Goal: Task Accomplishment & Management: Use online tool/utility

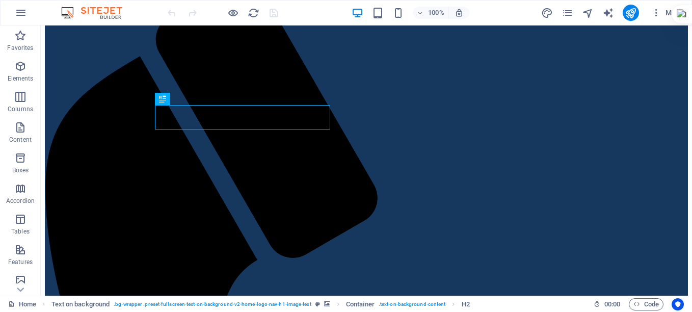
scroll to position [81, 0]
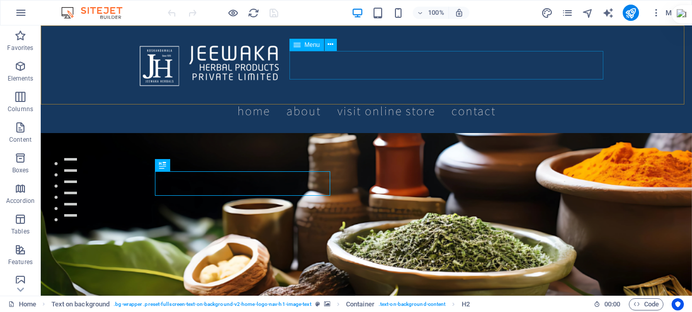
click at [448, 96] on nav "Home About Visit Online store Contact" at bounding box center [366, 110] width 481 height 29
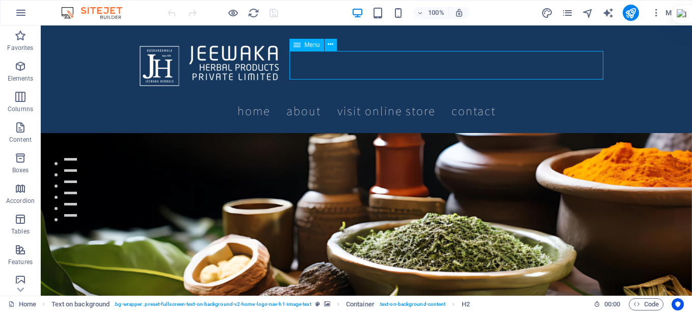
click at [448, 96] on nav "Home About Visit Online store Contact" at bounding box center [366, 110] width 481 height 29
select select
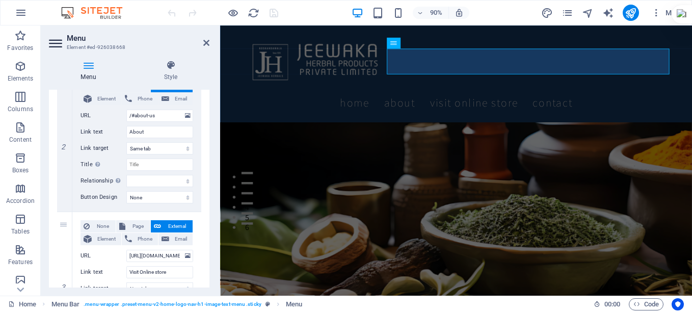
scroll to position [357, 0]
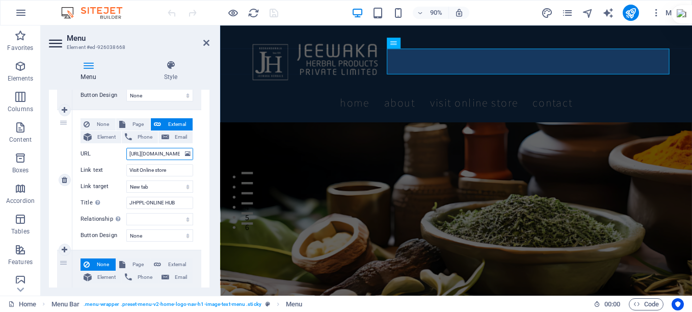
click at [166, 154] on input "https://jeewakaherbals.com/store/index.php" at bounding box center [159, 154] width 67 height 12
paste input "jhstore/"
type input "https://jeewakaherbals.com/jhstore/"
select select
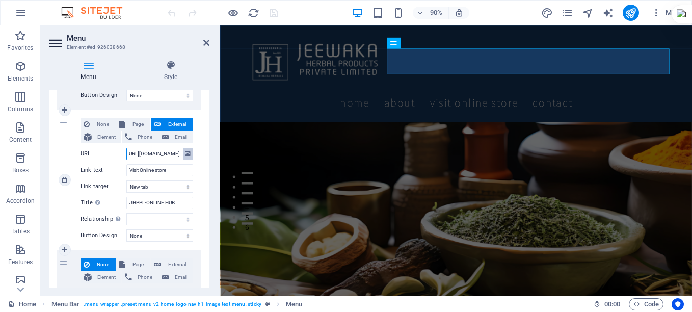
select select
type input "https://jeewakaherbals.com/jhstore/"
click at [273, 13] on icon "save" at bounding box center [274, 13] width 12 height 12
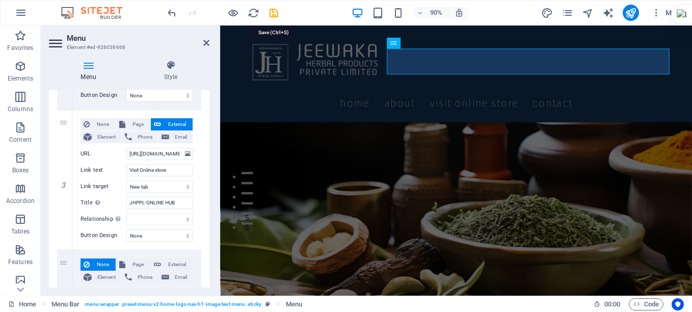
checkbox input "false"
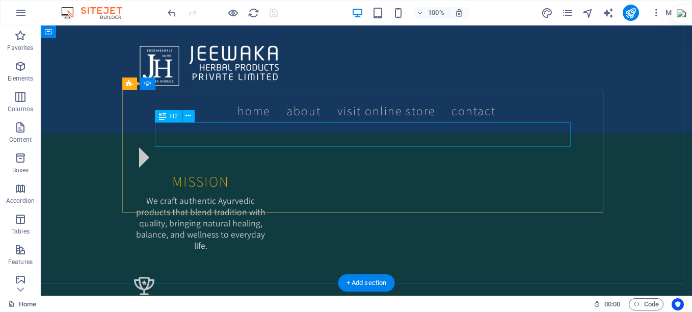
scroll to position [896, 0]
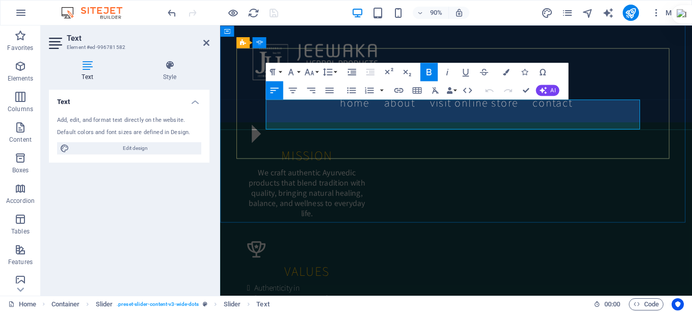
click at [508, 72] on icon "button" at bounding box center [505, 71] width 7 height 7
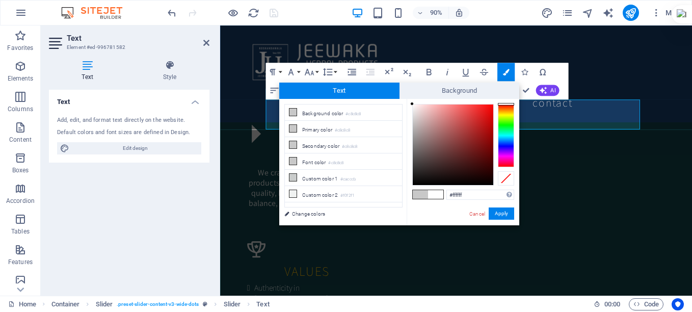
drag, startPoint x: 417, startPoint y: 120, endPoint x: 407, endPoint y: 100, distance: 21.6
click at [407, 100] on div "#ffffff Supported formats #0852ed rgb(8, 82, 237) rgba(8, 82, 237, 90%) hsv(221…" at bounding box center [463, 236] width 113 height 274
type input "#fdf9f9"
click at [413, 105] on div at bounding box center [414, 105] width 4 height 4
drag, startPoint x: 498, startPoint y: 211, endPoint x: 308, endPoint y: 206, distance: 189.6
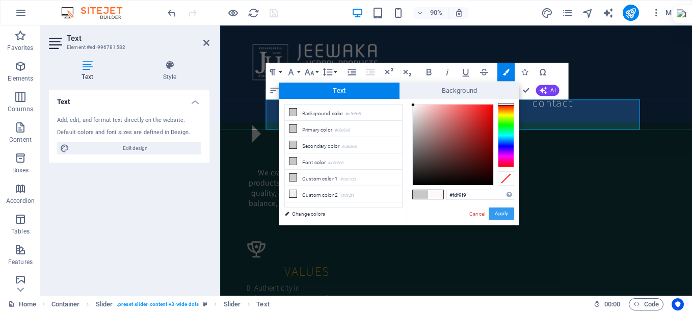
click at [498, 211] on button "Apply" at bounding box center [501, 213] width 25 height 12
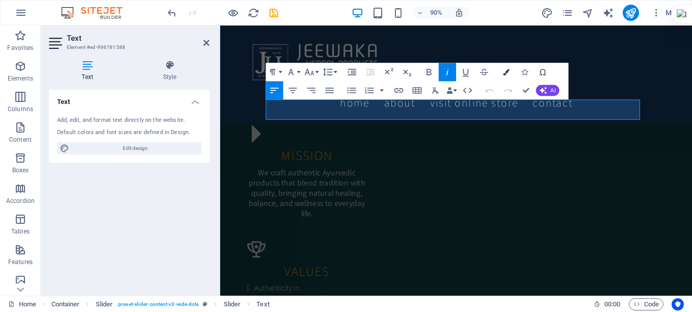
click at [502, 73] on icon "button" at bounding box center [505, 71] width 7 height 7
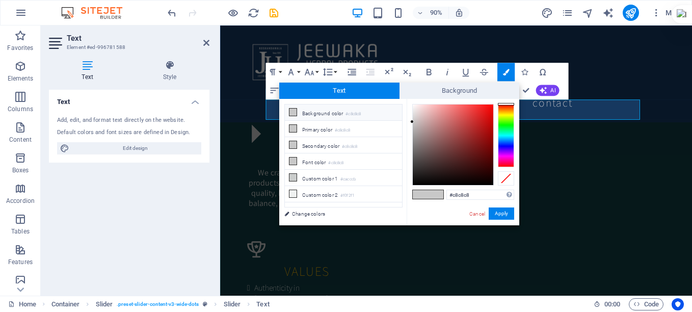
type input "#fefbfb"
click at [413, 104] on div at bounding box center [453, 144] width 80 height 80
click at [504, 214] on button "Apply" at bounding box center [501, 213] width 25 height 12
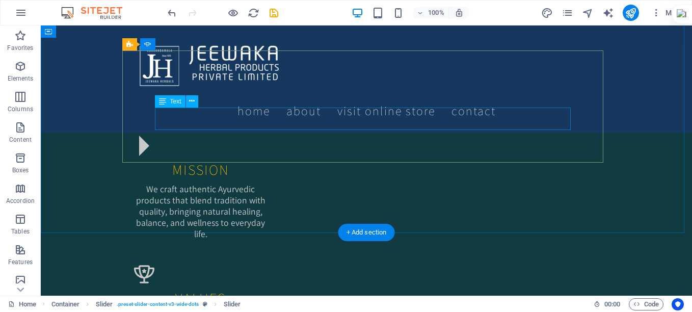
drag, startPoint x: 252, startPoint y: 112, endPoint x: 75, endPoint y: 120, distance: 176.5
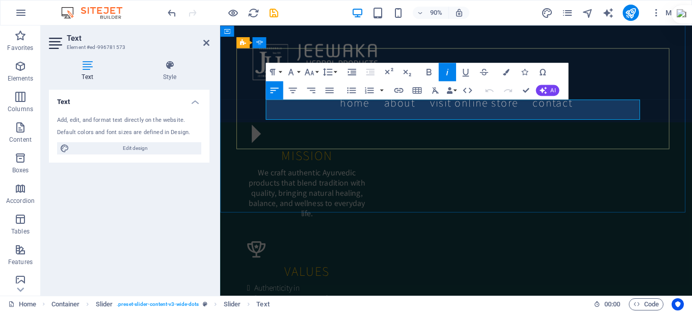
click at [505, 73] on icon "button" at bounding box center [505, 71] width 7 height 7
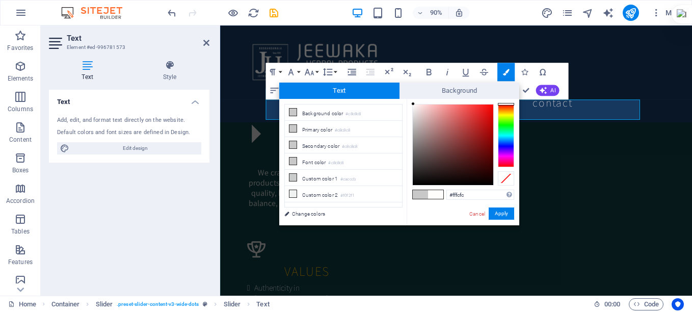
type input "#fffdfd"
drag, startPoint x: 411, startPoint y: 120, endPoint x: 413, endPoint y: 103, distance: 16.9
click at [413, 103] on div at bounding box center [413, 104] width 4 height 4
click at [502, 214] on button "Apply" at bounding box center [501, 213] width 25 height 12
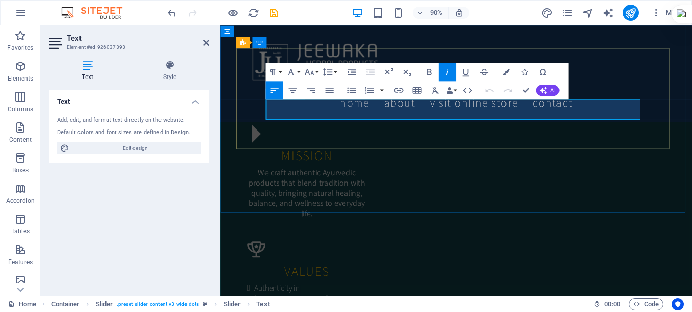
click at [503, 70] on icon "button" at bounding box center [505, 71] width 7 height 7
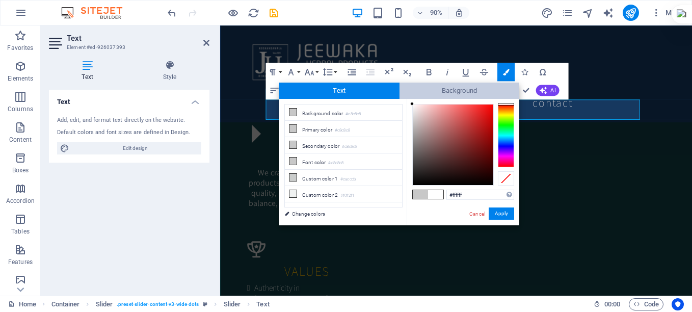
drag, startPoint x: 412, startPoint y: 121, endPoint x: 408, endPoint y: 92, distance: 29.8
click at [408, 92] on div "Text Background less Background color #c8c8c8 Primary color #c8c8c8 Secondary c…" at bounding box center [399, 154] width 240 height 143
type input "#fefefe"
click at [411, 104] on div at bounding box center [412, 104] width 4 height 4
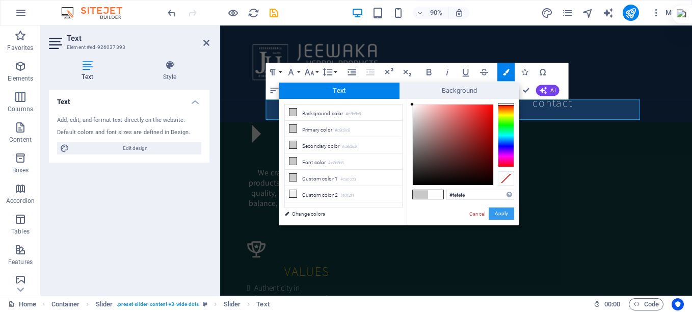
drag, startPoint x: 502, startPoint y: 213, endPoint x: 313, endPoint y: 207, distance: 188.6
click at [502, 213] on button "Apply" at bounding box center [501, 213] width 25 height 12
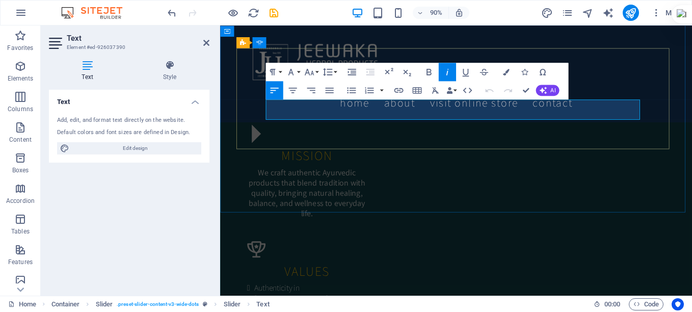
click at [506, 70] on icon "button" at bounding box center [505, 71] width 7 height 7
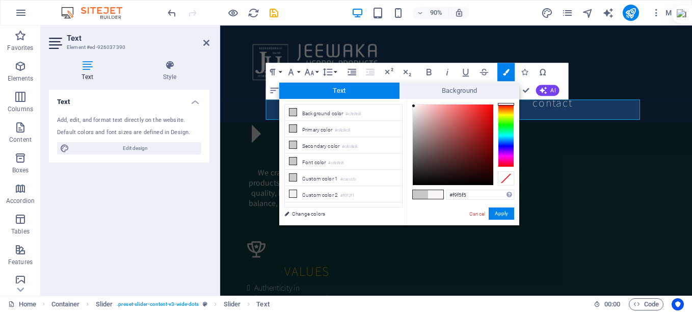
click at [414, 106] on div at bounding box center [453, 144] width 80 height 80
type input "#ffffff"
click at [412, 102] on div at bounding box center [412, 104] width 4 height 4
click at [503, 209] on button "Apply" at bounding box center [501, 213] width 25 height 12
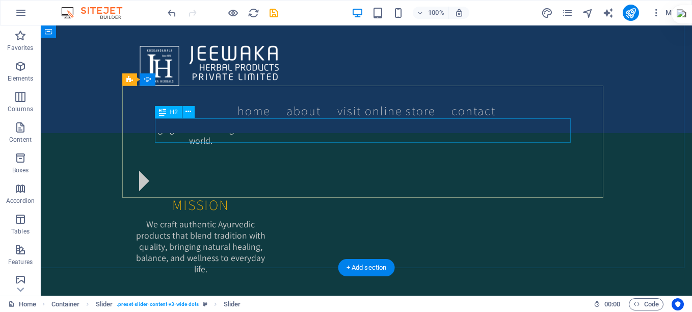
scroll to position [845, 0]
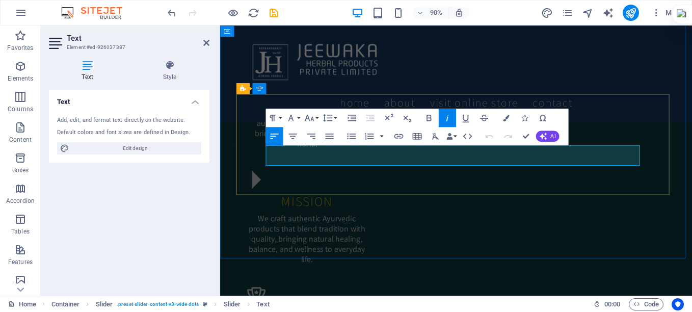
click at [503, 118] on icon "button" at bounding box center [505, 117] width 7 height 7
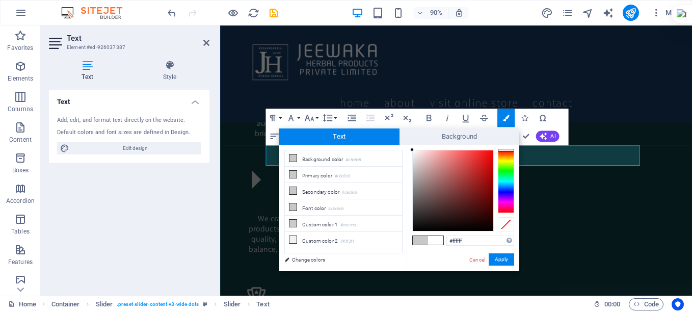
drag, startPoint x: 411, startPoint y: 167, endPoint x: 405, endPoint y: 149, distance: 19.0
click at [405, 149] on div "less Background color #c8c8c8 Primary color #c8c8c8 Secondary color #c8c8c8 Fon…" at bounding box center [399, 208] width 240 height 126
click at [409, 147] on div "#ffffff Supported formats #0852ed rgb(8, 82, 237) rgba(8, 82, 237, 90%) hsv(221…" at bounding box center [463, 282] width 113 height 274
click at [408, 150] on div "#ffffff Supported formats #0852ed rgb(8, 82, 237) rgba(8, 82, 237, 90%) hsv(221…" at bounding box center [463, 282] width 113 height 274
type input "#ffffff"
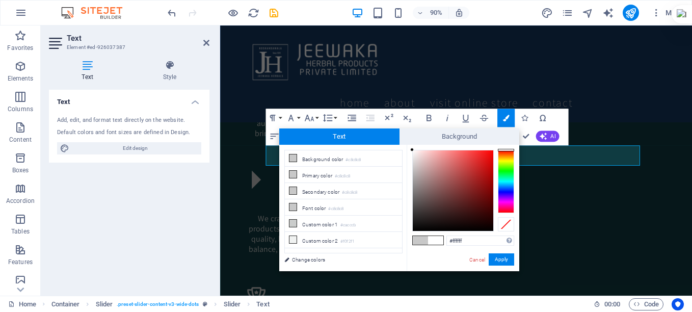
click at [411, 148] on div at bounding box center [412, 150] width 4 height 4
click at [501, 257] on button "Apply" at bounding box center [501, 259] width 25 height 12
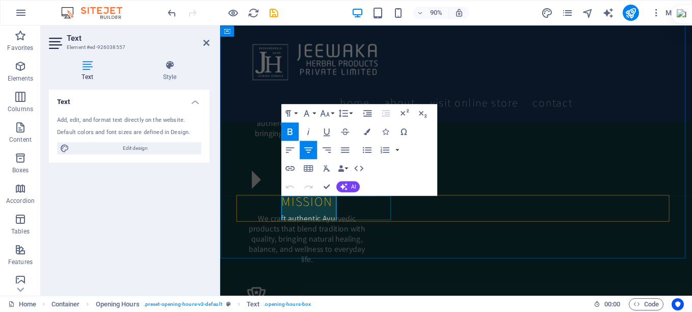
drag, startPoint x: 305, startPoint y: 222, endPoint x: 352, endPoint y: 237, distance: 49.3
click at [366, 132] on icon "button" at bounding box center [367, 131] width 7 height 7
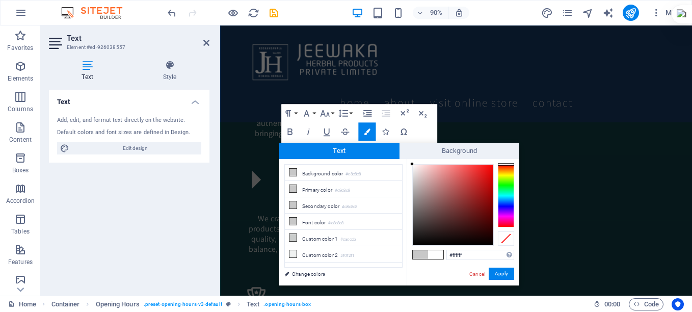
drag, startPoint x: 418, startPoint y: 168, endPoint x: 387, endPoint y: 155, distance: 33.9
click at [392, 155] on div "Text Background less Background color #c8c8c8 Primary color #c8c8c8 Secondary c…" at bounding box center [399, 214] width 240 height 143
click at [405, 163] on div "less Background color #c8c8c8 Primary color #c8c8c8 Secondary color #c8c8c8 Fon…" at bounding box center [399, 222] width 240 height 126
click at [407, 161] on div "#ffffff Supported formats #0852ed rgb(8, 82, 237) rgba(8, 82, 237, 90%) hsv(221…" at bounding box center [463, 296] width 113 height 274
click at [412, 166] on div at bounding box center [412, 166] width 4 height 4
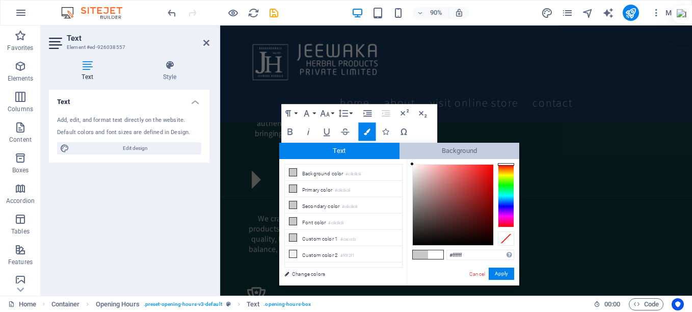
drag, startPoint x: 412, startPoint y: 166, endPoint x: 408, endPoint y: 158, distance: 8.7
click at [408, 158] on div "Text Background less Background color #c8c8c8 Primary color #c8c8c8 Secondary c…" at bounding box center [399, 214] width 240 height 143
click at [411, 165] on div at bounding box center [412, 165] width 4 height 4
drag, startPoint x: 412, startPoint y: 165, endPoint x: 411, endPoint y: 159, distance: 5.8
click at [411, 159] on div "#ffffff Supported formats #0852ed rgb(8, 82, 237) rgba(8, 82, 237, 90%) hsv(221…" at bounding box center [463, 296] width 113 height 274
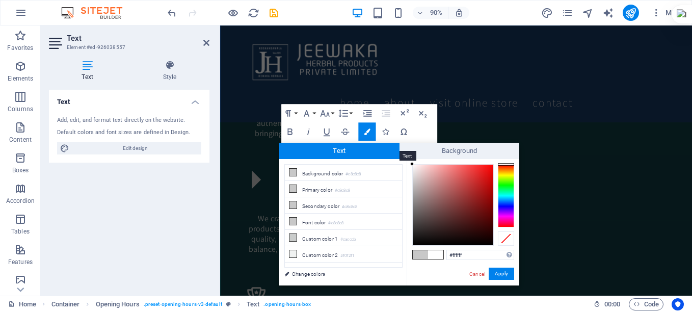
click at [396, 150] on span "Text" at bounding box center [339, 151] width 120 height 16
drag, startPoint x: 411, startPoint y: 165, endPoint x: 405, endPoint y: 159, distance: 8.7
click at [405, 159] on div "less Background color #c8c8c8 Primary color #c8c8c8 Secondary color #c8c8c8 Fon…" at bounding box center [399, 222] width 240 height 126
type input "#ffffff"
click at [411, 162] on div at bounding box center [412, 164] width 4 height 4
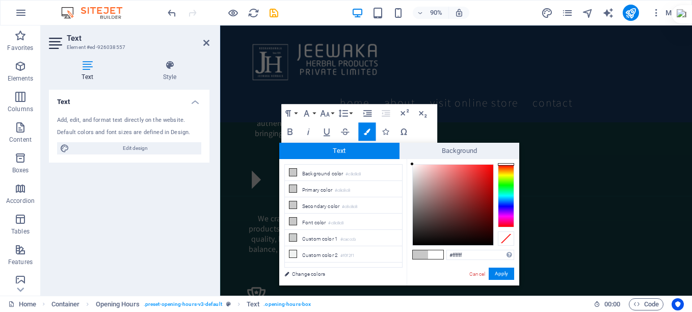
click at [411, 162] on div at bounding box center [412, 164] width 4 height 4
click at [496, 271] on button "Apply" at bounding box center [501, 273] width 25 height 12
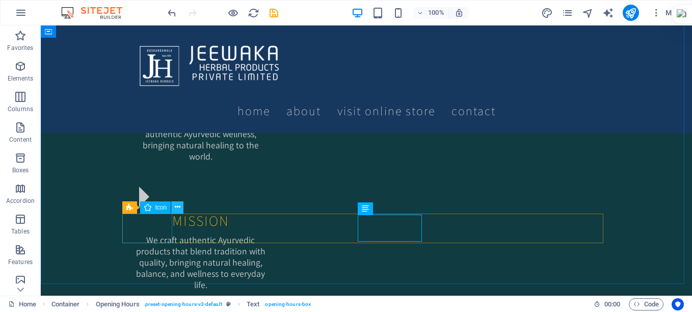
click at [181, 205] on button at bounding box center [177, 207] width 12 height 12
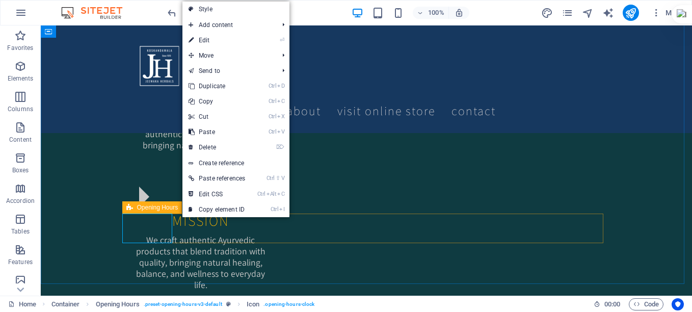
click at [133, 206] on div "Opening Hours" at bounding box center [152, 207] width 60 height 12
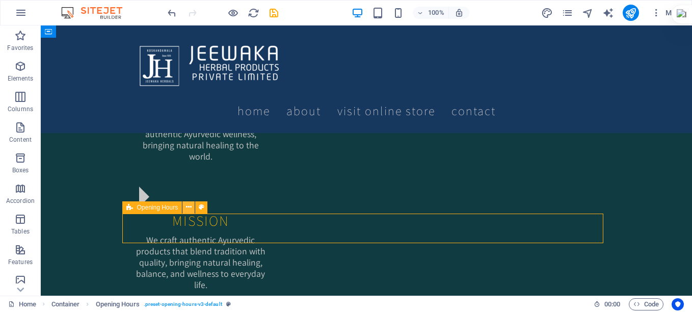
click at [193, 207] on button at bounding box center [188, 207] width 12 height 12
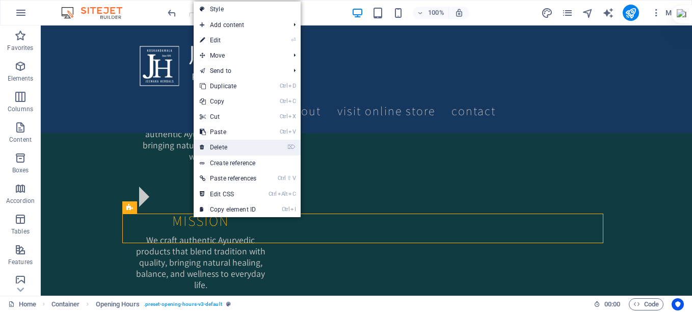
click at [217, 146] on link "⌦ Delete" at bounding box center [228, 147] width 69 height 15
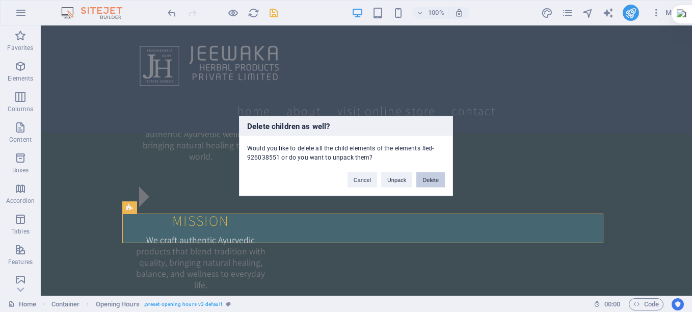
click at [429, 178] on button "Delete" at bounding box center [430, 179] width 29 height 15
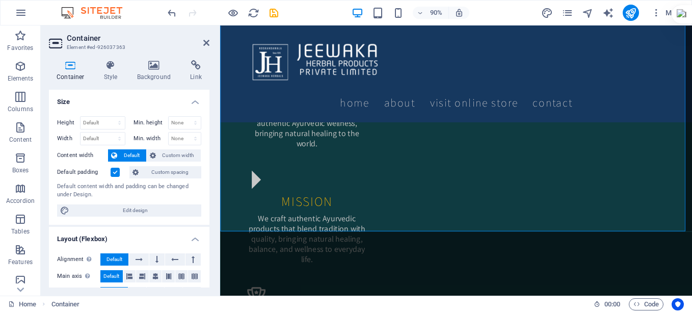
click at [115, 171] on label at bounding box center [115, 172] width 9 height 9
click at [0, 0] on input "Default padding" at bounding box center [0, 0] width 0 height 0
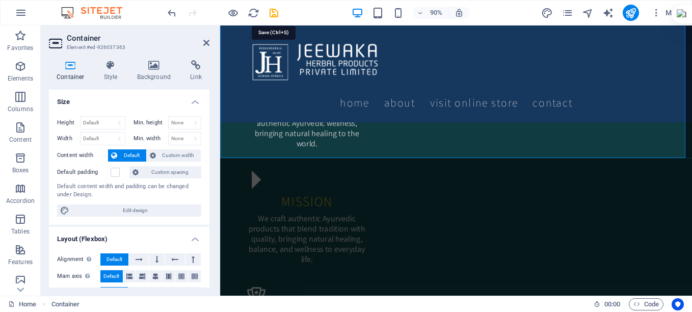
click at [277, 12] on icon "save" at bounding box center [274, 13] width 12 height 12
checkbox input "false"
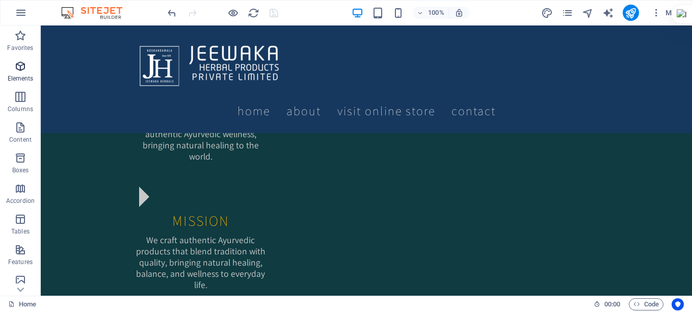
click at [16, 64] on icon "button" at bounding box center [20, 66] width 12 height 12
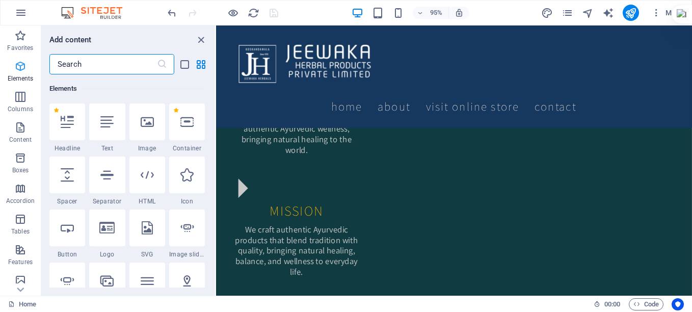
scroll to position [109, 0]
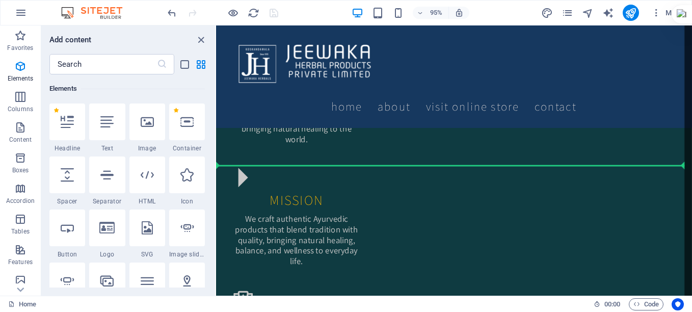
select select "px"
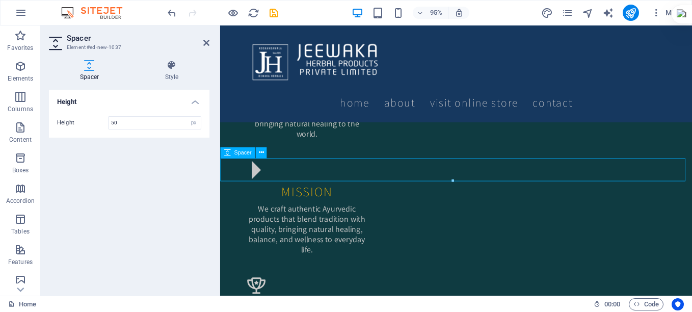
scroll to position [845, 0]
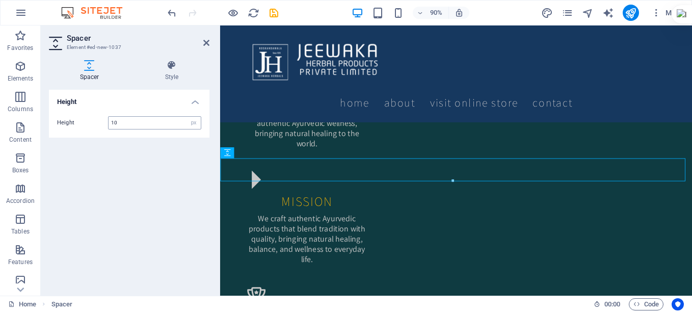
type input "10"
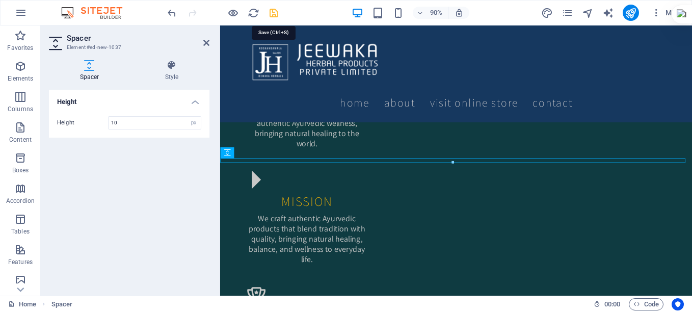
click at [271, 13] on icon "save" at bounding box center [274, 13] width 12 height 12
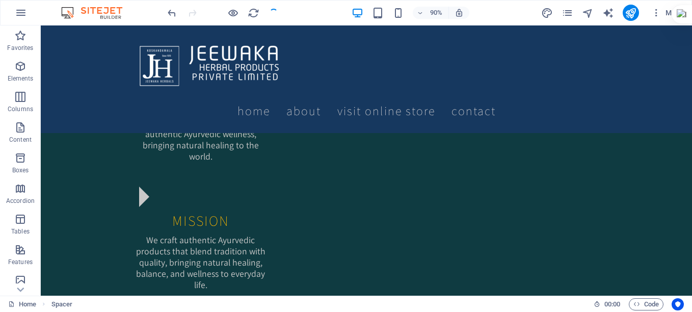
checkbox input "false"
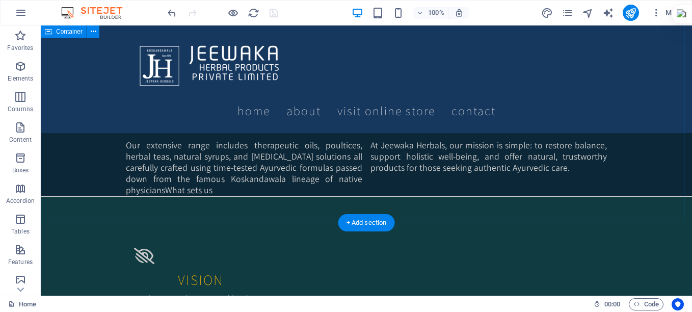
scroll to position [686, 0]
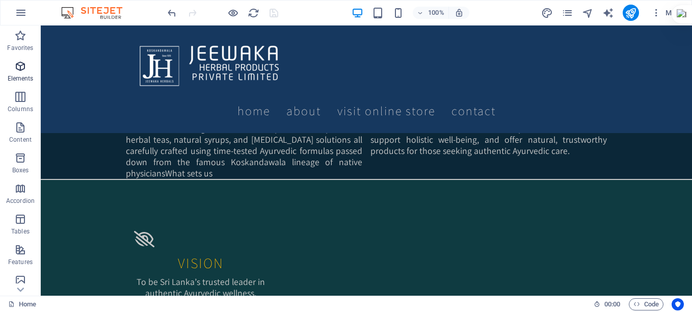
click at [16, 78] on p "Elements" at bounding box center [21, 78] width 26 height 8
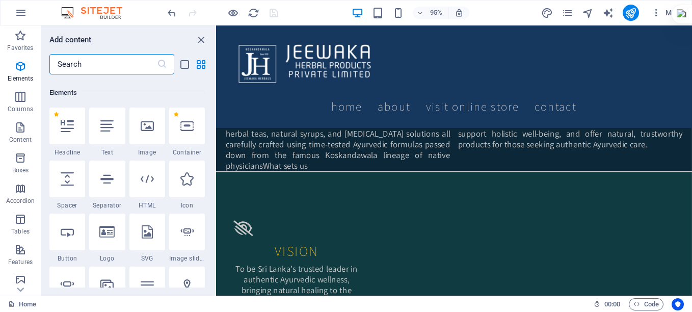
scroll to position [109, 0]
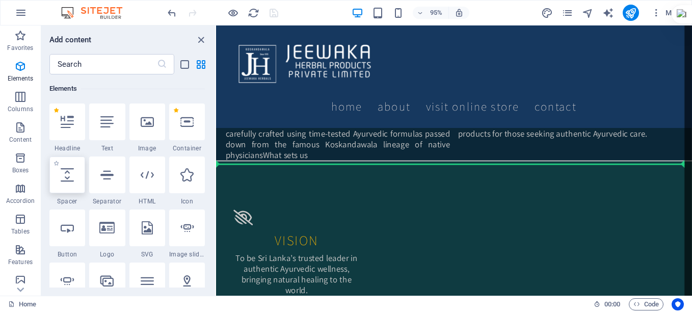
select select "px"
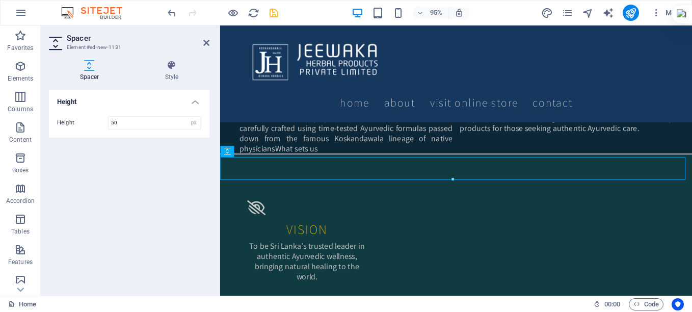
scroll to position [686, 0]
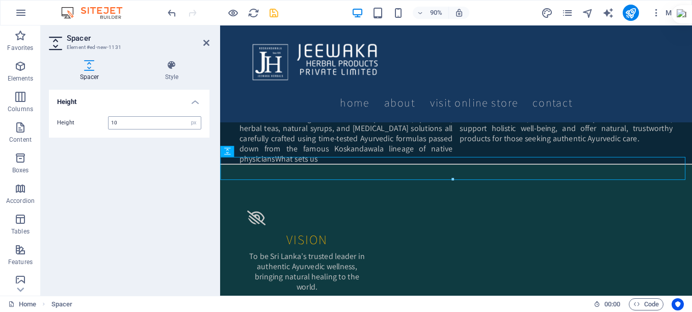
type input "10"
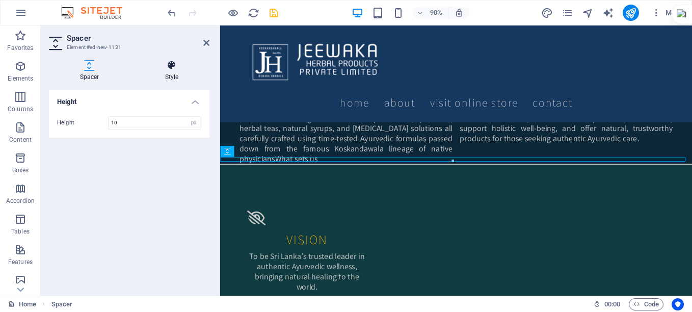
click at [170, 65] on icon at bounding box center [171, 65] width 75 height 10
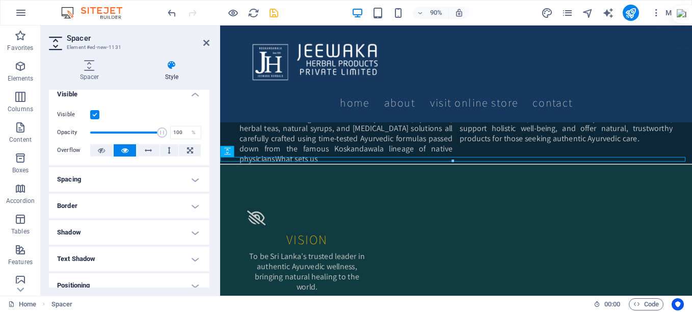
scroll to position [0, 0]
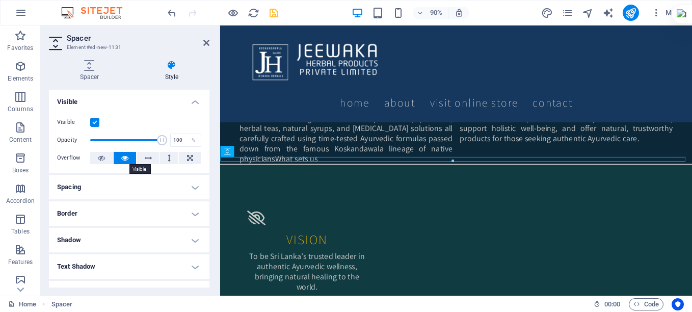
click at [124, 155] on icon at bounding box center [124, 158] width 7 height 12
click at [125, 155] on icon at bounding box center [124, 158] width 7 height 12
click at [99, 159] on icon at bounding box center [101, 158] width 7 height 12
click at [121, 160] on icon at bounding box center [124, 158] width 7 height 12
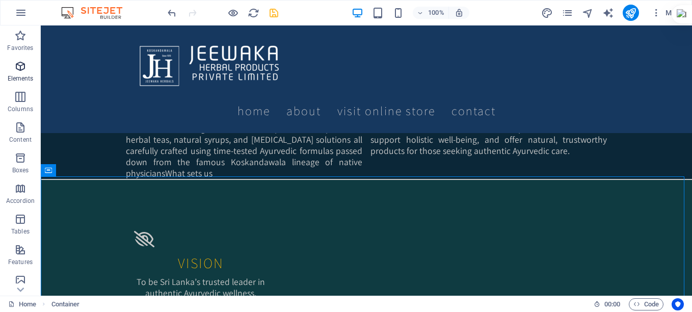
click at [19, 69] on icon "button" at bounding box center [20, 66] width 12 height 12
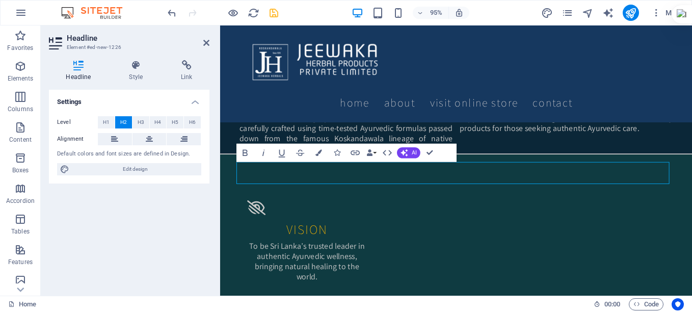
scroll to position [686, 0]
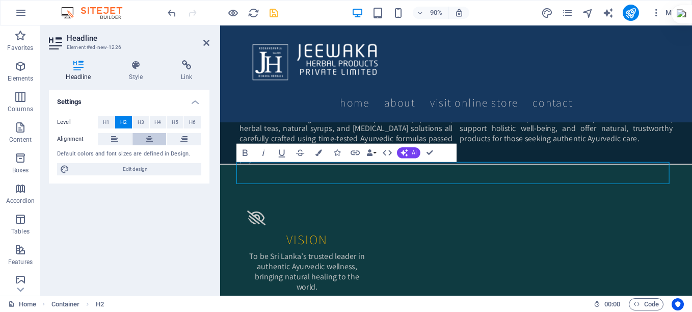
click at [147, 137] on icon at bounding box center [149, 139] width 7 height 12
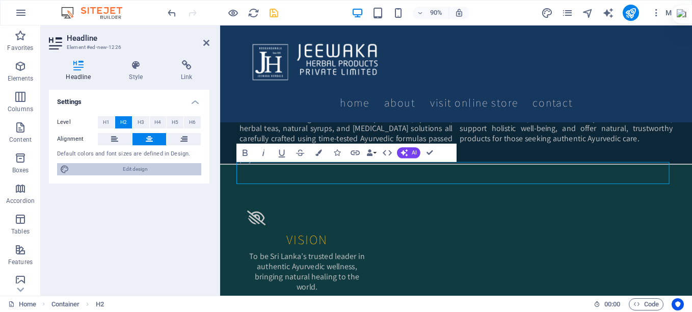
click at [134, 168] on span "Edit design" at bounding box center [135, 169] width 126 height 12
select select "rem"
select select "200"
select select "px"
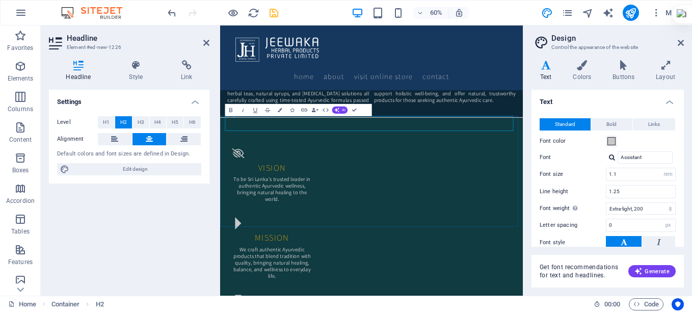
click at [144, 168] on span "Edit design" at bounding box center [135, 169] width 126 height 12
click at [543, 66] on icon at bounding box center [545, 65] width 29 height 10
click at [586, 69] on icon at bounding box center [582, 65] width 36 height 10
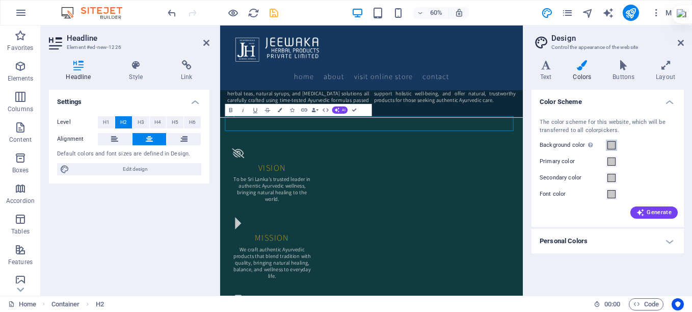
click at [610, 147] on span at bounding box center [611, 145] width 8 height 8
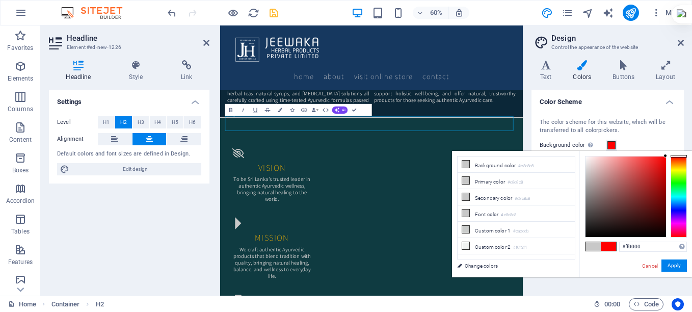
drag, startPoint x: 599, startPoint y: 190, endPoint x: 669, endPoint y: 153, distance: 78.8
click at [669, 153] on div "#ff0000 Supported formats #0852ed rgb(8, 82, 237) rgba(8, 82, 237, 90%) hsv(221…" at bounding box center [635, 288] width 113 height 274
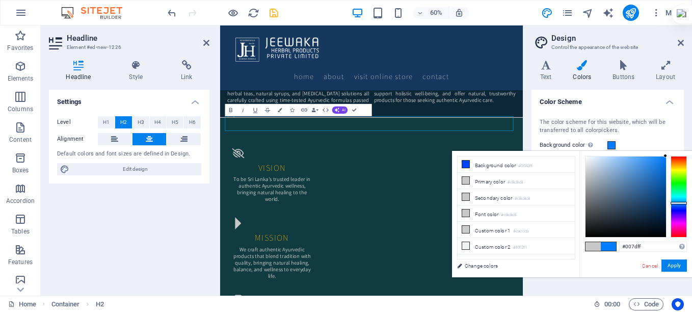
drag, startPoint x: 683, startPoint y: 209, endPoint x: 680, endPoint y: 203, distance: 7.1
click at [680, 203] on div at bounding box center [678, 197] width 16 height 82
drag, startPoint x: 640, startPoint y: 249, endPoint x: 617, endPoint y: 247, distance: 23.0
click at [617, 247] on div "#007dff Supported formats #0852ed rgb(8, 82, 237) rgba(8, 82, 237, 90%) hsv(221…" at bounding box center [635, 288] width 113 height 274
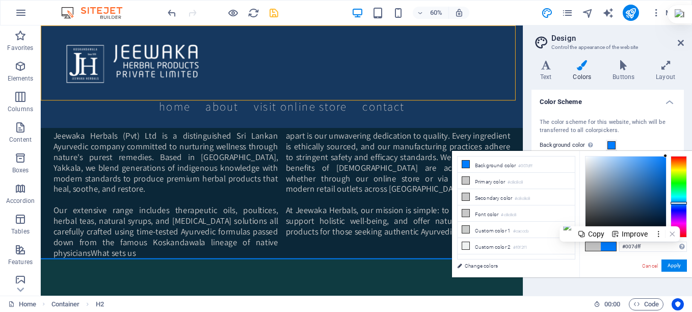
drag, startPoint x: 459, startPoint y: 45, endPoint x: 489, endPoint y: 37, distance: 31.0
click at [489, 37] on div "Home About Visit Online store Contact" at bounding box center [294, 78] width 507 height 107
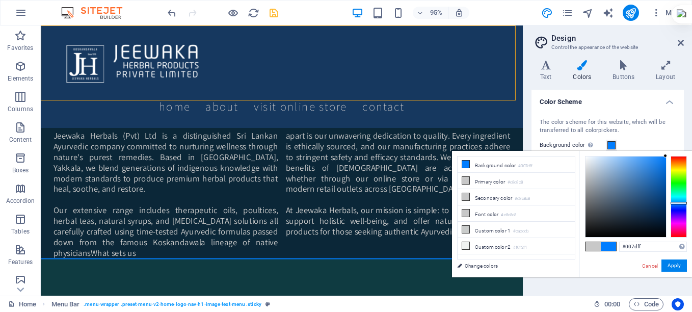
scroll to position [576, 0]
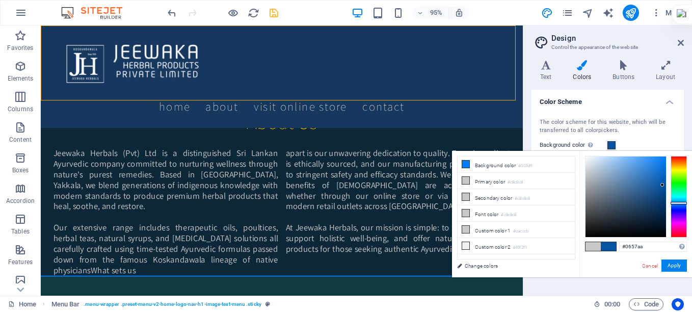
type input "#0758ac"
drag, startPoint x: 663, startPoint y: 157, endPoint x: 662, endPoint y: 182, distance: 25.0
click at [662, 182] on div at bounding box center [625, 196] width 80 height 80
click at [676, 262] on button "Apply" at bounding box center [673, 265] width 25 height 12
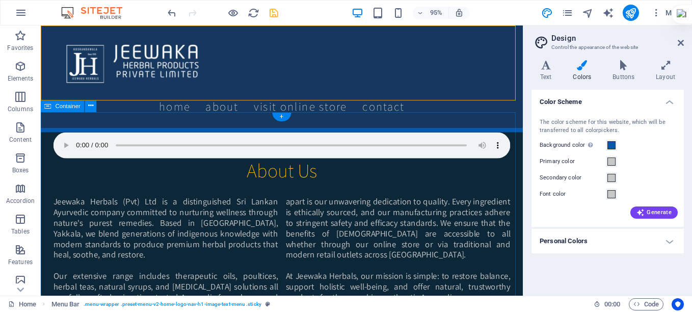
scroll to position [678, 0]
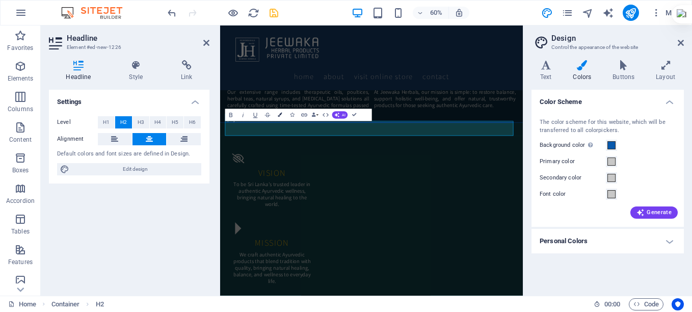
click at [278, 115] on icon "button" at bounding box center [280, 115] width 4 height 4
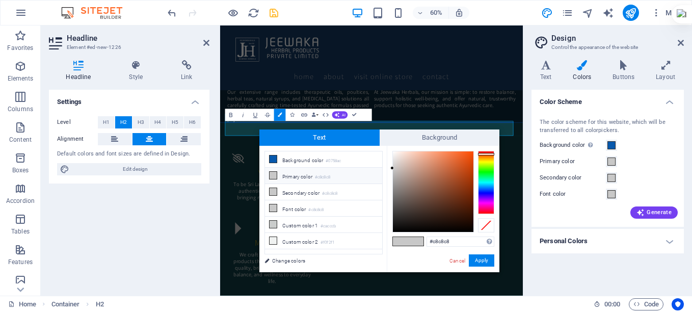
drag, startPoint x: 485, startPoint y: 175, endPoint x: 485, endPoint y: 154, distance: 20.9
click at [485, 154] on div at bounding box center [486, 182] width 16 height 63
drag, startPoint x: 456, startPoint y: 164, endPoint x: 479, endPoint y: 151, distance: 26.7
click at [472, 151] on div at bounding box center [433, 191] width 80 height 80
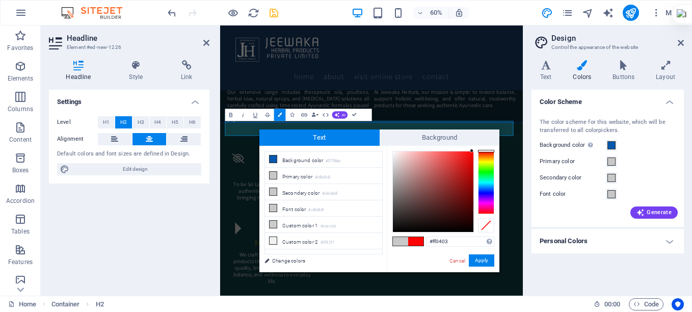
click at [480, 151] on div at bounding box center [486, 151] width 16 height 3
type input "#db0908"
drag, startPoint x: 472, startPoint y: 151, endPoint x: 470, endPoint y: 162, distance: 11.0
click at [470, 162] on div at bounding box center [470, 162] width 4 height 4
click at [479, 257] on button "Apply" at bounding box center [481, 260] width 25 height 12
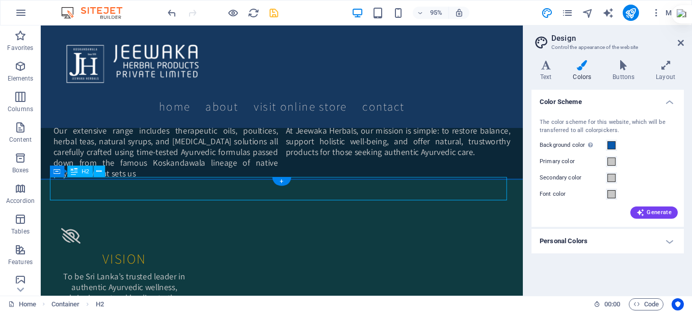
drag, startPoint x: 256, startPoint y: 200, endPoint x: 83, endPoint y: 301, distance: 200.4
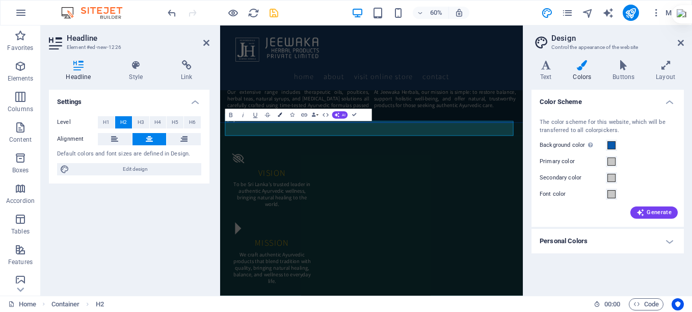
click at [279, 115] on icon "button" at bounding box center [280, 115] width 4 height 4
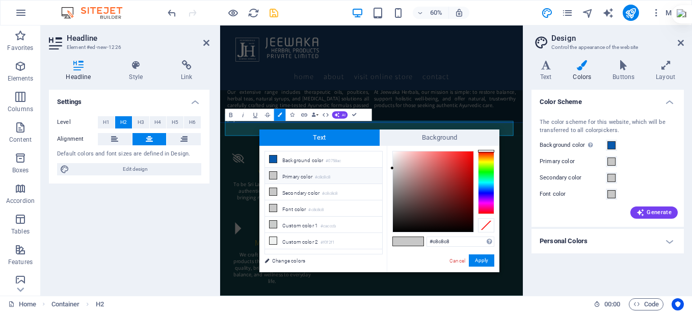
type input "#e50e0e"
click at [468, 159] on div at bounding box center [433, 191] width 80 height 80
click at [481, 258] on button "Apply" at bounding box center [481, 260] width 25 height 12
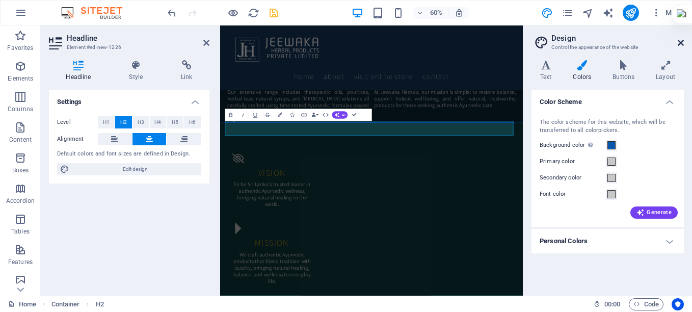
click at [681, 43] on icon at bounding box center [681, 43] width 6 height 8
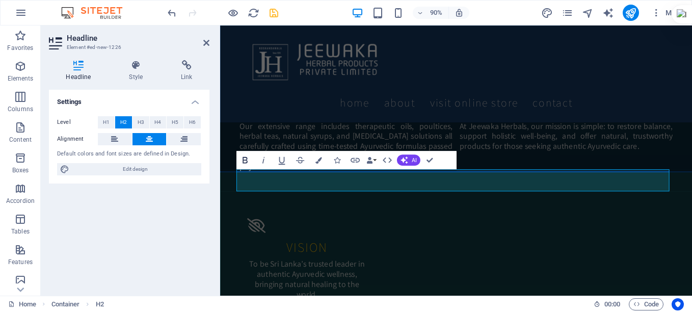
click at [245, 159] on icon "button" at bounding box center [244, 159] width 11 height 11
click at [318, 160] on icon "button" at bounding box center [318, 160] width 7 height 7
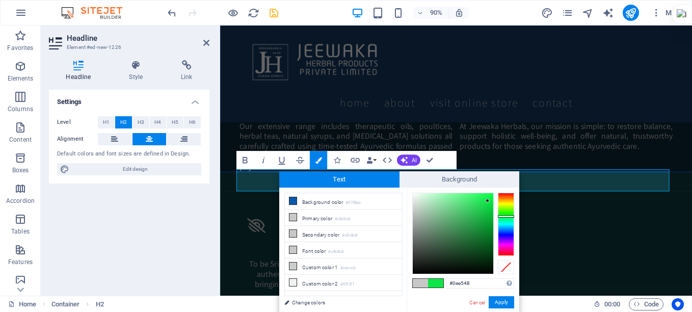
drag, startPoint x: 508, startPoint y: 239, endPoint x: 505, endPoint y: 216, distance: 23.1
click at [505, 216] on div at bounding box center [506, 224] width 16 height 63
type input "#05a931"
drag, startPoint x: 482, startPoint y: 216, endPoint x: 490, endPoint y: 220, distance: 9.1
click at [490, 220] on div at bounding box center [453, 233] width 80 height 80
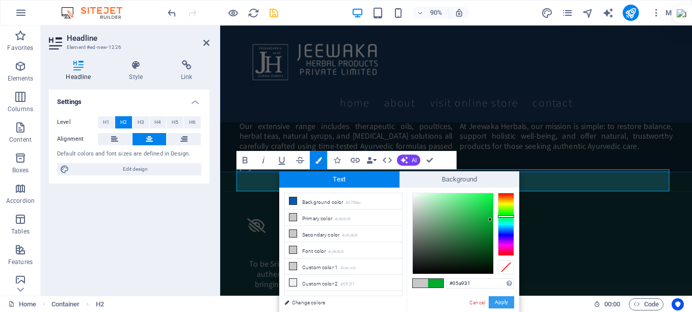
click at [504, 300] on button "Apply" at bounding box center [501, 302] width 25 height 12
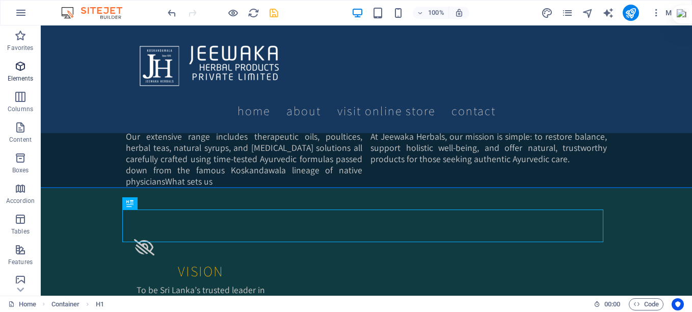
click at [17, 73] on span "Elements" at bounding box center [20, 72] width 41 height 24
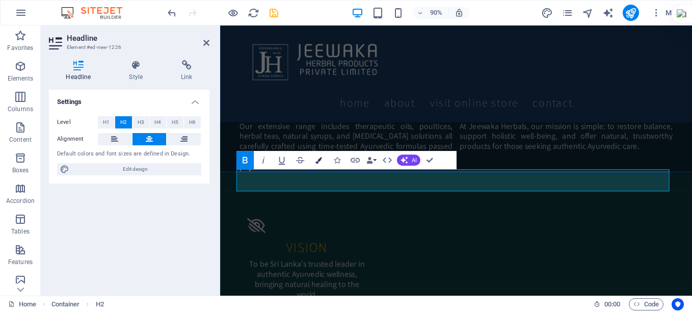
click at [319, 163] on icon "button" at bounding box center [318, 160] width 7 height 7
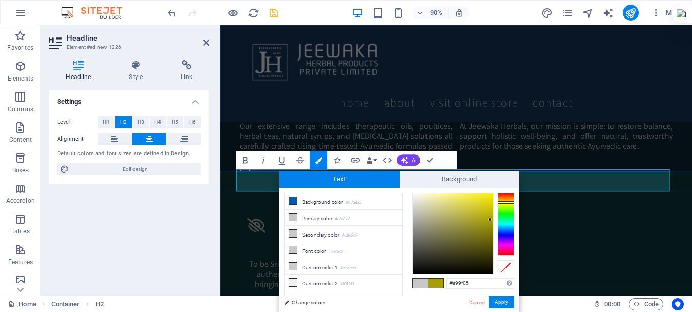
drag, startPoint x: 501, startPoint y: 213, endPoint x: 498, endPoint y: 202, distance: 11.1
click at [498, 202] on div at bounding box center [506, 224] width 16 height 63
drag, startPoint x: 473, startPoint y: 201, endPoint x: 495, endPoint y: 194, distance: 23.0
click at [495, 194] on div at bounding box center [463, 234] width 102 height 82
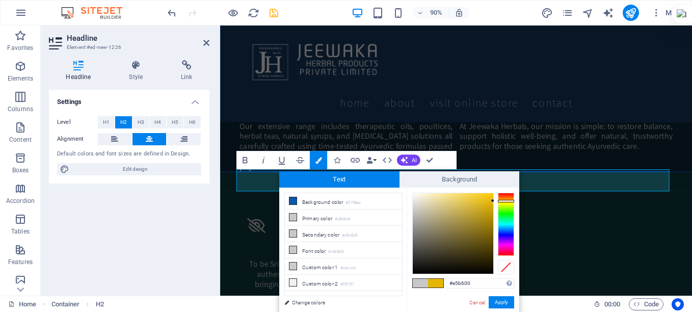
click at [502, 201] on div at bounding box center [506, 201] width 16 height 3
drag, startPoint x: 494, startPoint y: 201, endPoint x: 488, endPoint y: 191, distance: 12.1
click at [488, 191] on div at bounding box center [488, 193] width 4 height 4
type input "#ffb60f"
click at [501, 200] on div at bounding box center [506, 200] width 16 height 3
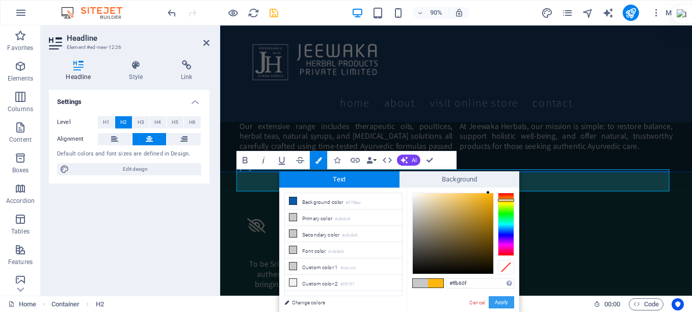
click at [499, 301] on button "Apply" at bounding box center [501, 302] width 25 height 12
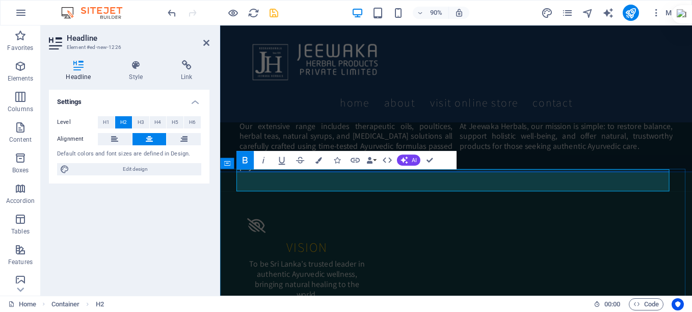
click at [137, 65] on icon at bounding box center [136, 65] width 48 height 10
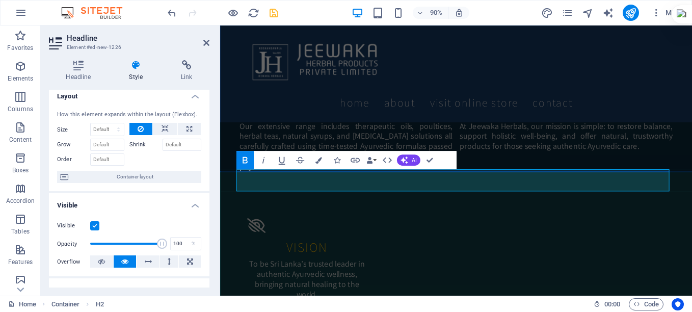
scroll to position [0, 0]
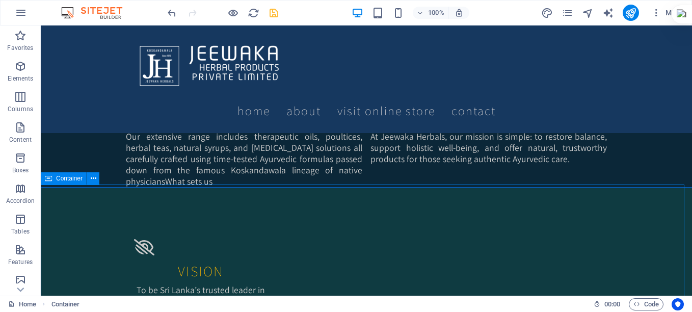
click at [46, 179] on icon at bounding box center [48, 178] width 7 height 12
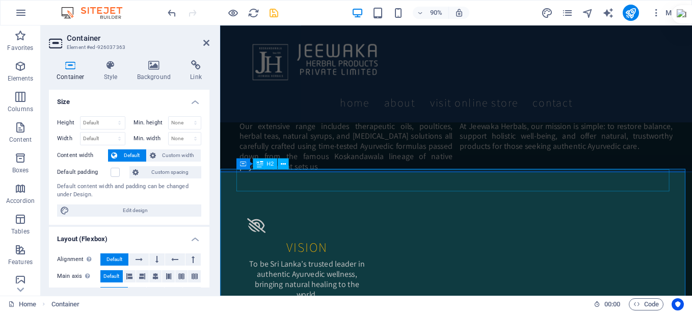
click at [284, 166] on icon at bounding box center [283, 164] width 5 height 10
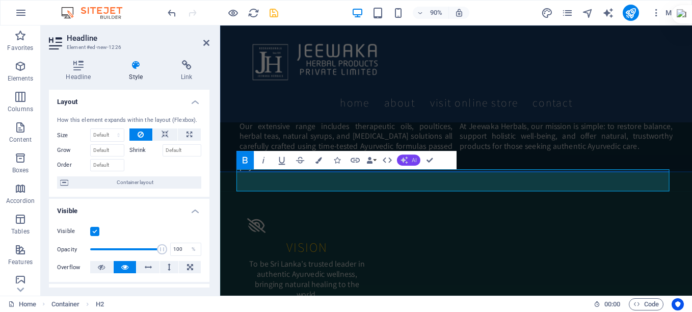
click at [409, 160] on button "AI" at bounding box center [408, 159] width 23 height 11
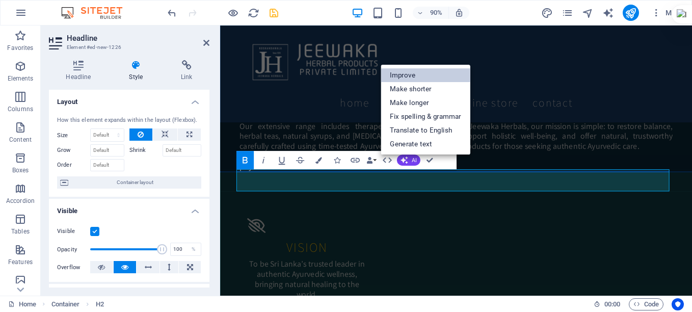
click at [401, 75] on link "Improve" at bounding box center [426, 75] width 90 height 14
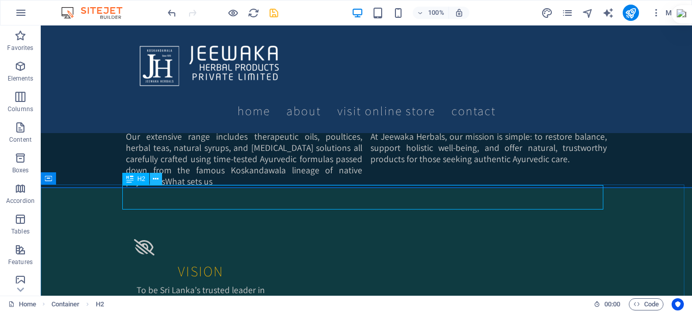
click at [158, 178] on icon at bounding box center [156, 179] width 6 height 11
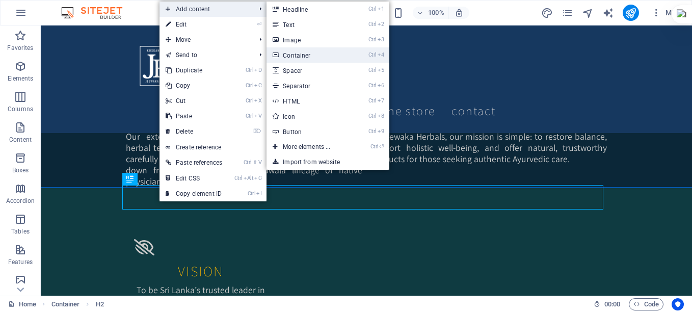
click at [320, 56] on link "Ctrl 4 Container" at bounding box center [308, 54] width 84 height 15
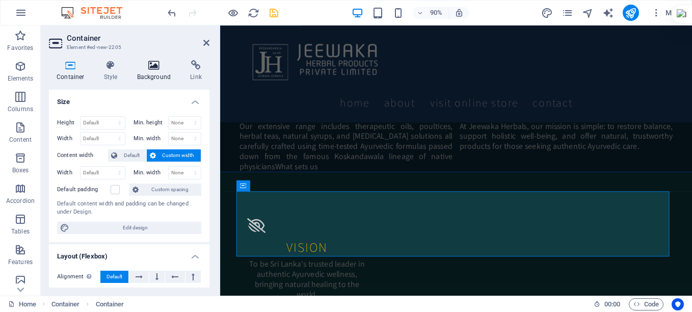
click at [151, 71] on h4 "Background" at bounding box center [155, 70] width 53 height 21
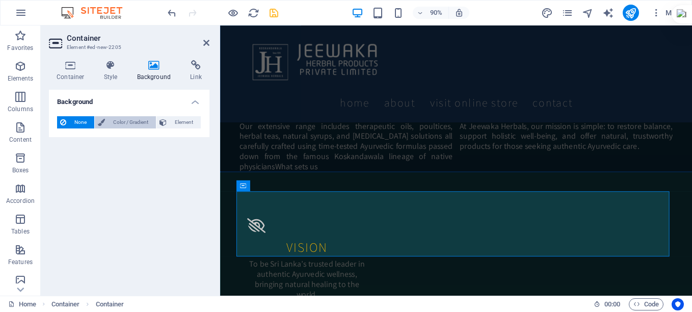
click at [114, 121] on span "Color / Gradient" at bounding box center [130, 122] width 45 height 12
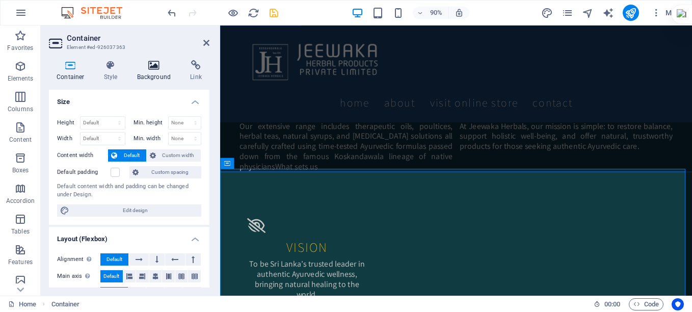
click at [155, 75] on h4 "Background" at bounding box center [155, 70] width 53 height 21
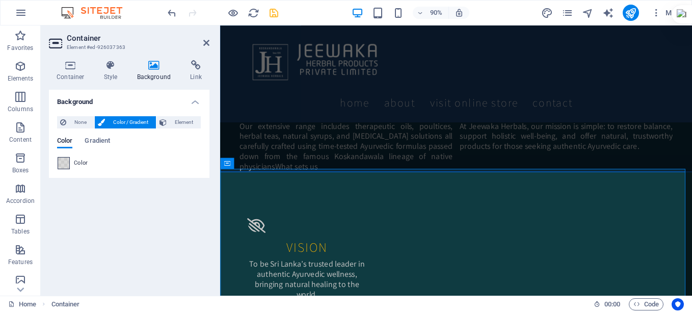
click at [63, 163] on span at bounding box center [63, 162] width 11 height 11
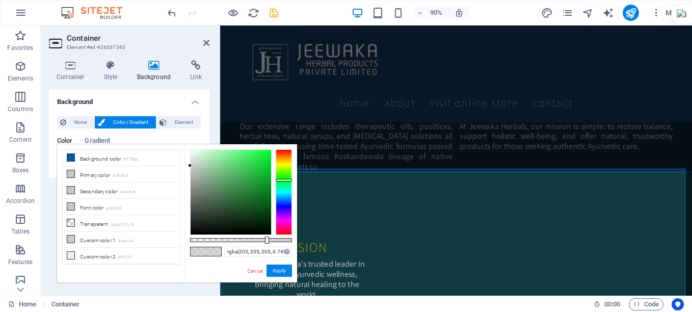
drag, startPoint x: 283, startPoint y: 165, endPoint x: 285, endPoint y: 180, distance: 15.4
click at [285, 180] on div at bounding box center [284, 192] width 16 height 86
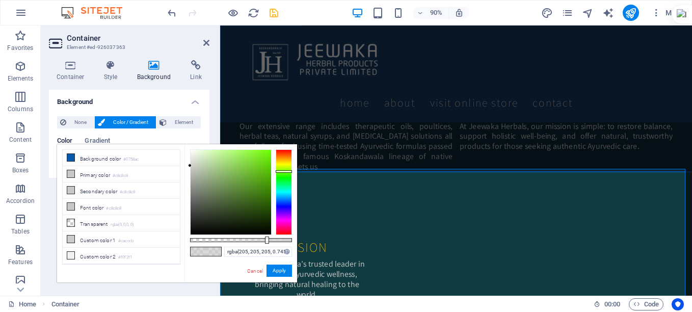
drag, startPoint x: 285, startPoint y: 179, endPoint x: 283, endPoint y: 171, distance: 7.8
click at [283, 171] on div at bounding box center [284, 171] width 16 height 3
click at [281, 271] on button "Apply" at bounding box center [278, 270] width 25 height 12
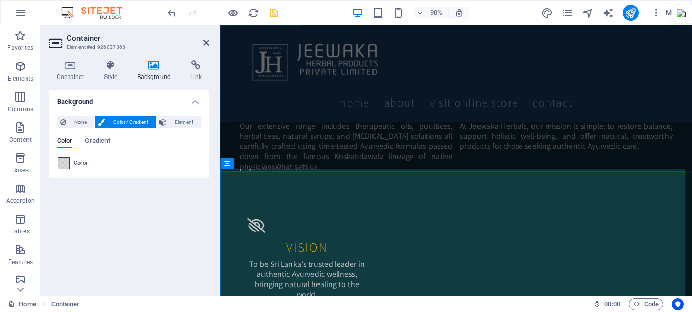
click at [65, 161] on span at bounding box center [63, 162] width 11 height 11
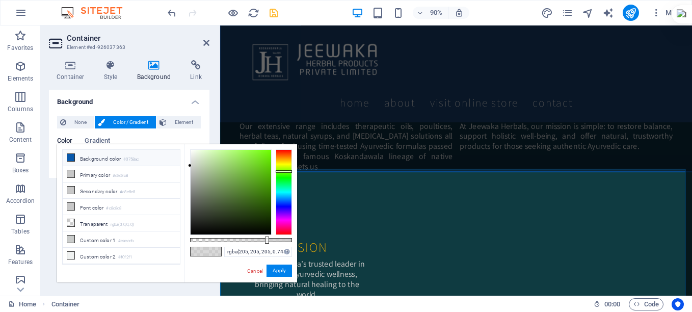
click at [70, 159] on icon at bounding box center [70, 157] width 7 height 7
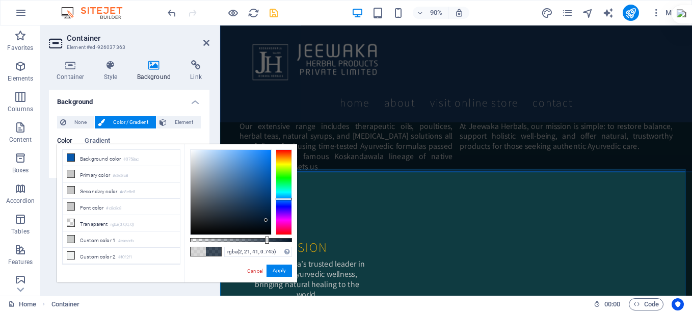
drag, startPoint x: 266, startPoint y: 177, endPoint x: 266, endPoint y: 220, distance: 42.8
click at [266, 220] on div at bounding box center [266, 220] width 4 height 4
drag, startPoint x: 276, startPoint y: 272, endPoint x: 62, endPoint y: 273, distance: 214.0
click at [276, 272] on button "Apply" at bounding box center [278, 270] width 25 height 12
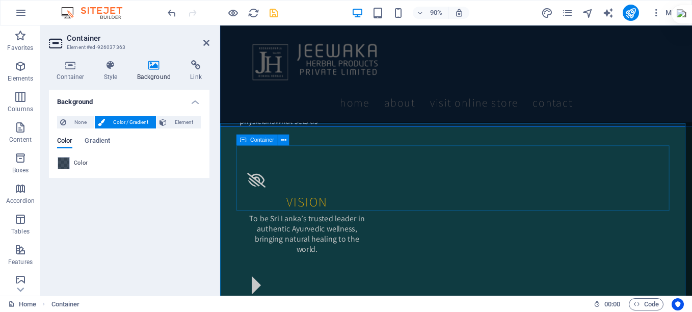
scroll to position [729, 0]
click at [60, 163] on span at bounding box center [63, 162] width 11 height 11
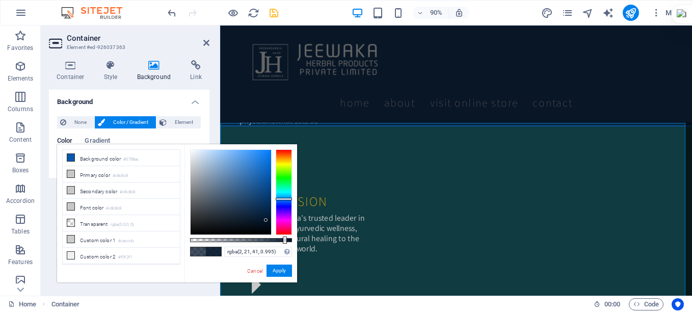
type input "#021529"
drag, startPoint x: 275, startPoint y: 239, endPoint x: 293, endPoint y: 244, distance: 18.9
click at [293, 244] on div "#021529 Supported formats #0852ed rgb(8, 82, 237) rgba(8, 82, 237, 90%) hsv(221…" at bounding box center [240, 287] width 113 height 286
click at [277, 271] on button "Apply" at bounding box center [278, 270] width 25 height 12
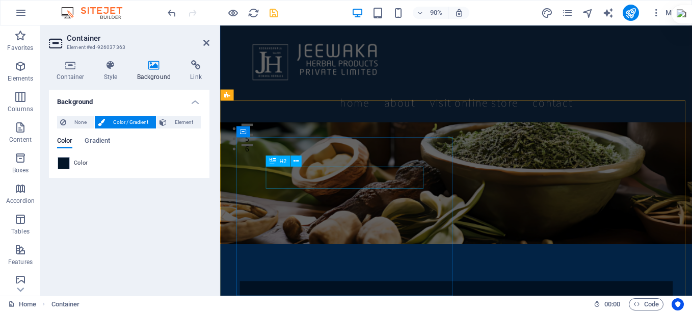
scroll to position [0, 0]
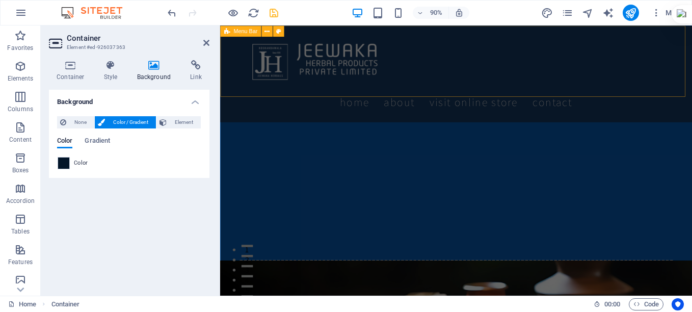
click at [229, 63] on div "Home About Visit Online store Contact" at bounding box center [482, 78] width 524 height 107
select select "header"
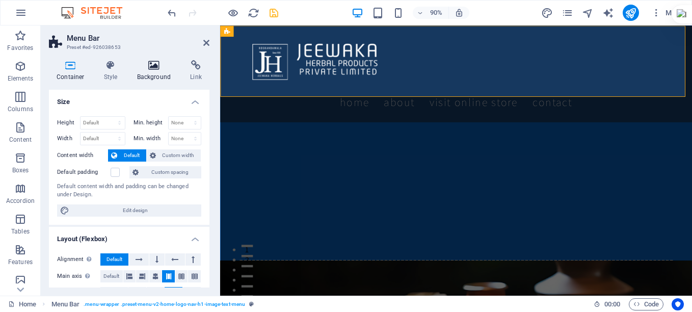
click at [161, 63] on icon at bounding box center [153, 65] width 49 height 10
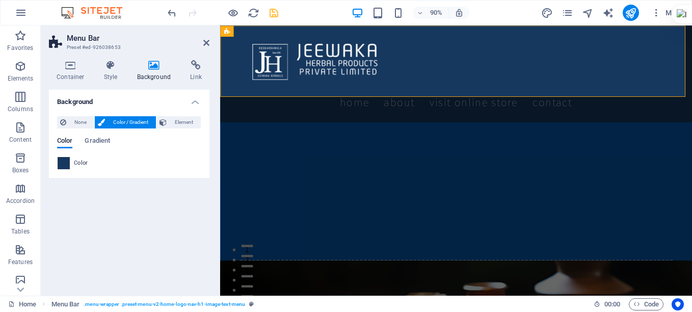
click at [61, 164] on span at bounding box center [63, 162] width 11 height 11
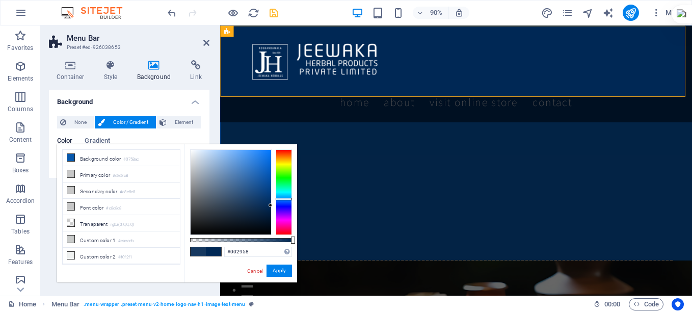
type input "#002a5a"
drag, startPoint x: 252, startPoint y: 199, endPoint x: 283, endPoint y: 204, distance: 31.9
click at [283, 204] on div at bounding box center [241, 192] width 102 height 86
click at [275, 267] on button "Apply" at bounding box center [278, 270] width 25 height 12
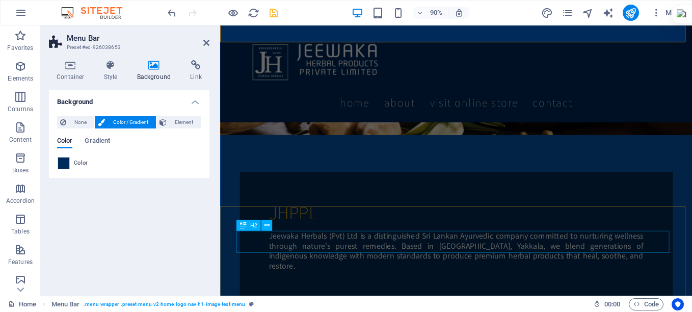
scroll to position [306, 0]
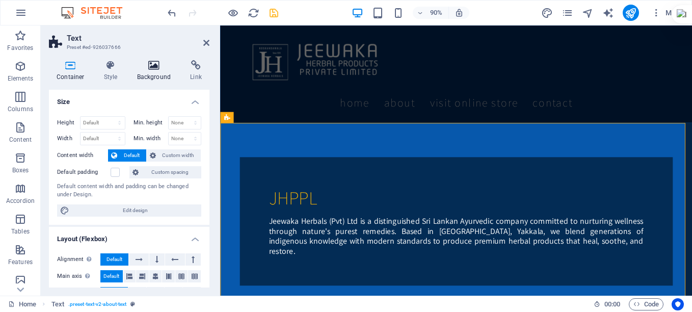
click at [148, 71] on h4 "Background" at bounding box center [155, 70] width 53 height 21
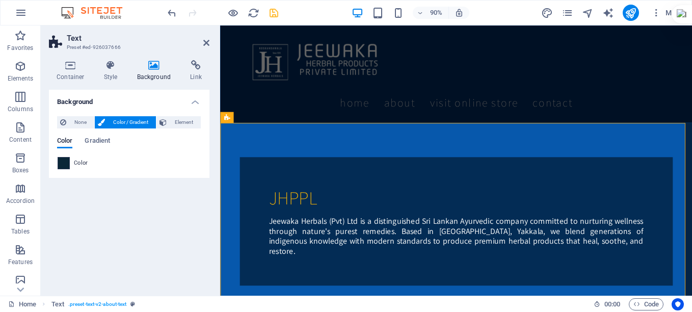
click at [64, 159] on span at bounding box center [63, 162] width 11 height 11
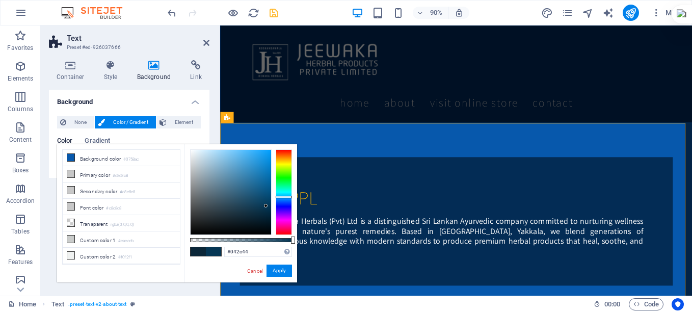
type input "#042b43"
drag, startPoint x: 253, startPoint y: 214, endPoint x: 266, endPoint y: 211, distance: 13.5
click at [266, 211] on div at bounding box center [266, 211] width 4 height 4
click at [279, 270] on button "Apply" at bounding box center [278, 270] width 25 height 12
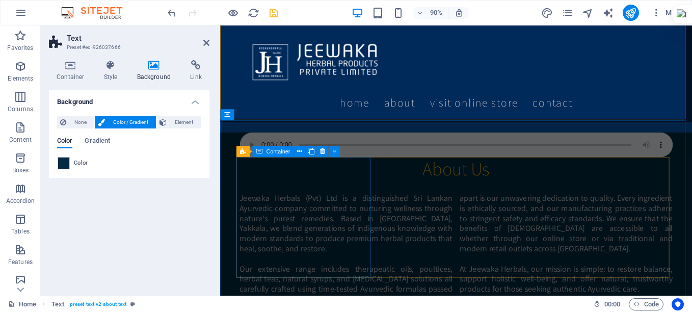
scroll to position [560, 0]
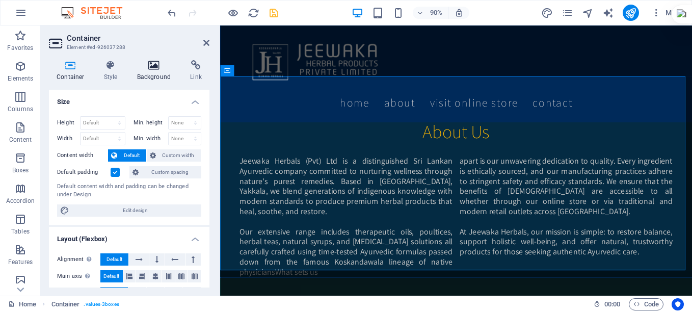
click at [153, 64] on icon at bounding box center [153, 65] width 49 height 10
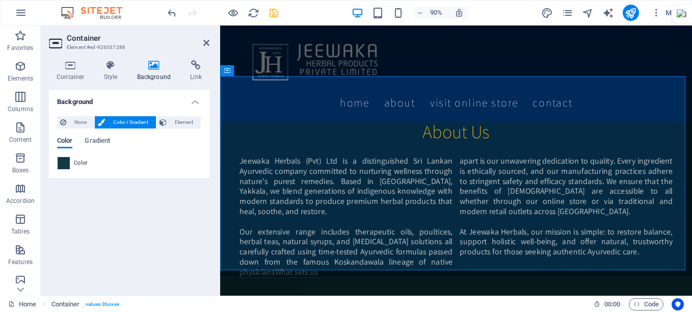
click at [62, 163] on span at bounding box center [63, 162] width 11 height 11
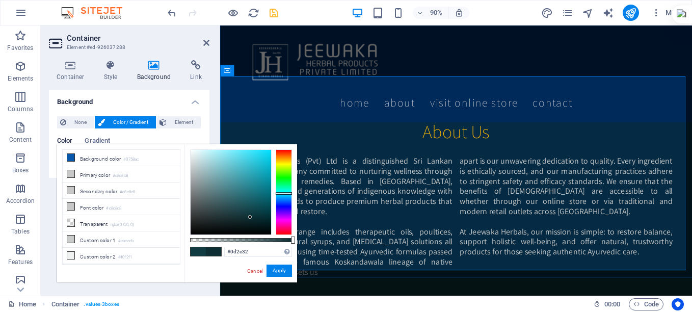
drag, startPoint x: 250, startPoint y: 210, endPoint x: 250, endPoint y: 217, distance: 7.1
click at [250, 217] on div at bounding box center [231, 192] width 80 height 85
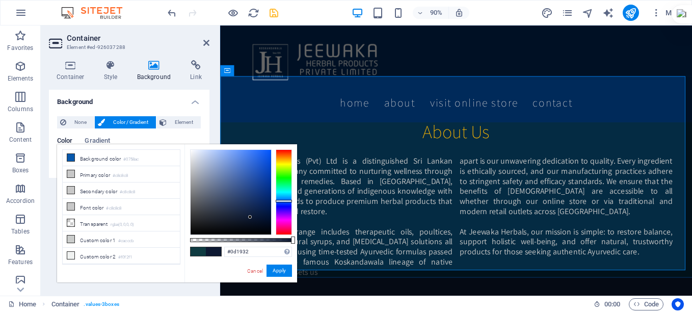
drag, startPoint x: 285, startPoint y: 193, endPoint x: 282, endPoint y: 201, distance: 8.7
click at [282, 201] on div at bounding box center [284, 201] width 16 height 3
type input "#081a3e"
drag, startPoint x: 249, startPoint y: 215, endPoint x: 260, endPoint y: 213, distance: 10.9
click at [260, 213] on div at bounding box center [260, 213] width 4 height 4
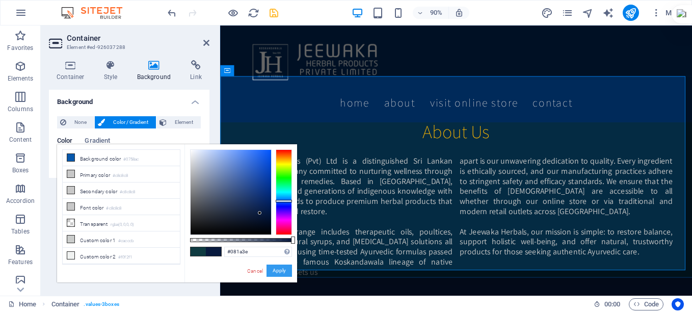
click at [278, 275] on button "Apply" at bounding box center [278, 270] width 25 height 12
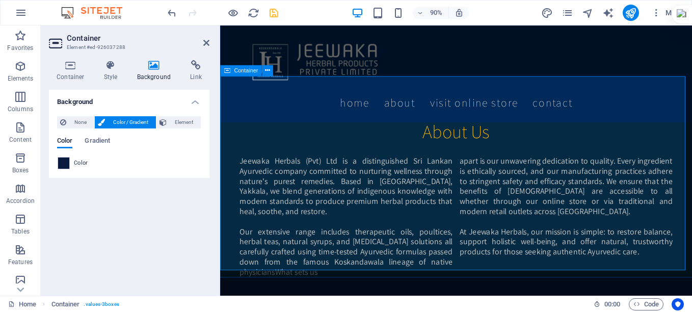
scroll to position [713, 0]
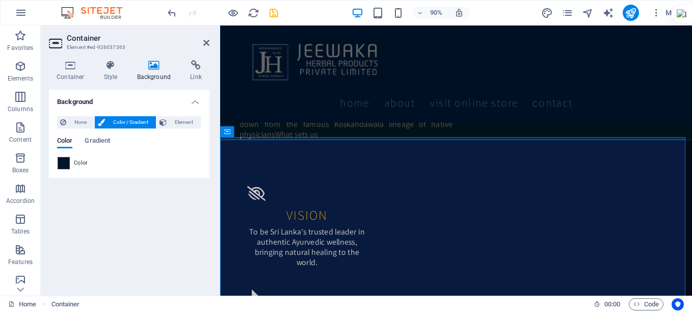
click at [63, 163] on span at bounding box center [63, 162] width 11 height 11
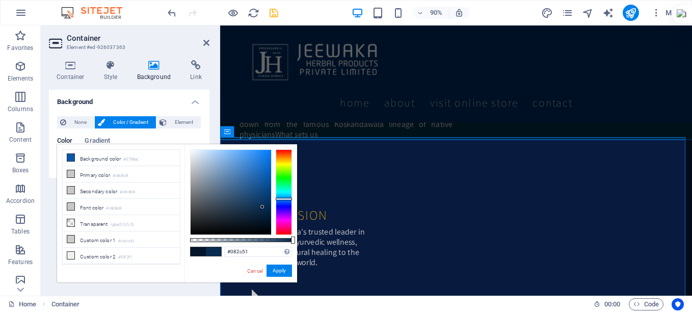
type input "#092b4f"
drag, startPoint x: 265, startPoint y: 219, endPoint x: 262, endPoint y: 207, distance: 12.1
click at [262, 207] on div at bounding box center [262, 207] width 4 height 4
click at [281, 265] on button "Apply" at bounding box center [278, 270] width 25 height 12
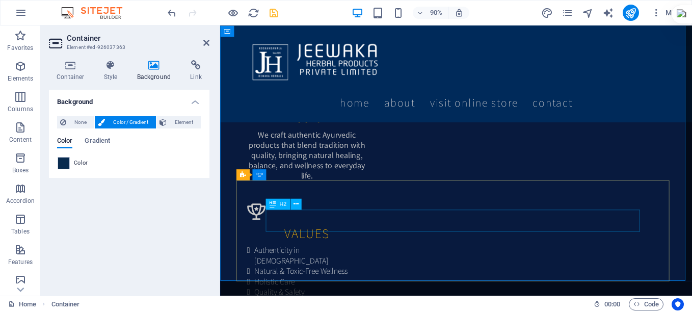
scroll to position [968, 0]
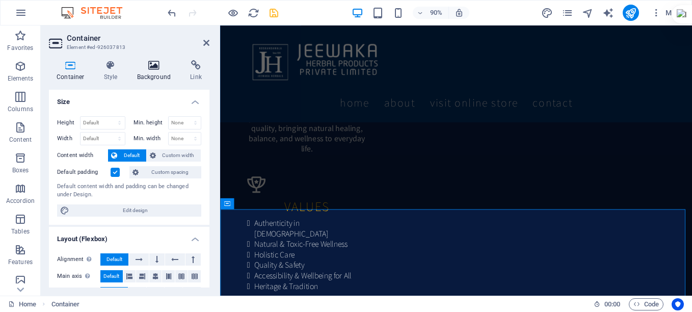
click at [144, 70] on h4 "Background" at bounding box center [155, 70] width 53 height 21
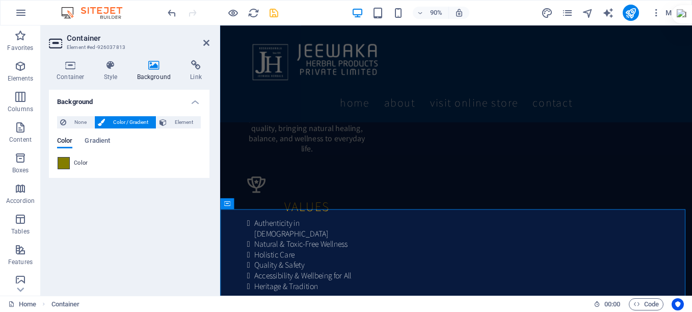
click at [59, 164] on span at bounding box center [63, 162] width 11 height 11
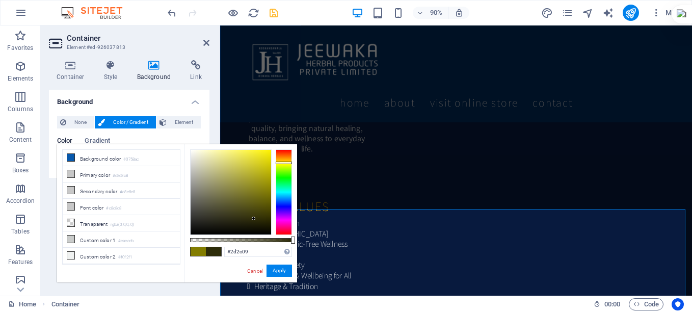
drag, startPoint x: 270, startPoint y: 189, endPoint x: 254, endPoint y: 219, distance: 33.5
click at [254, 219] on div at bounding box center [254, 219] width 4 height 4
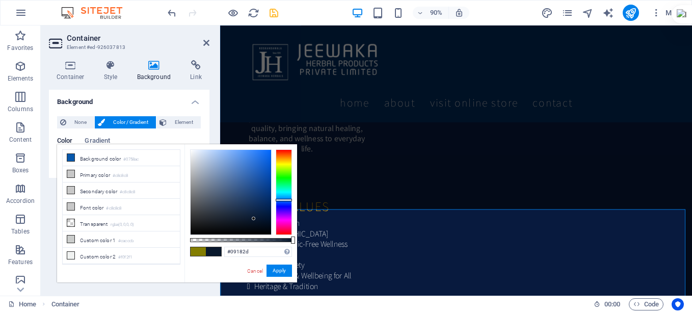
drag, startPoint x: 283, startPoint y: 163, endPoint x: 279, endPoint y: 200, distance: 36.9
click at [279, 200] on div at bounding box center [284, 200] width 16 height 3
type input "#0d2240"
drag, startPoint x: 251, startPoint y: 218, endPoint x: 254, endPoint y: 212, distance: 5.9
click at [254, 212] on div at bounding box center [231, 192] width 80 height 85
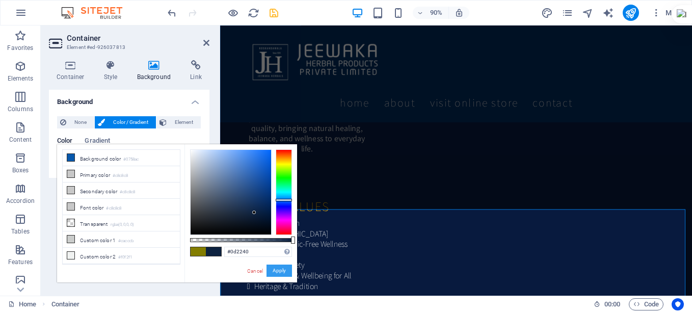
click at [277, 267] on button "Apply" at bounding box center [278, 270] width 25 height 12
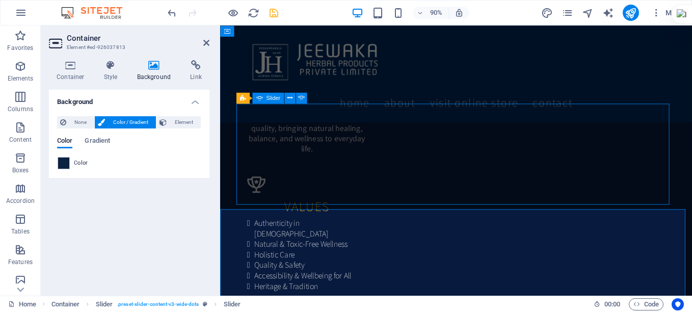
select select "fade"
select select "ms"
select select "s"
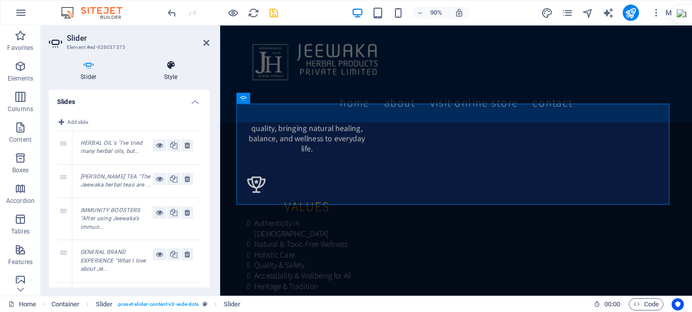
click at [168, 74] on h4 "Style" at bounding box center [170, 70] width 77 height 21
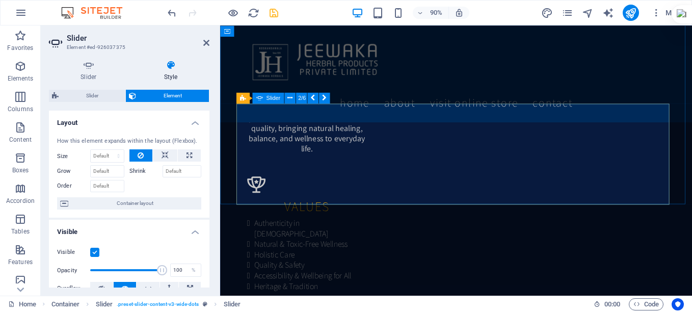
click at [244, 98] on icon at bounding box center [243, 97] width 6 height 11
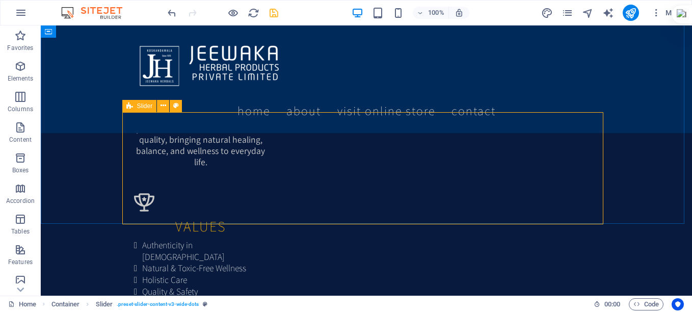
click at [128, 104] on icon at bounding box center [129, 106] width 7 height 12
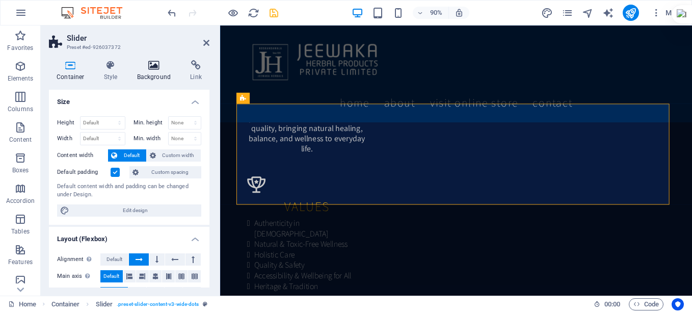
click at [150, 75] on h4 "Background" at bounding box center [155, 70] width 53 height 21
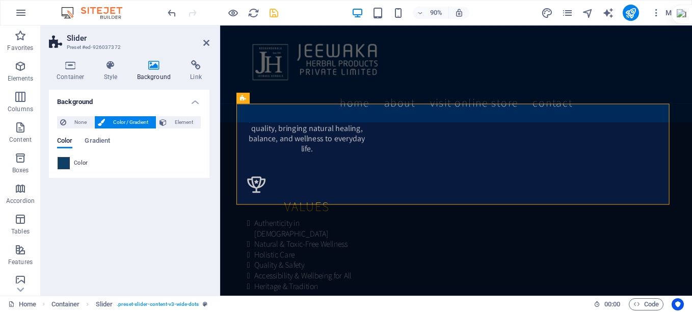
click at [60, 163] on span at bounding box center [63, 162] width 11 height 11
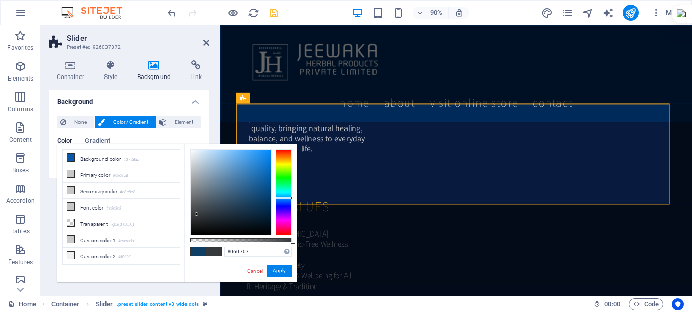
type input "#000000"
drag, startPoint x: 258, startPoint y: 200, endPoint x: 201, endPoint y: 245, distance: 72.6
click at [201, 245] on div "#000000 Supported formats #0852ed rgb(8, 82, 237) rgba(8, 82, 237, 90%) hsv(221…" at bounding box center [240, 287] width 113 height 286
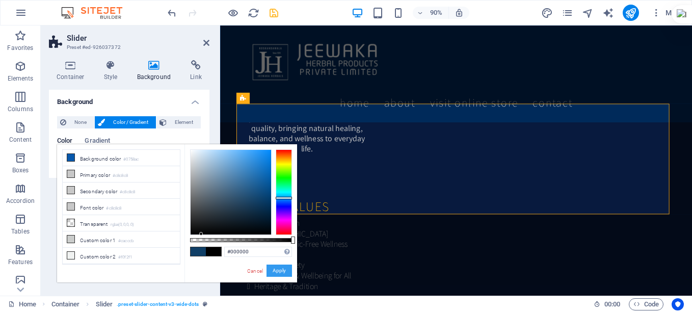
click at [276, 270] on button "Apply" at bounding box center [278, 270] width 25 height 12
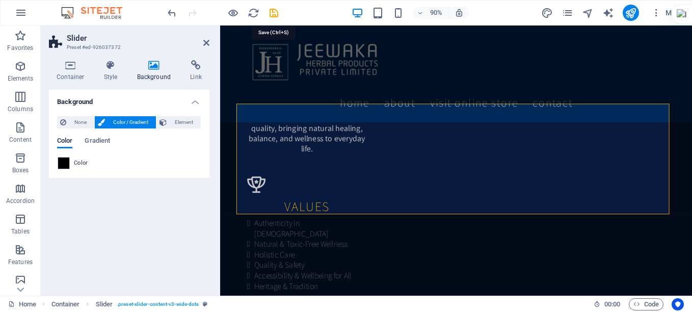
click at [275, 12] on icon "save" at bounding box center [274, 13] width 12 height 12
checkbox input "false"
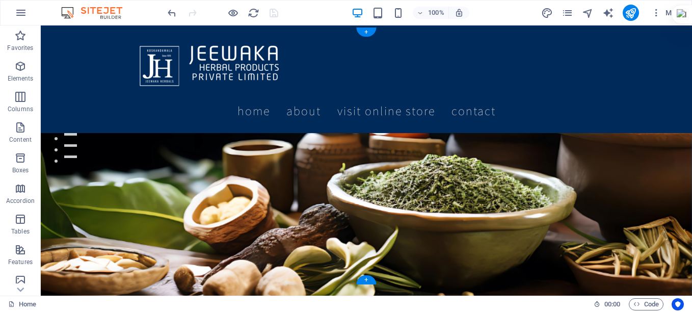
scroll to position [153, 0]
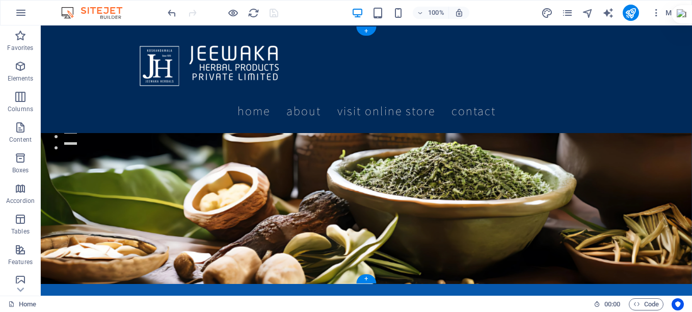
click at [435, 172] on figure at bounding box center [366, 155] width 651 height 258
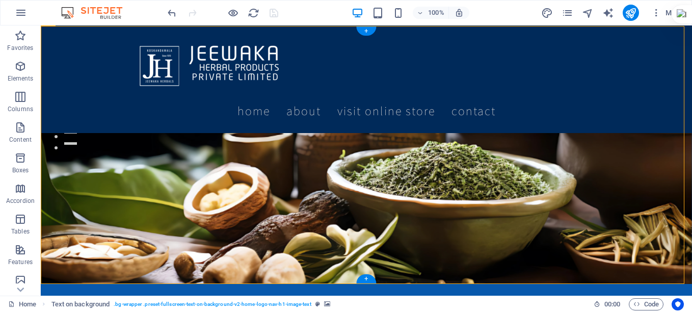
click at [435, 172] on figure at bounding box center [366, 155] width 651 height 258
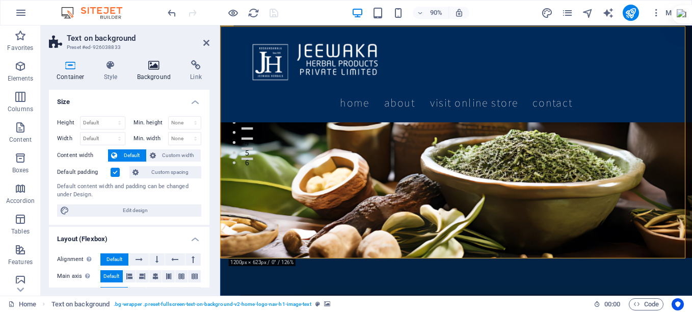
click at [142, 76] on h4 "Background" at bounding box center [155, 70] width 53 height 21
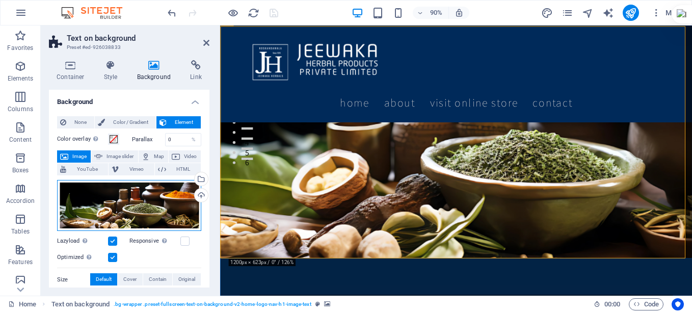
click at [124, 193] on div "Drag files here, click to choose files or select files from Files or our free s…" at bounding box center [129, 205] width 144 height 51
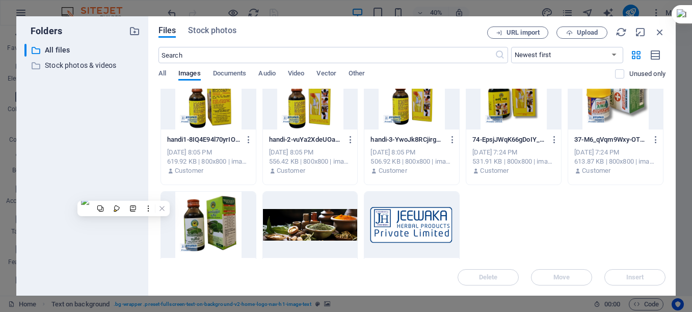
scroll to position [3804, 0]
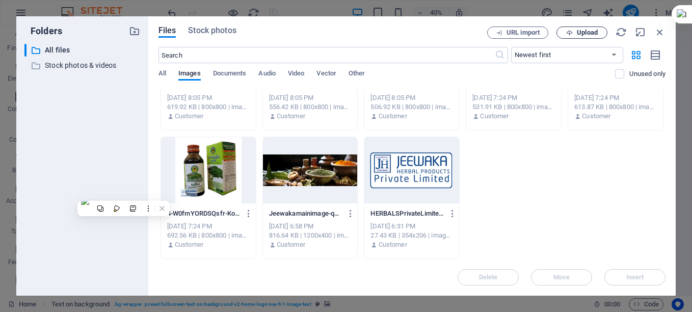
click at [576, 28] on button "Upload" at bounding box center [581, 32] width 51 height 12
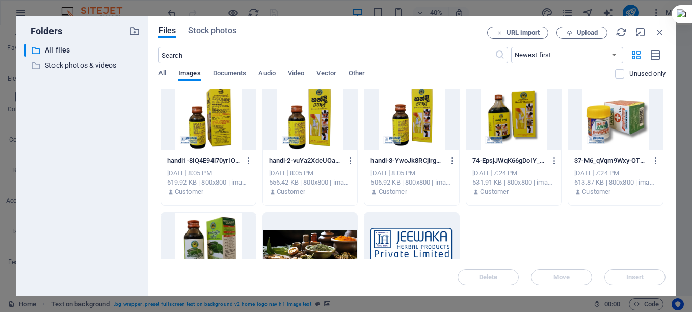
scroll to position [3651, 0]
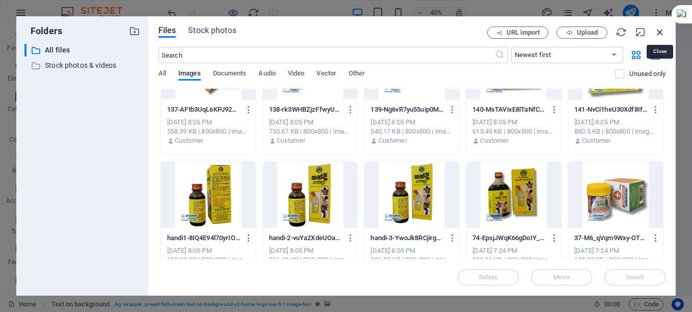
drag, startPoint x: 654, startPoint y: 32, endPoint x: 482, endPoint y: 7, distance: 173.9
click at [654, 32] on icon "button" at bounding box center [659, 31] width 11 height 11
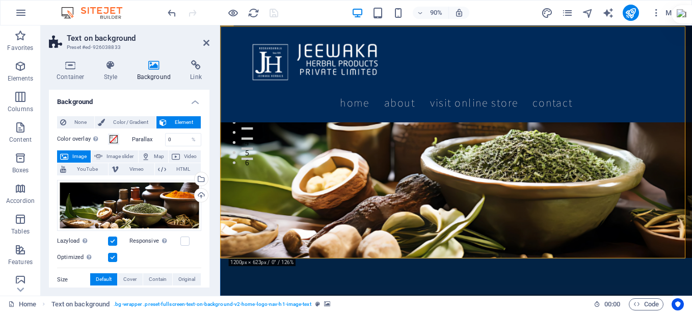
click at [598, 181] on figure at bounding box center [482, 155] width 524 height 258
click at [127, 202] on div "Drag files here, click to choose files or select files from Files or our free s…" at bounding box center [129, 205] width 144 height 51
click at [127, 202] on body "JEEWAWAKA HERBAL PRODUCTS PRIVATE LIMITED Home Favorites Elements Columns Conte…" at bounding box center [346, 156] width 692 height 312
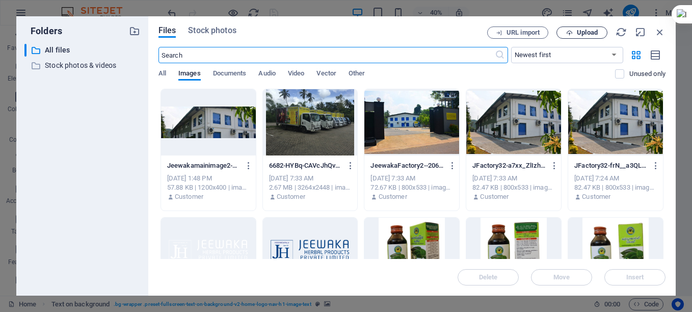
drag, startPoint x: 596, startPoint y: 27, endPoint x: 588, endPoint y: 33, distance: 9.1
click at [591, 32] on button "Upload" at bounding box center [581, 32] width 51 height 12
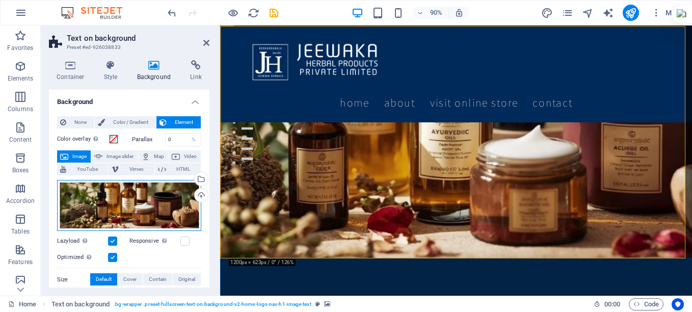
click at [122, 208] on div "Drag files here, click to choose files or select files from Files or our free s…" at bounding box center [129, 205] width 144 height 51
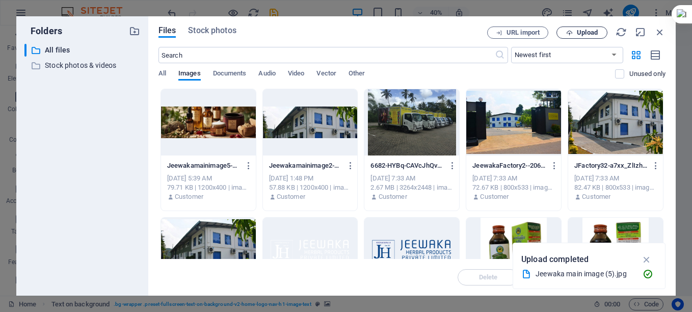
click at [586, 32] on span "Upload" at bounding box center [587, 33] width 21 height 6
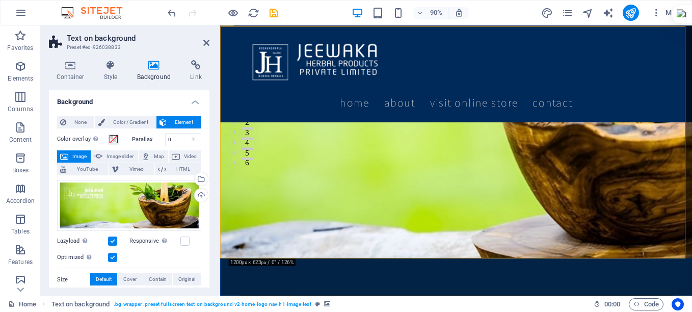
drag, startPoint x: 579, startPoint y: 174, endPoint x: 576, endPoint y: 207, distance: 33.2
click at [576, 207] on figure at bounding box center [482, 155] width 524 height 258
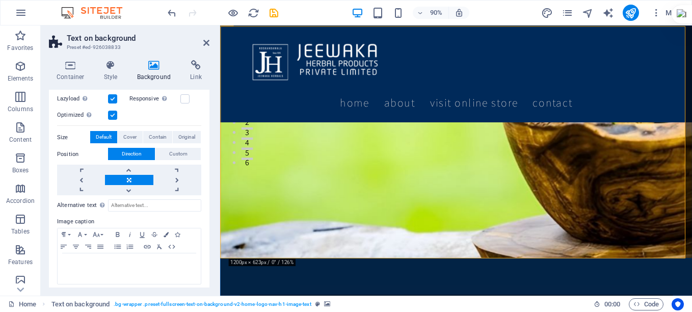
scroll to position [147, 0]
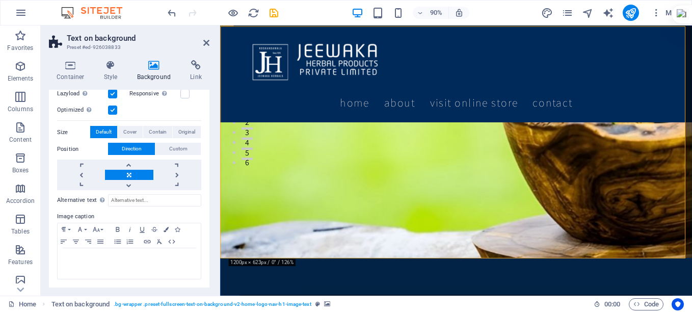
click at [63, 131] on label "Size" at bounding box center [73, 132] width 33 height 12
click at [132, 130] on span "Cover" at bounding box center [129, 132] width 13 height 12
click at [152, 131] on span "Contain" at bounding box center [158, 132] width 18 height 12
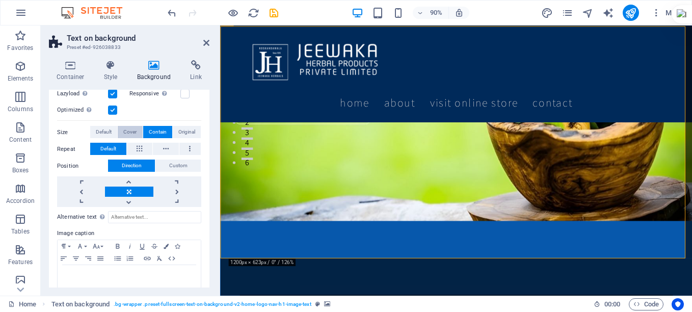
click at [127, 131] on span "Cover" at bounding box center [129, 132] width 13 height 12
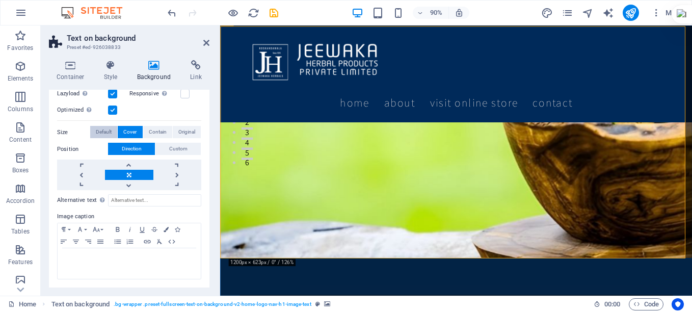
click at [111, 132] on span "Default" at bounding box center [104, 132] width 16 height 12
click at [65, 130] on label "Size" at bounding box center [73, 132] width 33 height 12
click at [79, 173] on link at bounding box center [81, 175] width 48 height 10
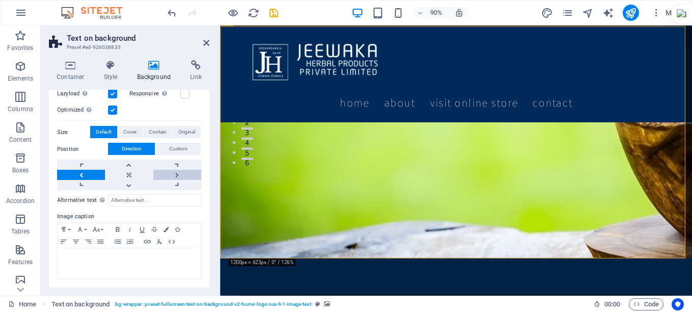
click at [178, 176] on link at bounding box center [177, 175] width 48 height 10
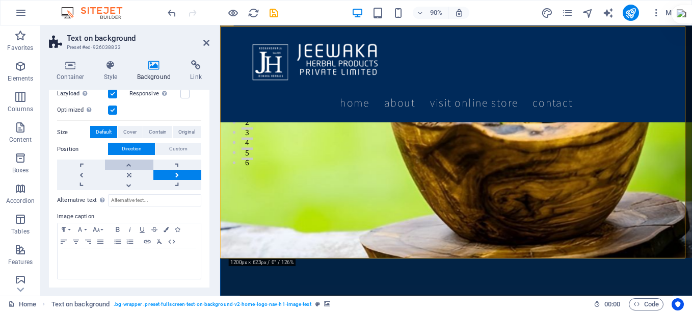
click at [128, 162] on link at bounding box center [129, 164] width 48 height 10
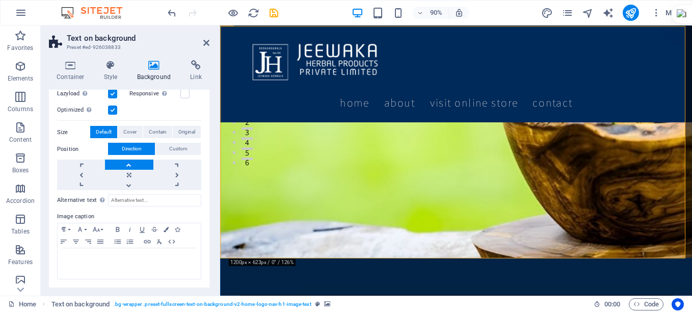
click at [128, 162] on link at bounding box center [129, 164] width 48 height 10
click at [125, 183] on link at bounding box center [129, 185] width 48 height 10
click at [128, 174] on link at bounding box center [129, 175] width 48 height 10
click at [81, 174] on link at bounding box center [81, 175] width 48 height 10
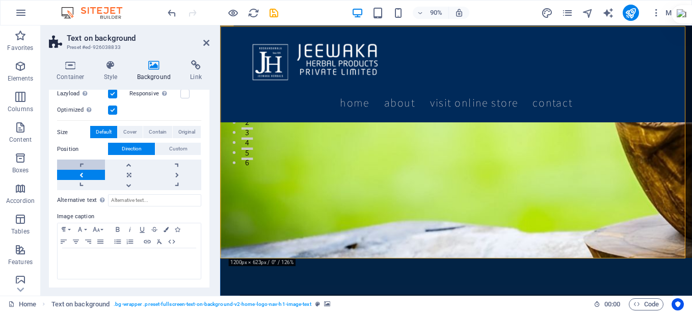
click at [79, 162] on link at bounding box center [81, 164] width 48 height 10
click at [173, 165] on link at bounding box center [177, 164] width 48 height 10
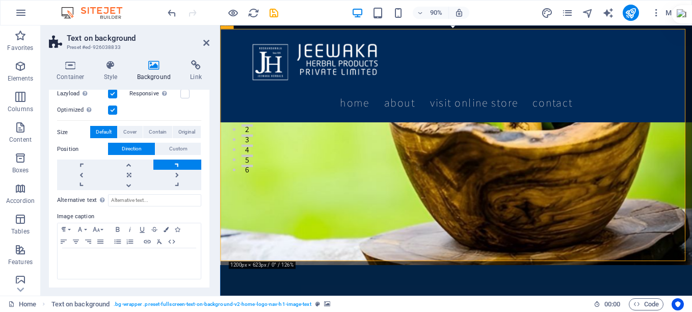
scroll to position [102, 0]
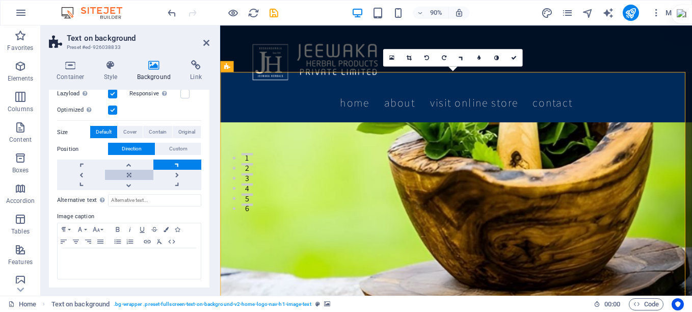
click at [130, 173] on link at bounding box center [129, 175] width 48 height 10
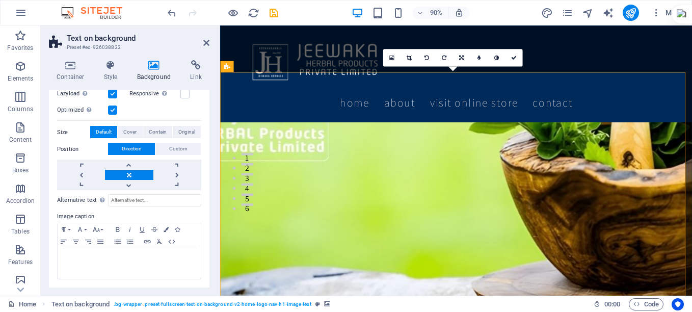
click at [499, 205] on figure at bounding box center [482, 206] width 524 height 258
click at [205, 43] on icon at bounding box center [206, 43] width 6 height 8
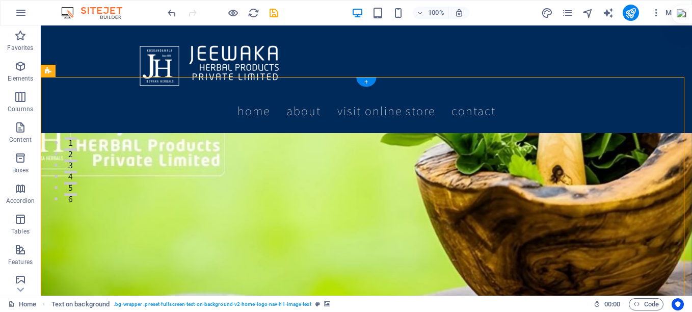
click at [76, 220] on figure at bounding box center [366, 206] width 651 height 258
click at [76, 219] on figure at bounding box center [366, 206] width 651 height 258
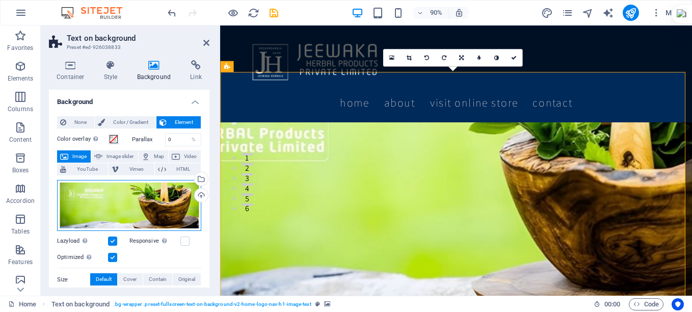
click at [111, 206] on div "Drag files here, click to choose files or select files from Files or our free s…" at bounding box center [129, 205] width 144 height 51
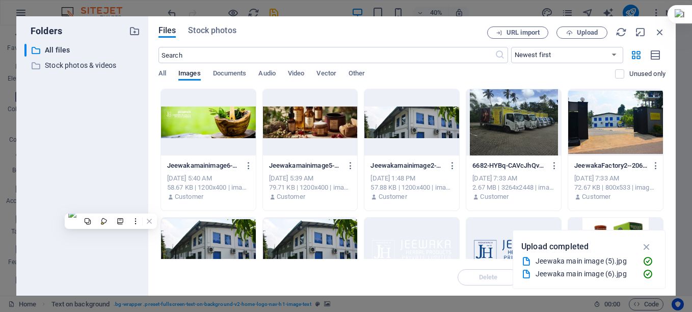
click at [308, 124] on div at bounding box center [310, 122] width 95 height 66
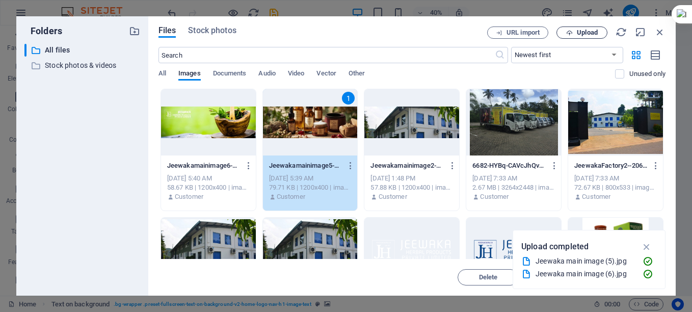
click at [584, 34] on span "Upload" at bounding box center [587, 33] width 21 height 6
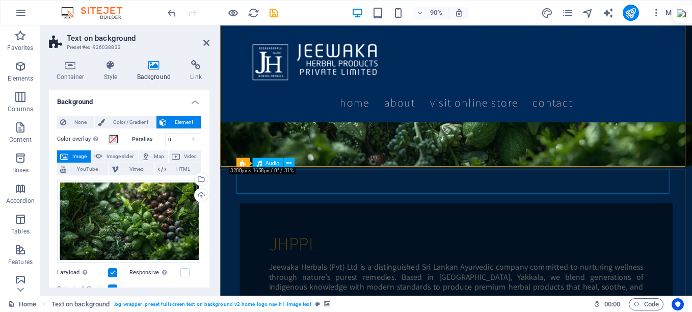
scroll to position [204, 0]
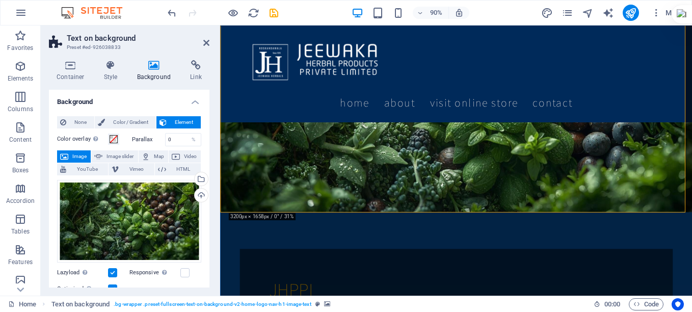
click at [505, 201] on figure at bounding box center [482, 104] width 524 height 258
click at [109, 237] on div "Drag files here, click to choose files or select files from Files or our free s…" at bounding box center [129, 221] width 144 height 83
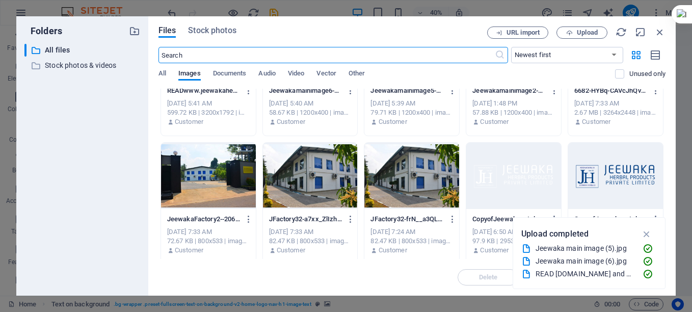
scroll to position [0, 0]
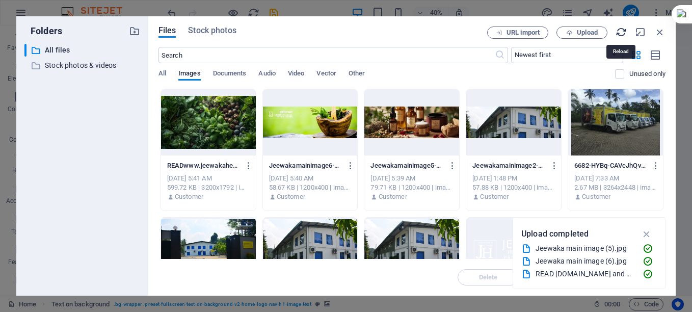
click at [618, 34] on icon "button" at bounding box center [620, 31] width 11 height 11
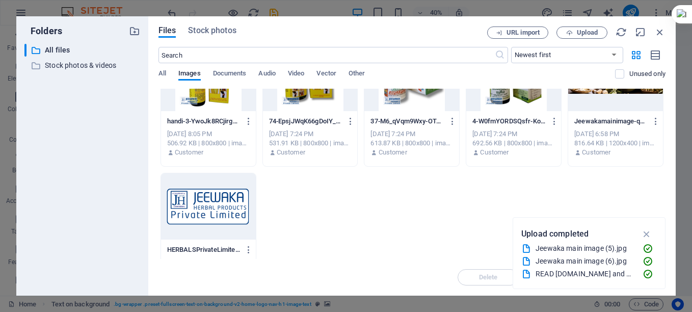
scroll to position [3881, 0]
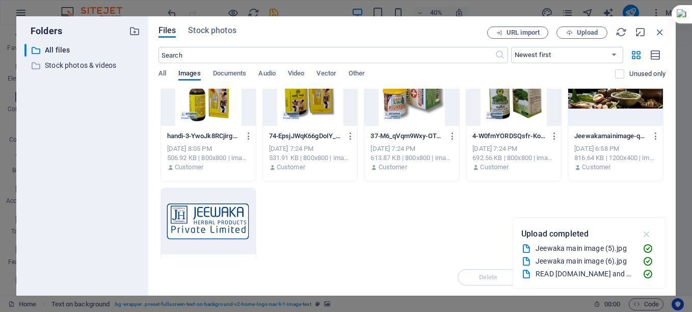
click at [645, 234] on icon "button" at bounding box center [647, 233] width 12 height 11
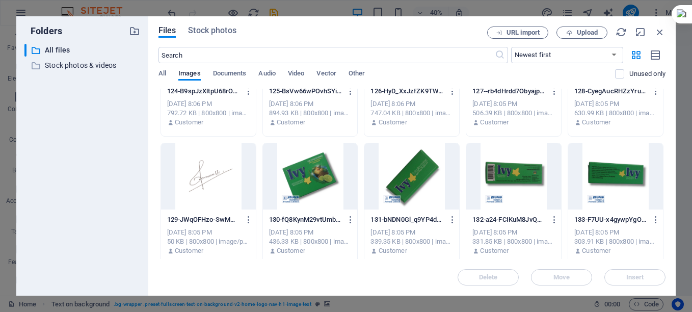
scroll to position [3473, 0]
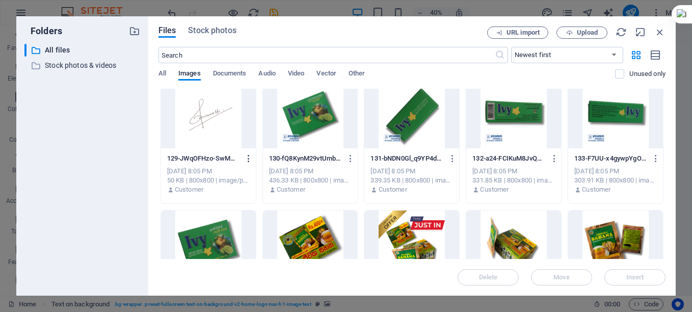
click at [250, 158] on icon "button" at bounding box center [249, 158] width 10 height 9
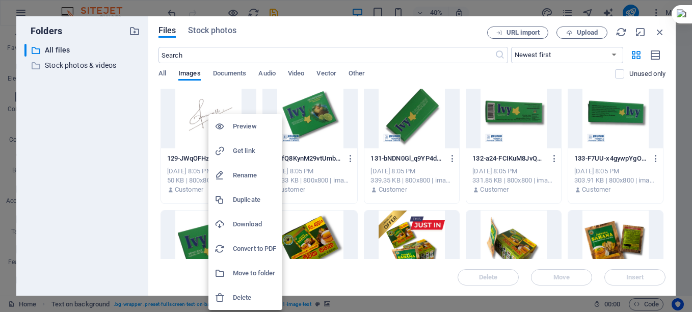
click at [243, 201] on h6 "Duplicate" at bounding box center [254, 200] width 43 height 12
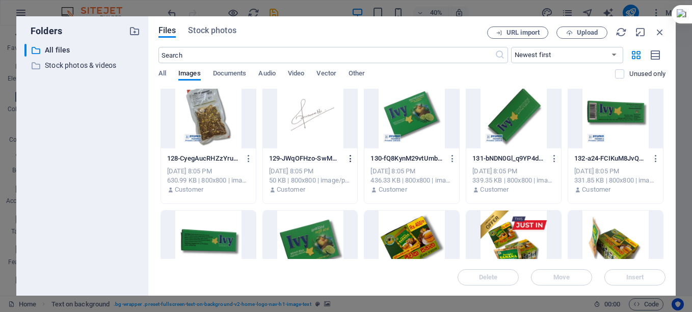
click at [349, 158] on icon "button" at bounding box center [351, 158] width 10 height 9
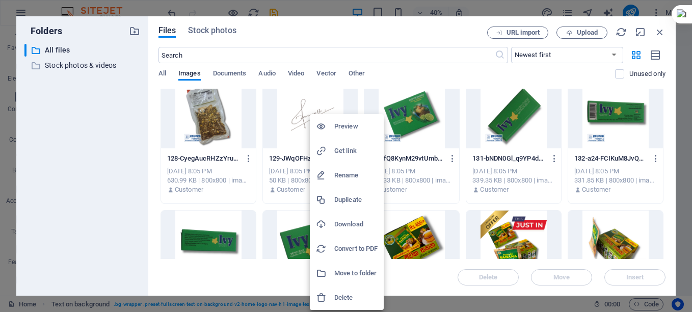
click at [347, 293] on h6 "Delete" at bounding box center [355, 297] width 43 height 12
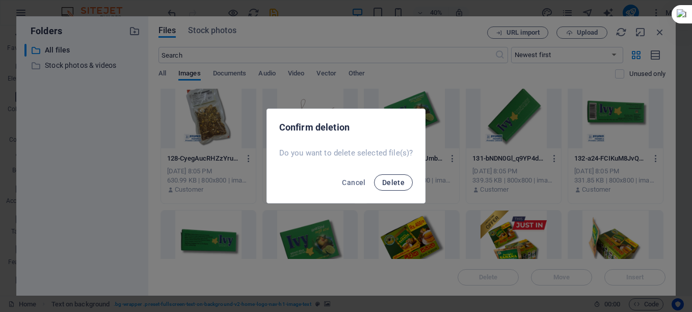
click at [383, 180] on span "Delete" at bounding box center [393, 182] width 22 height 8
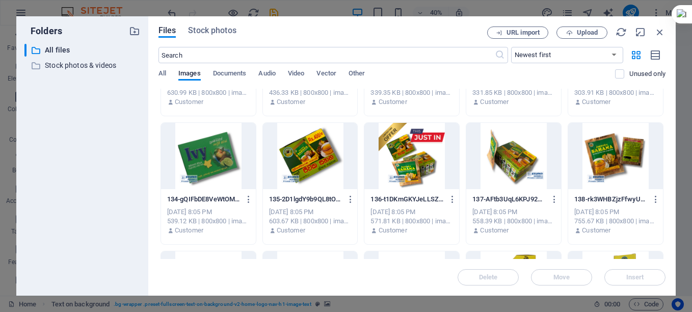
scroll to position [3779, 0]
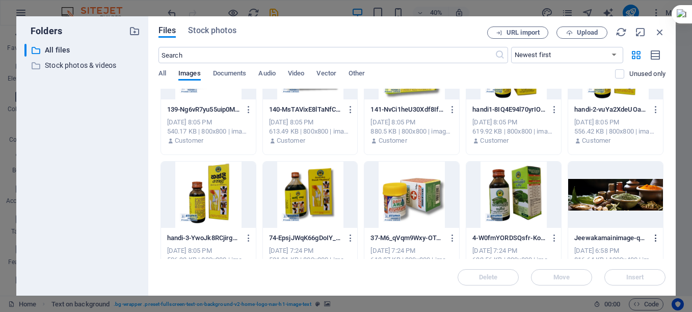
click at [653, 238] on icon "button" at bounding box center [656, 237] width 10 height 9
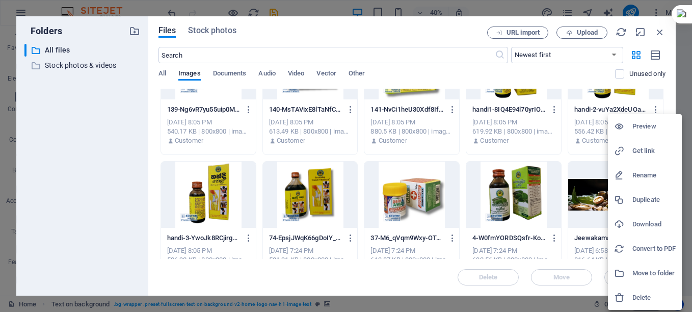
click at [636, 297] on h6 "Delete" at bounding box center [653, 297] width 43 height 12
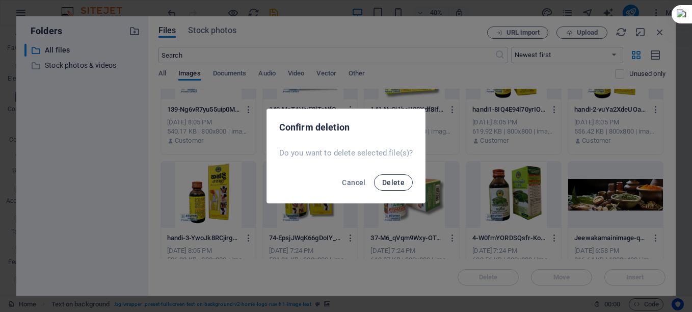
click at [398, 181] on span "Delete" at bounding box center [393, 182] width 22 height 8
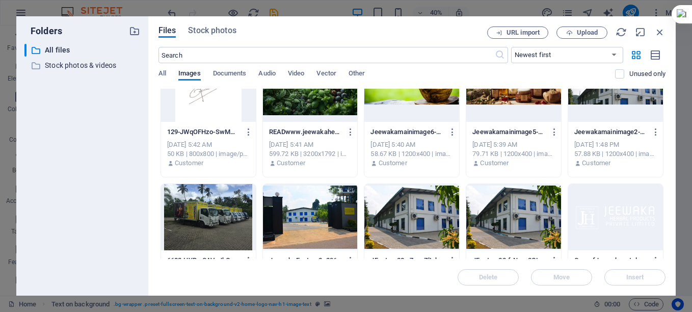
scroll to position [0, 0]
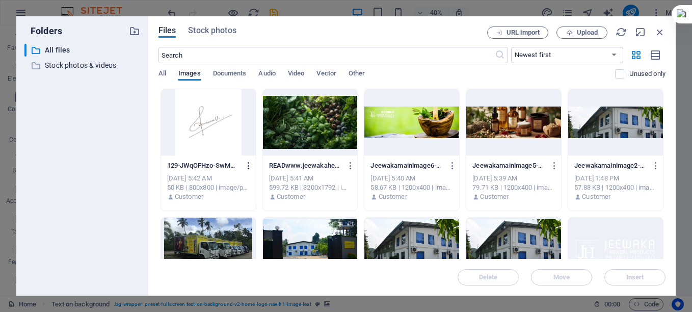
click at [251, 161] on icon "button" at bounding box center [249, 165] width 10 height 9
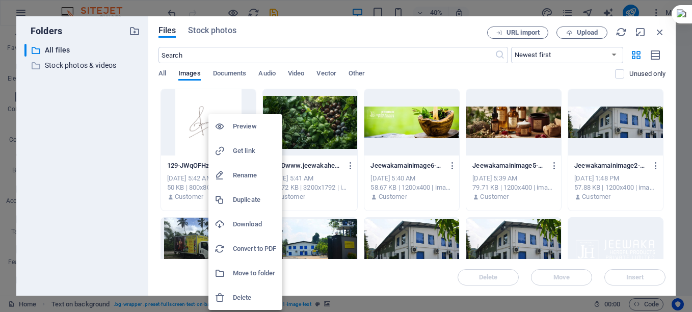
click at [250, 293] on h6 "Delete" at bounding box center [254, 297] width 43 height 12
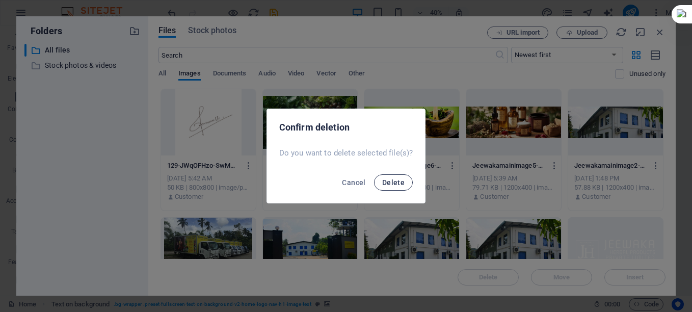
click at [384, 183] on span "Delete" at bounding box center [393, 182] width 22 height 8
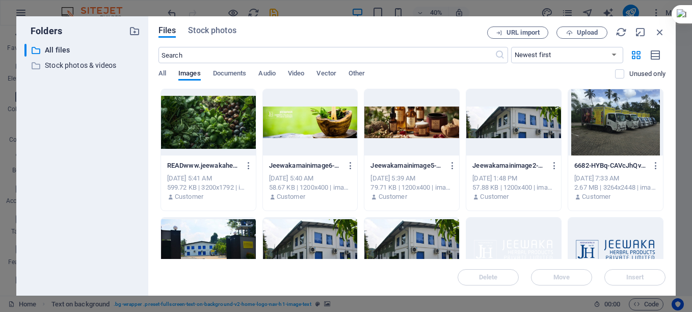
click at [169, 129] on div at bounding box center [208, 122] width 95 height 66
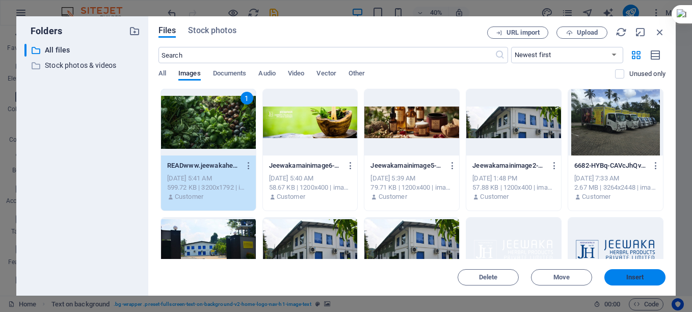
click at [618, 278] on span "Insert" at bounding box center [634, 277] width 53 height 6
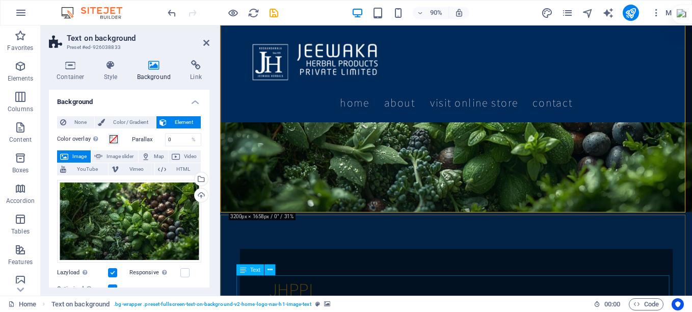
scroll to position [102, 0]
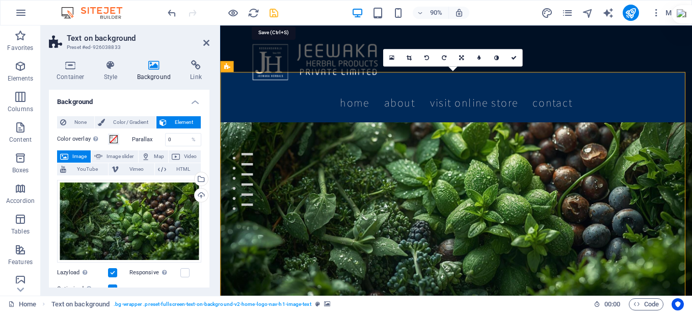
click at [270, 14] on icon "save" at bounding box center [274, 13] width 12 height 12
checkbox input "false"
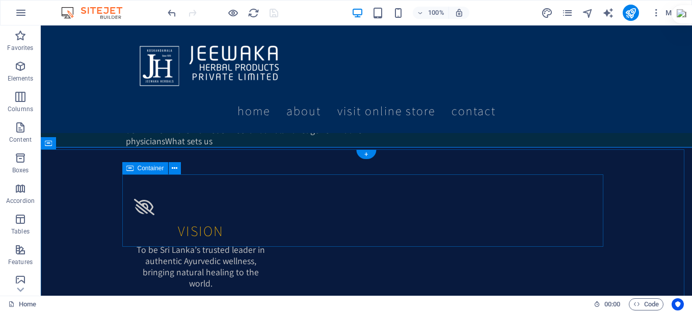
scroll to position [713, 0]
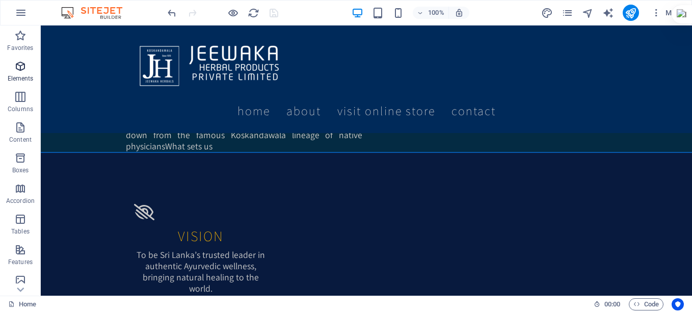
click at [15, 68] on icon "button" at bounding box center [20, 66] width 12 height 12
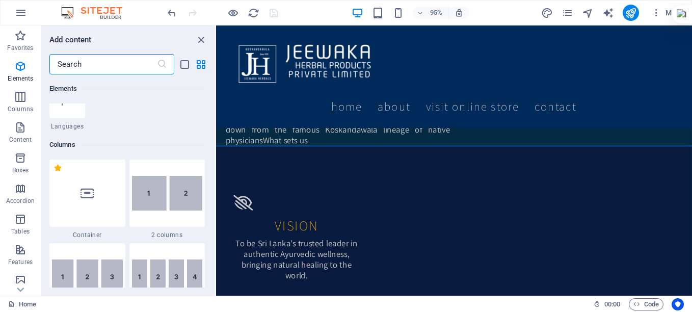
scroll to position [567, 0]
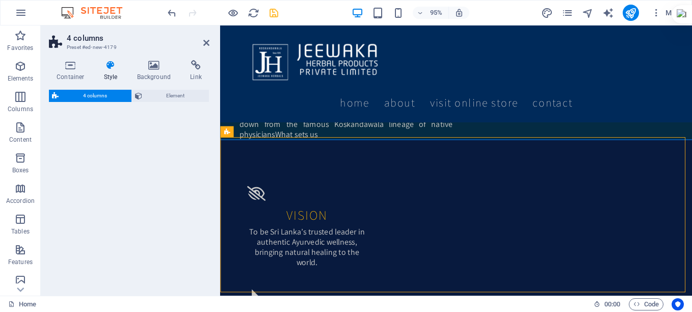
select select "rem"
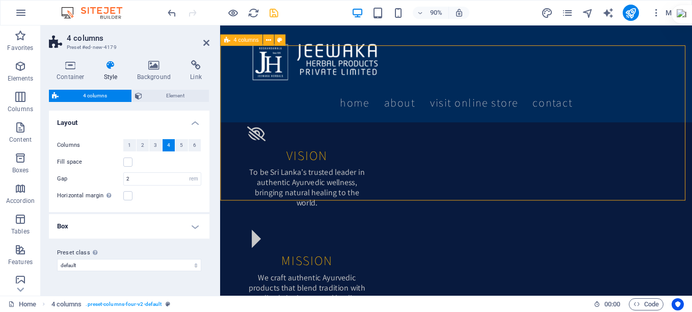
scroll to position [815, 0]
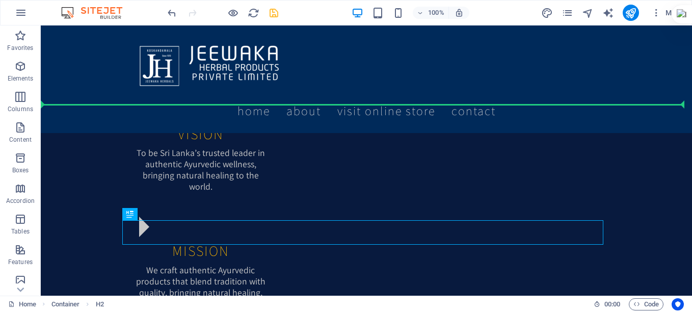
drag, startPoint x: 138, startPoint y: 228, endPoint x: 304, endPoint y: 95, distance: 212.7
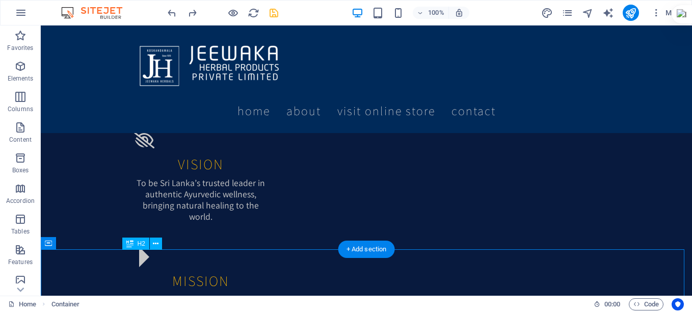
scroll to position [786, 0]
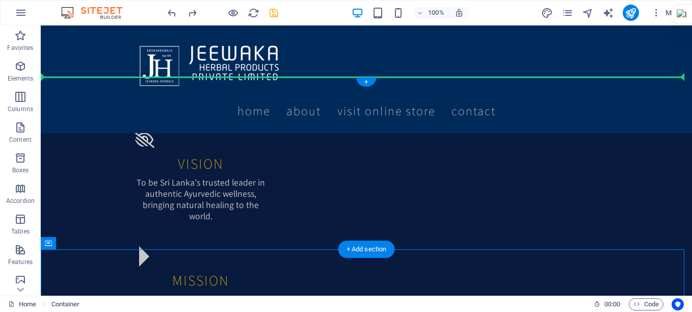
drag, startPoint x: 266, startPoint y: 259, endPoint x: 263, endPoint y: 111, distance: 148.3
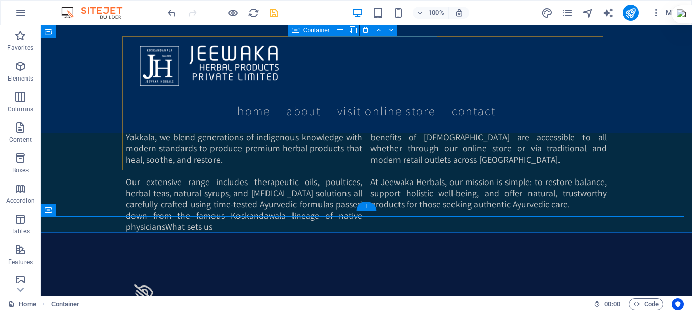
scroll to position [735, 0]
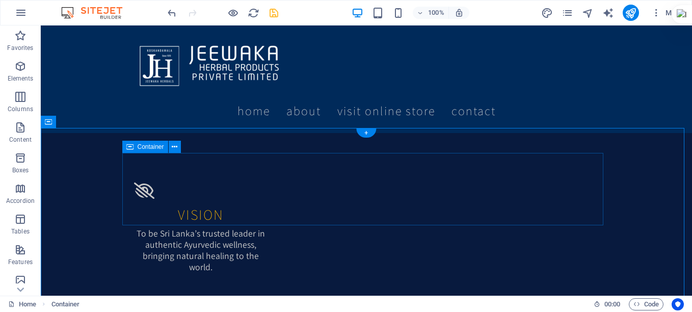
click at [173, 146] on icon at bounding box center [175, 147] width 6 height 11
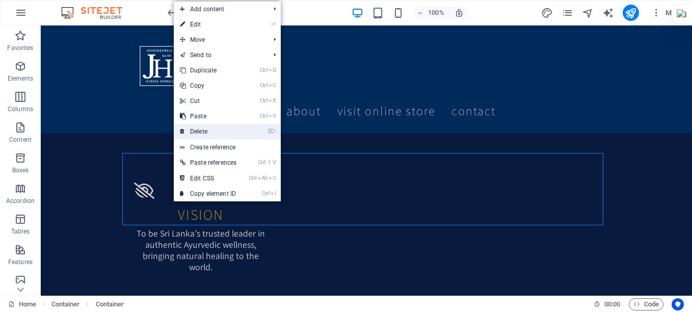
drag, startPoint x: 162, startPoint y: 103, endPoint x: 202, endPoint y: 128, distance: 47.4
click at [202, 128] on link "⌦ Delete" at bounding box center [208, 131] width 69 height 15
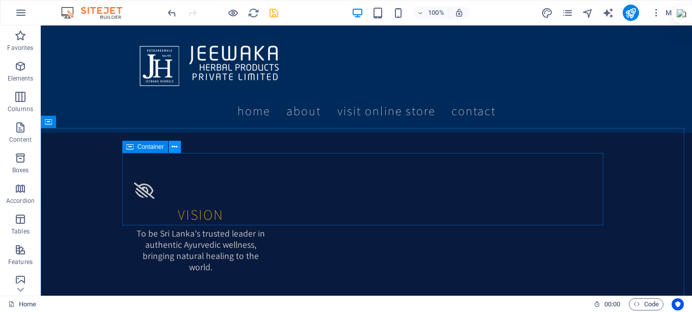
click at [173, 146] on icon at bounding box center [175, 147] width 6 height 11
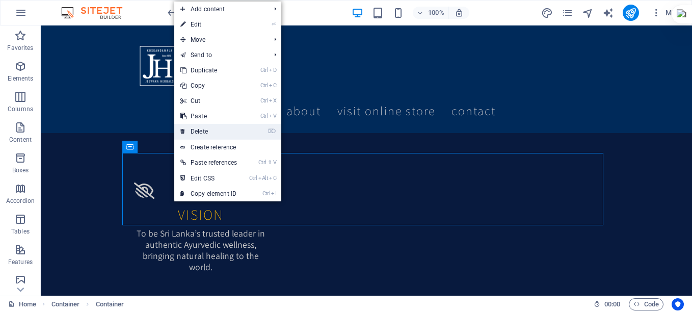
click at [203, 126] on link "⌦ Delete" at bounding box center [208, 131] width 69 height 15
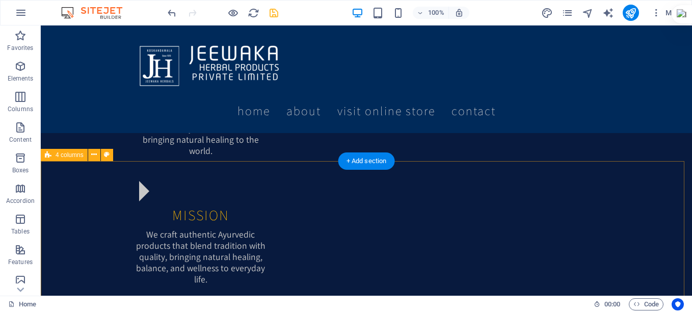
scroll to position [837, 0]
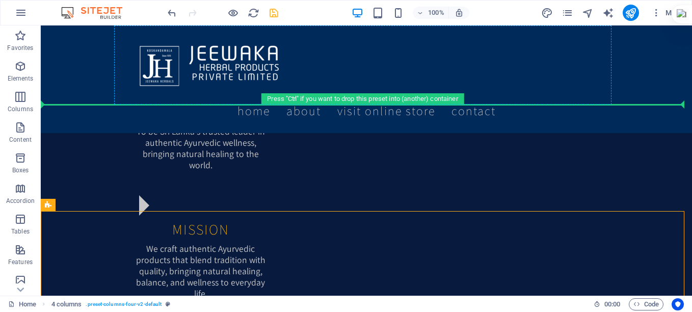
drag, startPoint x: 210, startPoint y: 218, endPoint x: 219, endPoint y: 69, distance: 148.5
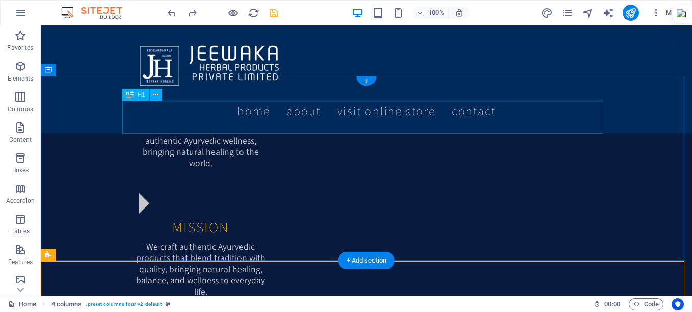
scroll to position [769, 0]
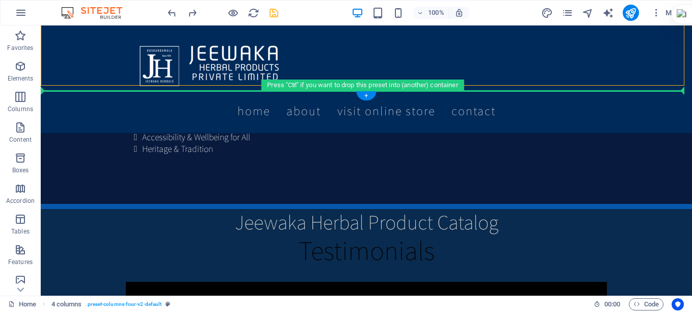
drag, startPoint x: 56, startPoint y: 285, endPoint x: 56, endPoint y: 268, distance: 16.8
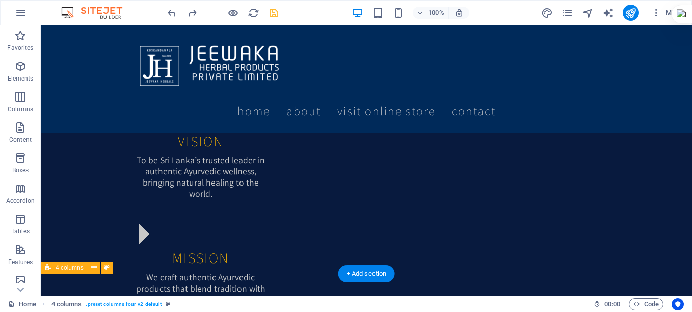
scroll to position [809, 0]
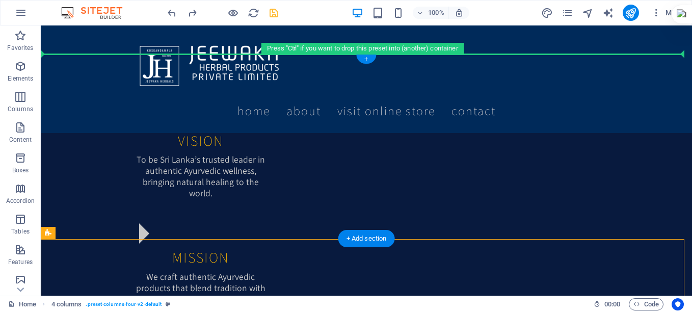
drag, startPoint x: 68, startPoint y: 286, endPoint x: 71, endPoint y: 134, distance: 151.8
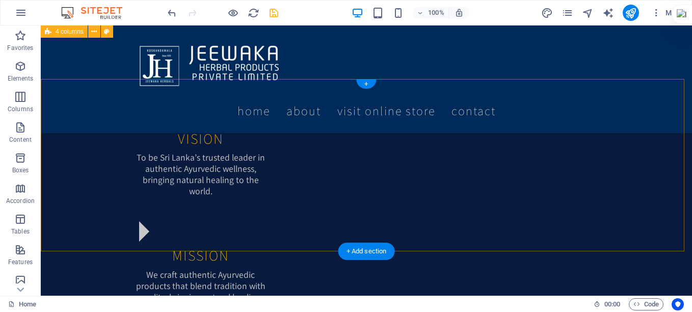
scroll to position [758, 0]
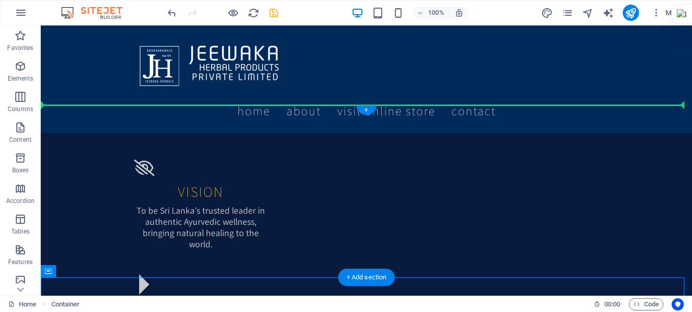
drag, startPoint x: 137, startPoint y: 284, endPoint x: 144, endPoint y: 140, distance: 144.8
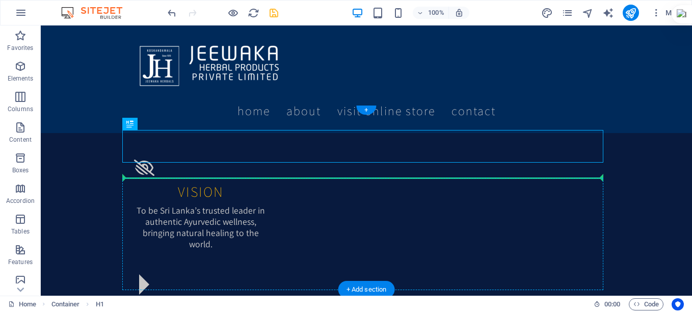
drag, startPoint x: 199, startPoint y: 150, endPoint x: 205, endPoint y: 186, distance: 36.6
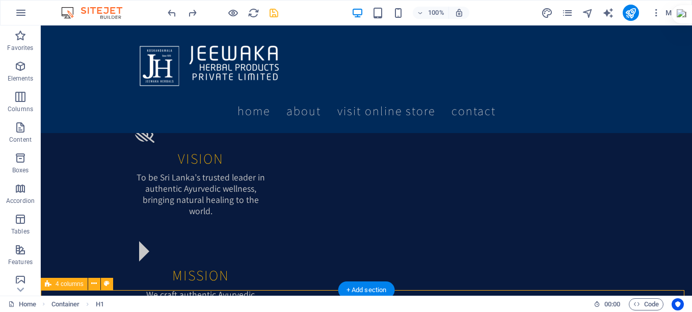
scroll to position [801, 0]
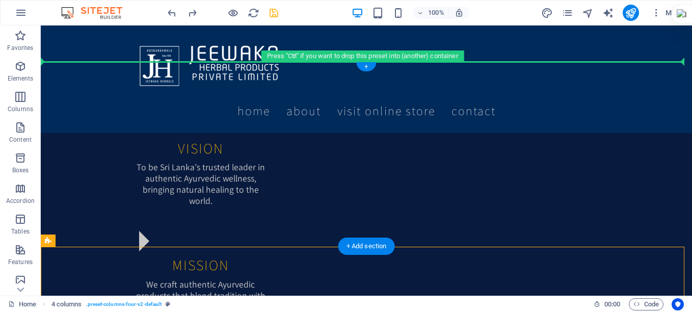
drag, startPoint x: 62, startPoint y: 292, endPoint x: 75, endPoint y: 144, distance: 149.4
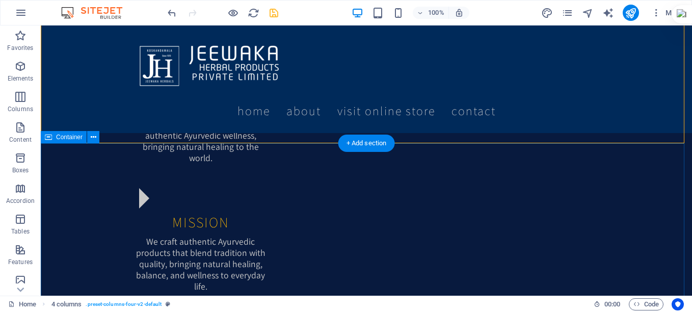
scroll to position [903, 0]
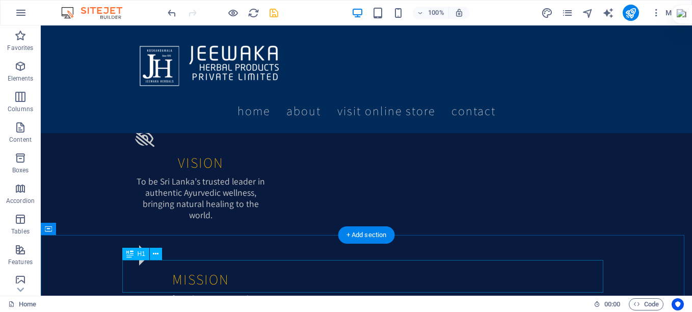
scroll to position [801, 0]
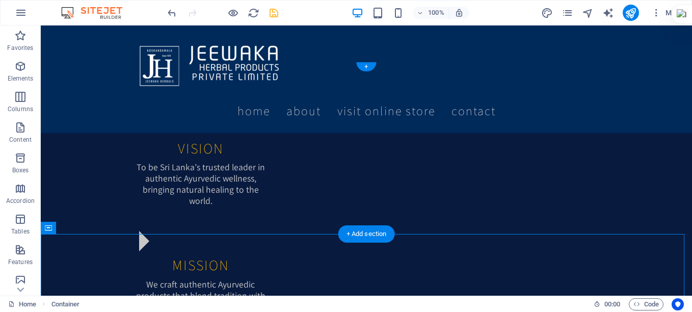
drag, startPoint x: 171, startPoint y: 253, endPoint x: 134, endPoint y: 150, distance: 109.9
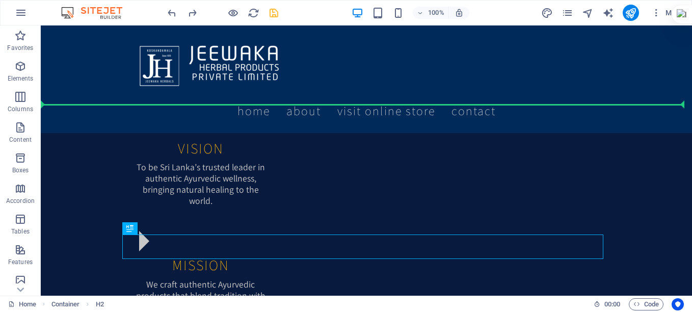
drag, startPoint x: 419, startPoint y: 251, endPoint x: 410, endPoint y: 96, distance: 155.7
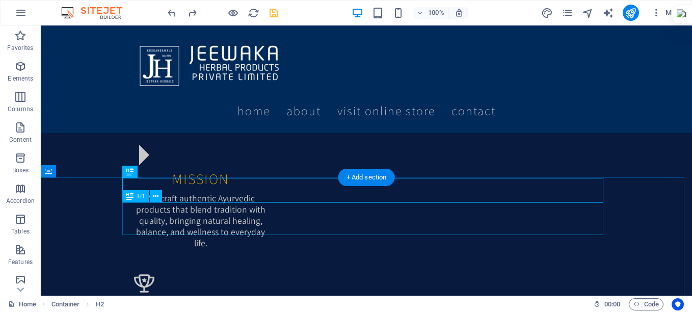
scroll to position [683, 0]
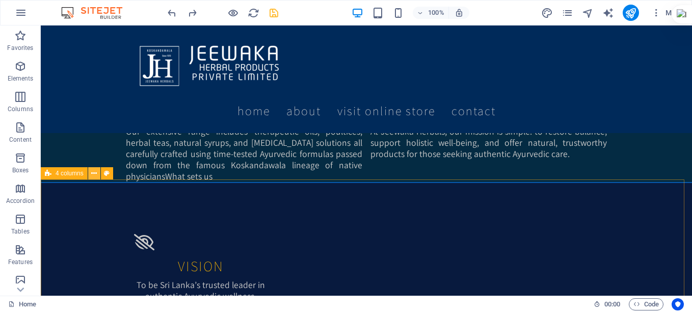
click at [96, 173] on icon at bounding box center [94, 173] width 6 height 11
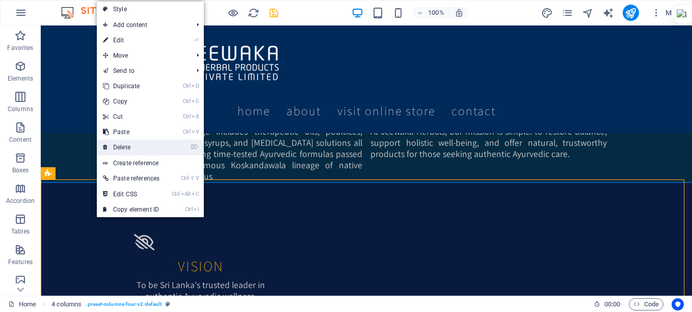
click at [141, 148] on link "⌦ Delete" at bounding box center [131, 147] width 69 height 15
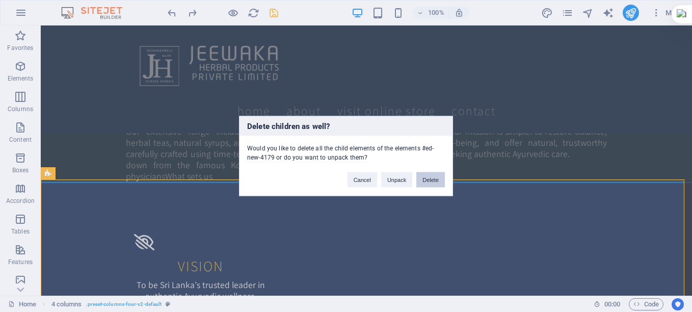
click at [426, 181] on button "Delete" at bounding box center [430, 179] width 29 height 15
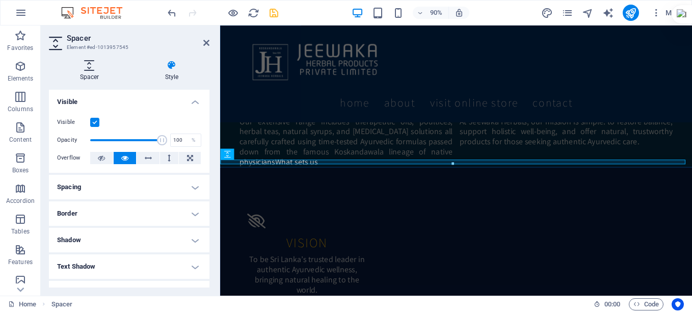
click at [82, 63] on icon at bounding box center [89, 65] width 81 height 10
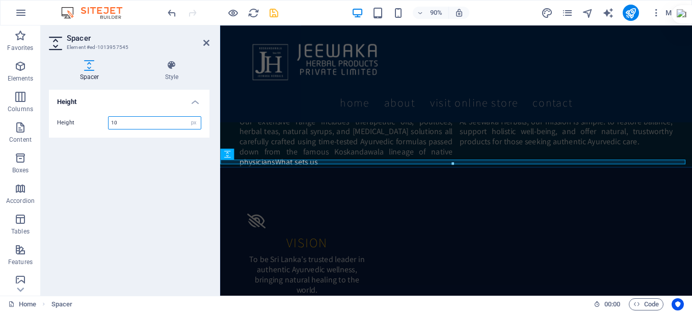
click at [126, 121] on input "10" at bounding box center [155, 123] width 92 height 12
click at [84, 126] on div "Height 10 px rem vh vw" at bounding box center [129, 122] width 144 height 13
type input "5"
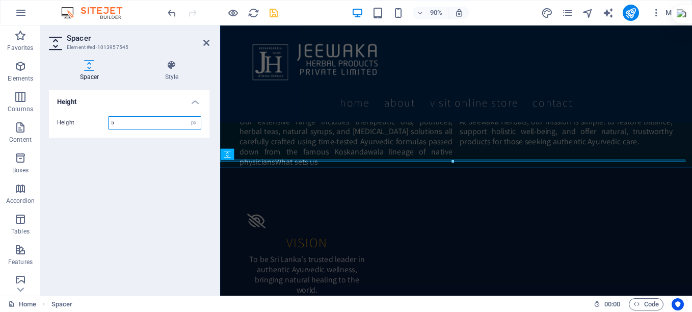
click at [120, 123] on input "5" at bounding box center [155, 123] width 92 height 12
type input "3"
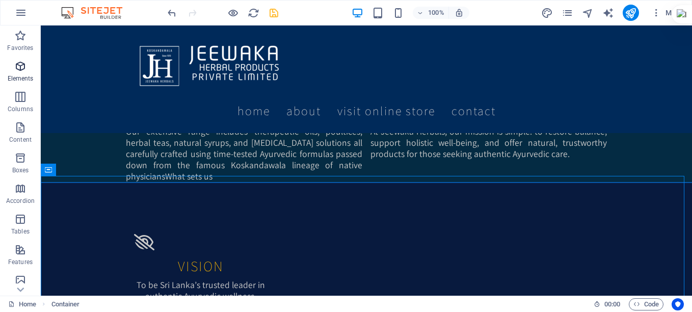
click at [17, 61] on icon "button" at bounding box center [20, 66] width 12 height 12
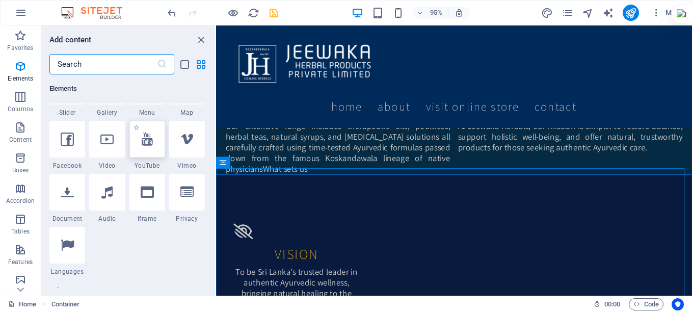
scroll to position [312, 0]
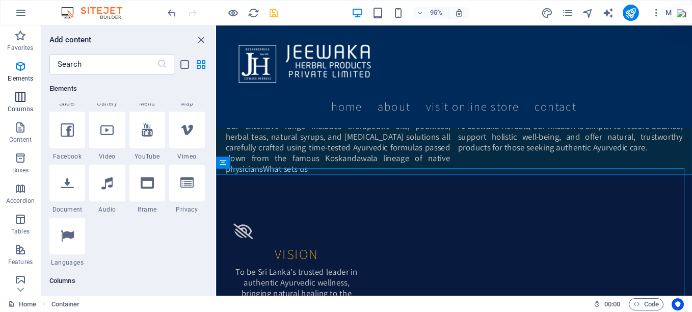
click at [13, 97] on span "Columns" at bounding box center [20, 103] width 41 height 24
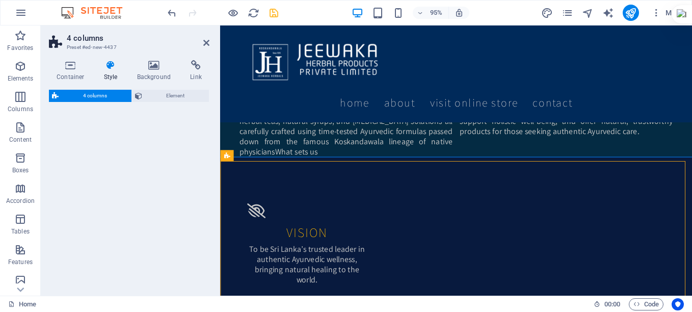
scroll to position [683, 0]
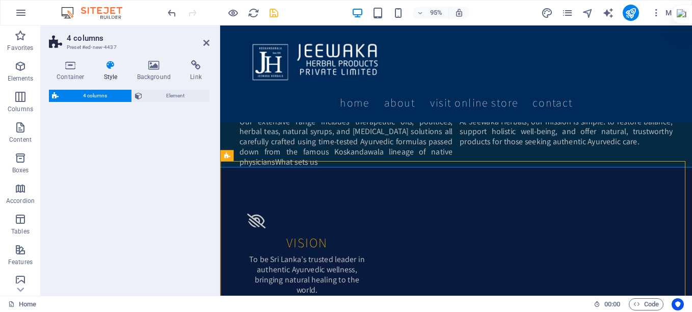
select select "rem"
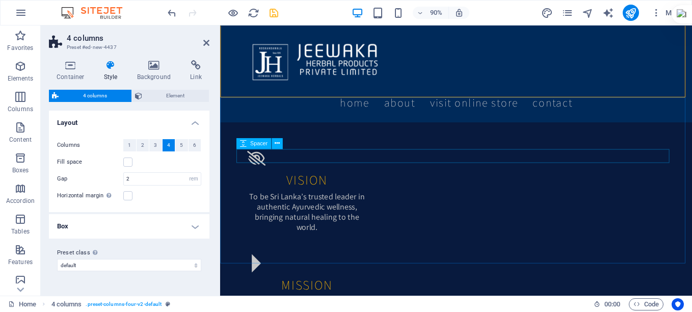
scroll to position [938, 0]
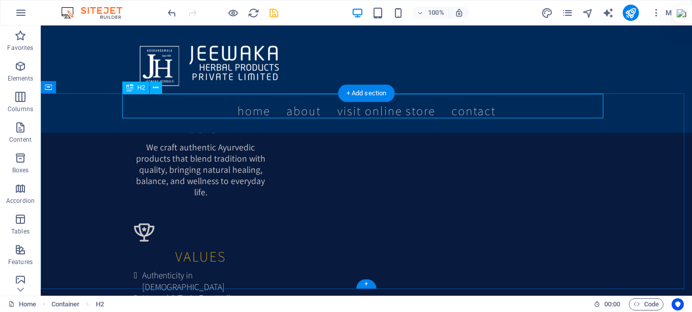
click at [154, 89] on icon at bounding box center [156, 88] width 6 height 11
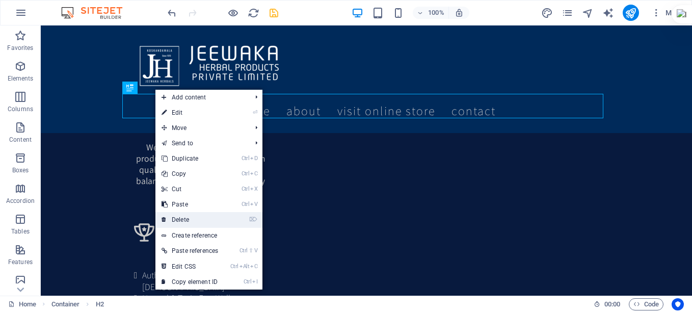
click at [192, 221] on link "⌦ Delete" at bounding box center [189, 219] width 69 height 15
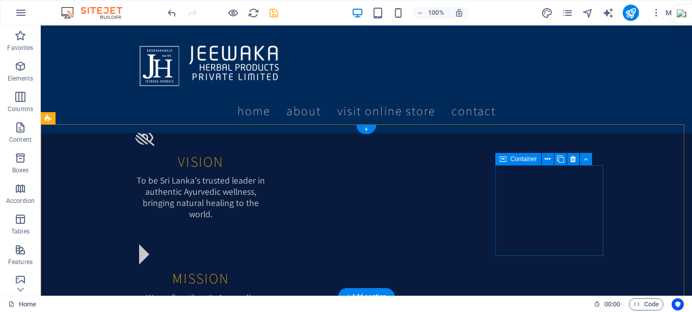
scroll to position [887, 0]
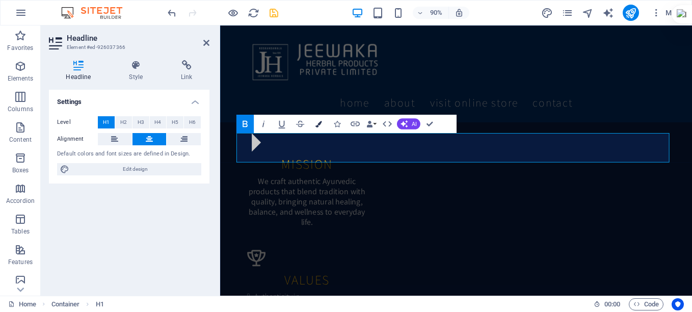
click at [313, 125] on button "Colors" at bounding box center [318, 124] width 17 height 18
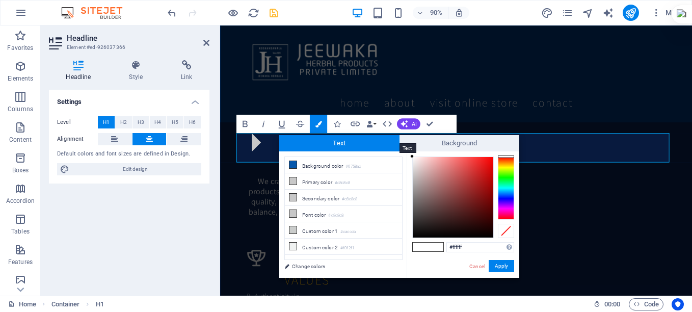
drag, startPoint x: 473, startPoint y: 235, endPoint x: 394, endPoint y: 148, distance: 116.9
click at [394, 148] on div "Text Background less Background color #0758ac Primary color #c8c8c8 Secondary c…" at bounding box center [399, 206] width 240 height 143
click at [410, 157] on div "#fdfdfd Supported formats #0852ed rgb(8, 82, 237) rgba(8, 82, 237, 90%) hsv(221…" at bounding box center [463, 288] width 113 height 274
click at [409, 158] on div "#f8f8f8 Supported formats #0852ed rgb(8, 82, 237) rgba(8, 82, 237, 90%) hsv(221…" at bounding box center [463, 288] width 113 height 274
click at [408, 153] on div "#ffffff Supported formats #0852ed rgb(8, 82, 237) rgba(8, 82, 237, 90%) hsv(221…" at bounding box center [463, 288] width 113 height 274
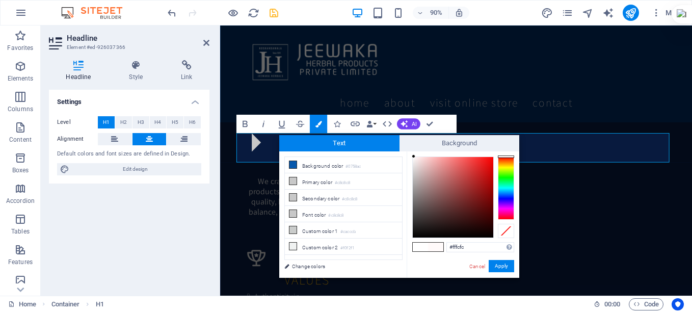
type input "#ffffff"
click at [411, 155] on div at bounding box center [412, 156] width 4 height 4
click at [502, 266] on button "Apply" at bounding box center [501, 266] width 25 height 12
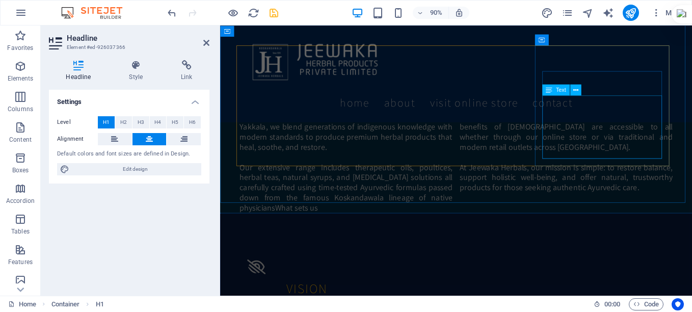
scroll to position [683, 0]
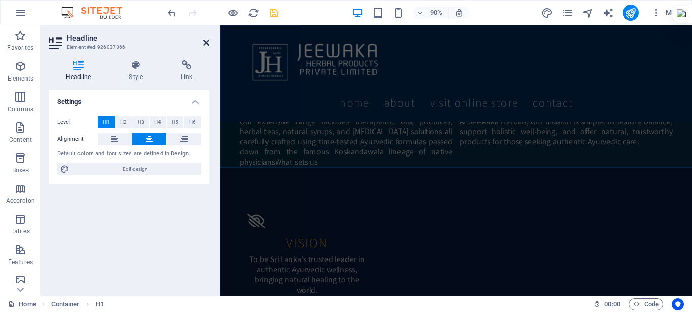
click at [204, 44] on icon at bounding box center [206, 43] width 6 height 8
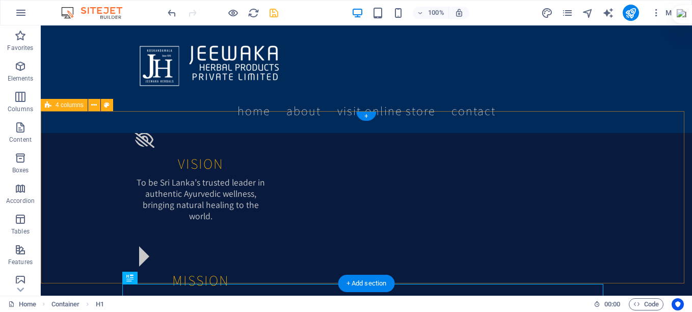
scroll to position [735, 0]
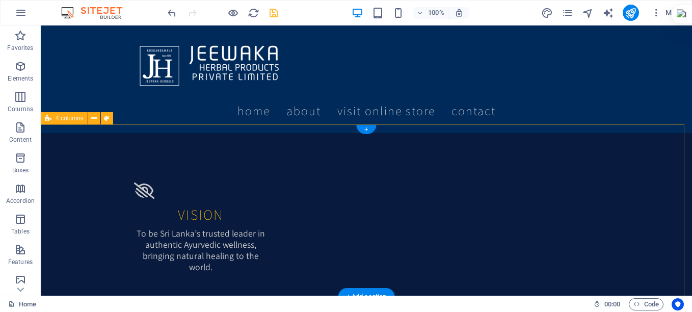
select select "rem"
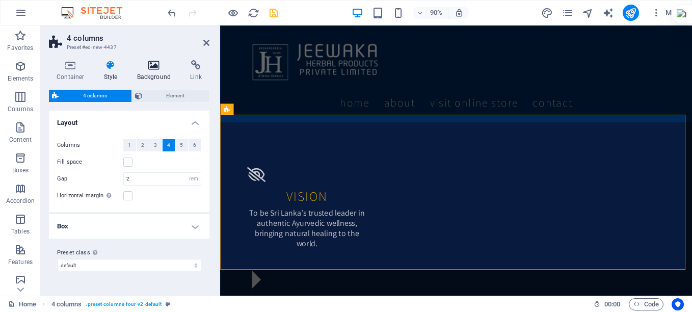
click at [159, 64] on icon at bounding box center [153, 65] width 49 height 10
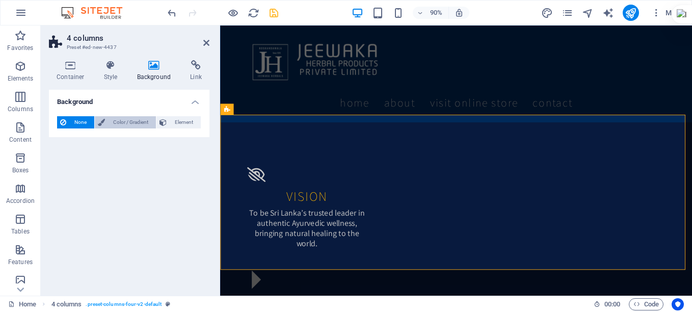
click at [137, 123] on span "Color / Gradient" at bounding box center [130, 122] width 45 height 12
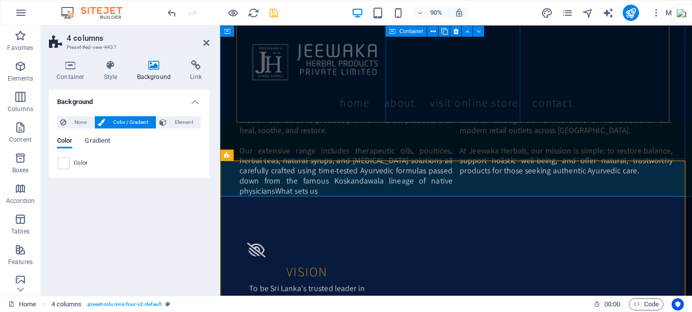
scroll to position [684, 0]
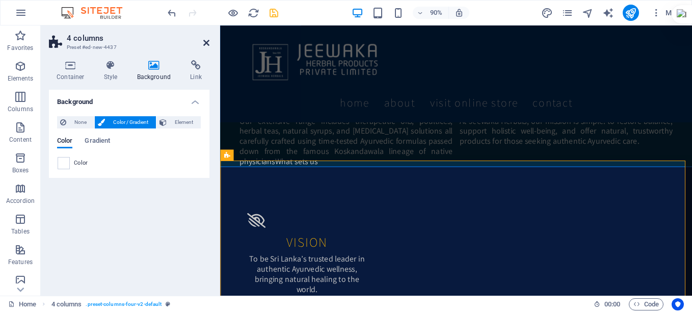
click at [205, 43] on icon at bounding box center [206, 43] width 6 height 8
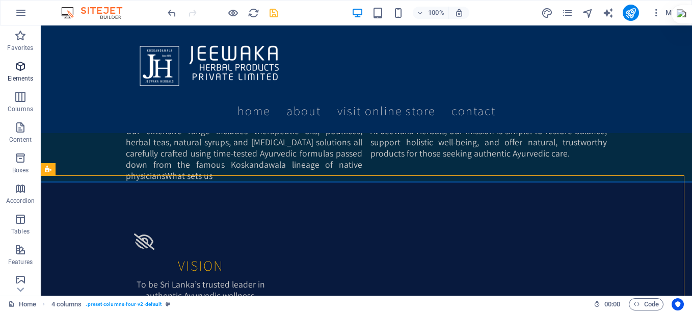
click at [20, 67] on icon "button" at bounding box center [20, 66] width 12 height 12
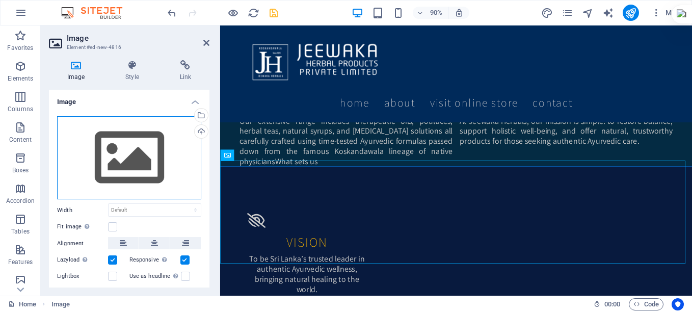
click at [111, 170] on div "Drag files here, click to choose files or select files from Files or our free s…" at bounding box center [129, 158] width 144 height 84
click at [111, 170] on body "JEEWAWAKA HERBAL PRODUCTS PRIVATE LIMITED Home Favorites Elements Columns Conte…" at bounding box center [346, 156] width 692 height 312
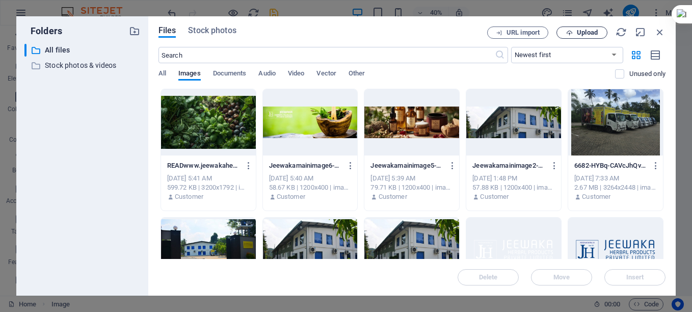
click at [584, 30] on span "Upload" at bounding box center [587, 33] width 21 height 6
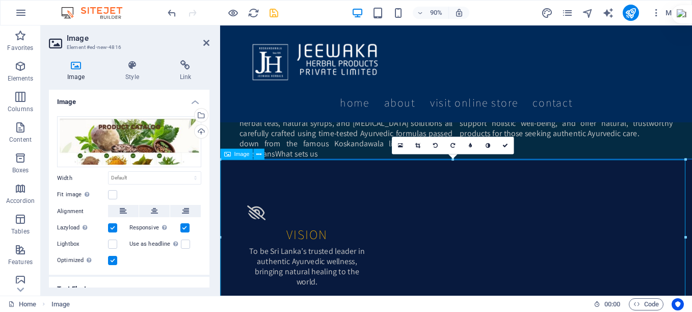
scroll to position [837, 0]
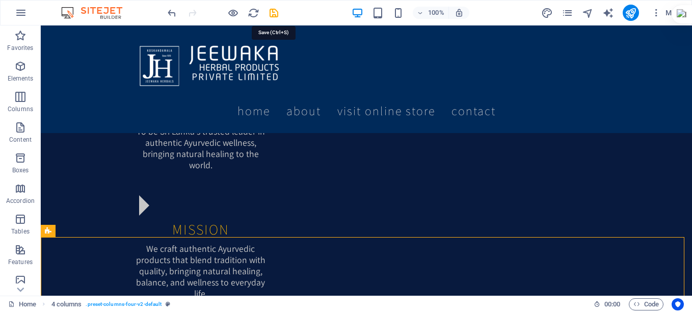
click at [277, 12] on icon "save" at bounding box center [274, 13] width 12 height 12
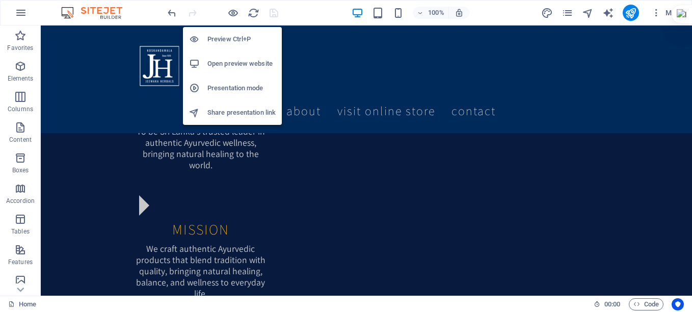
click at [228, 65] on h6 "Open preview website" at bounding box center [241, 64] width 68 height 12
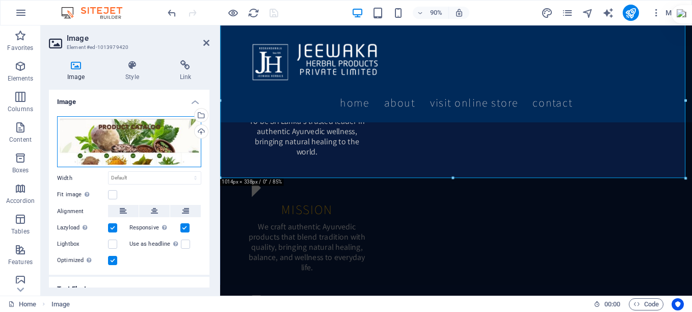
click at [117, 142] on div "Drag files here, click to choose files or select files from Files or our free s…" at bounding box center [129, 141] width 144 height 51
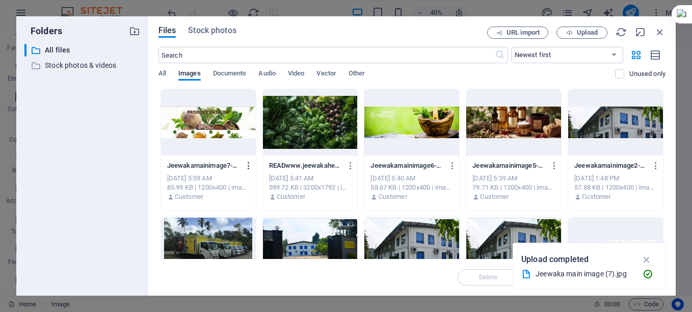
click at [252, 166] on icon "button" at bounding box center [249, 165] width 10 height 9
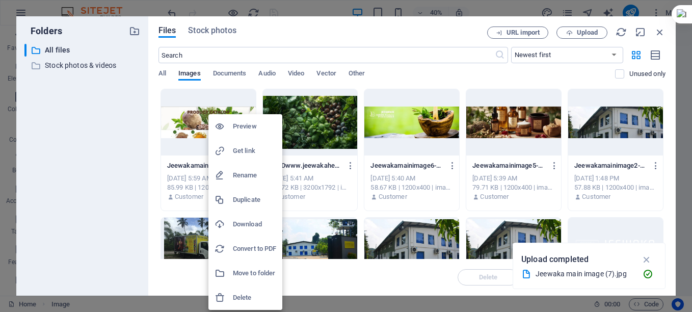
click at [235, 293] on h6 "Delete" at bounding box center [254, 297] width 43 height 12
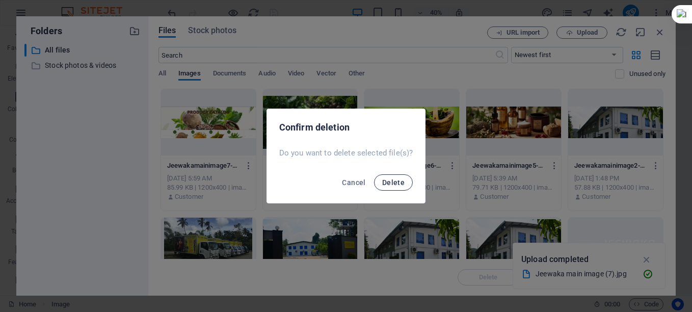
click at [392, 178] on span "Delete" at bounding box center [393, 182] width 22 height 8
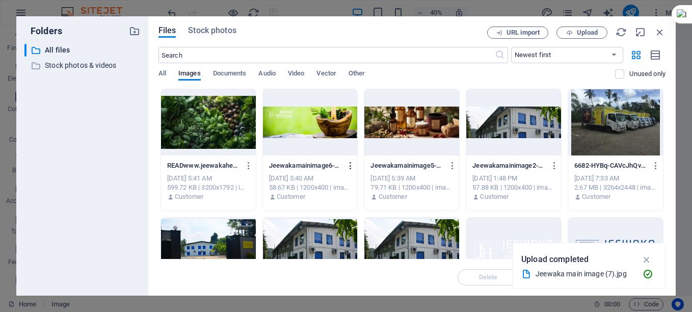
click at [352, 168] on icon "button" at bounding box center [351, 165] width 10 height 9
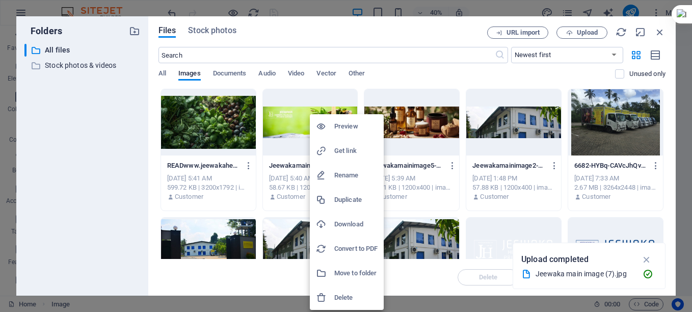
click at [341, 301] on h6 "Delete" at bounding box center [355, 297] width 43 height 12
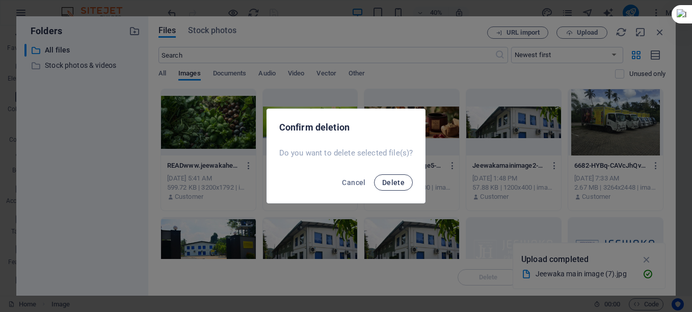
click at [400, 181] on span "Delete" at bounding box center [393, 182] width 22 height 8
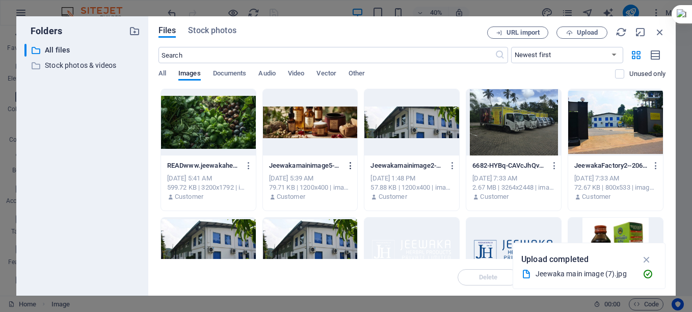
click at [348, 167] on icon "button" at bounding box center [351, 165] width 10 height 9
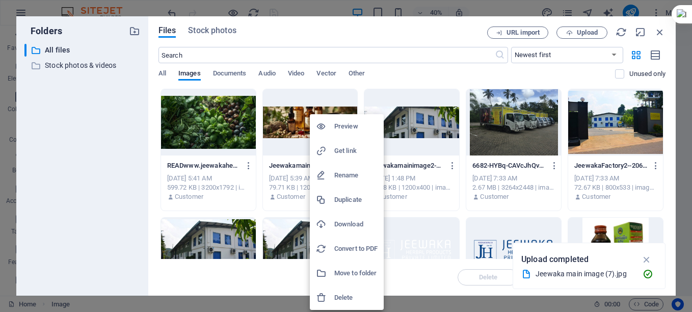
click at [340, 296] on h6 "Delete" at bounding box center [355, 297] width 43 height 12
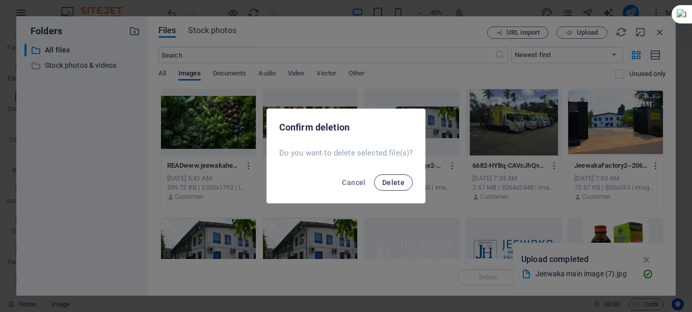
click at [382, 182] on span "Delete" at bounding box center [393, 182] width 22 height 8
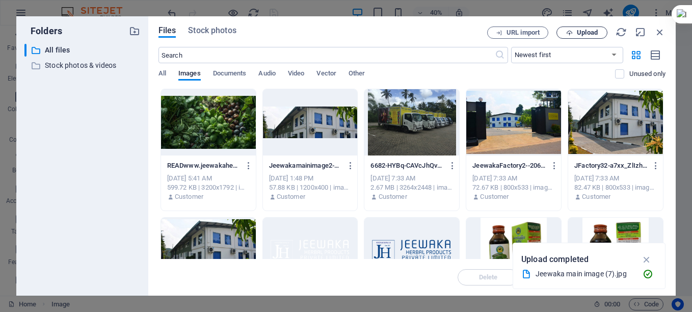
click at [584, 30] on span "Upload" at bounding box center [587, 33] width 21 height 6
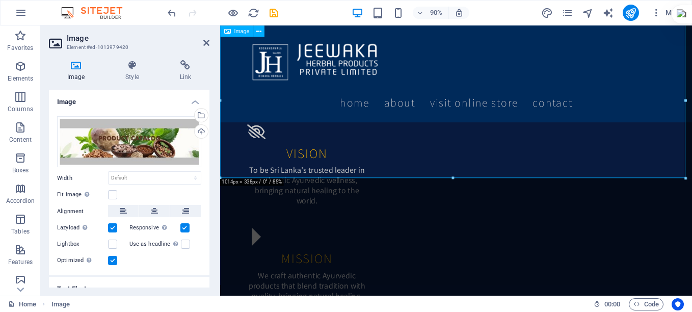
scroll to position [735, 0]
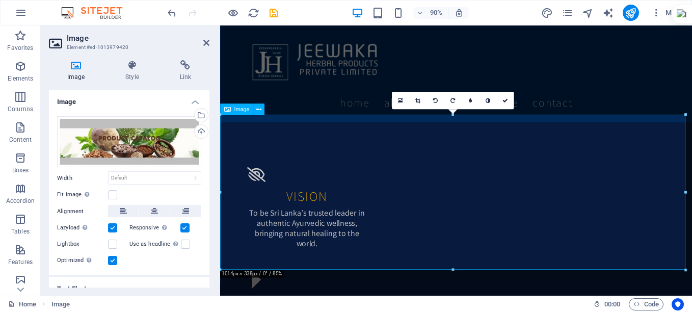
click at [257, 109] on icon at bounding box center [258, 109] width 5 height 10
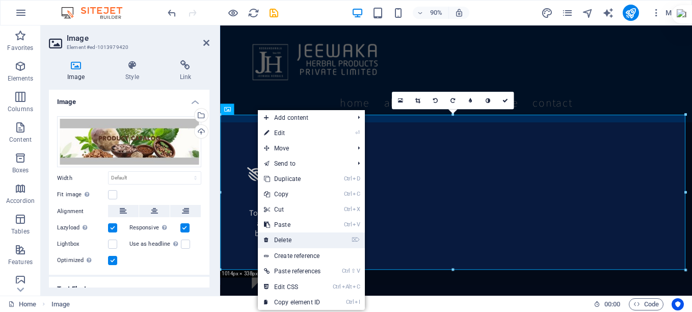
drag, startPoint x: 286, startPoint y: 235, endPoint x: 253, endPoint y: 207, distance: 43.4
click at [286, 235] on link "⌦ Delete" at bounding box center [292, 239] width 69 height 15
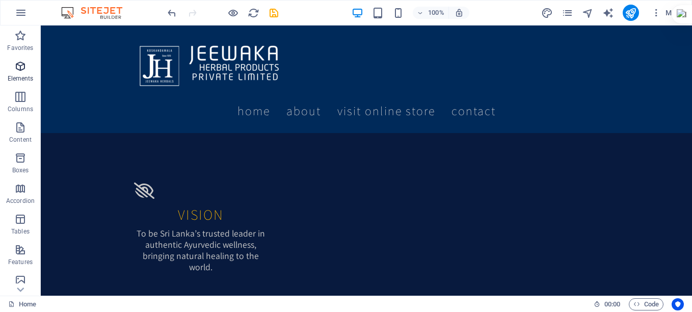
click at [24, 76] on p "Elements" at bounding box center [21, 78] width 26 height 8
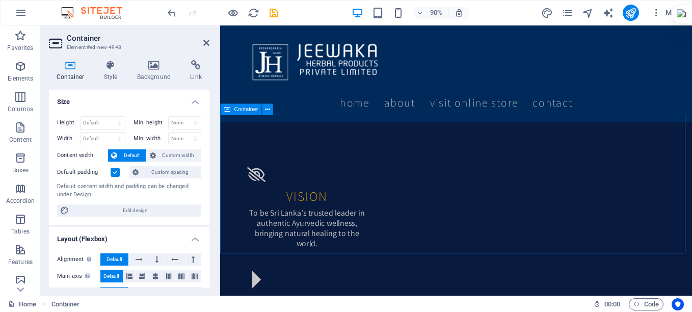
click at [149, 74] on h4 "Background" at bounding box center [155, 70] width 53 height 21
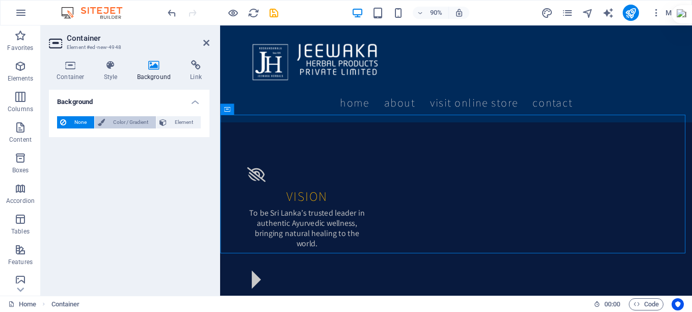
click at [133, 119] on span "Color / Gradient" at bounding box center [130, 122] width 45 height 12
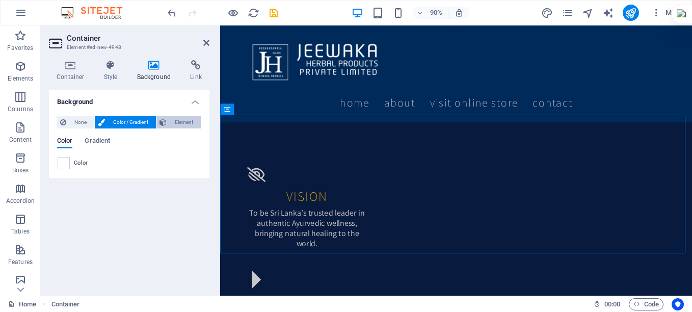
click at [194, 121] on span "Element" at bounding box center [184, 122] width 28 height 12
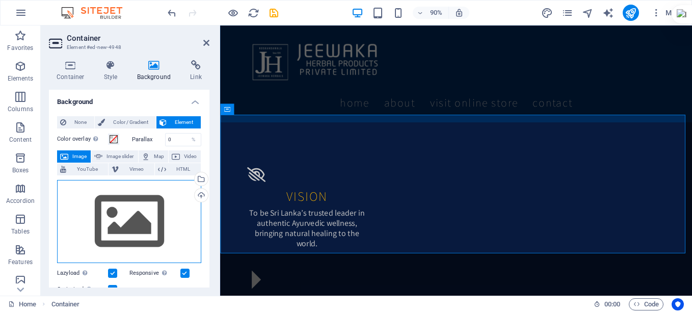
click at [115, 232] on div "Drag files here, click to choose files or select files from Files or our free s…" at bounding box center [129, 222] width 144 height 84
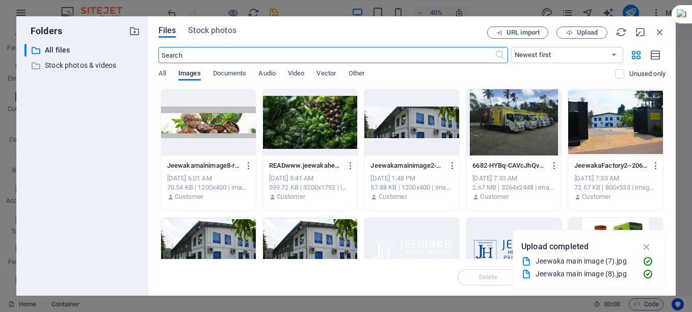
click at [187, 124] on div at bounding box center [208, 122] width 95 height 66
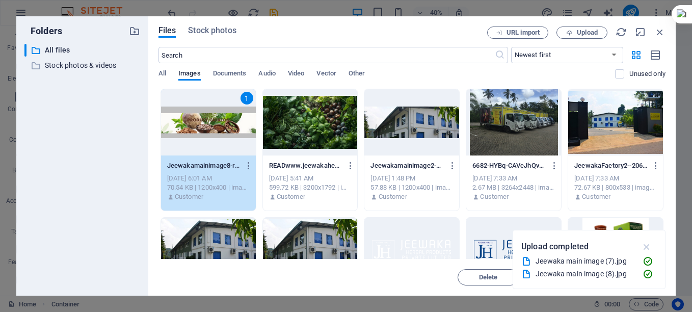
click at [643, 248] on icon "button" at bounding box center [647, 246] width 12 height 11
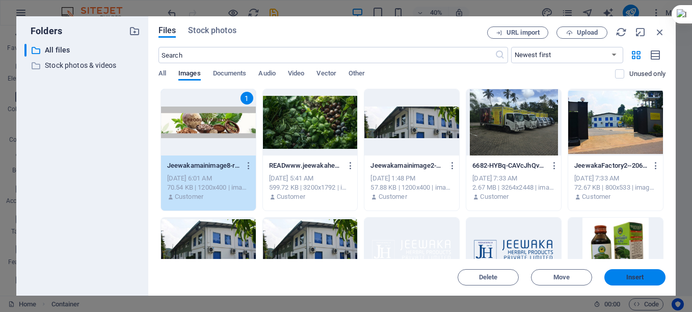
drag, startPoint x: 626, startPoint y: 278, endPoint x: 450, endPoint y: 279, distance: 176.3
click at [626, 278] on span "Insert" at bounding box center [635, 277] width 18 height 6
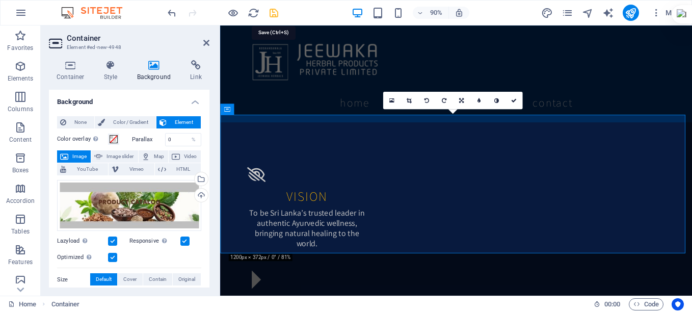
click at [272, 12] on icon "save" at bounding box center [274, 13] width 12 height 12
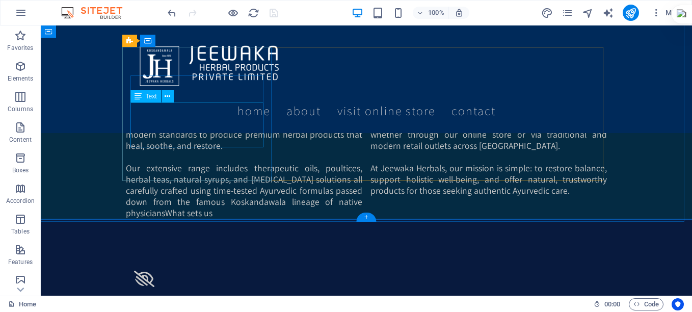
scroll to position [633, 0]
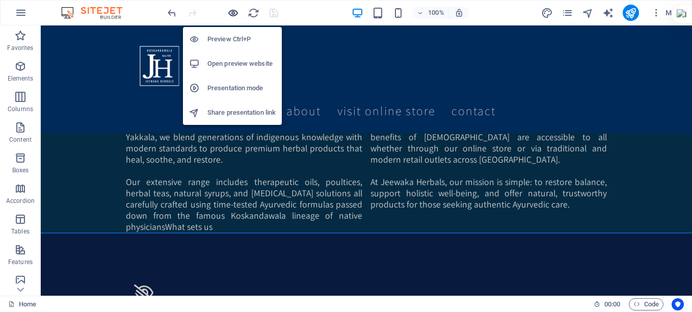
click at [235, 13] on icon "button" at bounding box center [233, 13] width 12 height 12
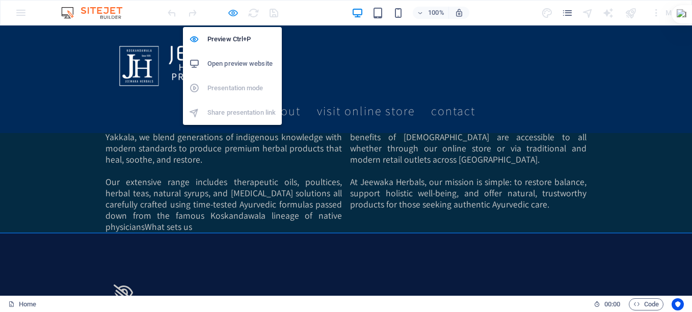
click at [230, 14] on icon "button" at bounding box center [233, 13] width 12 height 12
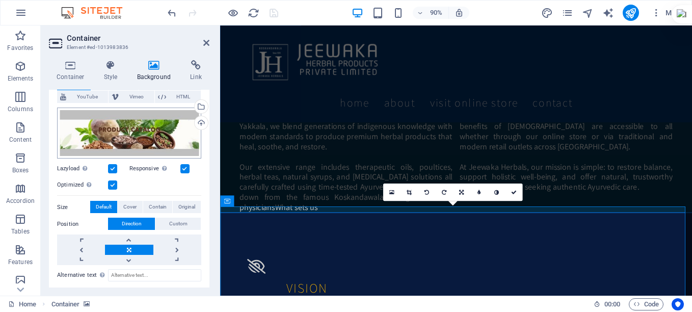
scroll to position [0, 0]
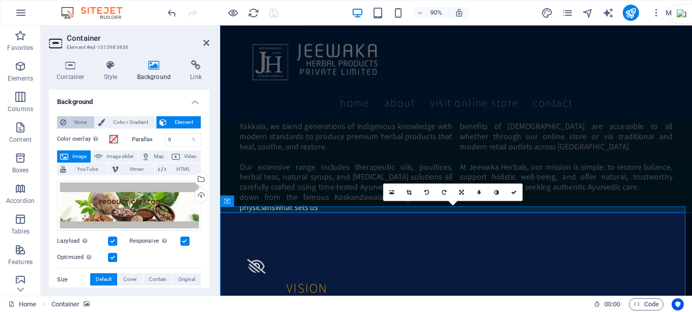
click at [73, 121] on span "None" at bounding box center [80, 122] width 22 height 12
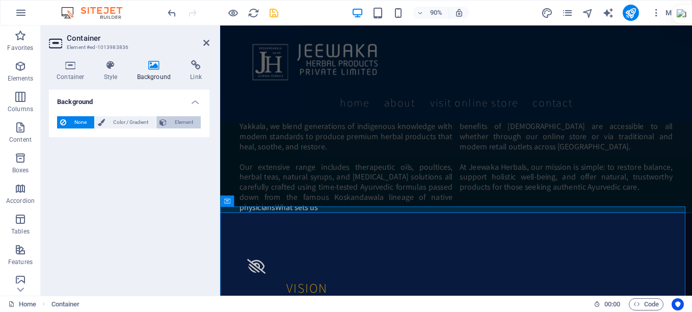
click at [181, 123] on span "Element" at bounding box center [184, 122] width 28 height 12
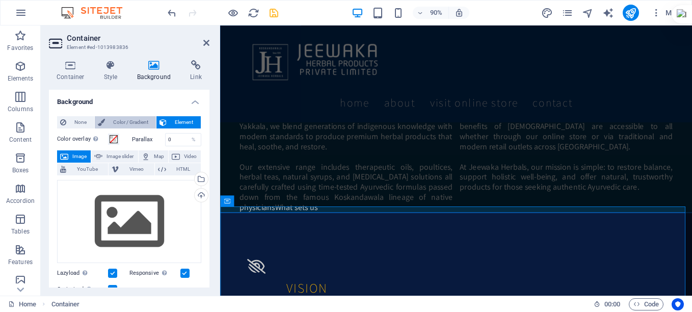
click at [126, 123] on span "Color / Gradient" at bounding box center [130, 122] width 45 height 12
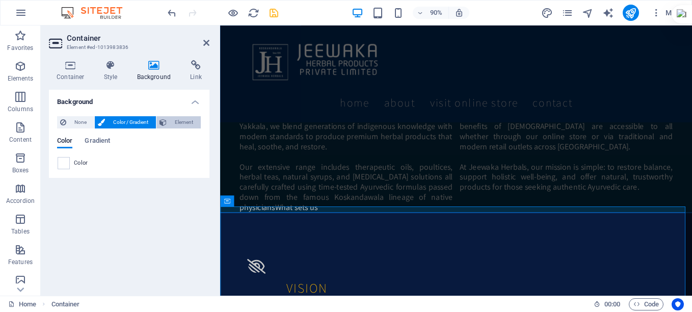
click at [187, 121] on span "Element" at bounding box center [184, 122] width 28 height 12
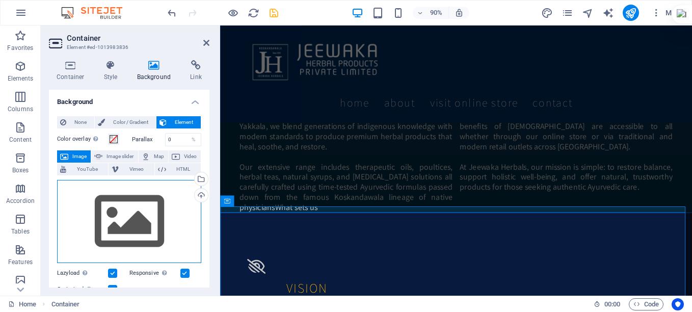
click at [131, 212] on div "Drag files here, click to choose files or select files from Files or our free s…" at bounding box center [129, 222] width 144 height 84
click at [131, 212] on body "JEEWAWAKA HERBAL PRODUCTS PRIVATE LIMITED Home Favorites Elements Columns Conte…" at bounding box center [346, 156] width 692 height 312
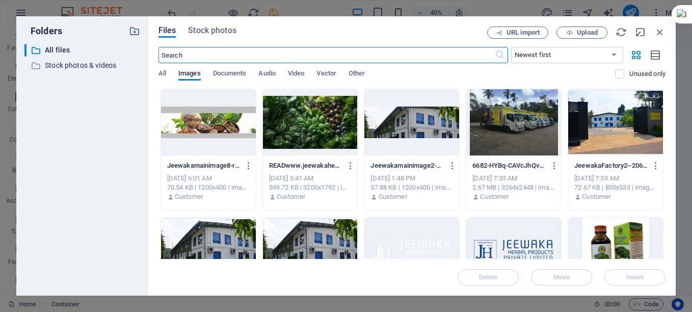
click at [174, 118] on div at bounding box center [208, 122] width 95 height 66
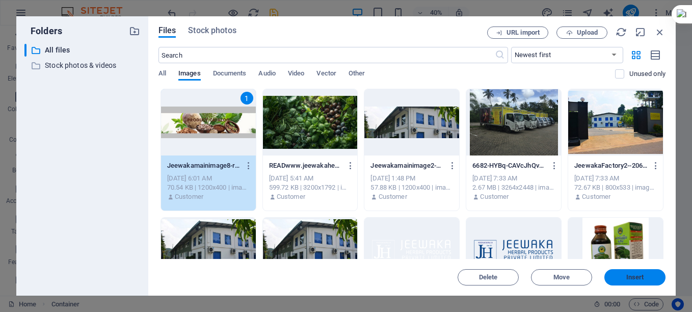
click at [626, 275] on span "Insert" at bounding box center [635, 277] width 18 height 6
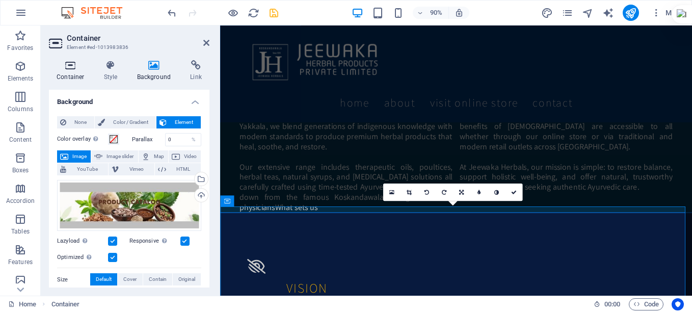
click at [75, 71] on h4 "Container" at bounding box center [72, 70] width 47 height 21
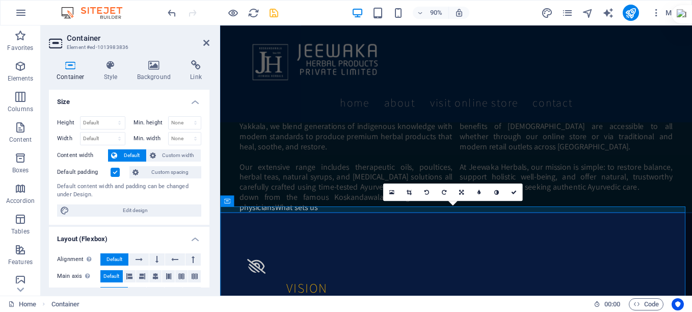
click at [112, 175] on label at bounding box center [115, 172] width 9 height 9
click at [0, 0] on input "Default padding" at bounding box center [0, 0] width 0 height 0
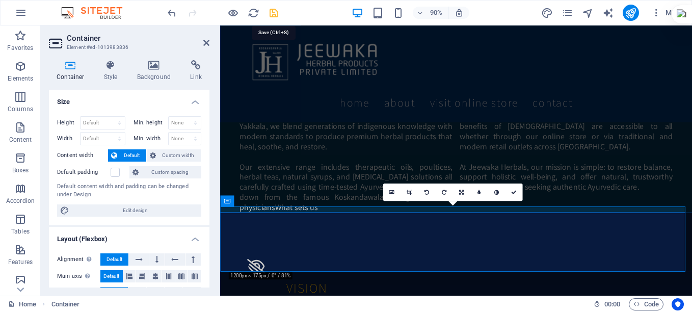
click at [276, 17] on icon "save" at bounding box center [274, 13] width 12 height 12
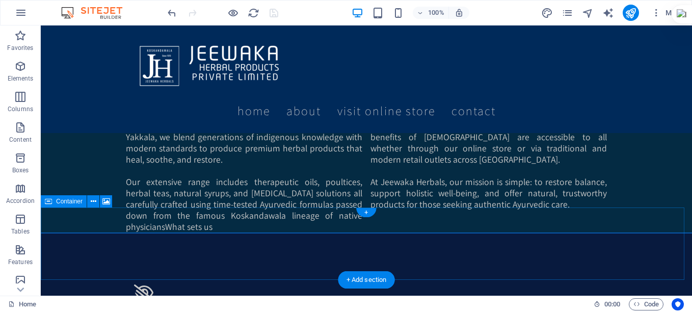
scroll to position [684, 0]
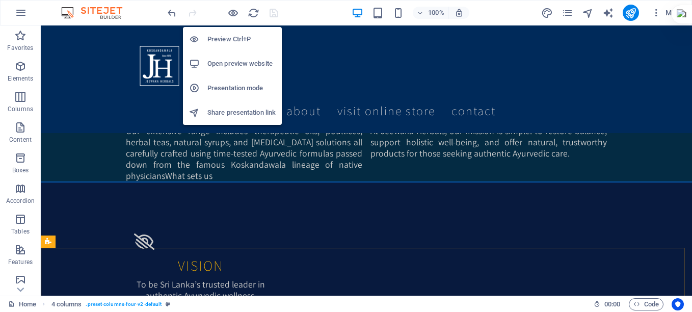
click at [234, 64] on h6 "Open preview website" at bounding box center [241, 64] width 68 height 12
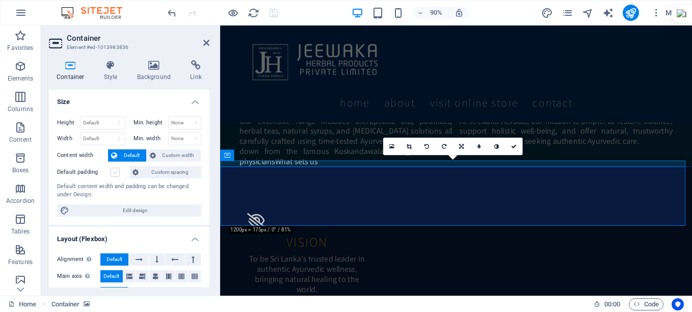
click at [117, 168] on label at bounding box center [115, 172] width 9 height 9
click at [0, 0] on input "Default padding" at bounding box center [0, 0] width 0 height 0
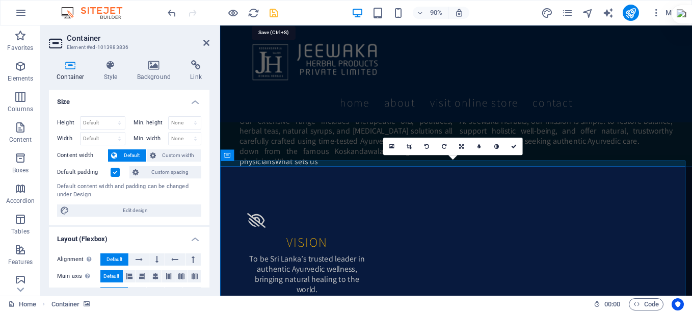
click at [272, 12] on icon "save" at bounding box center [274, 13] width 12 height 12
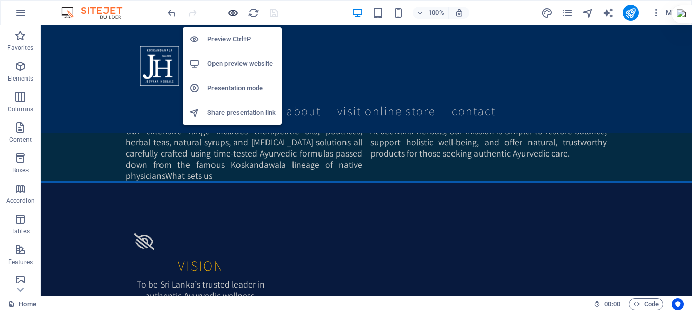
click at [232, 14] on icon "button" at bounding box center [233, 13] width 12 height 12
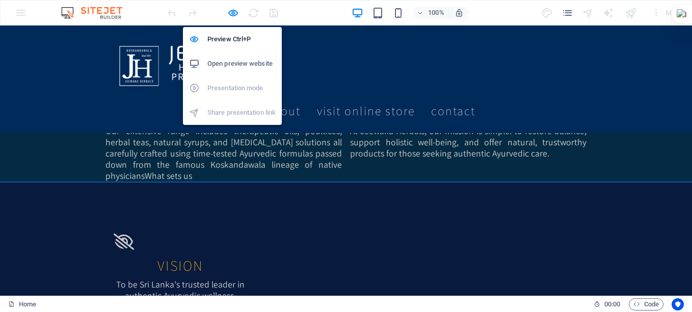
click at [243, 62] on h6 "Open preview website" at bounding box center [241, 64] width 68 height 12
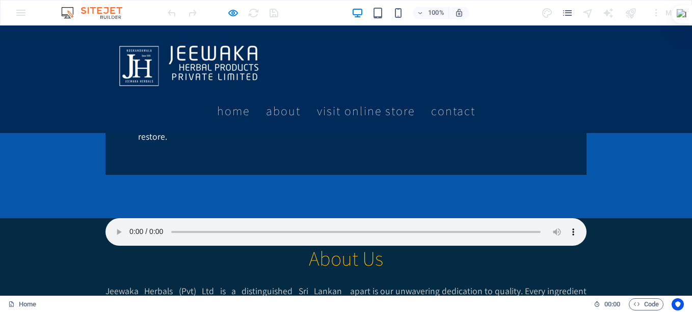
scroll to position [429, 0]
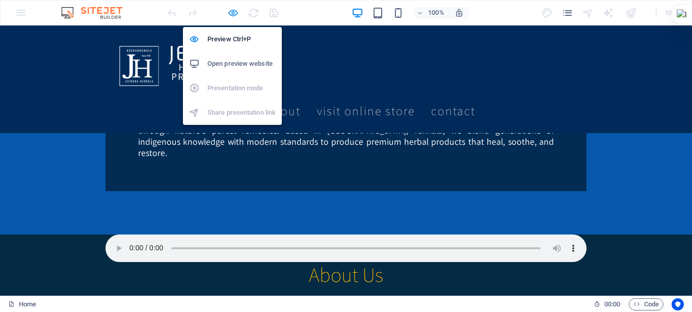
click at [233, 13] on icon "button" at bounding box center [233, 13] width 12 height 12
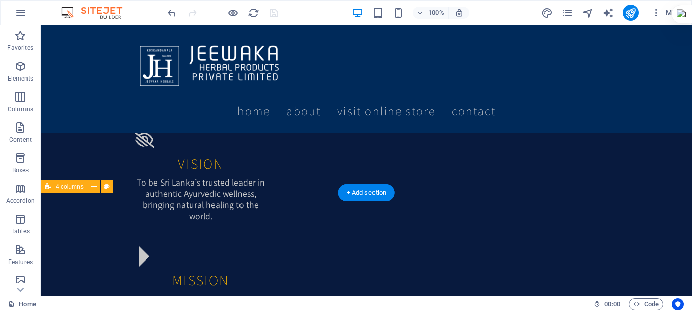
scroll to position [837, 0]
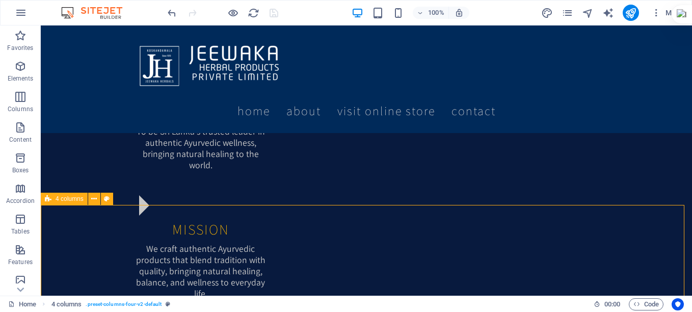
scroll to position [786, 0]
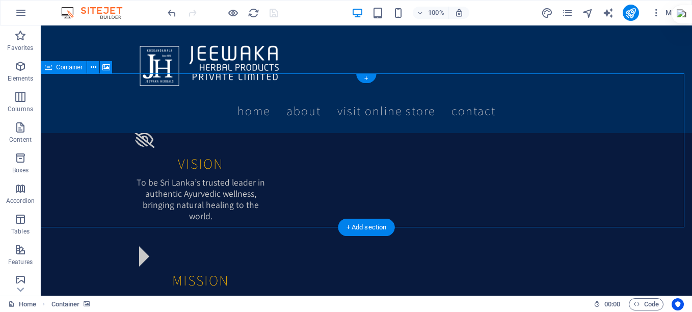
drag, startPoint x: 264, startPoint y: 149, endPoint x: 262, endPoint y: 155, distance: 6.3
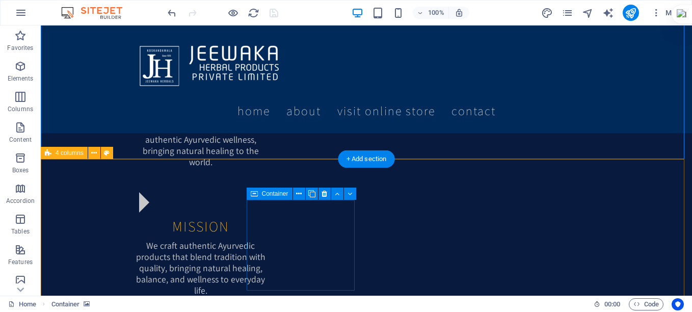
scroll to position [887, 0]
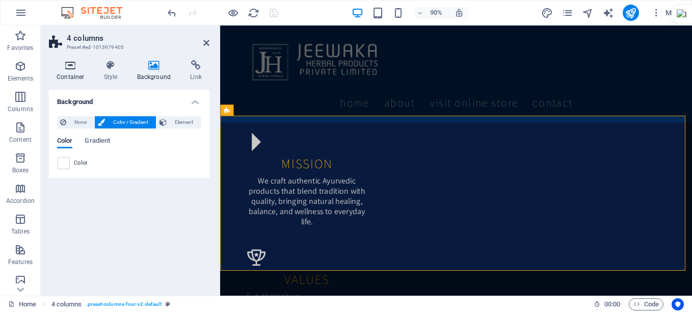
click at [74, 67] on icon at bounding box center [70, 65] width 43 height 10
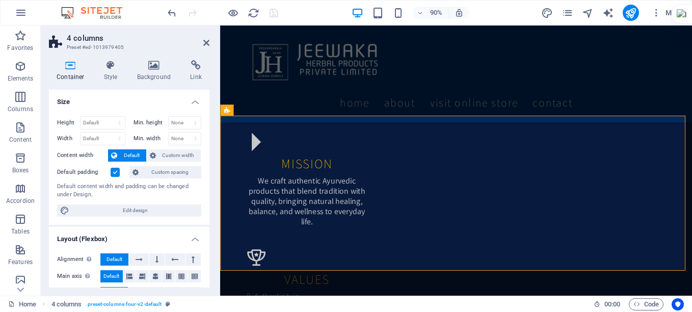
click at [114, 170] on label at bounding box center [115, 172] width 9 height 9
click at [0, 0] on input "Default padding" at bounding box center [0, 0] width 0 height 0
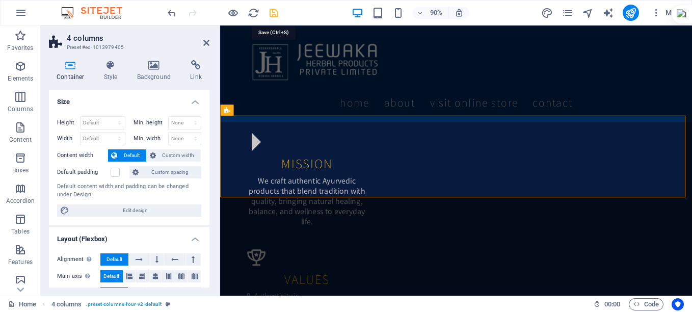
click at [275, 14] on icon "save" at bounding box center [274, 13] width 12 height 12
checkbox input "false"
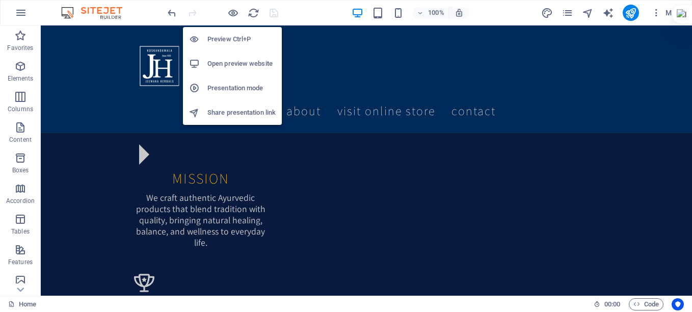
click at [228, 43] on h6 "Preview Ctrl+P" at bounding box center [241, 39] width 68 height 12
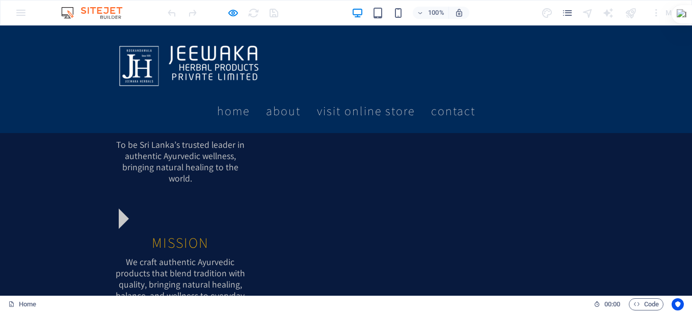
scroll to position [684, 0]
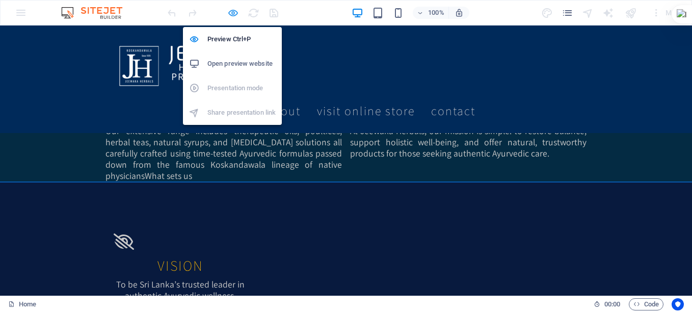
click at [234, 12] on icon "button" at bounding box center [233, 13] width 12 height 12
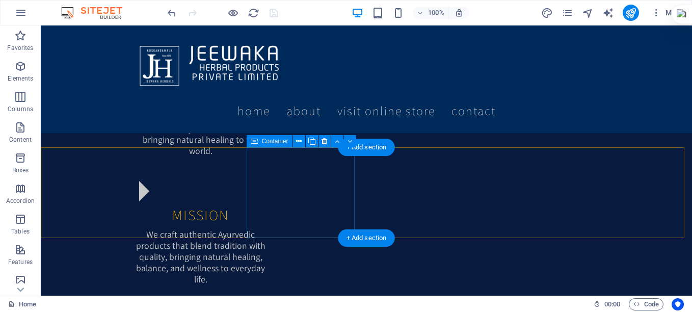
scroll to position [837, 0]
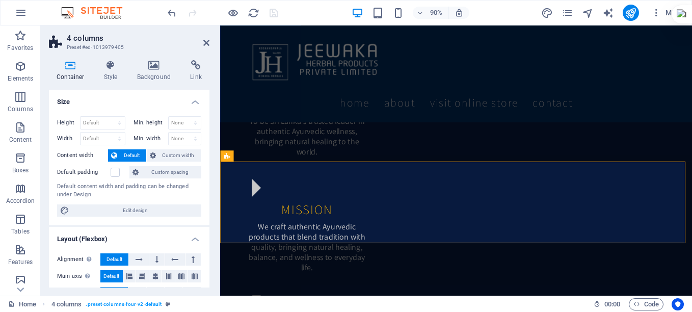
click at [71, 67] on icon at bounding box center [70, 65] width 43 height 10
click at [105, 68] on icon at bounding box center [110, 65] width 29 height 10
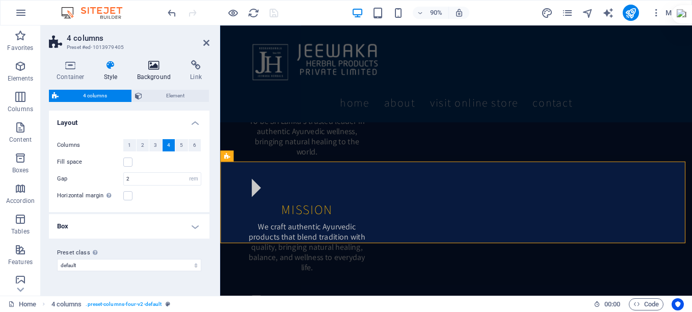
click at [150, 69] on icon at bounding box center [153, 65] width 49 height 10
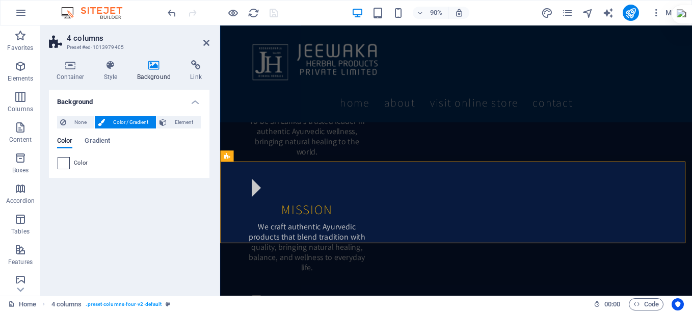
click at [62, 163] on span at bounding box center [63, 162] width 11 height 11
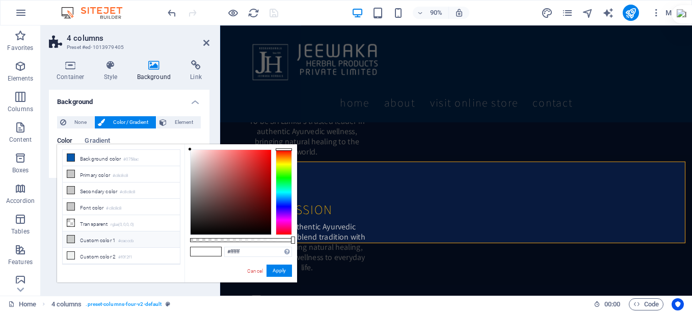
click at [72, 236] on icon at bounding box center [70, 238] width 7 height 7
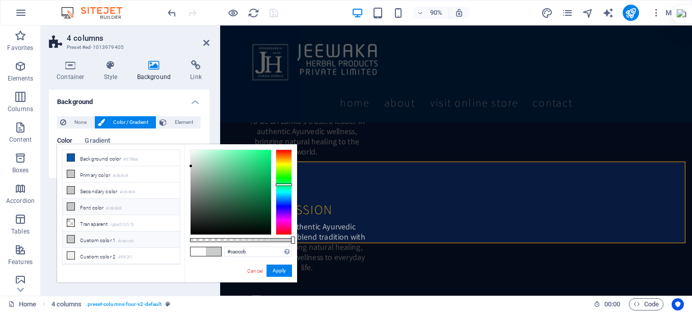
click at [70, 205] on icon at bounding box center [70, 206] width 7 height 7
type input "#c8c8c8"
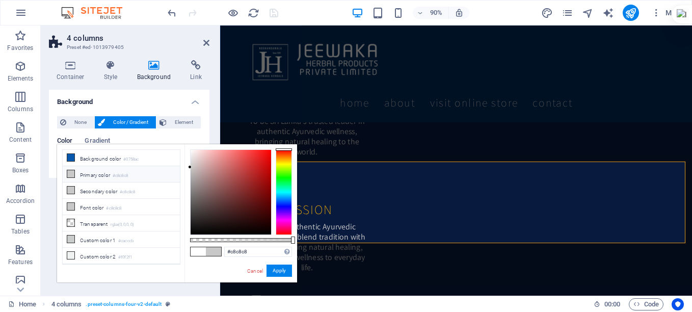
click at [70, 172] on icon at bounding box center [70, 173] width 7 height 7
click at [276, 271] on button "Apply" at bounding box center [278, 270] width 25 height 12
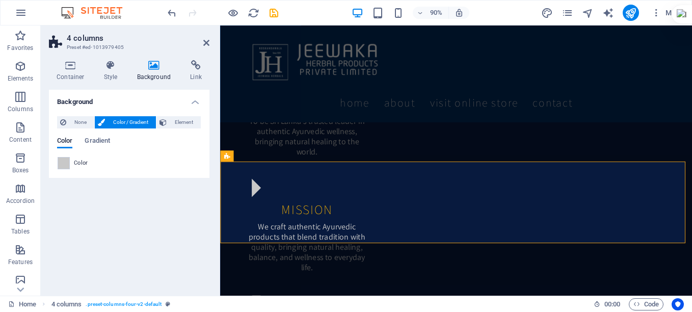
click at [202, 41] on h2 "4 columns" at bounding box center [138, 38] width 143 height 9
click at [200, 45] on header "4 columns Preset #ed-1013979405" at bounding box center [129, 38] width 160 height 26
click at [205, 43] on icon at bounding box center [206, 43] width 6 height 8
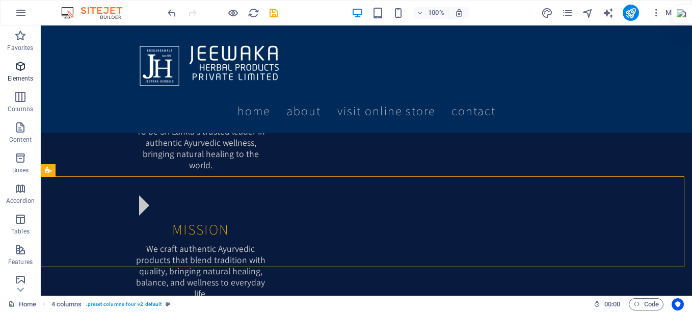
click at [19, 70] on icon "button" at bounding box center [20, 66] width 12 height 12
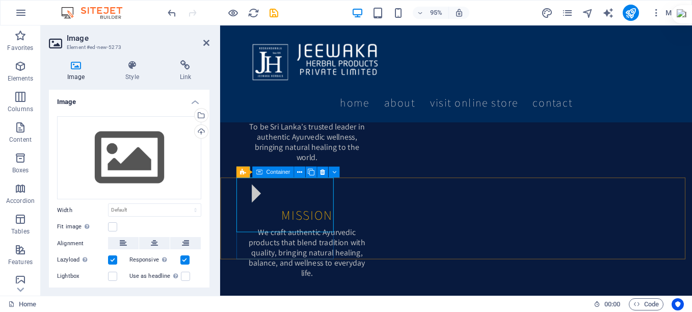
scroll to position [819, 0]
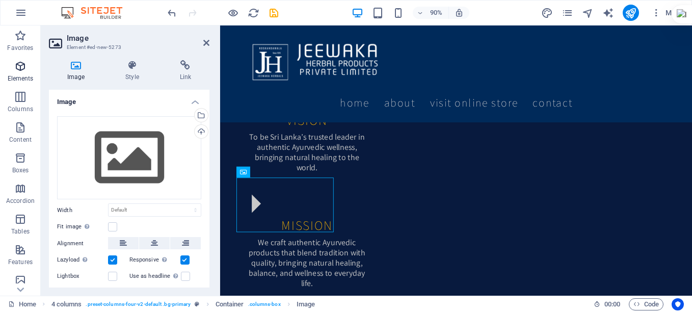
click at [22, 74] on p "Elements" at bounding box center [21, 78] width 26 height 8
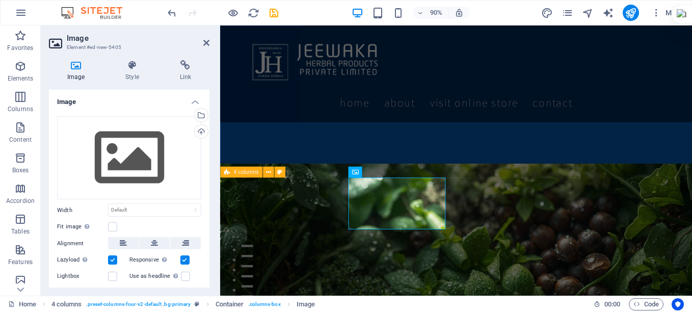
scroll to position [819, 0]
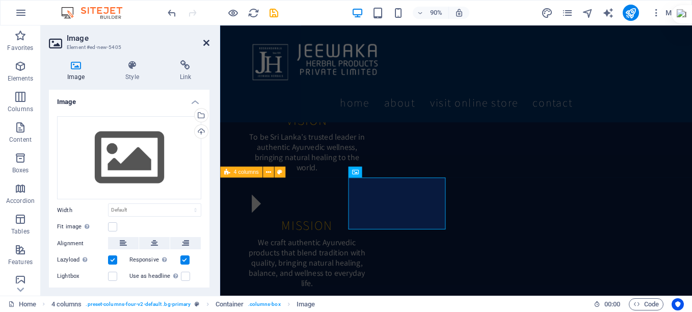
click at [205, 43] on icon at bounding box center [206, 43] width 6 height 8
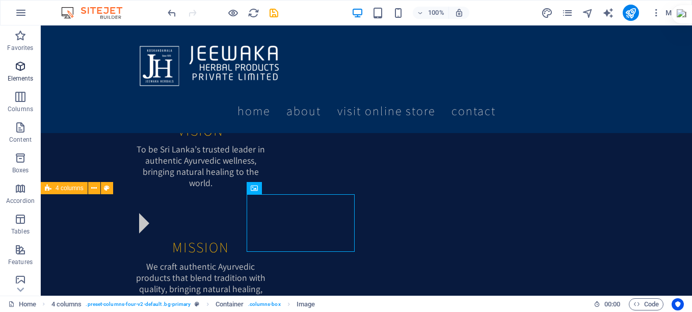
click at [21, 67] on icon "button" at bounding box center [20, 66] width 12 height 12
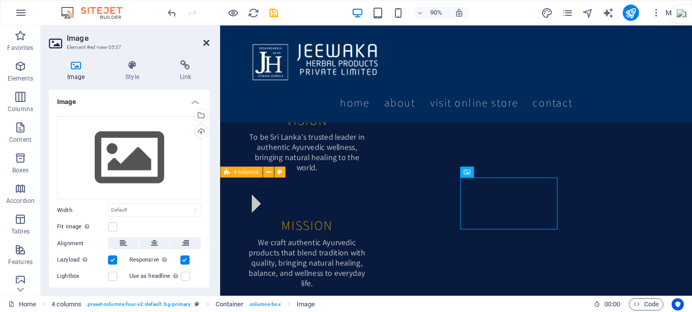
click at [203, 44] on icon at bounding box center [206, 43] width 6 height 8
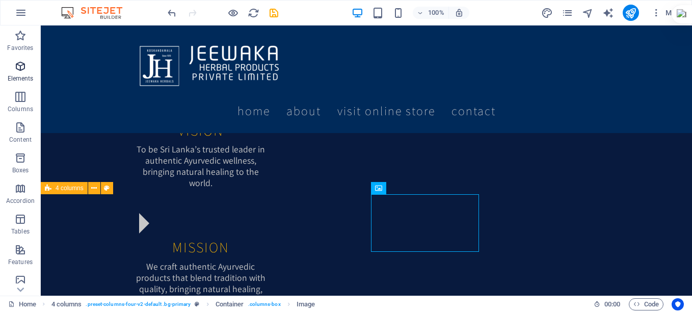
click at [18, 69] on icon "button" at bounding box center [20, 66] width 12 height 12
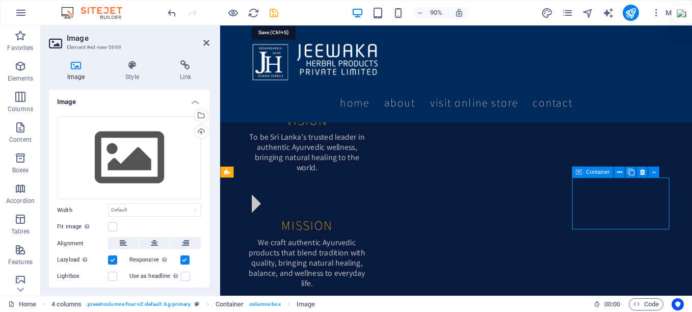
click at [272, 14] on icon "save" at bounding box center [274, 13] width 12 height 12
checkbox input "false"
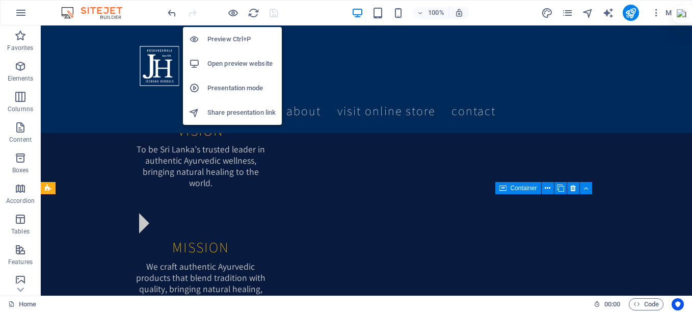
click at [230, 59] on h6 "Open preview website" at bounding box center [241, 64] width 68 height 12
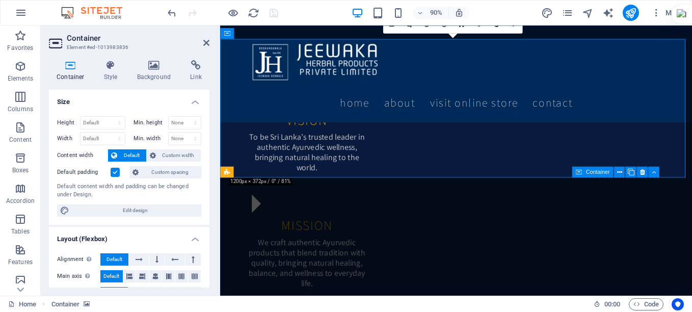
click at [115, 173] on label at bounding box center [115, 172] width 9 height 9
click at [0, 0] on input "Default padding" at bounding box center [0, 0] width 0 height 0
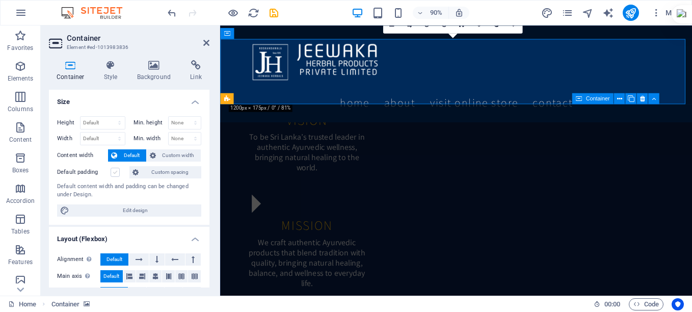
click at [115, 173] on label at bounding box center [115, 172] width 9 height 9
click at [0, 0] on input "Default padding" at bounding box center [0, 0] width 0 height 0
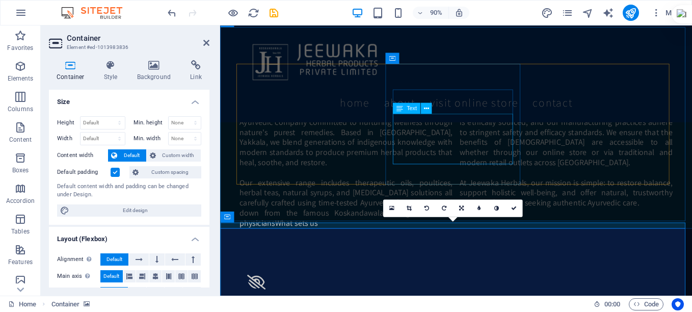
scroll to position [666, 0]
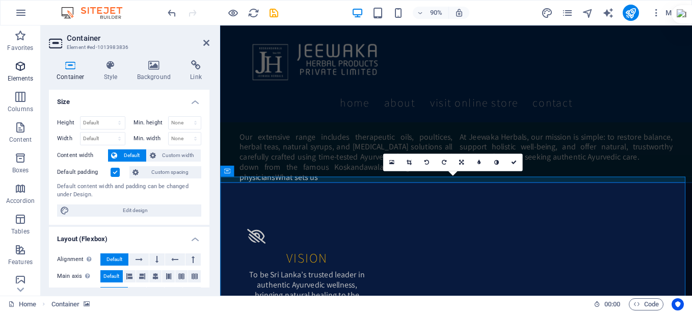
click at [28, 74] on span "Elements" at bounding box center [20, 72] width 41 height 24
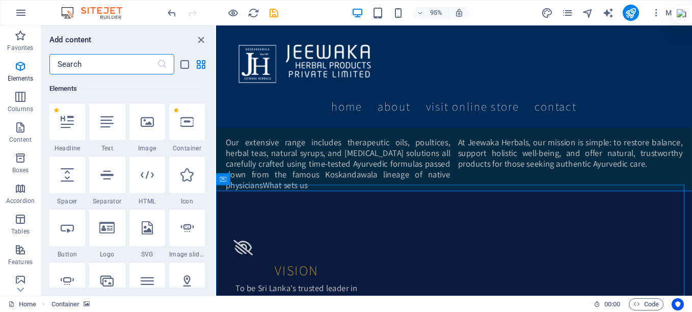
scroll to position [109, 0]
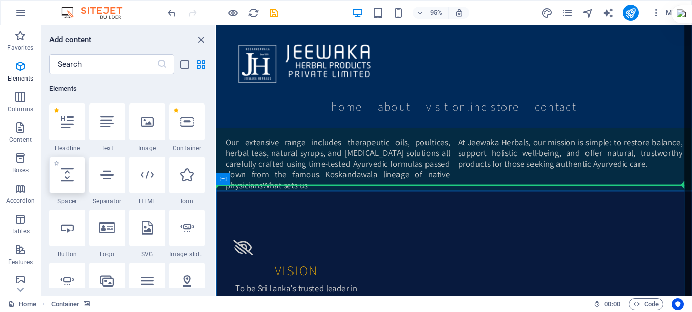
select select "px"
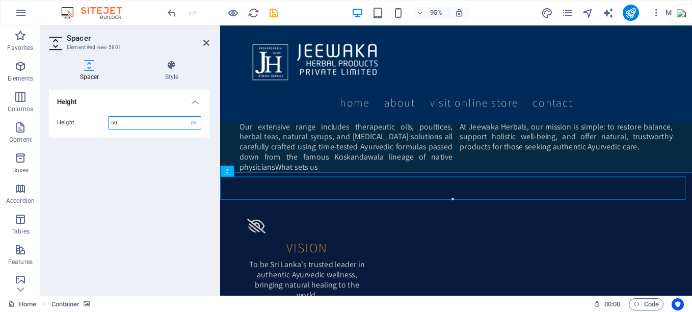
scroll to position [666, 0]
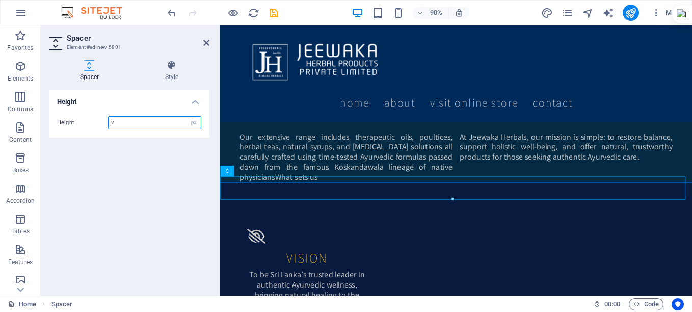
type input "2"
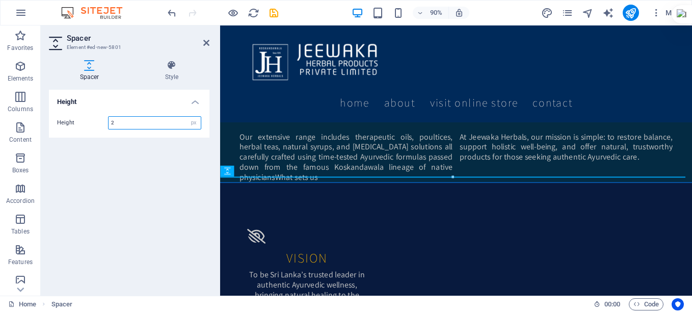
click at [146, 120] on input "2" at bounding box center [155, 123] width 92 height 12
type input "5"
click at [170, 207] on div "Height Height 5 px rem vh vw" at bounding box center [129, 189] width 160 height 198
click at [274, 16] on icon "save" at bounding box center [274, 13] width 12 height 12
checkbox input "false"
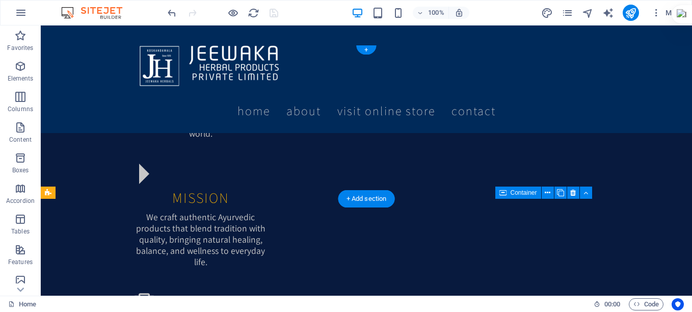
scroll to position [870, 0]
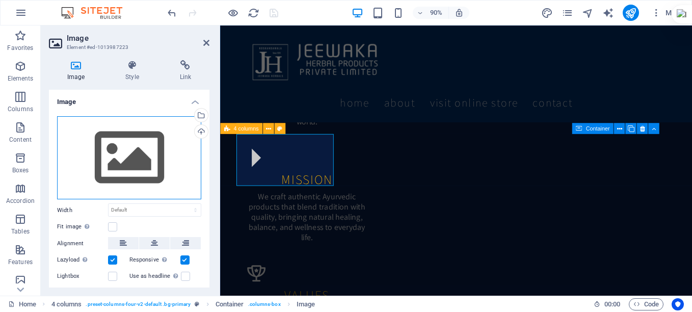
click at [110, 154] on div "Drag files here, click to choose files or select files from Files or our free s…" at bounding box center [129, 158] width 144 height 84
click at [110, 154] on body "JEEWAWAKA HERBAL PRODUCTS PRIVATE LIMITED Home Favorites Elements Columns Conte…" at bounding box center [346, 156] width 692 height 312
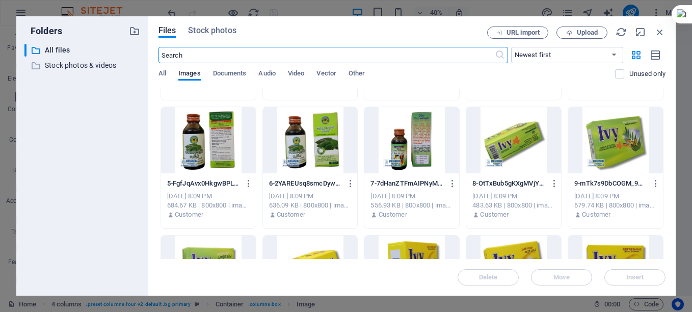
scroll to position [255, 0]
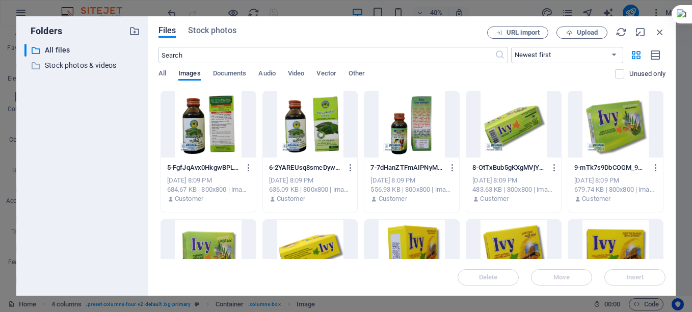
click at [312, 130] on div at bounding box center [310, 124] width 95 height 66
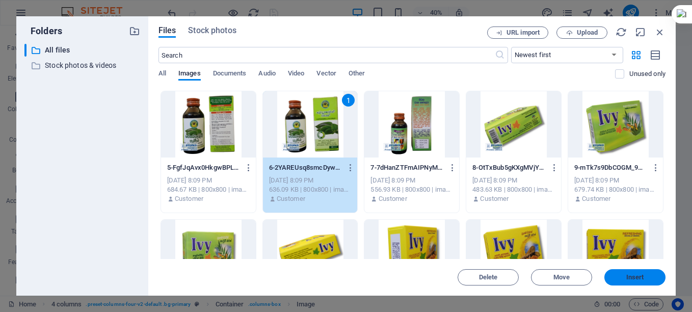
click at [621, 274] on button "Insert" at bounding box center [634, 277] width 61 height 16
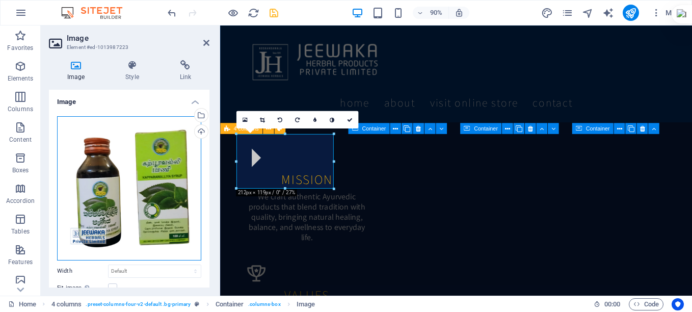
click at [158, 181] on div "Drag files here, click to choose files or select files from Files or our free s…" at bounding box center [129, 188] width 144 height 144
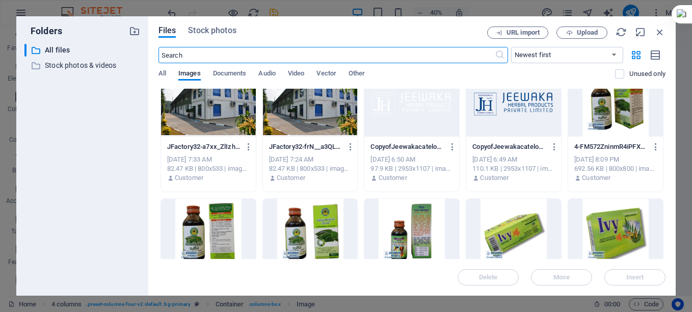
scroll to position [153, 0]
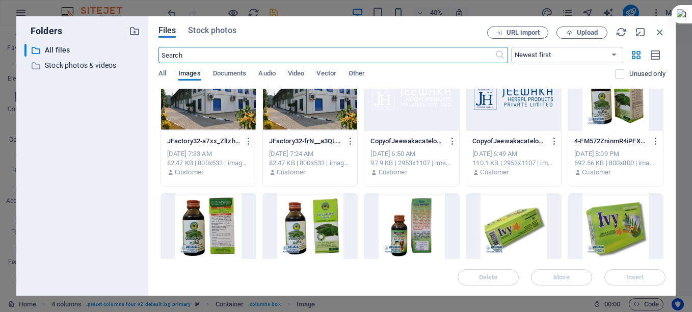
click at [599, 112] on div at bounding box center [615, 98] width 95 height 66
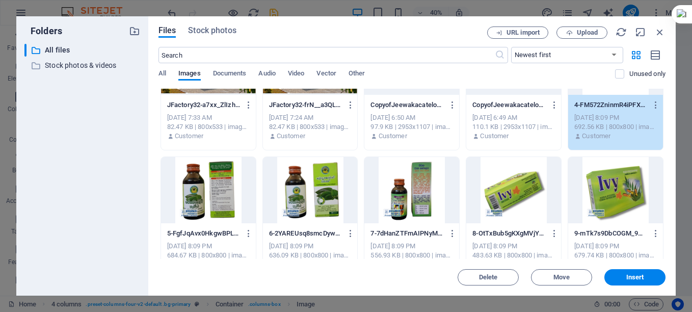
scroll to position [204, 0]
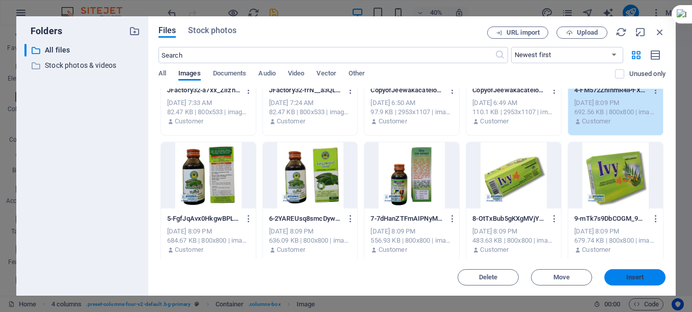
click at [632, 276] on span "Insert" at bounding box center [635, 277] width 18 height 6
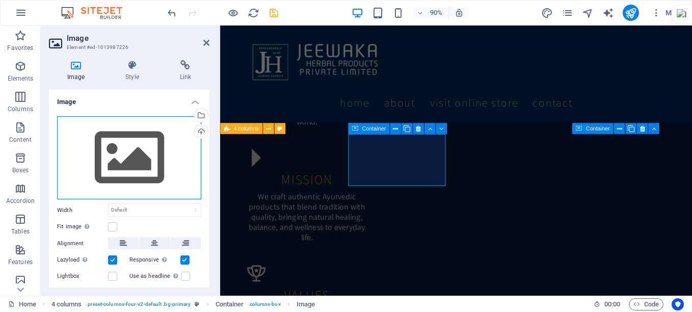
click at [131, 164] on div "Drag files here, click to choose files or select files from Files or our free s…" at bounding box center [129, 158] width 144 height 84
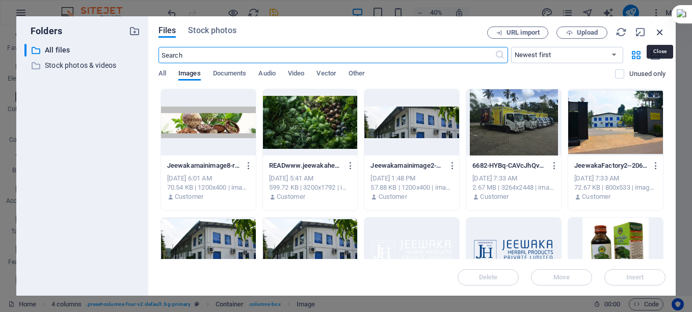
click at [663, 36] on icon "button" at bounding box center [659, 31] width 11 height 11
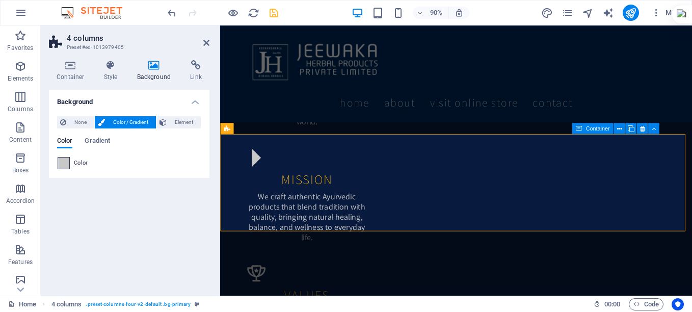
click at [63, 164] on span at bounding box center [63, 162] width 11 height 11
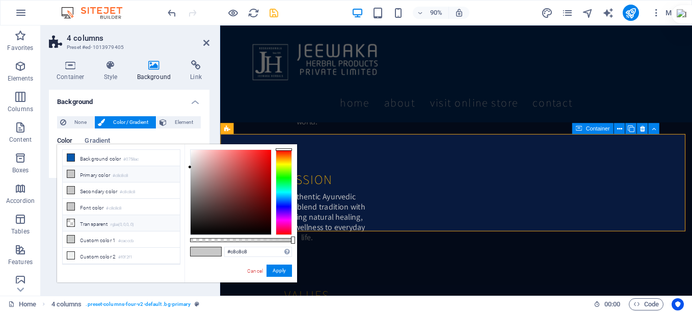
click at [72, 222] on icon at bounding box center [70, 222] width 7 height 7
drag, startPoint x: 230, startPoint y: 222, endPoint x: 264, endPoint y: 166, distance: 66.1
click at [264, 166] on div at bounding box center [231, 192] width 80 height 85
click at [276, 264] on div "rgba(205, 16, 16, 0) Supported formats #0852ed rgb(8, 82, 237) rgba(8, 82, 237,…" at bounding box center [240, 287] width 113 height 286
click at [279, 272] on button "Apply" at bounding box center [278, 270] width 25 height 12
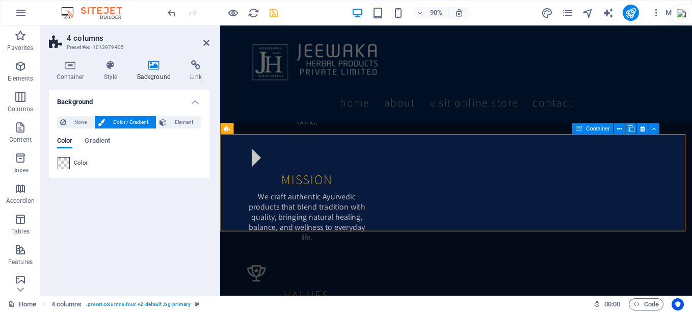
click at [60, 166] on span at bounding box center [63, 162] width 11 height 11
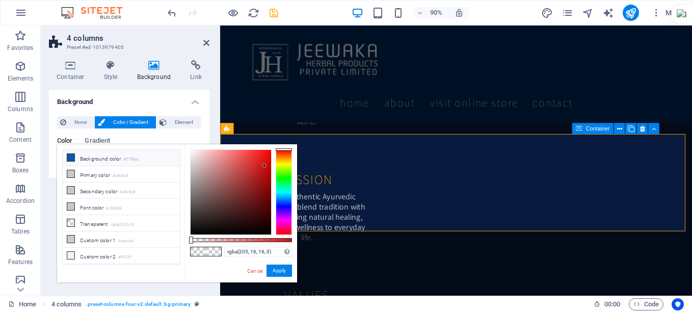
click at [69, 157] on icon at bounding box center [70, 157] width 7 height 7
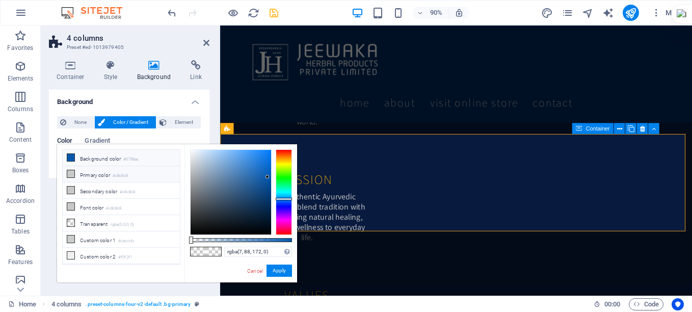
click at [69, 175] on icon at bounding box center [70, 173] width 7 height 7
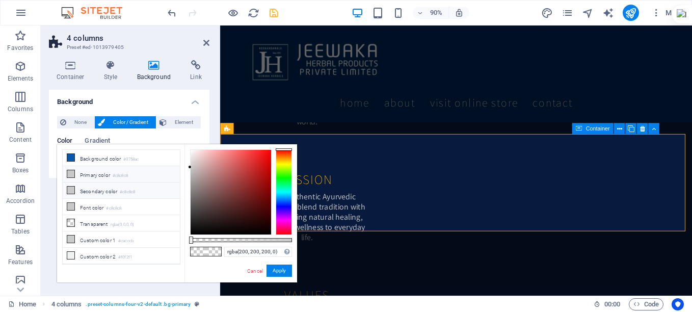
click at [100, 193] on li "Secondary color #c8c8c8" at bounding box center [121, 190] width 117 height 16
click at [114, 221] on small "rgba(0,0,0,.0)" at bounding box center [123, 224] width 24 height 7
click at [112, 205] on small "#c8c8c8" at bounding box center [113, 208] width 15 height 7
click at [287, 273] on button "Apply" at bounding box center [278, 270] width 25 height 12
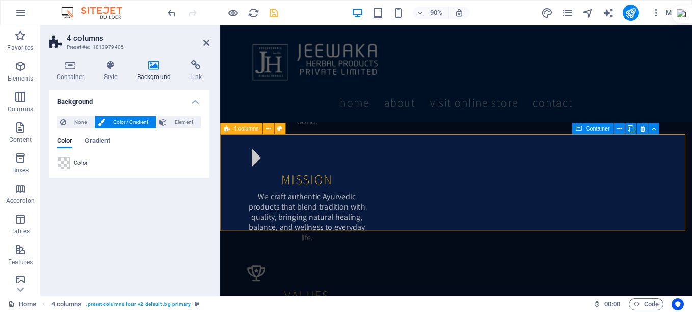
click at [61, 162] on span at bounding box center [63, 162] width 11 height 11
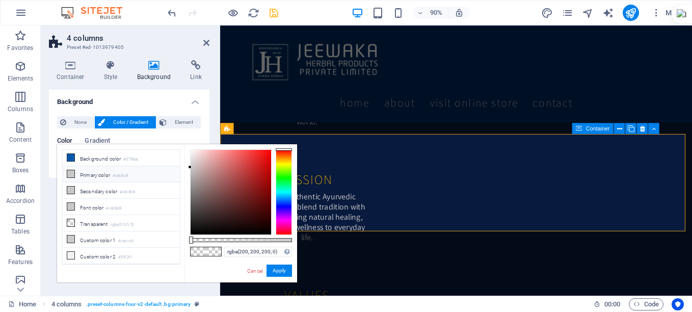
click at [68, 175] on icon at bounding box center [70, 173] width 7 height 7
click at [71, 174] on icon at bounding box center [70, 173] width 7 height 7
drag, startPoint x: 192, startPoint y: 236, endPoint x: 311, endPoint y: 247, distance: 119.7
click at [311, 247] on body "JEEWAWAKA HERBAL PRODUCTS PRIVATE LIMITED Home Favorites Elements Columns Conte…" at bounding box center [346, 156] width 692 height 312
drag, startPoint x: 254, startPoint y: 194, endPoint x: 154, endPoint y: 153, distance: 107.7
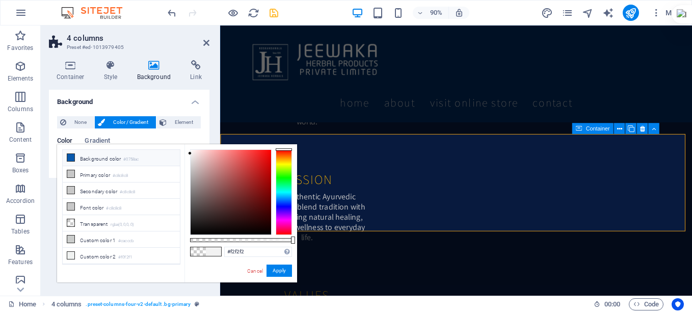
click at [154, 153] on div "less Background color #0758ac Primary color #c8c8c8 Secondary color #c8c8c8 Fon…" at bounding box center [177, 213] width 240 height 138
drag, startPoint x: 293, startPoint y: 241, endPoint x: 88, endPoint y: 240, distance: 205.3
click at [302, 244] on body "JEEWAWAKA HERBAL PRODUCTS PRIVATE LIMITED Home Favorites Elements Columns Conte…" at bounding box center [346, 156] width 692 height 312
click at [95, 254] on li "Custom color 2 #f0f2f1" at bounding box center [121, 256] width 117 height 16
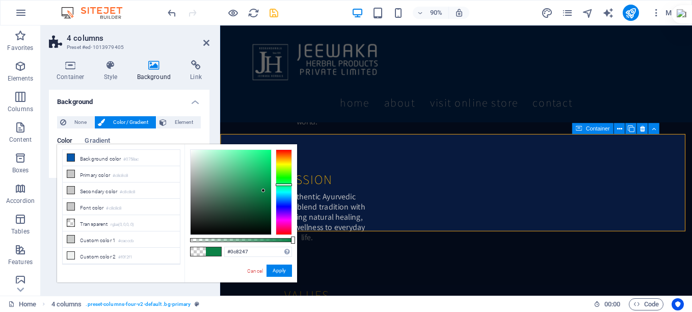
drag, startPoint x: 258, startPoint y: 182, endPoint x: 267, endPoint y: 186, distance: 9.6
click at [263, 190] on div at bounding box center [231, 192] width 80 height 85
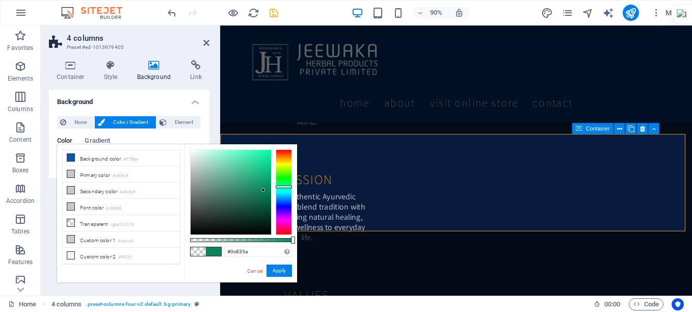
click at [276, 186] on div at bounding box center [284, 186] width 16 height 3
drag, startPoint x: 261, startPoint y: 188, endPoint x: 264, endPoint y: 201, distance: 12.6
click at [264, 201] on div at bounding box center [264, 201] width 4 height 4
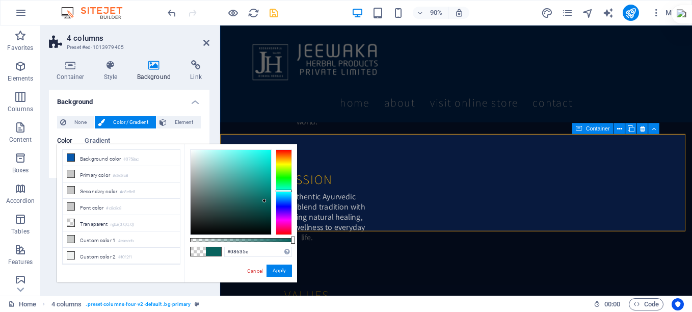
click at [280, 191] on div at bounding box center [284, 191] width 16 height 3
type input "#989f9f"
drag, startPoint x: 238, startPoint y: 178, endPoint x: 194, endPoint y: 181, distance: 44.9
click at [194, 181] on div at bounding box center [231, 192] width 80 height 85
drag, startPoint x: 284, startPoint y: 265, endPoint x: 278, endPoint y: 266, distance: 6.2
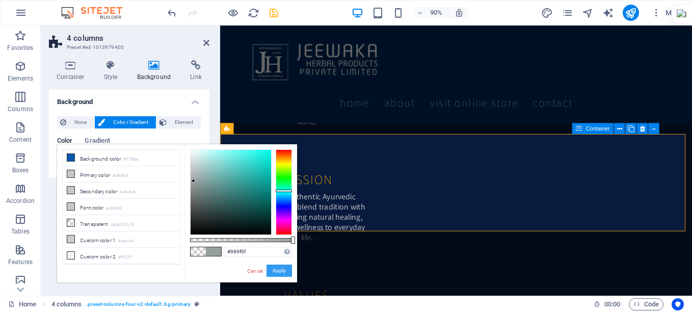
click at [278, 266] on button "Apply" at bounding box center [278, 270] width 25 height 12
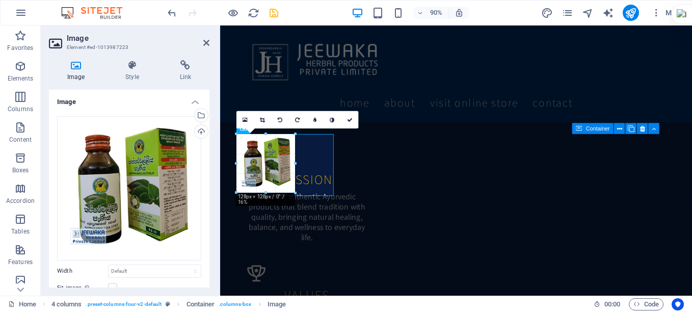
drag, startPoint x: 334, startPoint y: 232, endPoint x: 283, endPoint y: 190, distance: 66.5
type input "128"
select select "px"
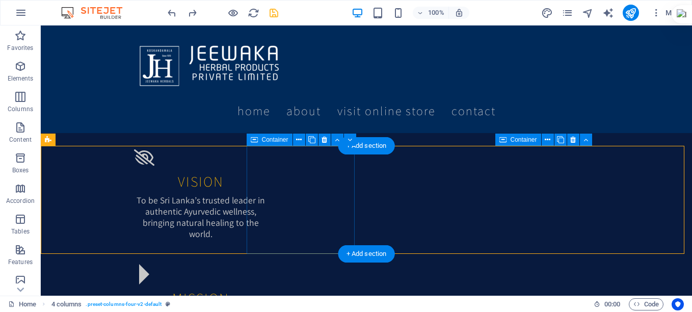
scroll to position [870, 0]
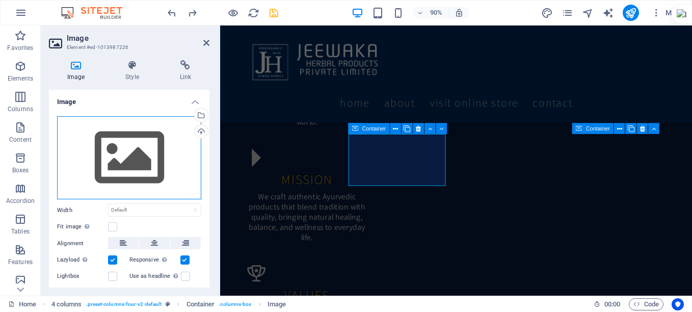
click at [133, 154] on div "Drag files here, click to choose files or select files from Files or our free s…" at bounding box center [129, 158] width 144 height 84
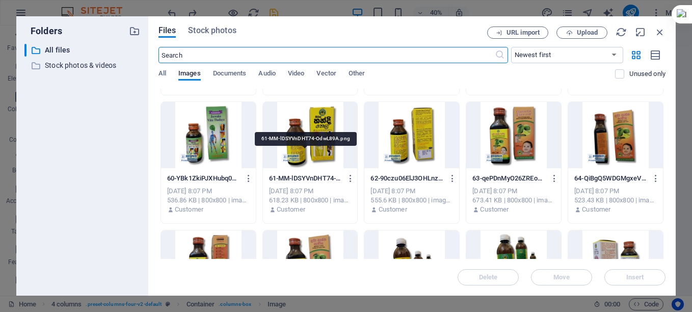
scroll to position [1630, 0]
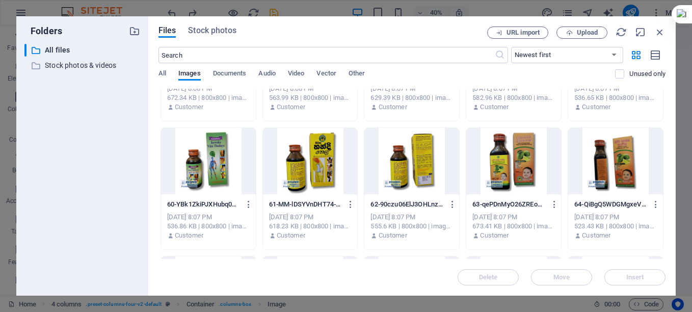
click at [210, 170] on div at bounding box center [208, 161] width 95 height 66
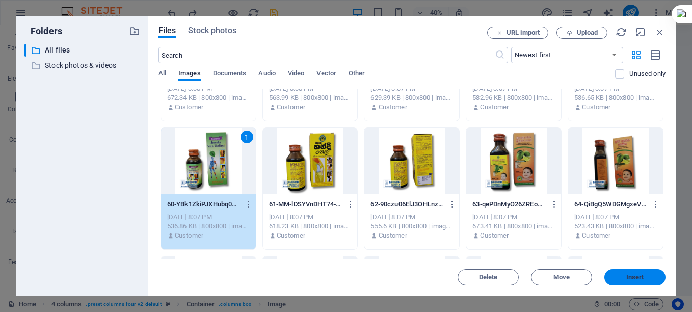
click at [629, 275] on span "Insert" at bounding box center [635, 277] width 18 height 6
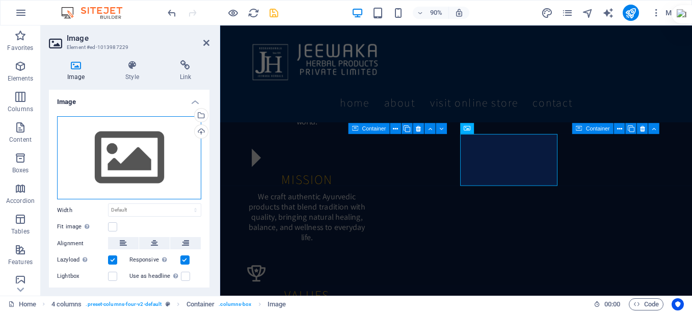
click at [118, 159] on div "Drag files here, click to choose files or select files from Files or our free s…" at bounding box center [129, 158] width 144 height 84
click at [118, 159] on body "JEEWAWAKA HERBAL PRODUCTS PRIVATE LIMITED Home Favorites Elements Columns Conte…" at bounding box center [346, 156] width 692 height 312
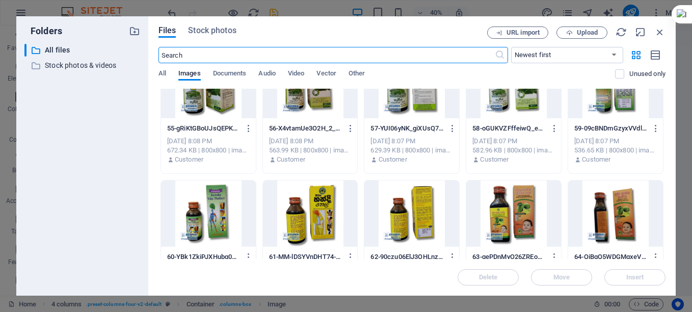
scroll to position [1579, 0]
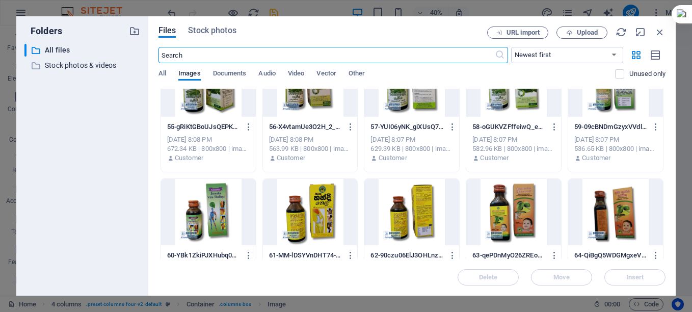
click at [520, 204] on div at bounding box center [513, 212] width 95 height 66
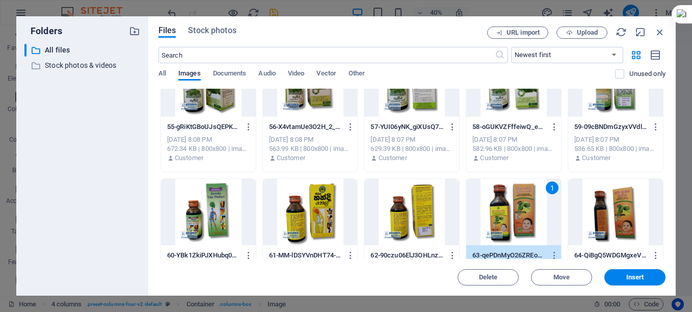
click at [520, 204] on div "1" at bounding box center [513, 212] width 95 height 66
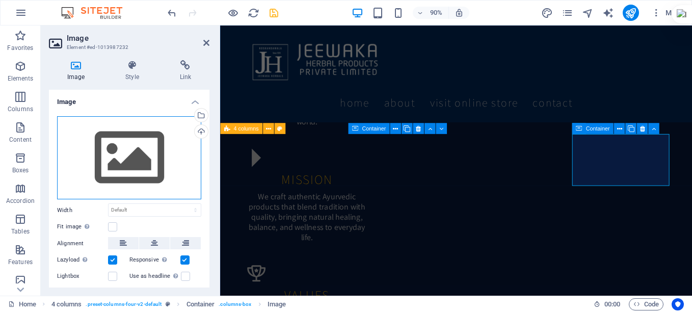
click at [137, 160] on div "Drag files here, click to choose files or select files from Files or our free s…" at bounding box center [129, 158] width 144 height 84
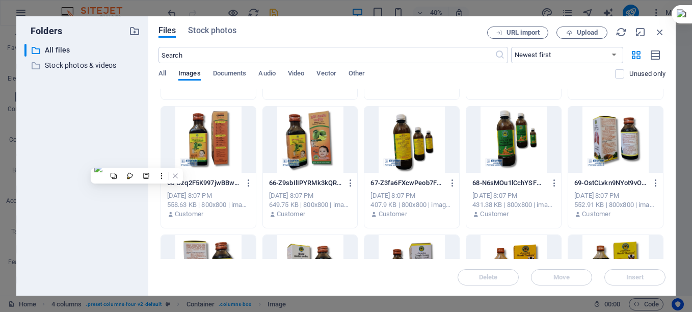
scroll to position [1766, 0]
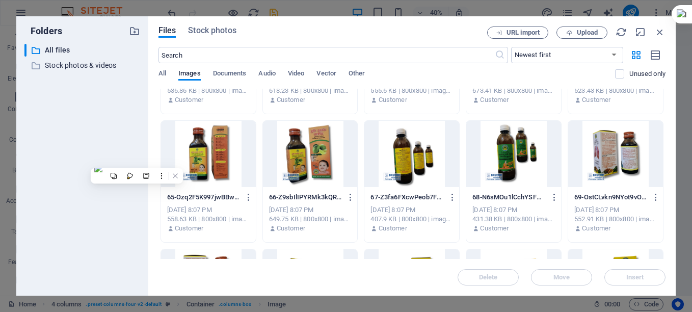
click at [513, 152] on div at bounding box center [513, 154] width 95 height 66
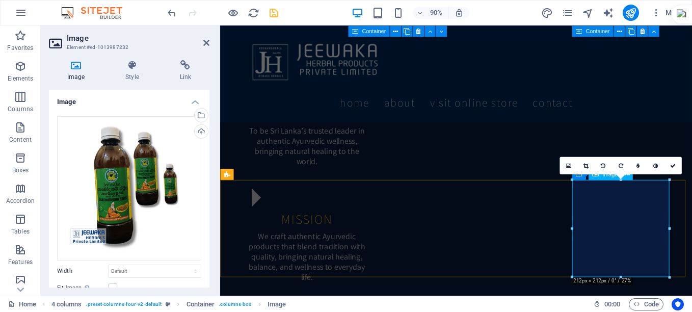
scroll to position [819, 0]
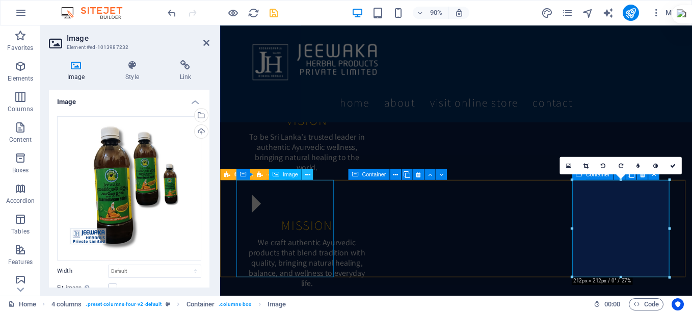
click at [309, 175] on icon at bounding box center [307, 174] width 5 height 10
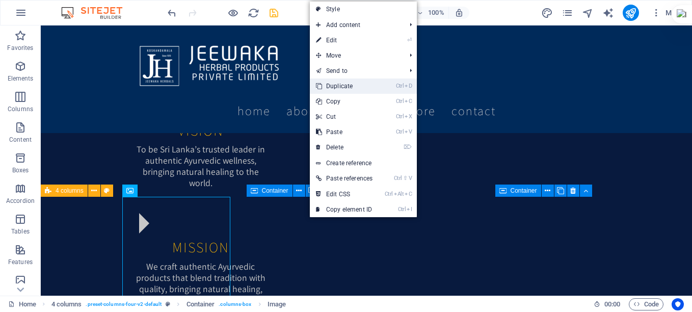
click at [342, 84] on link "Ctrl D Duplicate" at bounding box center [344, 85] width 69 height 15
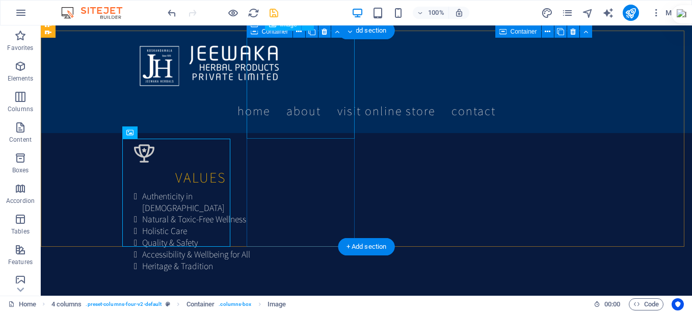
scroll to position [966, 0]
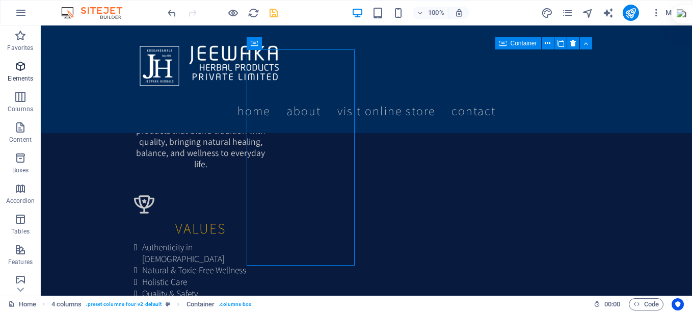
click at [17, 68] on icon "button" at bounding box center [20, 66] width 12 height 12
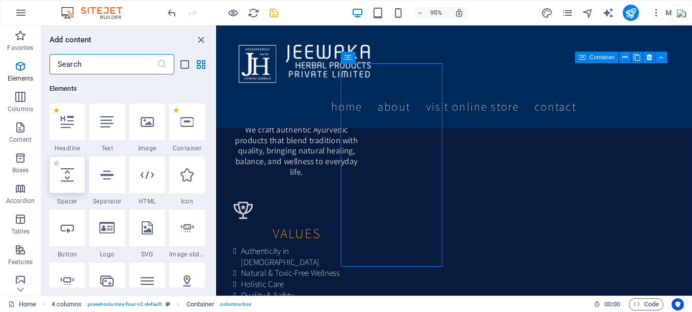
scroll to position [109, 0]
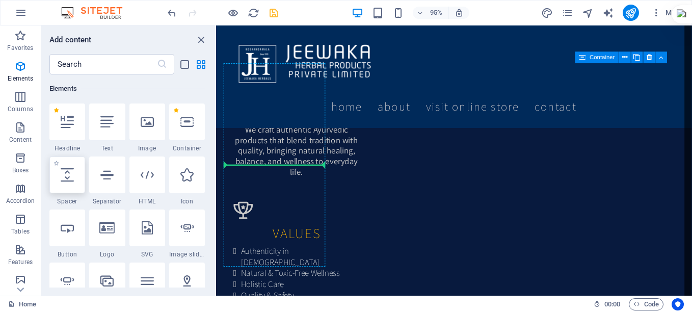
select select "px"
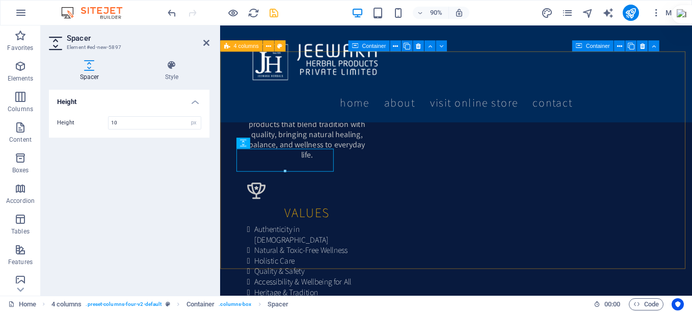
type input "10"
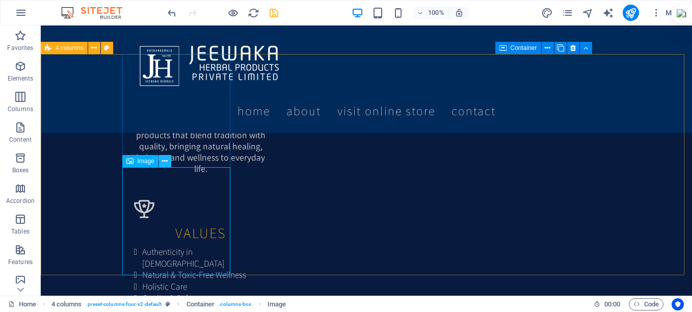
click at [165, 160] on icon at bounding box center [165, 161] width 6 height 11
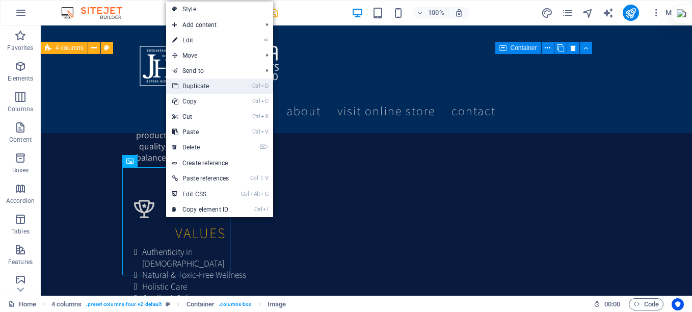
click at [191, 81] on link "Ctrl D Duplicate" at bounding box center [200, 85] width 69 height 15
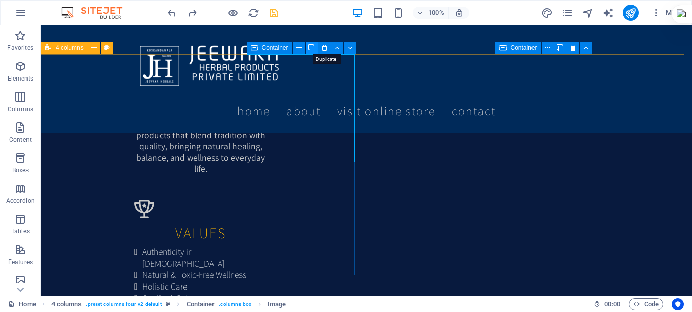
click at [307, 48] on button at bounding box center [312, 48] width 12 height 12
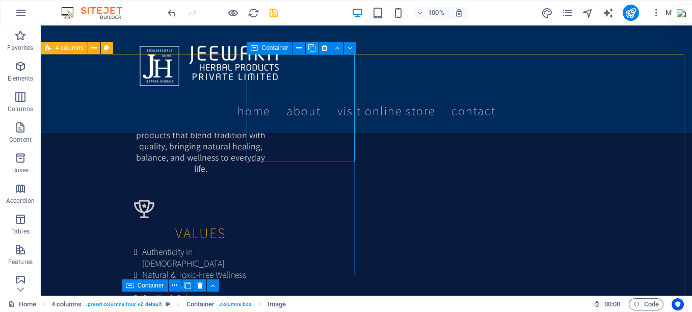
click at [307, 48] on button at bounding box center [312, 48] width 12 height 12
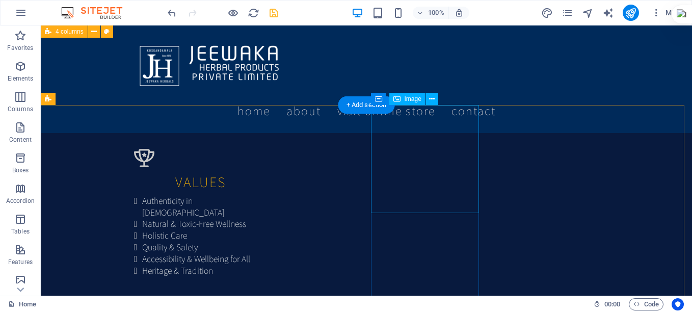
scroll to position [910, 0]
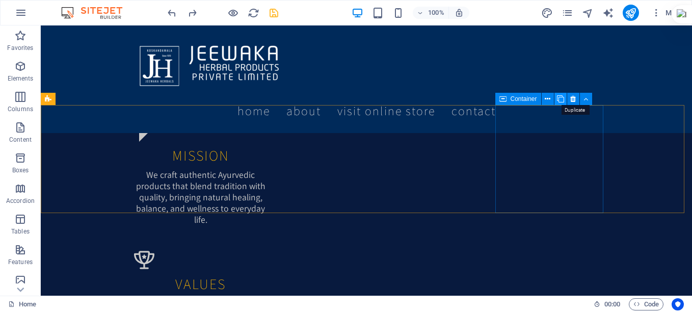
click at [560, 97] on icon at bounding box center [560, 99] width 7 height 11
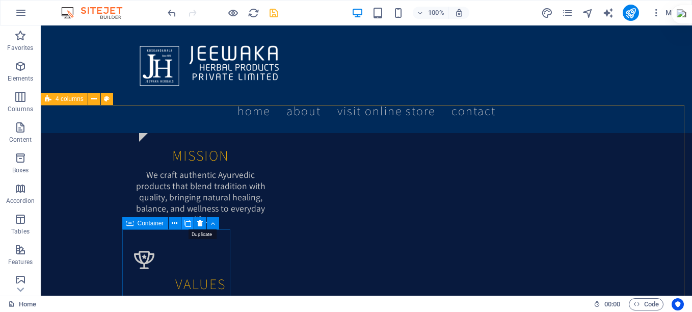
click at [190, 225] on icon at bounding box center [187, 223] width 7 height 11
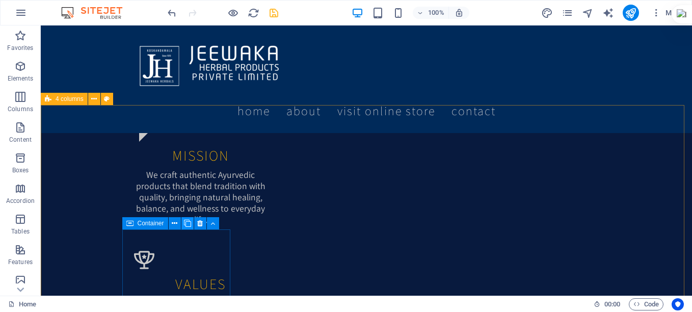
click at [190, 225] on icon at bounding box center [187, 223] width 7 height 11
click at [190, 224] on icon at bounding box center [187, 223] width 7 height 11
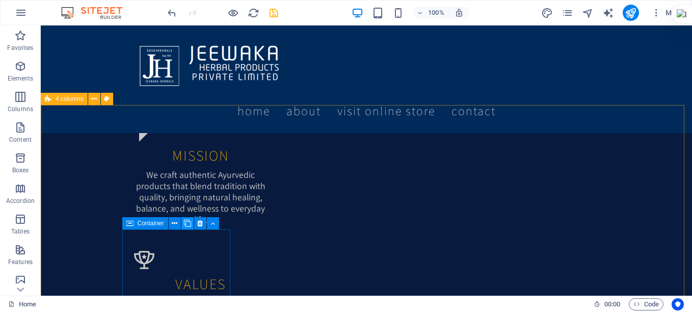
click at [190, 224] on icon at bounding box center [187, 223] width 7 height 11
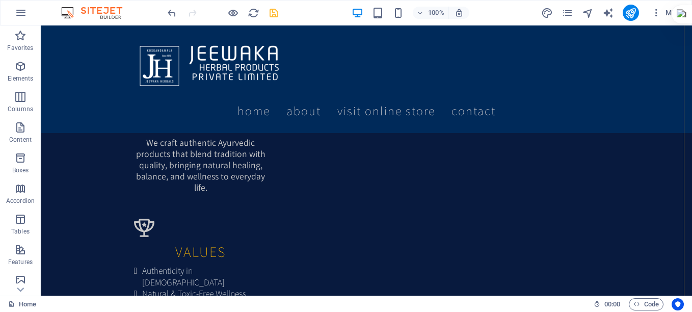
scroll to position [1012, 0]
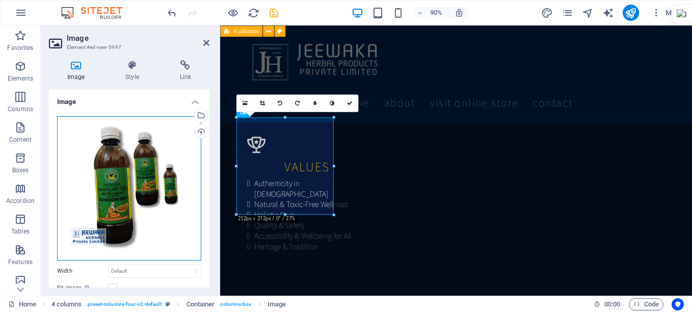
click at [113, 177] on div "Drag files here, click to choose files or select files from Files or our free s…" at bounding box center [129, 188] width 144 height 144
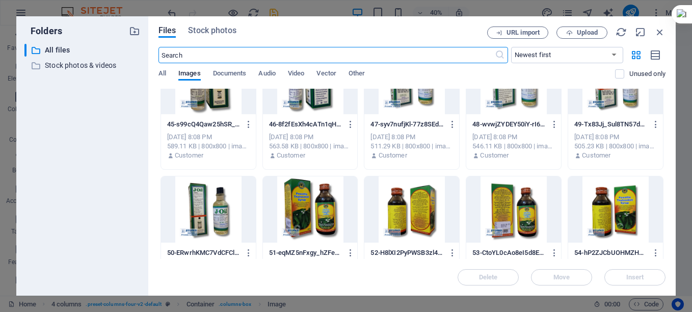
scroll to position [1325, 0]
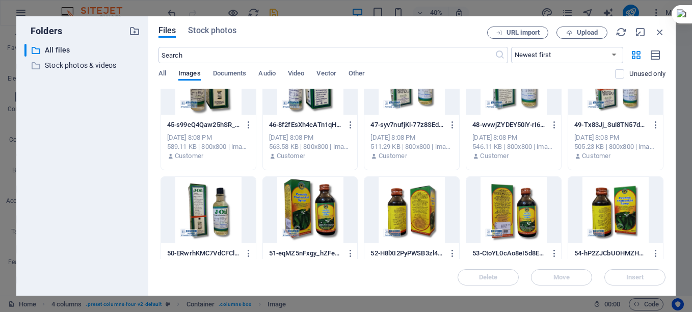
click at [293, 220] on div at bounding box center [310, 210] width 95 height 66
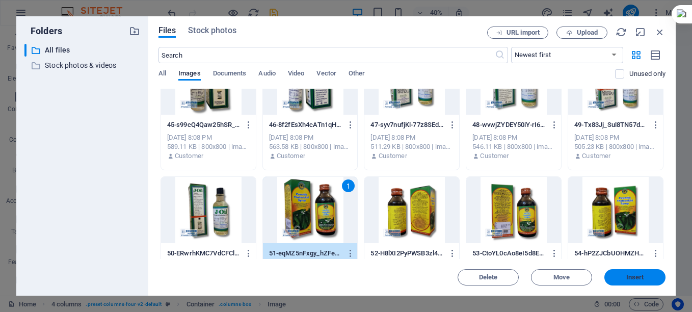
click at [628, 273] on button "Insert" at bounding box center [634, 277] width 61 height 16
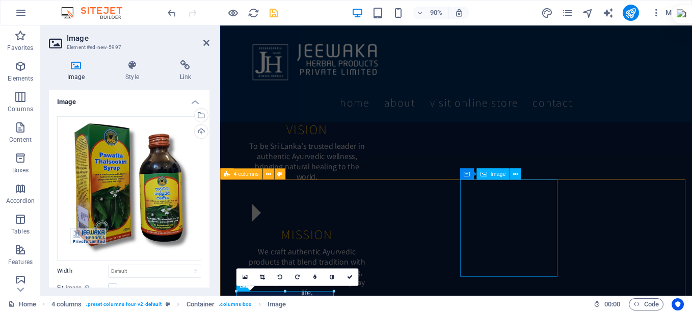
scroll to position [961, 0]
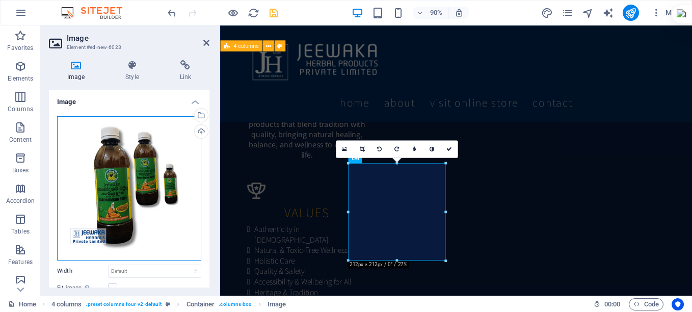
click at [137, 196] on div "Drag files here, click to choose files or select files from Files or our free s…" at bounding box center [129, 188] width 144 height 144
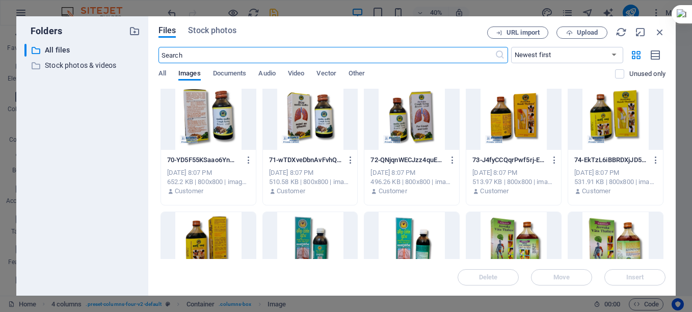
scroll to position [1936, 0]
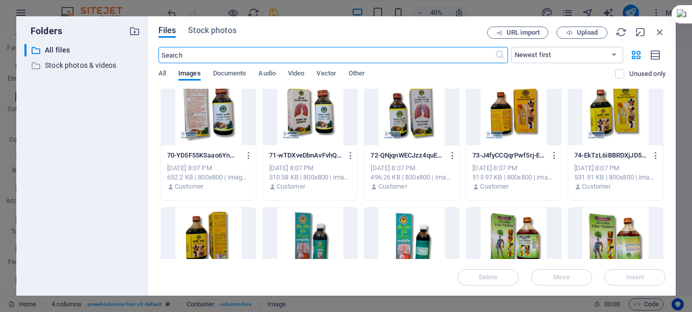
click at [596, 107] on div at bounding box center [615, 112] width 95 height 66
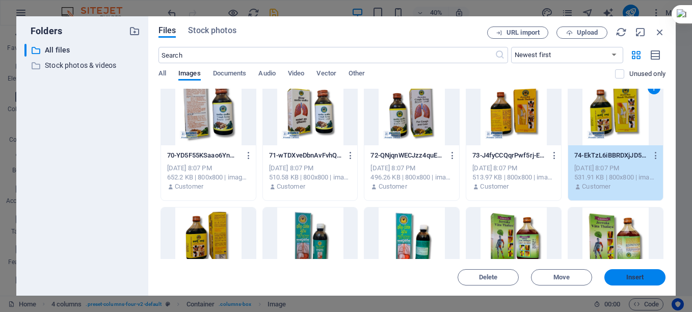
click at [650, 276] on span "Insert" at bounding box center [634, 277] width 53 height 6
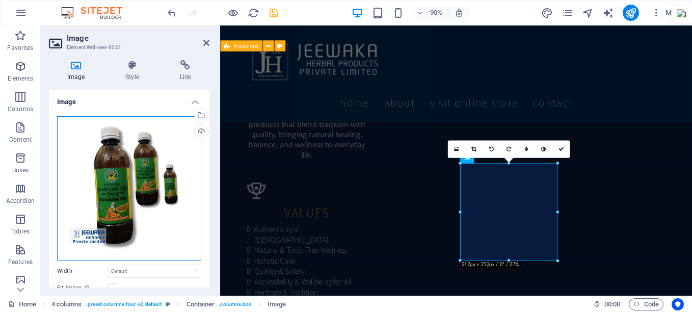
click at [81, 164] on div "Drag files here, click to choose files or select files from Files or our free s…" at bounding box center [129, 188] width 144 height 144
click at [81, 164] on body "JEEWAWAKA HERBAL PRODUCTS PRIVATE LIMITED Home Favorites Elements Columns Conte…" at bounding box center [346, 156] width 692 height 312
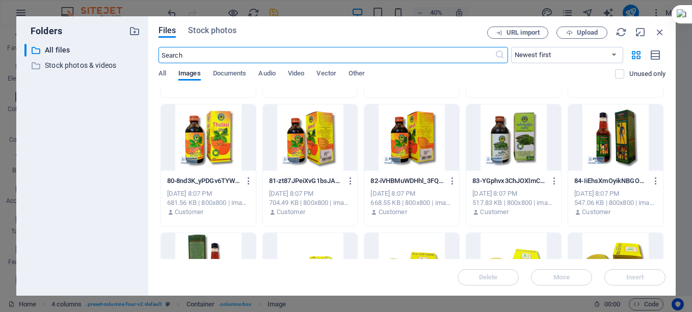
scroll to position [2129, 0]
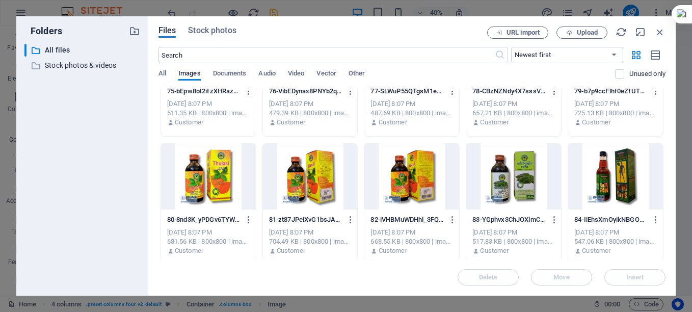
click at [200, 187] on div at bounding box center [208, 176] width 95 height 66
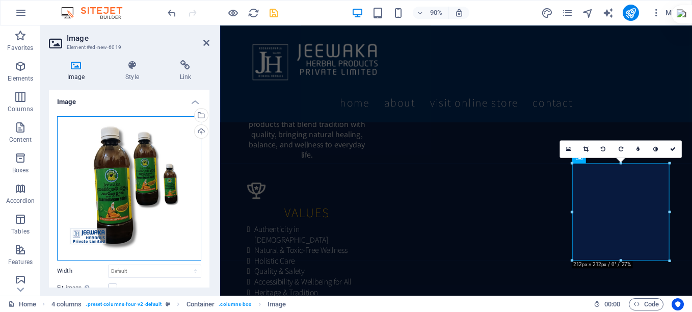
click at [111, 183] on div "Drag files here, click to choose files or select files from Files or our free s…" at bounding box center [129, 188] width 144 height 144
click at [111, 183] on body "JEEWAWAKA HERBAL PRODUCTS PRIVATE LIMITED Home Favorites Elements Columns Conte…" at bounding box center [346, 156] width 692 height 312
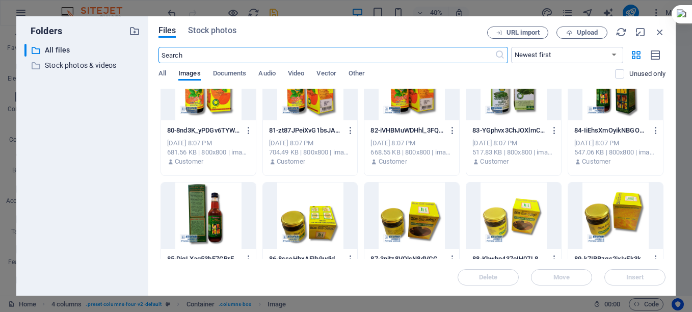
scroll to position [2230, 0]
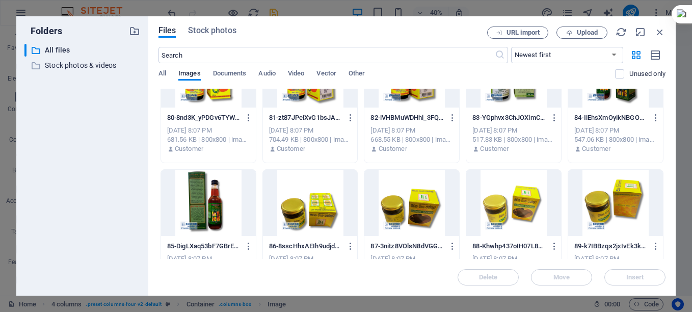
click at [413, 206] on div at bounding box center [411, 203] width 95 height 66
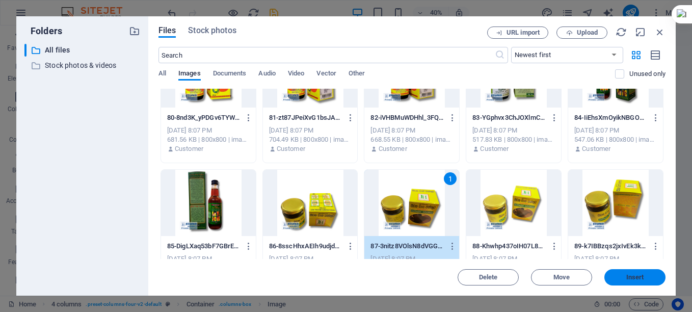
click at [623, 275] on span "Insert" at bounding box center [634, 277] width 53 height 6
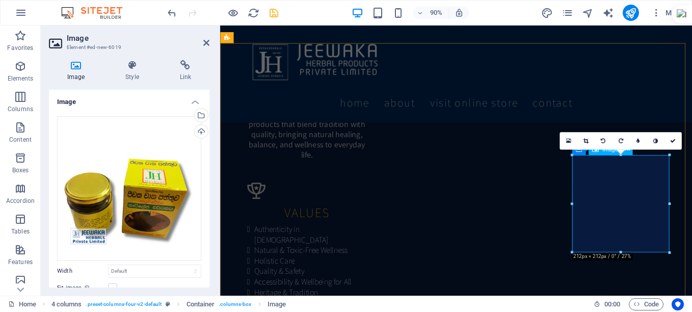
scroll to position [1165, 0]
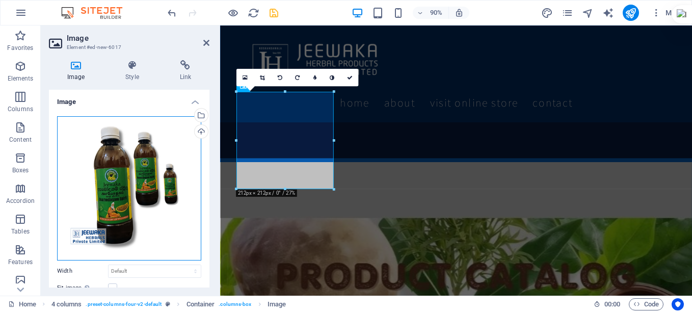
drag, startPoint x: 104, startPoint y: 164, endPoint x: 1, endPoint y: 150, distance: 104.3
click at [104, 164] on div "Drag files here, click to choose files or select files from Files or our free s…" at bounding box center [129, 188] width 144 height 144
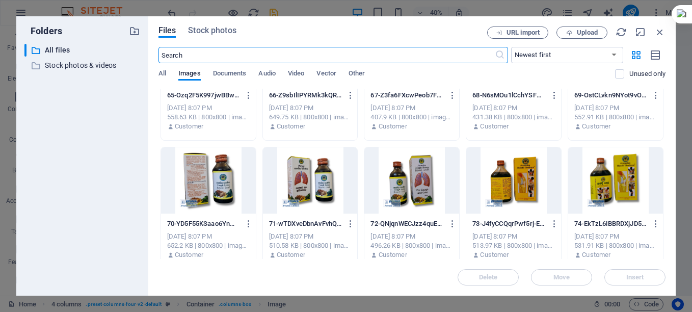
scroll to position [2021, 0]
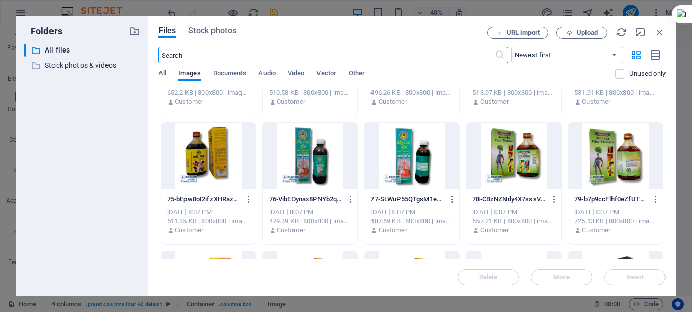
click at [305, 162] on div at bounding box center [310, 156] width 95 height 66
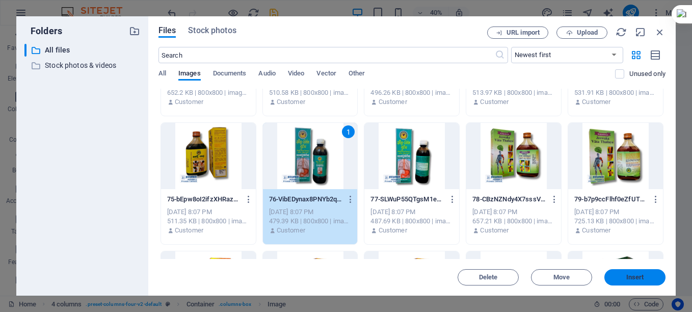
click at [628, 276] on span "Insert" at bounding box center [635, 277] width 18 height 6
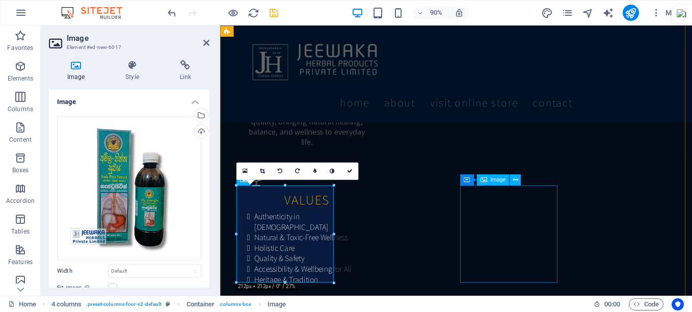
scroll to position [1063, 0]
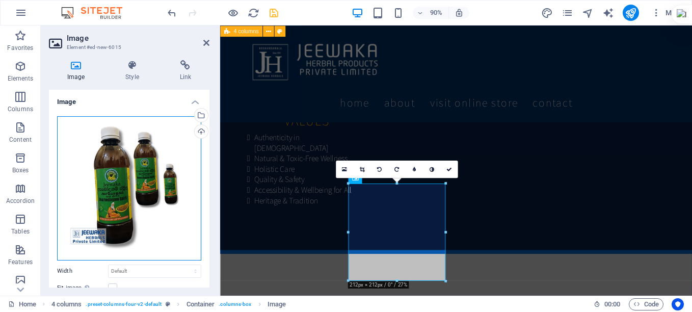
click at [116, 171] on div "Drag files here, click to choose files or select files from Files or our free s…" at bounding box center [129, 188] width 144 height 144
click at [116, 171] on body "JEEWAWAKA HERBAL PRODUCTS PRIVATE LIMITED Home Favorites Elements Columns Conte…" at bounding box center [346, 156] width 692 height 312
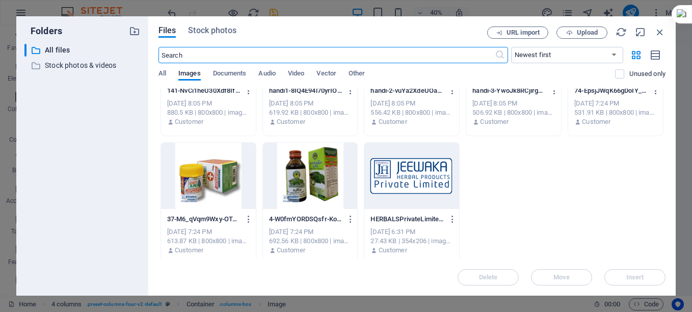
scroll to position [3804, 0]
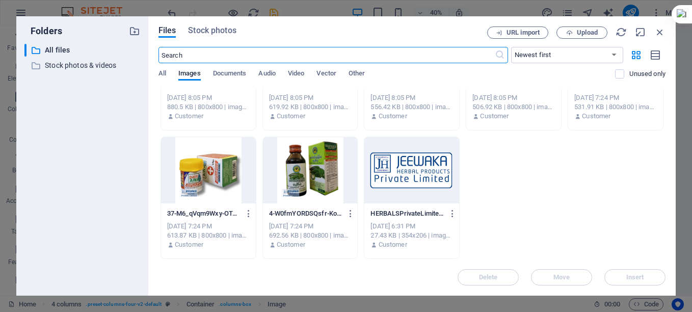
click at [223, 181] on div at bounding box center [208, 170] width 95 height 66
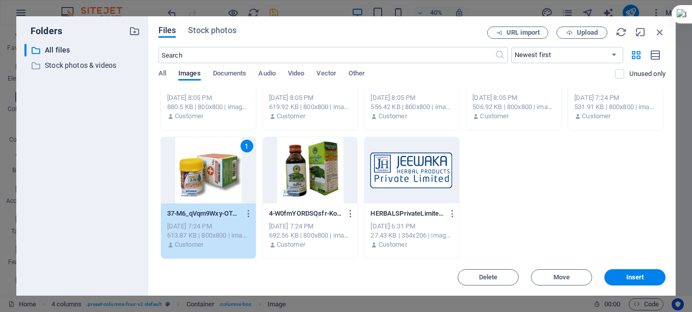
click at [223, 181] on div "1" at bounding box center [208, 170] width 95 height 66
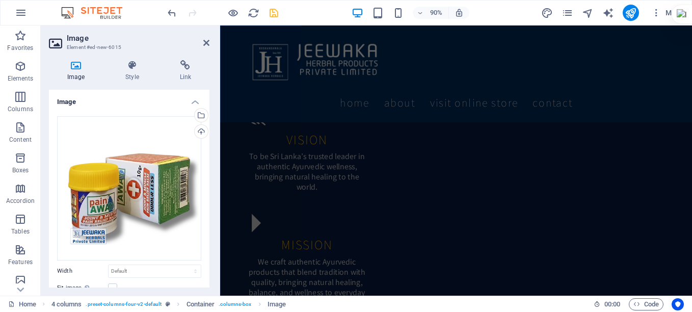
scroll to position [859, 0]
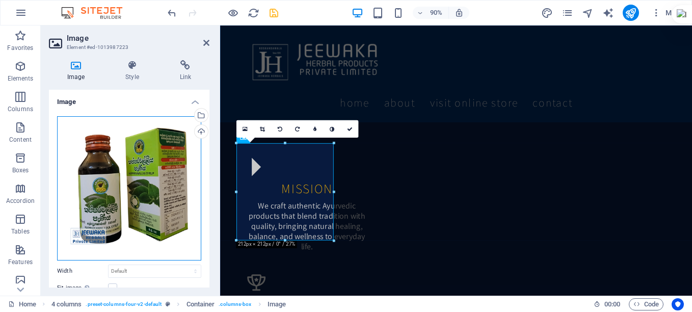
click at [89, 187] on div "Drag files here, click to choose files or select files from Files or our free s…" at bounding box center [129, 188] width 144 height 144
click at [89, 187] on body "JEEWAWAKA HERBAL PRODUCTS PRIVATE LIMITED Home Favorites Elements Columns Conte…" at bounding box center [346, 156] width 692 height 312
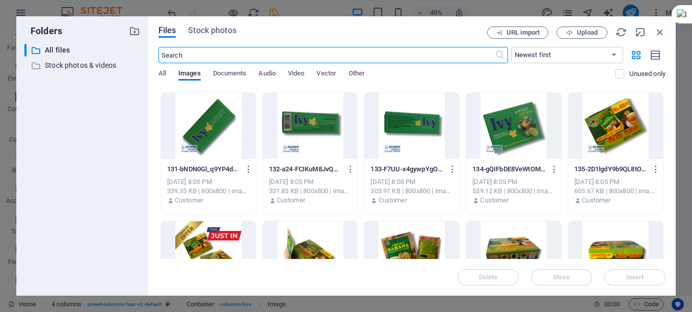
scroll to position [3549, 0]
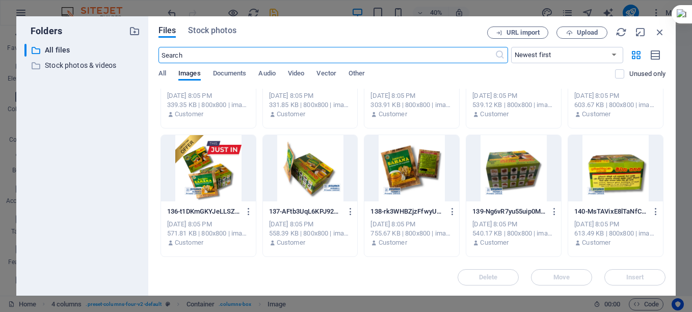
click at [299, 164] on div at bounding box center [310, 168] width 95 height 66
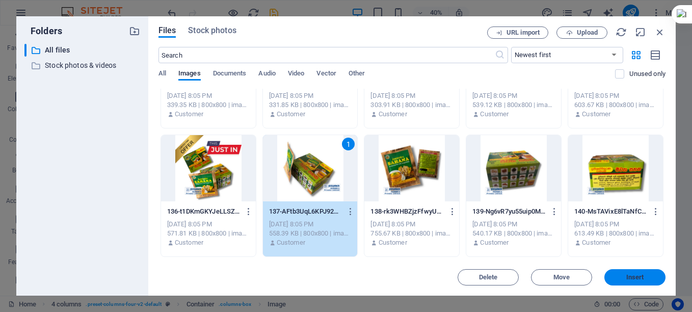
click at [635, 273] on button "Insert" at bounding box center [634, 277] width 61 height 16
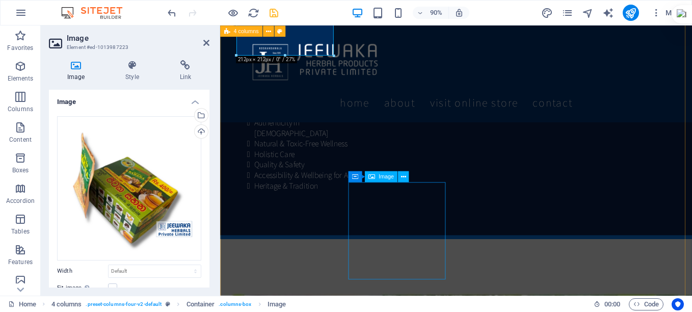
scroll to position [1063, 0]
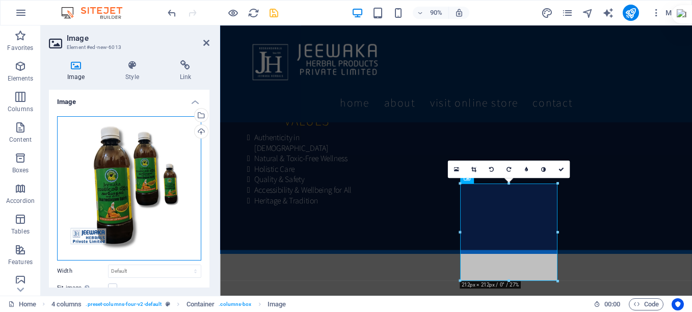
click at [104, 218] on div "Drag files here, click to choose files or select files from Files or our free s…" at bounding box center [129, 188] width 144 height 144
click at [104, 218] on body "JEEWAWAKA HERBAL PRODUCTS PRIVATE LIMITED Home Favorites Elements Columns Conte…" at bounding box center [346, 156] width 692 height 312
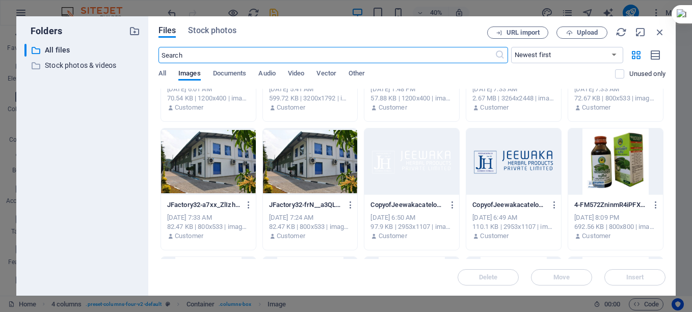
scroll to position [153, 0]
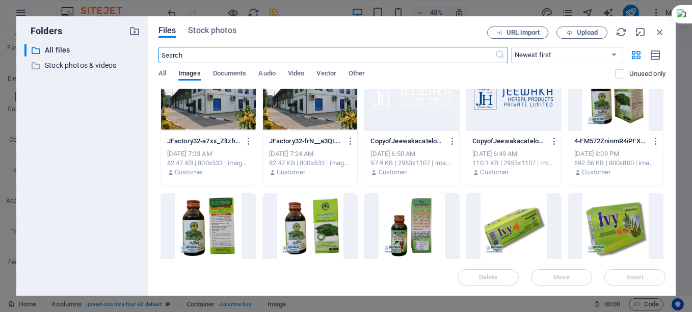
click at [596, 113] on div at bounding box center [615, 98] width 95 height 66
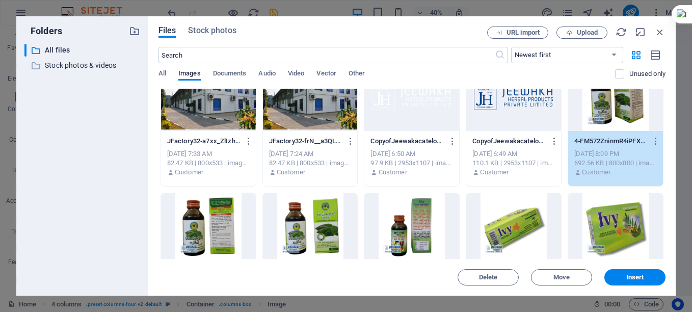
click at [596, 113] on div "1" at bounding box center [615, 98] width 95 height 66
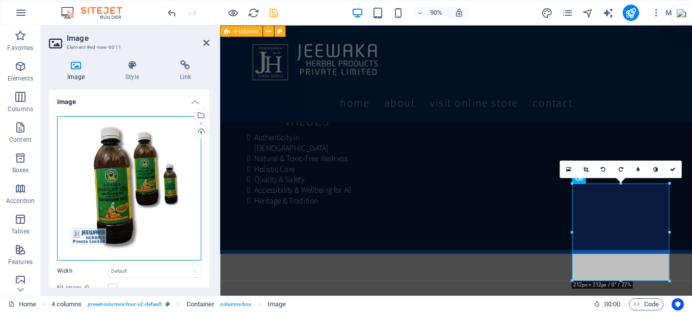
click at [168, 163] on div "Drag files here, click to choose files or select files from Files or our free s…" at bounding box center [129, 188] width 144 height 144
click at [168, 163] on body "JEEWAWAKA HERBAL PRODUCTS PRIVATE LIMITED Home Favorites Elements Columns Conte…" at bounding box center [346, 156] width 692 height 312
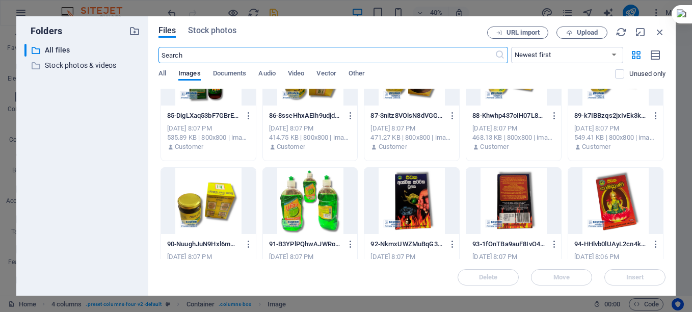
scroll to position [2485, 0]
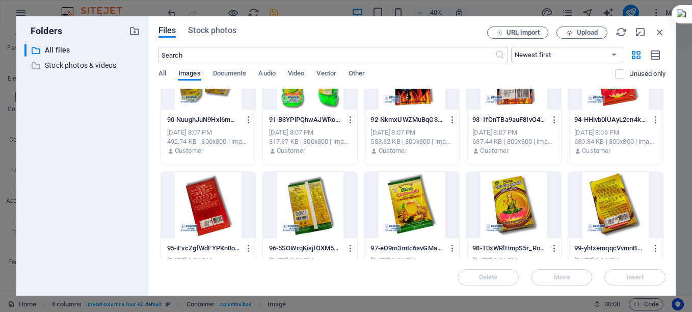
click at [388, 205] on div at bounding box center [411, 205] width 95 height 66
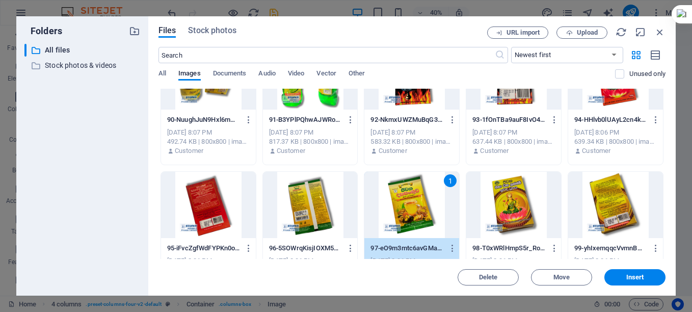
click at [388, 205] on div "1" at bounding box center [411, 205] width 95 height 66
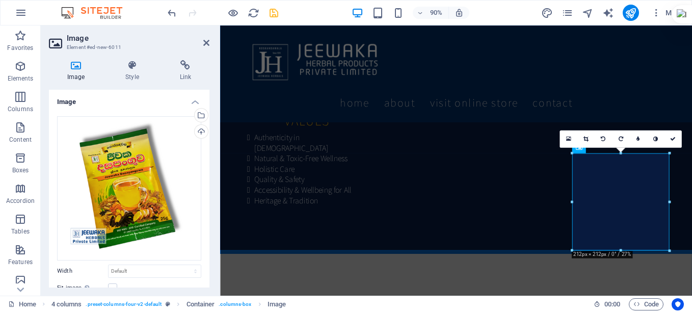
scroll to position [1216, 0]
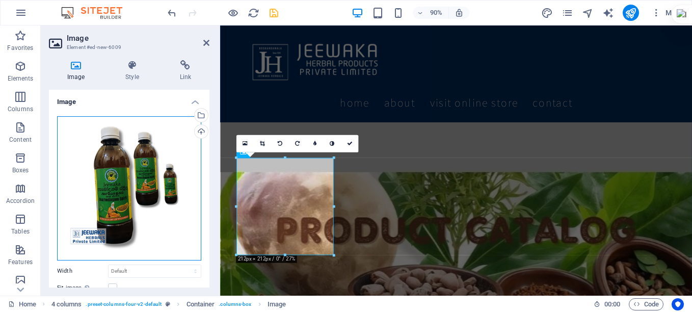
click at [171, 188] on div "Drag files here, click to choose files or select files from Files or our free s…" at bounding box center [129, 188] width 144 height 144
click at [171, 188] on body "JEEWAWAKA HERBAL PRODUCTS PRIVATE LIMITED Home Favorites Elements Columns Conte…" at bounding box center [346, 156] width 692 height 312
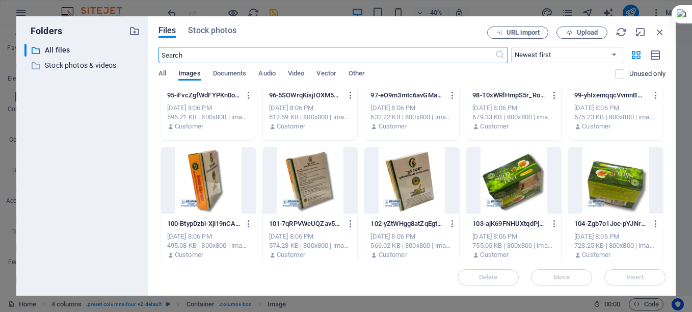
scroll to position [2689, 0]
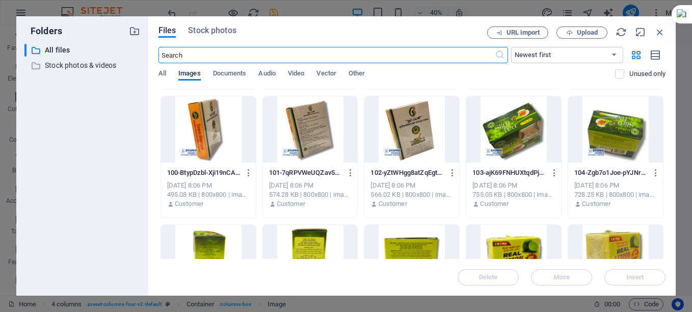
click at [515, 142] on div at bounding box center [513, 129] width 95 height 66
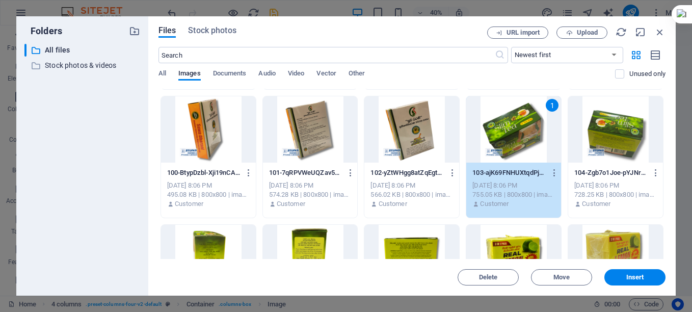
drag, startPoint x: 515, startPoint y: 142, endPoint x: 438, endPoint y: 274, distance: 153.0
click at [515, 142] on div "1" at bounding box center [513, 129] width 95 height 66
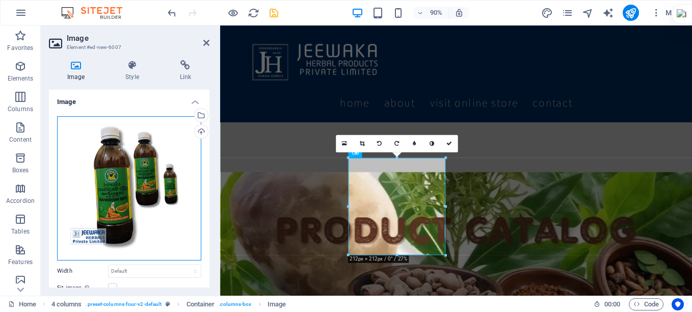
click at [110, 179] on div "Drag files here, click to choose files or select files from Files or our free s…" at bounding box center [129, 188] width 144 height 144
click at [110, 179] on body "JEEWAWAKA HERBAL PRODUCTS PRIVATE LIMITED Home Favorites Elements Columns Conte…" at bounding box center [346, 156] width 692 height 312
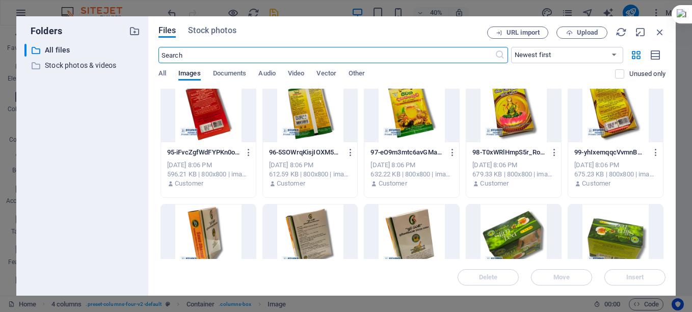
scroll to position [2836, 0]
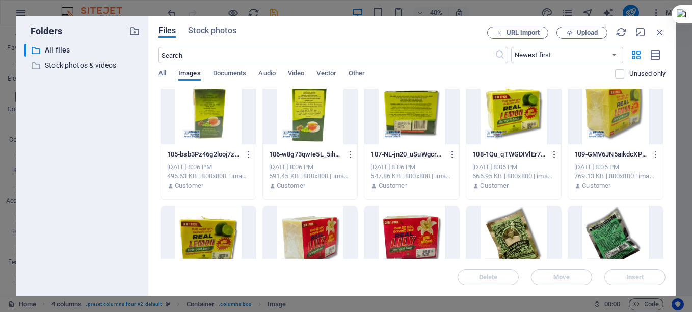
click at [511, 227] on div at bounding box center [513, 239] width 95 height 66
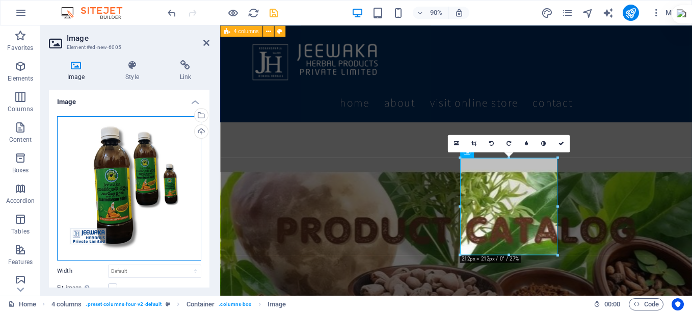
click at [159, 191] on div "Drag files here, click to choose files or select files from Files or our free s…" at bounding box center [129, 188] width 144 height 144
click at [159, 191] on body "JEEWAWAKA HERBAL PRODUCTS PRIVATE LIMITED Home Favorites Elements Columns Conte…" at bounding box center [346, 156] width 692 height 312
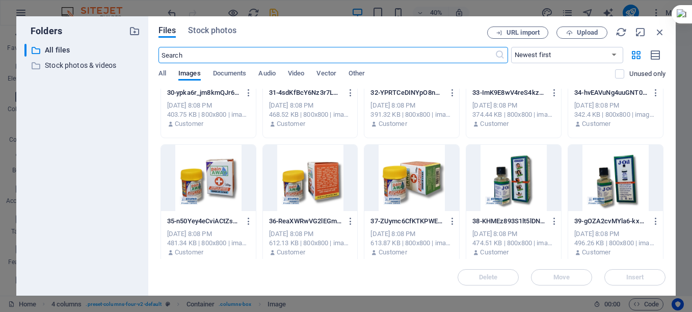
scroll to position [963, 0]
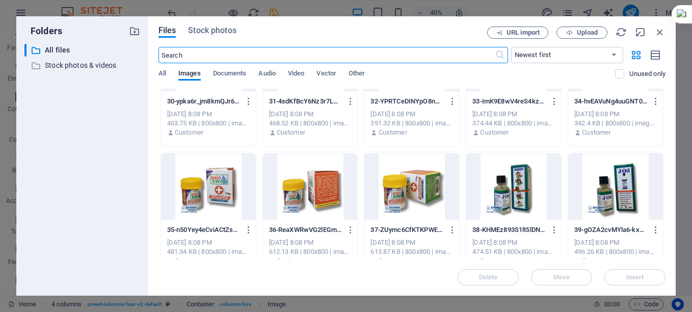
click at [508, 189] on div at bounding box center [513, 186] width 95 height 66
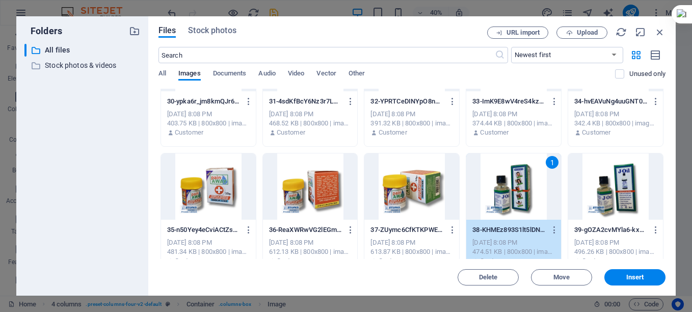
click at [508, 189] on div "1" at bounding box center [513, 186] width 95 height 66
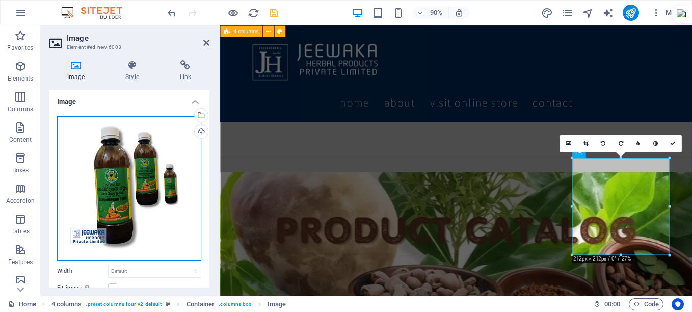
click at [164, 161] on div "Drag files here, click to choose files or select files from Files or our free s…" at bounding box center [129, 188] width 144 height 144
click at [164, 161] on body "JEEWAWAKA HERBAL PRODUCTS PRIVATE LIMITED Home Favorites Elements Columns Conte…" at bounding box center [346, 156] width 692 height 312
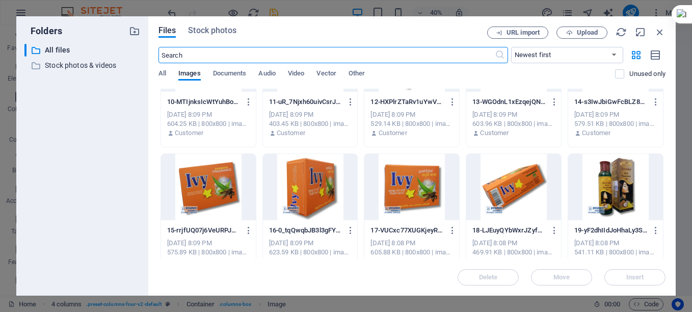
scroll to position [288, 0]
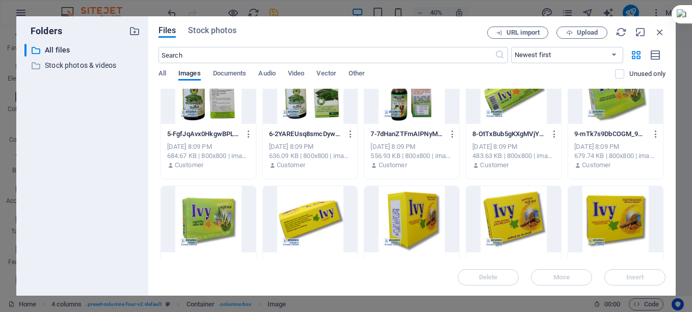
click at [488, 224] on div at bounding box center [513, 219] width 95 height 66
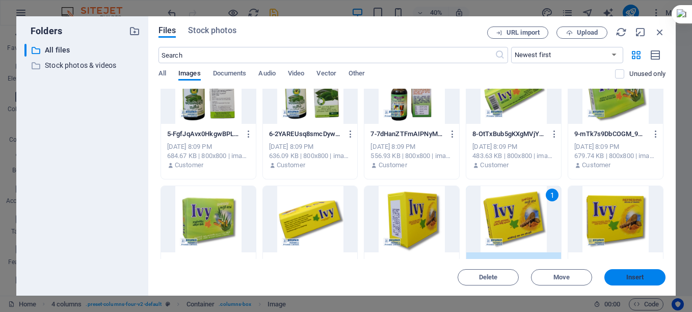
drag, startPoint x: 631, startPoint y: 275, endPoint x: 449, endPoint y: 277, distance: 181.9
click at [631, 275] on span "Insert" at bounding box center [635, 277] width 18 height 6
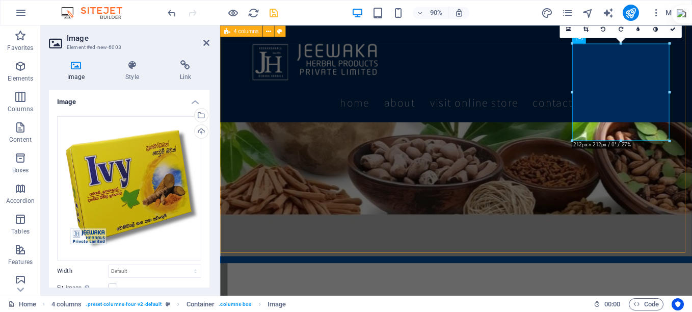
scroll to position [1369, 0]
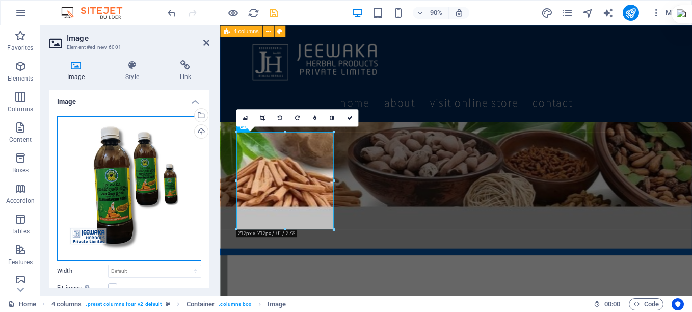
click at [143, 159] on div "Drag files here, click to choose files or select files from Files or our free s…" at bounding box center [129, 188] width 144 height 144
click at [143, 159] on body "JEEWAWAKA HERBAL PRODUCTS PRIVATE LIMITED Home Favorites Elements Columns Conte…" at bounding box center [346, 156] width 692 height 312
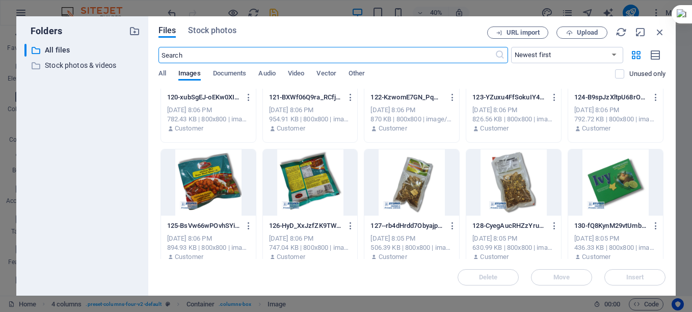
scroll to position [3362, 0]
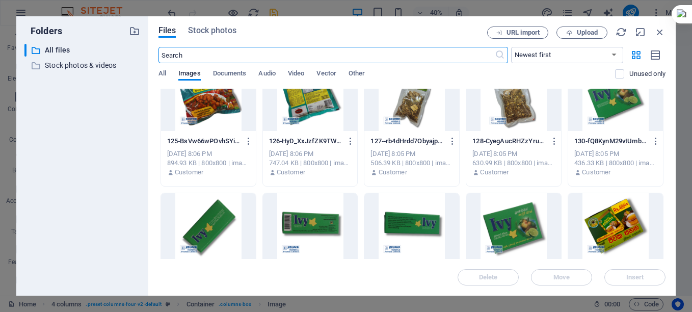
click at [506, 220] on div at bounding box center [513, 226] width 95 height 66
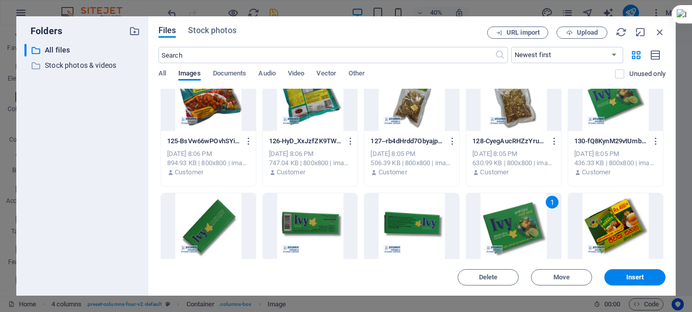
click at [506, 220] on div "1" at bounding box center [513, 226] width 95 height 66
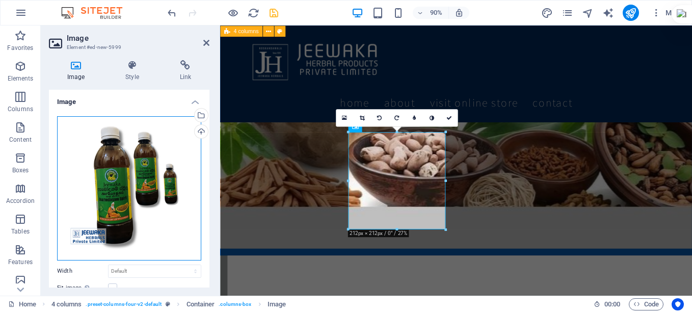
click at [137, 169] on div "Drag files here, click to choose files or select files from Files or our free s…" at bounding box center [129, 188] width 144 height 144
click at [137, 169] on body "JEEWAWAKA HERBAL PRODUCTS PRIVATE LIMITED Home Favorites Elements Columns Conte…" at bounding box center [346, 156] width 692 height 312
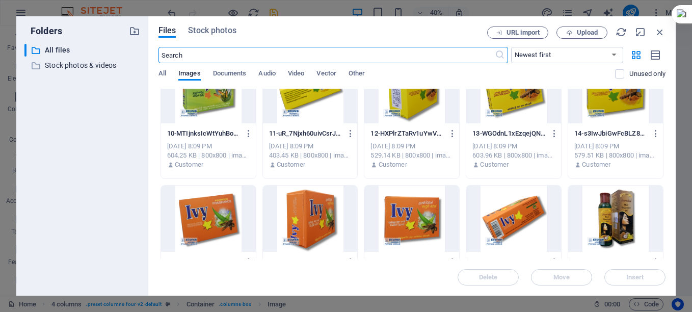
scroll to position [408, 0]
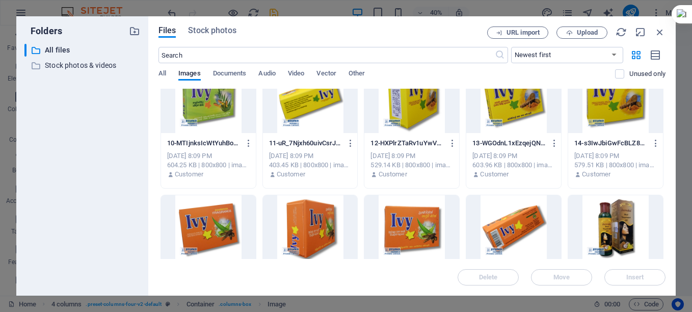
click at [400, 219] on div at bounding box center [411, 228] width 95 height 66
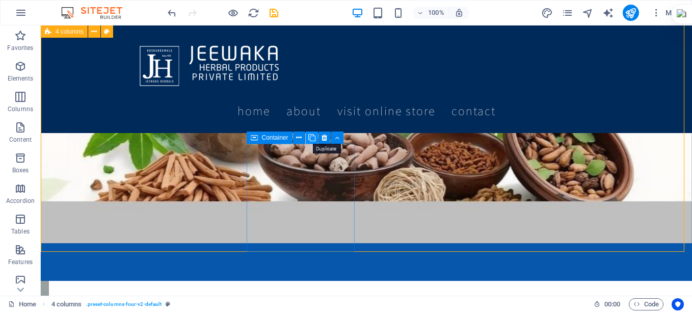
click at [308, 140] on icon at bounding box center [311, 137] width 7 height 11
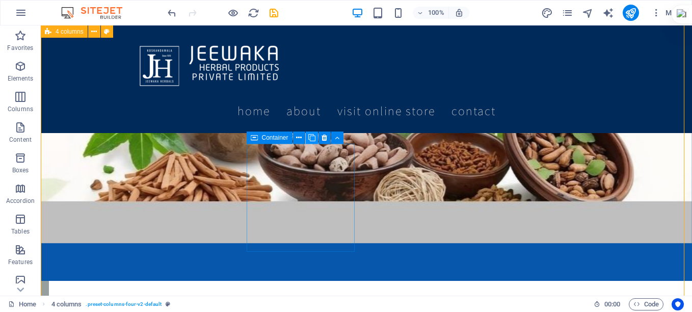
click at [308, 140] on icon at bounding box center [311, 137] width 7 height 11
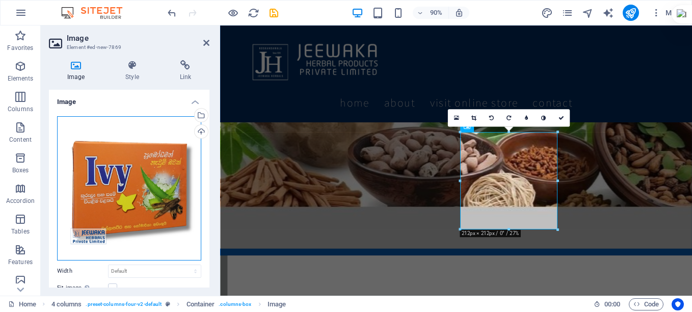
click at [118, 196] on div "Drag files here, click to choose files or select files from Files or our free s…" at bounding box center [129, 188] width 144 height 144
click at [118, 196] on body "JEEWAWAKA HERBAL PRODUCTS PRIVATE LIMITED Home Favorites Elements Columns Conte…" at bounding box center [346, 156] width 692 height 312
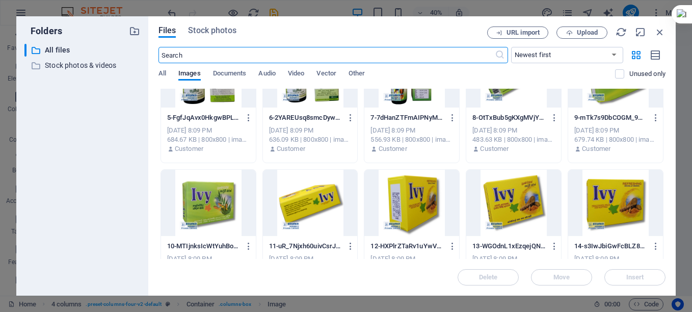
scroll to position [306, 0]
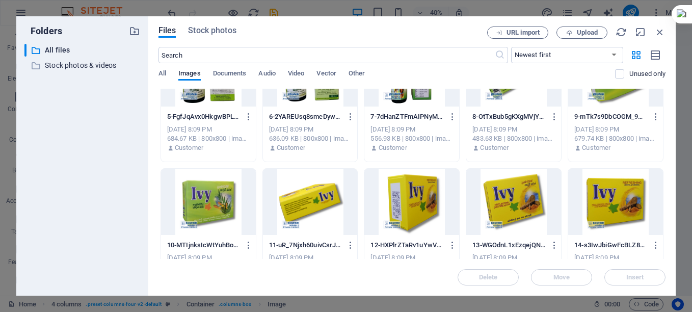
click at [610, 202] on div at bounding box center [615, 202] width 95 height 66
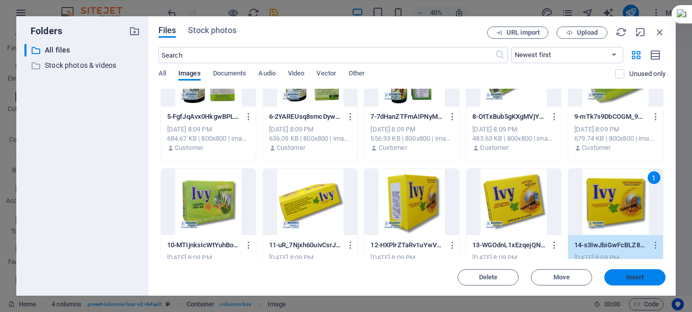
drag, startPoint x: 629, startPoint y: 276, endPoint x: 455, endPoint y: 276, distance: 173.7
click at [629, 276] on span "Insert" at bounding box center [635, 277] width 18 height 6
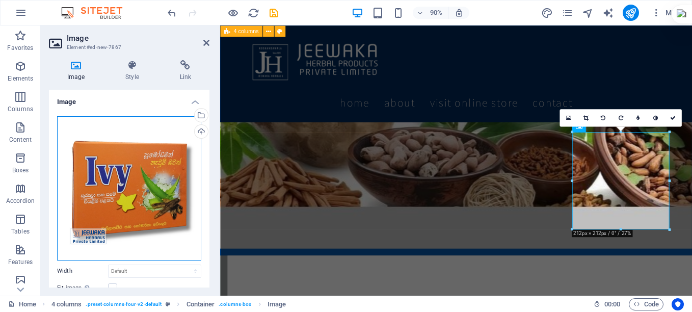
click at [128, 181] on div "Drag files here, click to choose files or select files from Files or our free s…" at bounding box center [129, 188] width 144 height 144
click at [128, 181] on body "JEEWAWAKA HERBAL PRODUCTS PRIVATE LIMITED Home Favorites Elements Columns Conte…" at bounding box center [346, 156] width 692 height 312
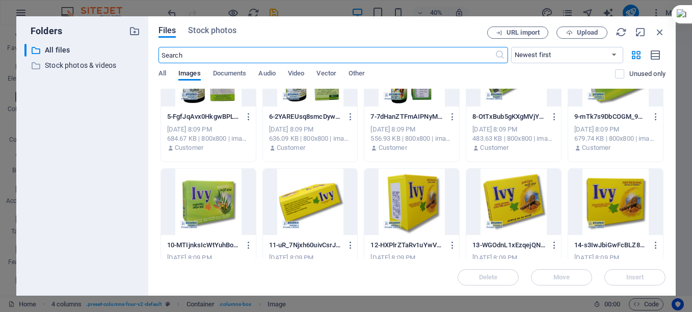
scroll to position [560, 0]
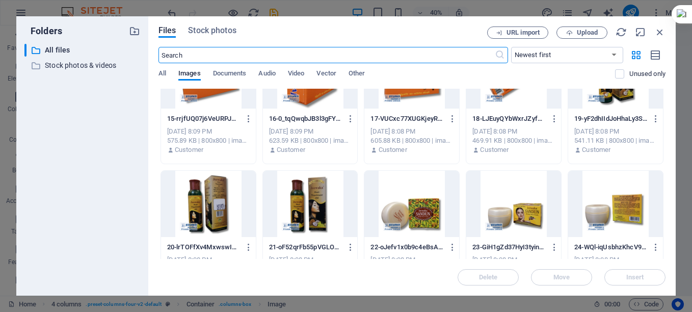
click at [411, 197] on div at bounding box center [411, 204] width 95 height 66
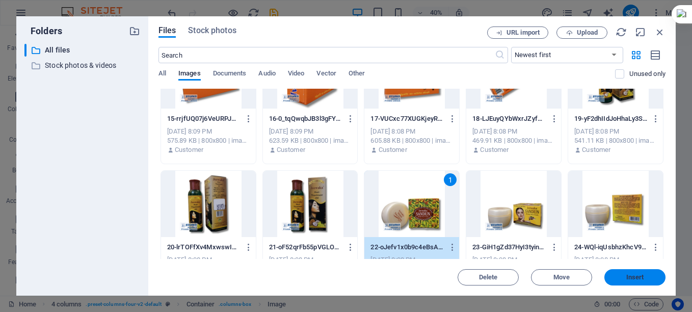
drag, startPoint x: 638, startPoint y: 276, endPoint x: 442, endPoint y: 263, distance: 196.0
click at [638, 276] on span "Insert" at bounding box center [635, 277] width 18 height 6
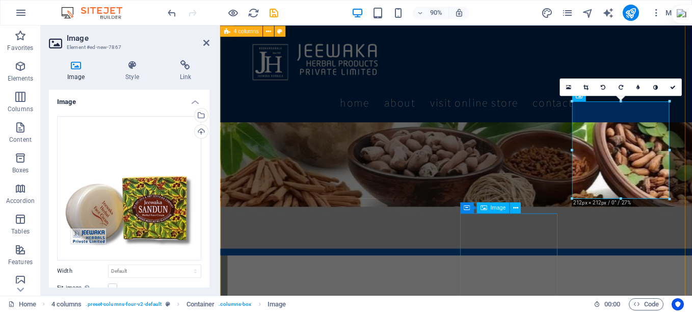
scroll to position [1522, 0]
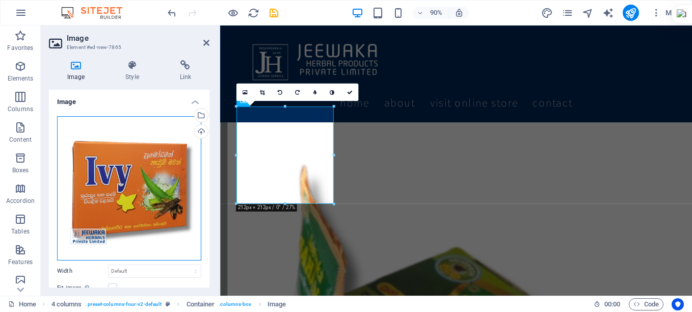
click at [156, 171] on div "Drag files here, click to choose files or select files from Files or our free s…" at bounding box center [129, 188] width 144 height 144
click at [156, 171] on body "JEEWAWAKA HERBAL PRODUCTS PRIVATE LIMITED Home Favorites Elements Columns Conte…" at bounding box center [346, 156] width 692 height 312
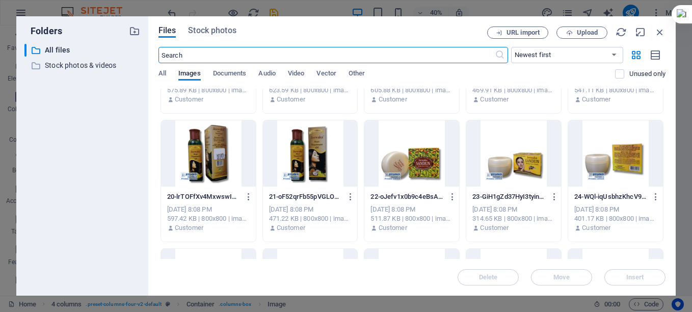
scroll to position [611, 0]
click at [524, 164] on div at bounding box center [513, 153] width 95 height 66
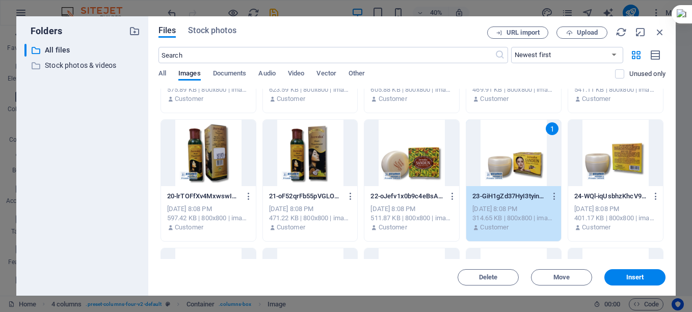
click at [524, 164] on div "1" at bounding box center [513, 153] width 95 height 66
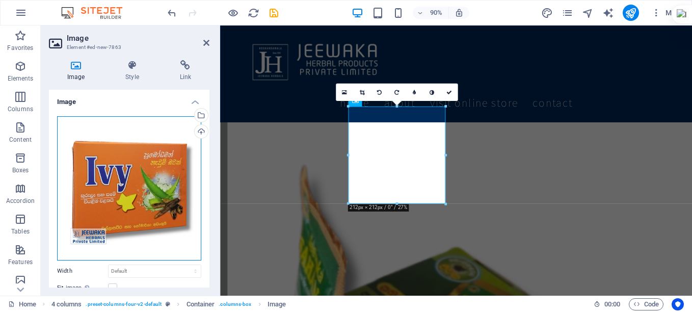
click at [132, 159] on div "Drag files here, click to choose files or select files from Files or our free s…" at bounding box center [129, 188] width 144 height 144
click at [132, 159] on body "JEEWAWAKA HERBAL PRODUCTS PRIVATE LIMITED Home Favorites Elements Columns Conte…" at bounding box center [346, 156] width 692 height 312
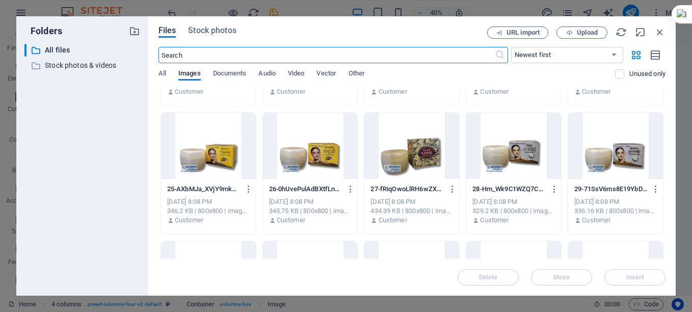
scroll to position [764, 0]
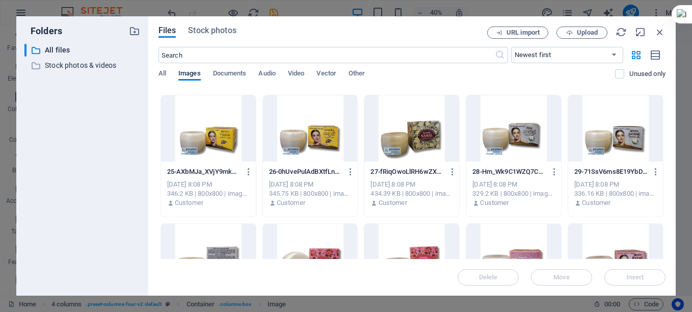
click at [497, 138] on div at bounding box center [513, 128] width 95 height 66
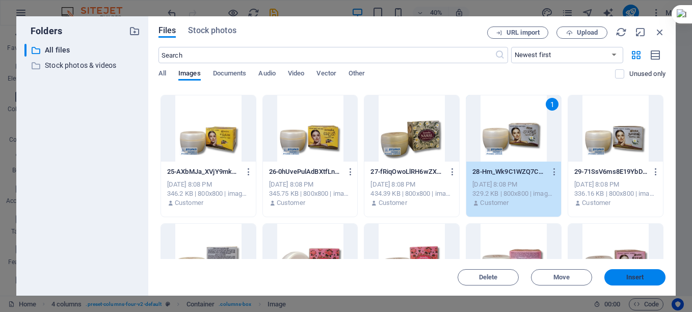
drag, startPoint x: 632, startPoint y: 277, endPoint x: 456, endPoint y: 278, distance: 176.3
click at [632, 277] on span "Insert" at bounding box center [635, 277] width 18 height 6
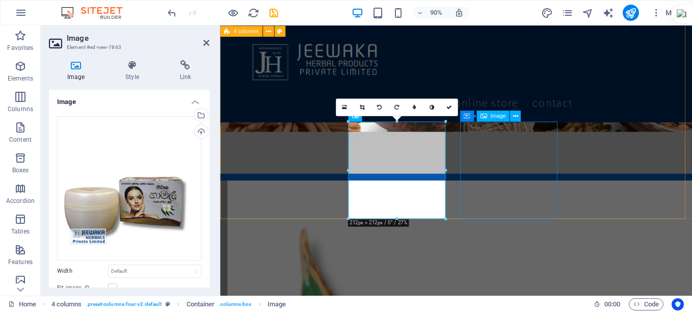
scroll to position [1522, 0]
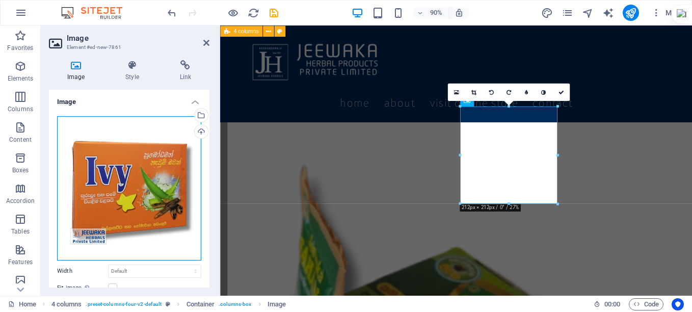
click at [89, 166] on div "Drag files here, click to choose files or select files from Files or our free s…" at bounding box center [129, 188] width 144 height 144
click at [89, 166] on body "JEEWAWAKA HERBAL PRODUCTS PRIVATE LIMITED Home Favorites Elements Columns Conte…" at bounding box center [346, 156] width 692 height 312
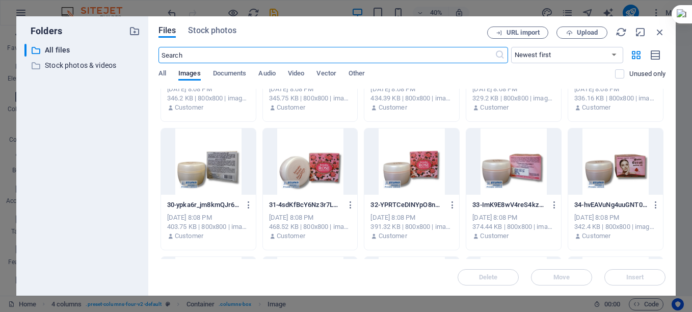
scroll to position [866, 0]
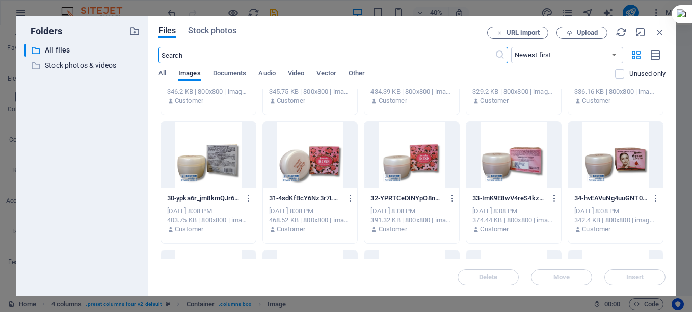
click at [417, 164] on div at bounding box center [411, 155] width 95 height 66
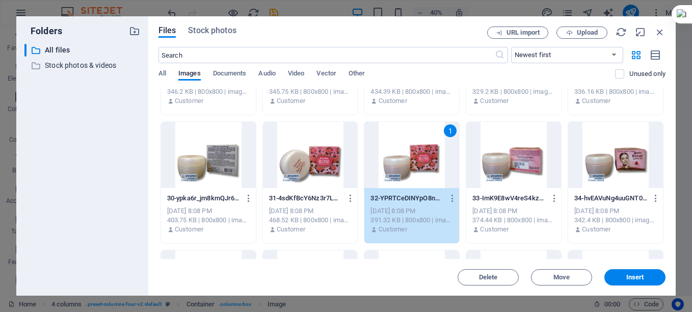
click at [417, 164] on div "1" at bounding box center [411, 155] width 95 height 66
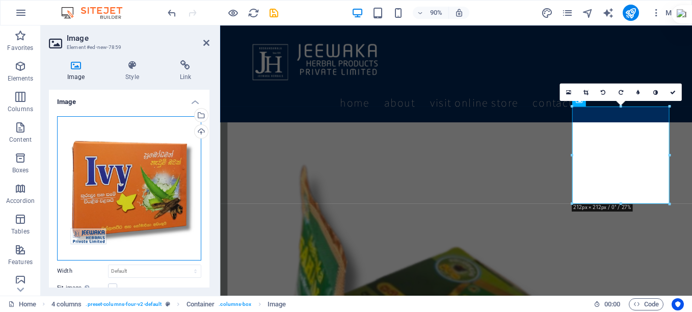
click at [155, 159] on div "Drag files here, click to choose files or select files from Files or our free s…" at bounding box center [129, 188] width 144 height 144
click at [155, 159] on body "JEEWAWAKA HERBAL PRODUCTS PRIVATE LIMITED Home Favorites Elements Columns Conte…" at bounding box center [346, 156] width 692 height 312
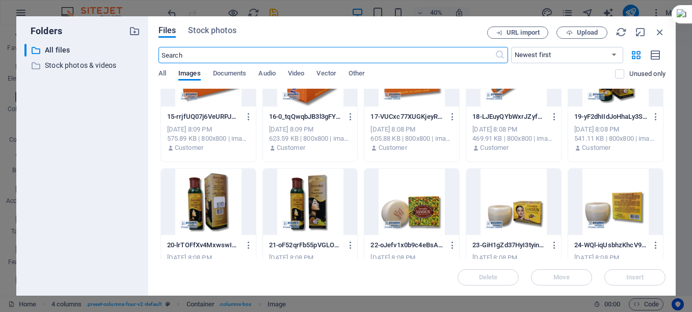
scroll to position [560, 0]
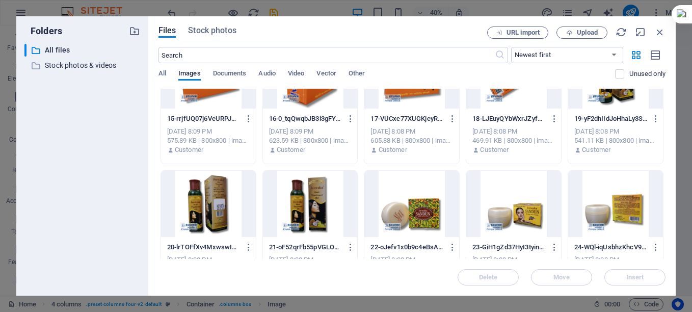
click at [201, 202] on div at bounding box center [208, 204] width 95 height 66
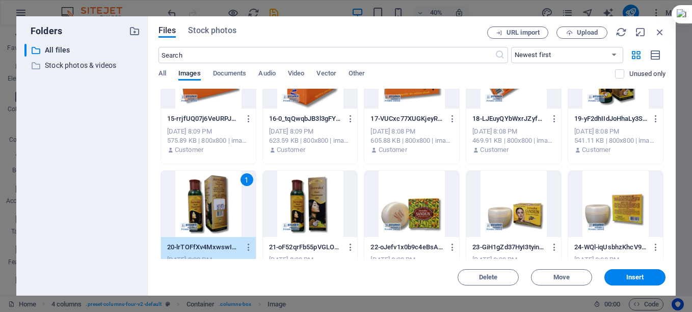
click at [201, 203] on div "1" at bounding box center [208, 204] width 95 height 66
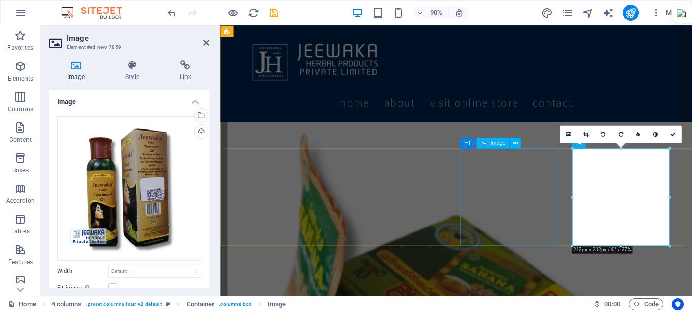
scroll to position [1471, 0]
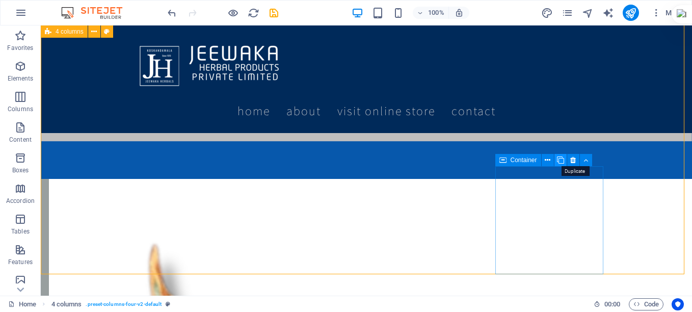
click at [557, 160] on icon at bounding box center [560, 160] width 7 height 11
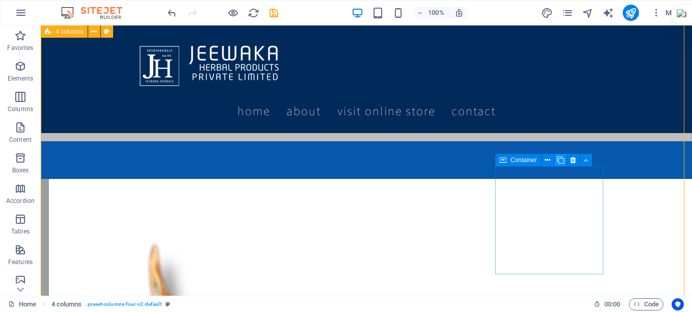
click at [557, 160] on icon at bounding box center [560, 160] width 7 height 11
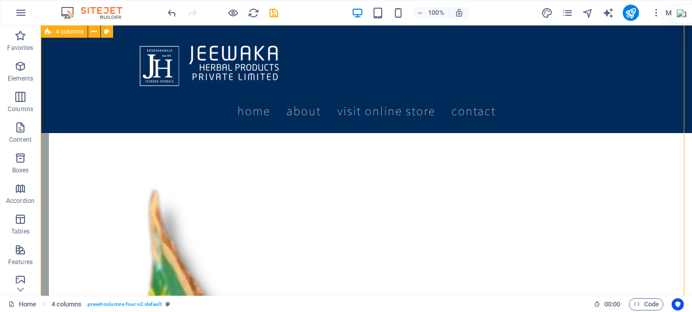
scroll to position [1624, 0]
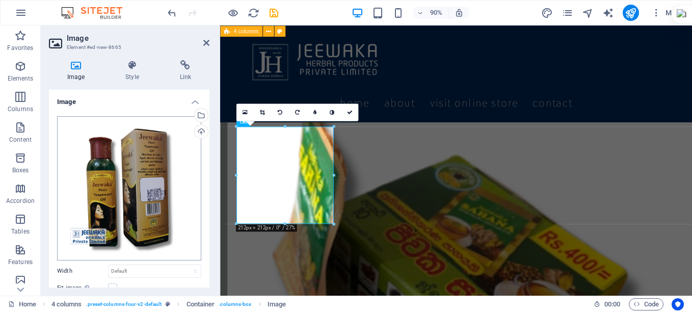
click at [79, 169] on div "Drag files here, click to choose files or select files from Files or our free s…" at bounding box center [129, 188] width 144 height 144
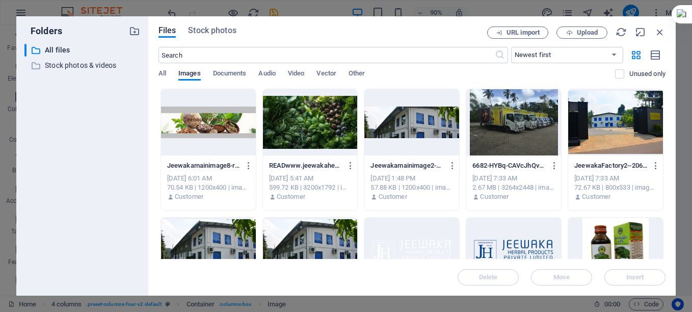
click at [103, 177] on div "​ All files All files ​ Stock photos & videos Stock photos & videos" at bounding box center [82, 166] width 116 height 244
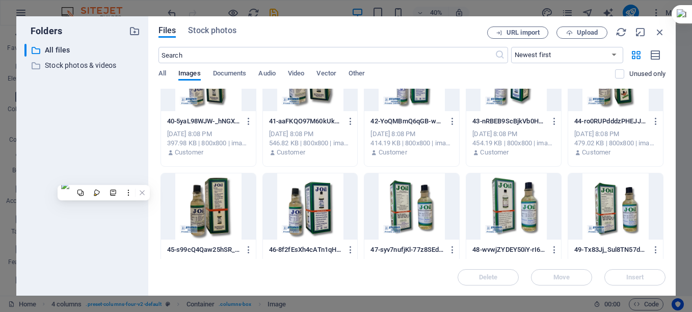
scroll to position [1325, 0]
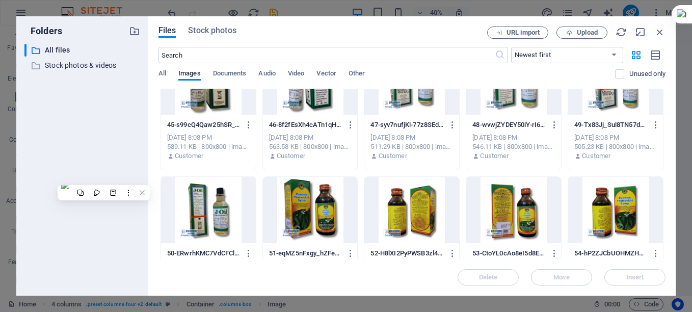
click at [301, 214] on div at bounding box center [310, 210] width 95 height 66
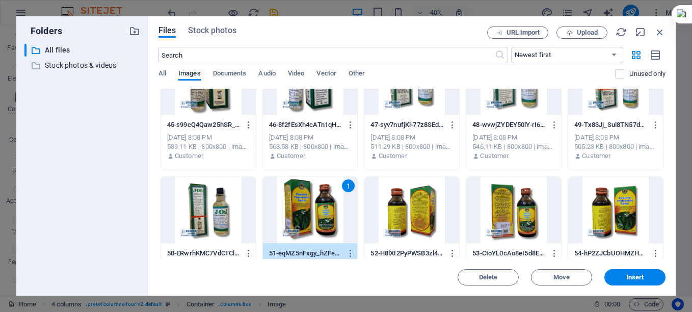
click at [301, 214] on div "1" at bounding box center [310, 210] width 95 height 66
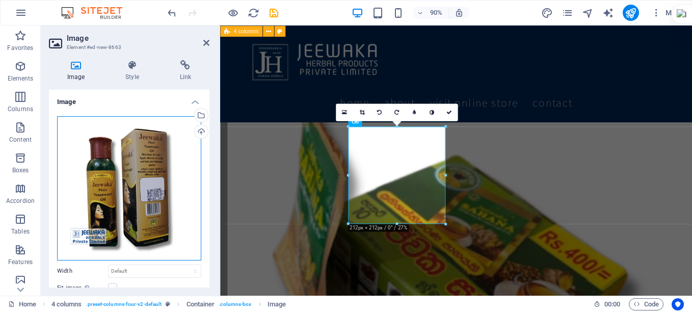
click at [95, 190] on div "Drag files here, click to choose files or select files from Files or our free s…" at bounding box center [129, 188] width 144 height 144
click at [95, 190] on body "JEEWAWAKA HERBAL PRODUCTS PRIVATE LIMITED Home Favorites Elements Columns Conte…" at bounding box center [346, 156] width 692 height 312
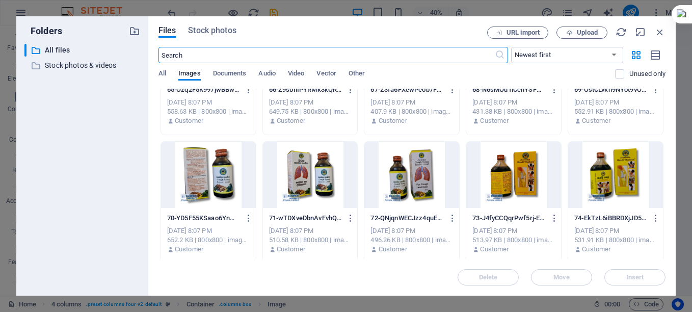
scroll to position [1874, 0]
click at [307, 179] on div at bounding box center [310, 174] width 95 height 66
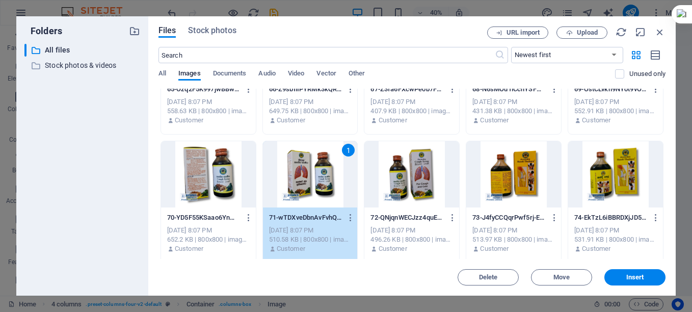
drag, startPoint x: 307, startPoint y: 179, endPoint x: 100, endPoint y: 172, distance: 206.5
click at [307, 179] on div "1" at bounding box center [310, 174] width 95 height 66
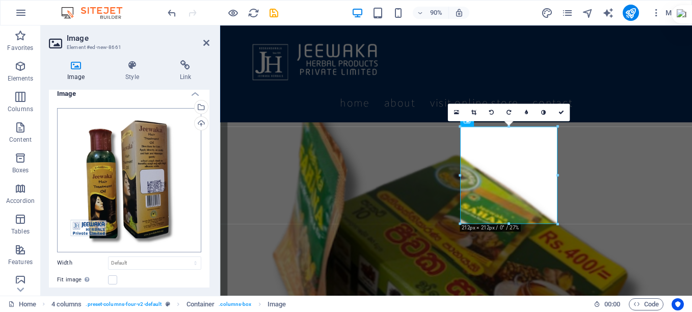
scroll to position [0, 0]
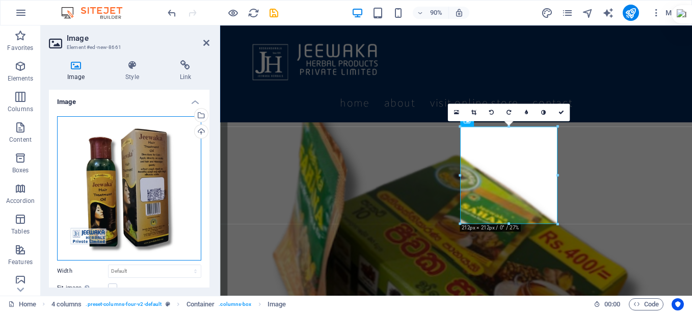
click at [149, 185] on div "Drag files here, click to choose files or select files from Files or our free s…" at bounding box center [129, 188] width 144 height 144
click at [149, 185] on body "JEEWAWAKA HERBAL PRODUCTS PRIVATE LIMITED Home Favorites Elements Columns Conte…" at bounding box center [346, 156] width 692 height 312
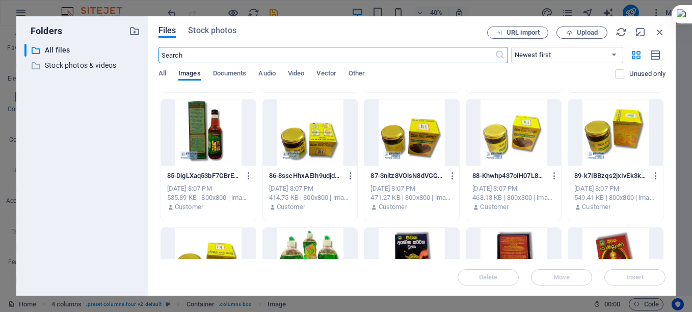
scroll to position [2389, 0]
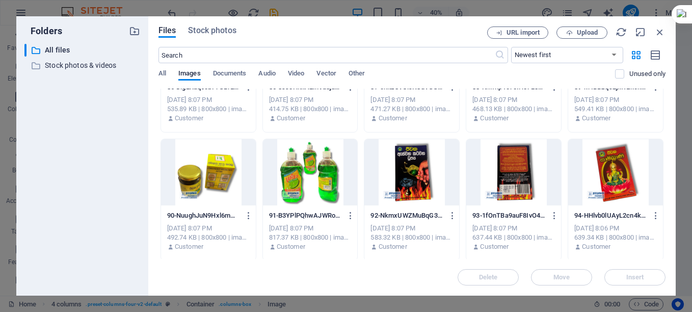
click at [420, 179] on div at bounding box center [411, 172] width 95 height 66
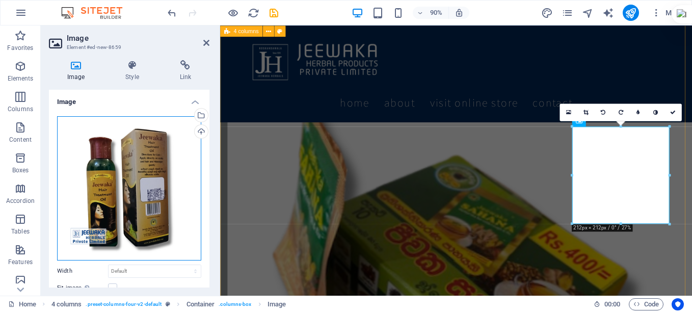
drag, startPoint x: 172, startPoint y: 172, endPoint x: 1, endPoint y: 163, distance: 170.9
click at [172, 172] on div "Drag files here, click to choose files or select files from Files or our free s…" at bounding box center [129, 188] width 144 height 144
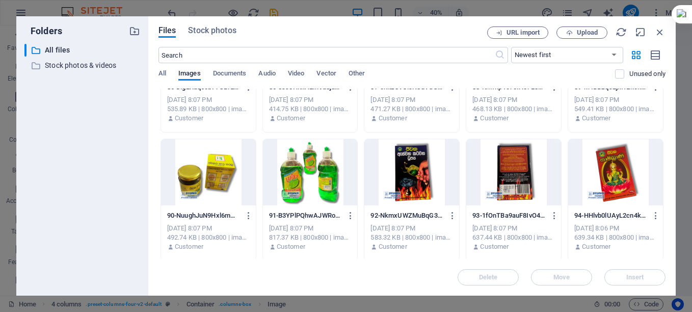
click at [602, 179] on div at bounding box center [615, 172] width 95 height 66
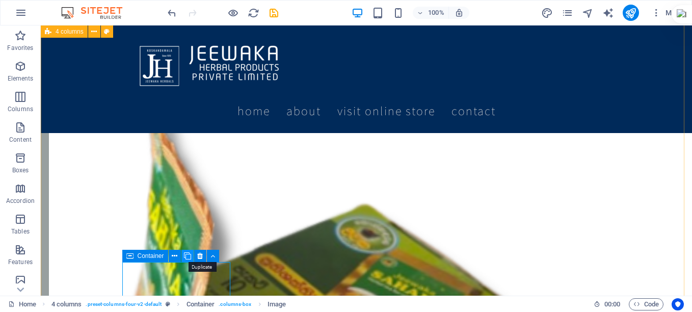
click at [184, 257] on icon at bounding box center [187, 256] width 7 height 11
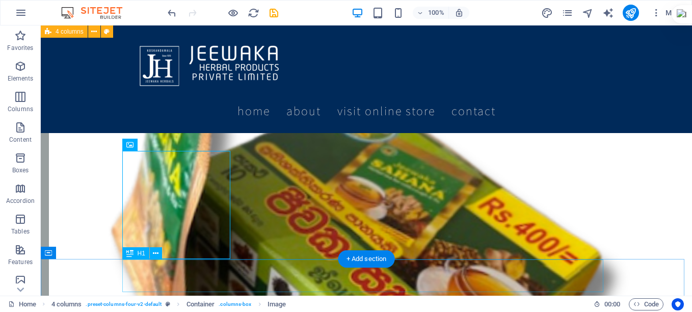
scroll to position [1776, 0]
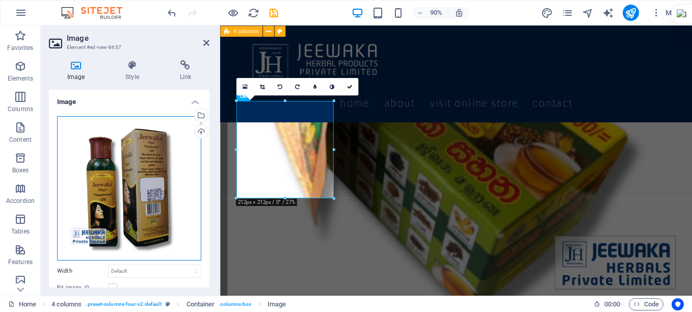
click at [131, 184] on div "Drag files here, click to choose files or select files from Files or our free s…" at bounding box center [129, 188] width 144 height 144
click at [131, 184] on body "JEEWAWAKA HERBAL PRODUCTS PRIVATE LIMITED Home Favorites Elements Columns Conte…" at bounding box center [346, 156] width 692 height 312
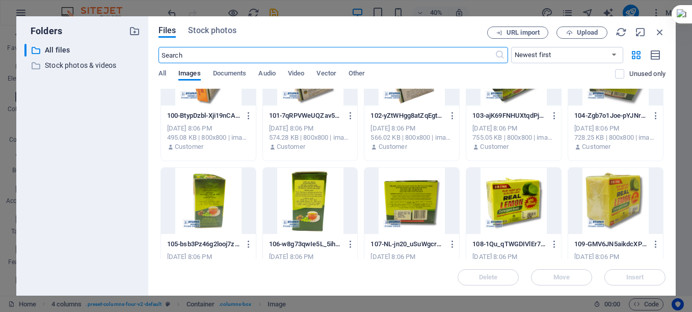
scroll to position [2797, 0]
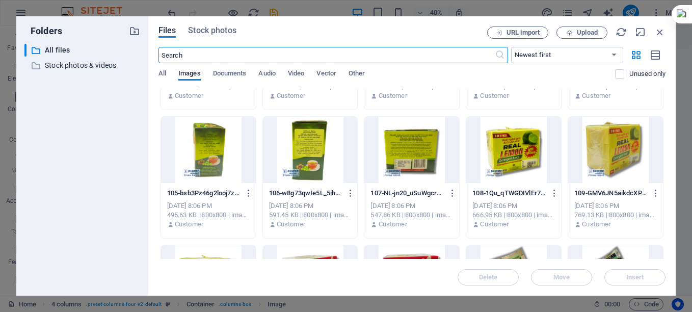
click at [521, 137] on div at bounding box center [513, 150] width 95 height 66
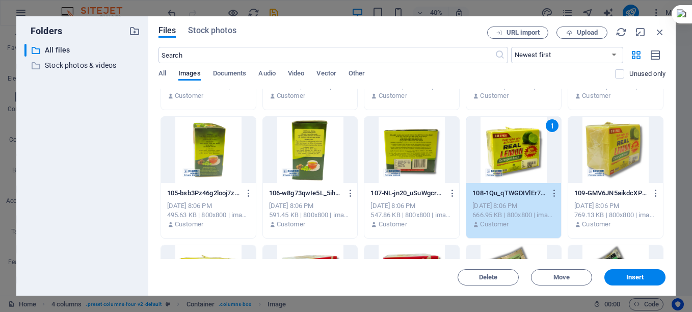
drag, startPoint x: 521, startPoint y: 137, endPoint x: 335, endPoint y: 126, distance: 186.3
click at [521, 137] on div "1" at bounding box center [513, 150] width 95 height 66
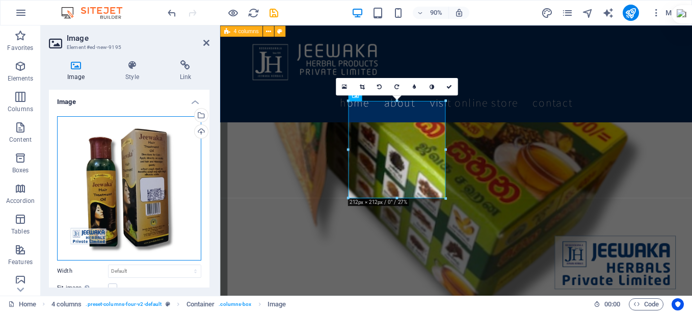
click at [122, 180] on div "Drag files here, click to choose files or select files from Files or our free s…" at bounding box center [129, 188] width 144 height 144
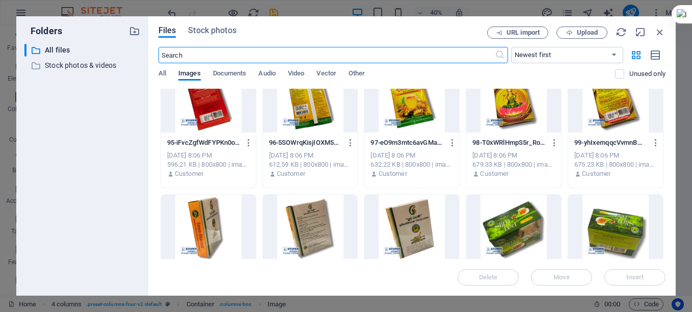
scroll to position [2700, 0]
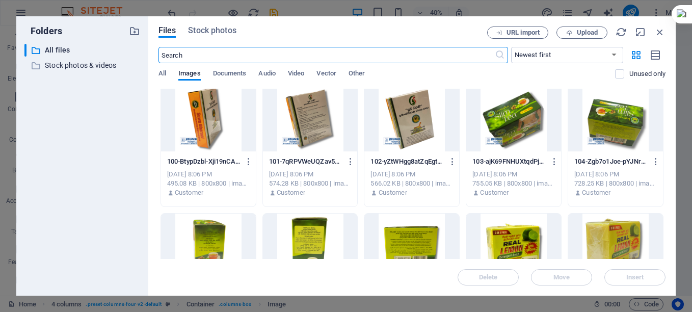
click at [402, 123] on div at bounding box center [411, 118] width 95 height 66
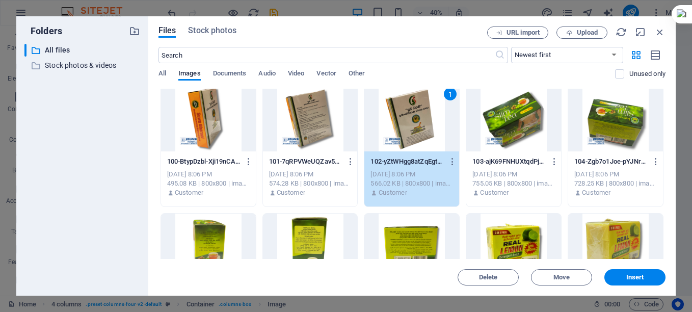
click at [402, 123] on div "1" at bounding box center [411, 118] width 95 height 66
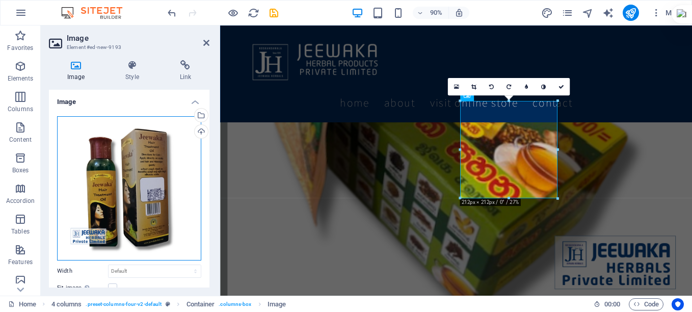
click at [160, 180] on div "Drag files here, click to choose files or select files from Files or our free s…" at bounding box center [129, 188] width 144 height 144
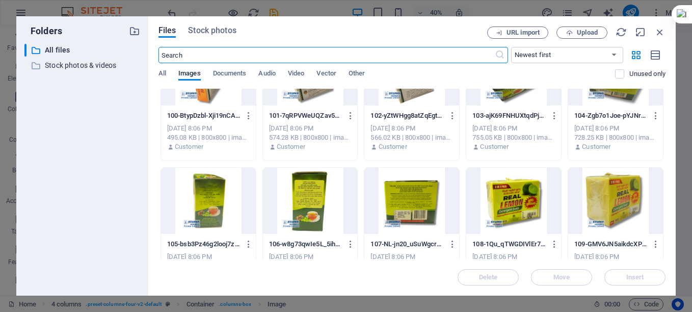
scroll to position [2950, 0]
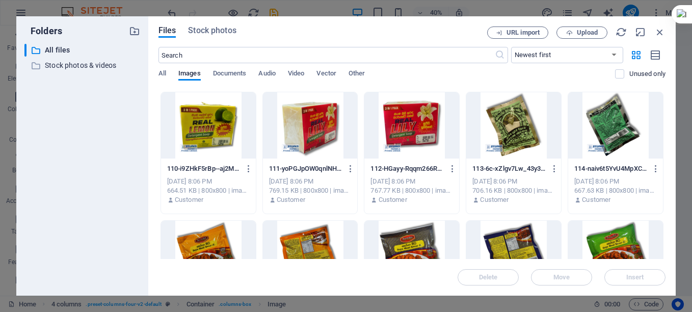
click at [386, 133] on div at bounding box center [411, 125] width 95 height 66
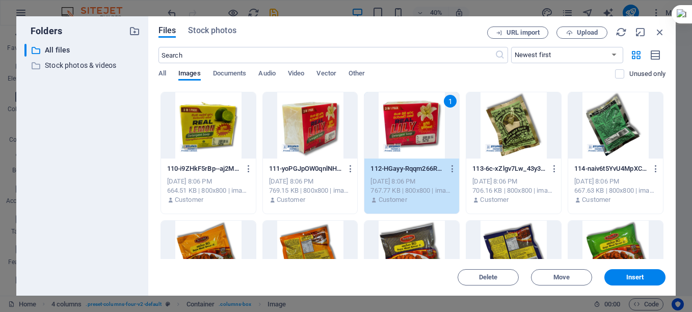
drag, startPoint x: 386, startPoint y: 133, endPoint x: 193, endPoint y: 122, distance: 193.4
click at [386, 133] on div "1" at bounding box center [411, 125] width 95 height 66
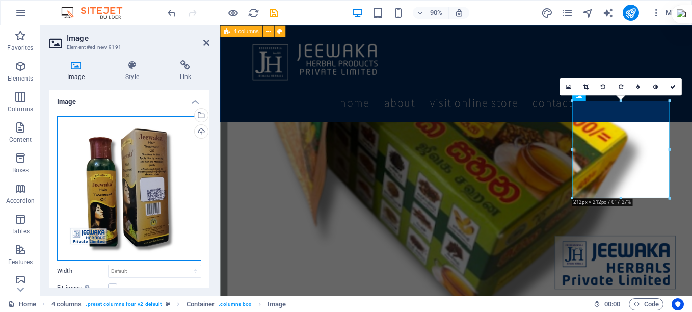
click at [142, 163] on div "Drag files here, click to choose files or select files from Files or our free s…" at bounding box center [129, 188] width 144 height 144
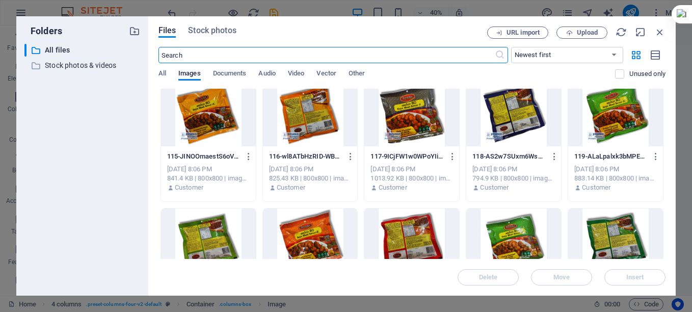
scroll to position [3345, 0]
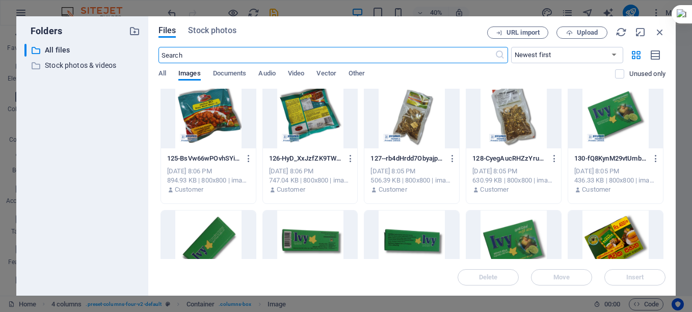
click at [416, 119] on div at bounding box center [411, 115] width 95 height 66
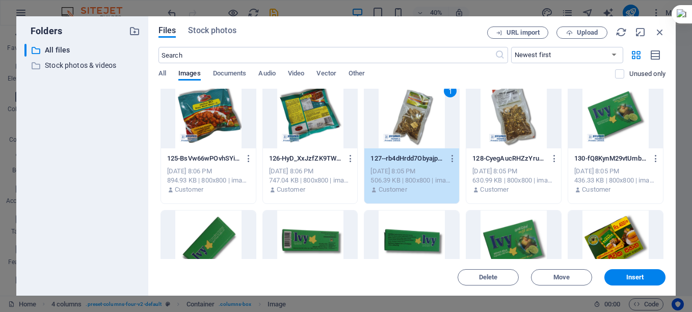
click at [416, 119] on div "1" at bounding box center [411, 115] width 95 height 66
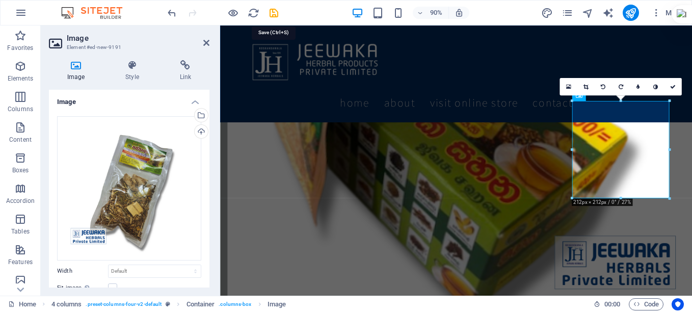
click at [275, 14] on icon "save" at bounding box center [274, 13] width 12 height 12
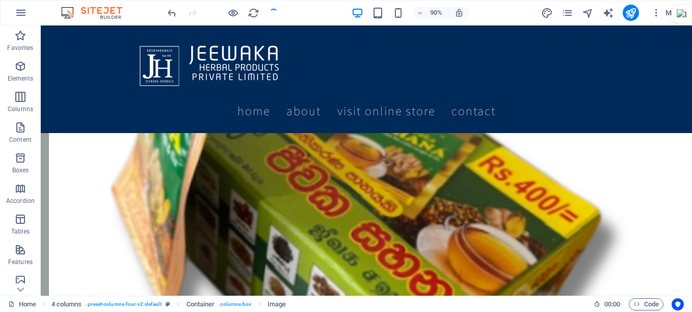
checkbox input "false"
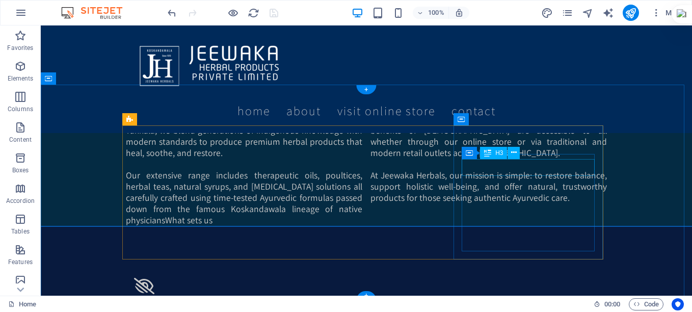
scroll to position [809, 0]
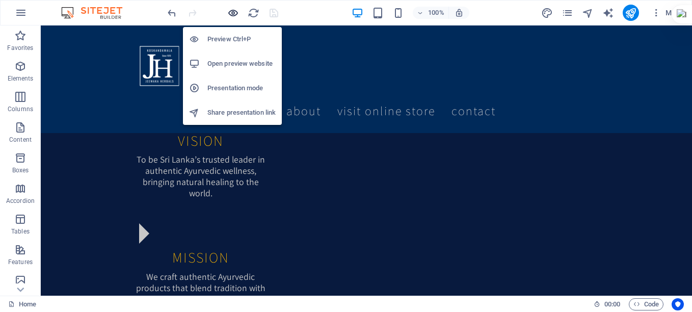
click at [237, 13] on icon "button" at bounding box center [233, 13] width 12 height 12
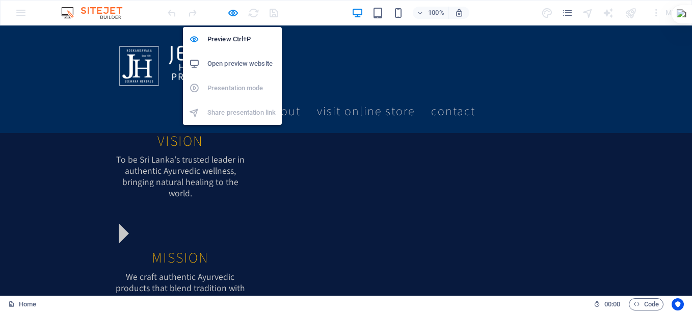
click at [235, 63] on h6 "Open preview website" at bounding box center [241, 64] width 68 height 12
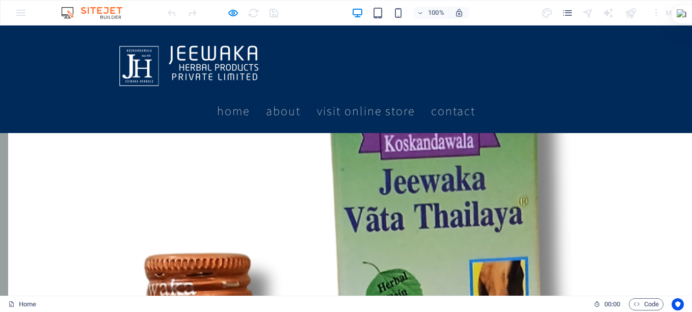
scroll to position [2220, 0]
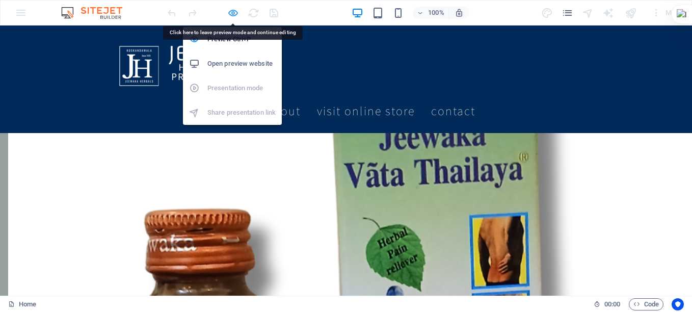
click at [232, 9] on icon "button" at bounding box center [233, 13] width 12 height 12
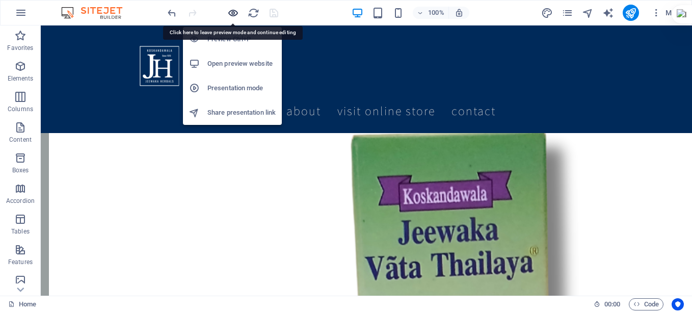
scroll to position [2292, 0]
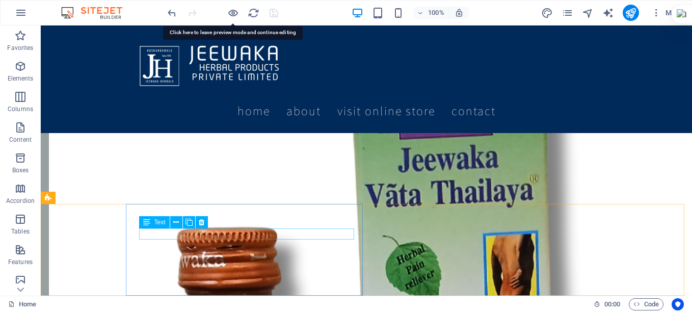
click at [149, 219] on icon at bounding box center [146, 222] width 7 height 12
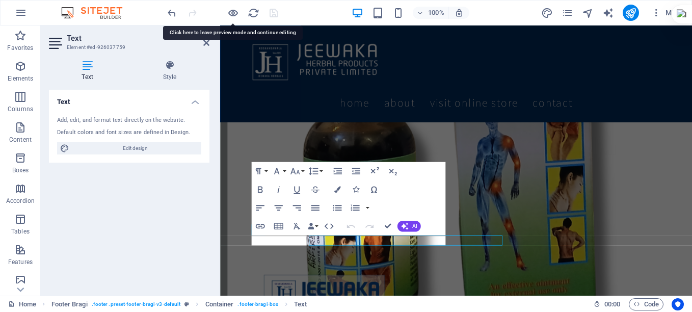
scroll to position [2262, 0]
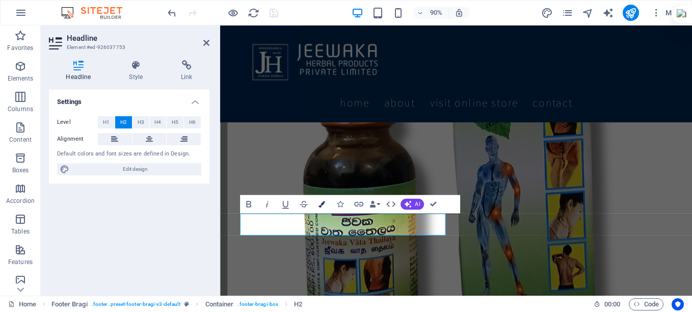
click at [317, 203] on button "Colors" at bounding box center [321, 204] width 17 height 18
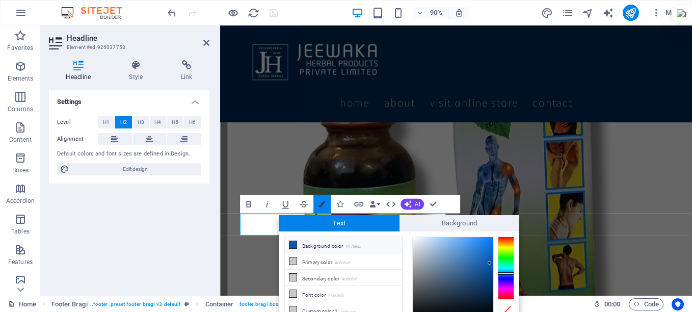
scroll to position [46, 0]
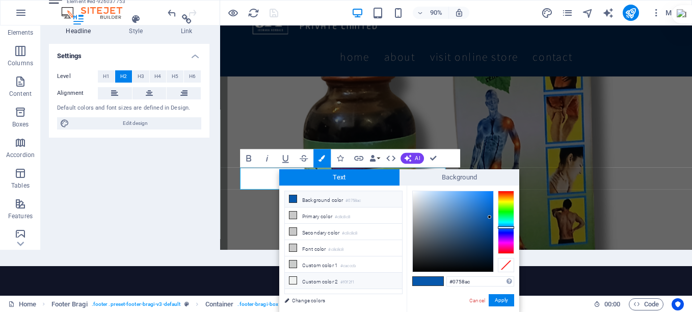
click at [292, 279] on icon at bounding box center [292, 280] width 7 height 7
type input "#f0f2f1"
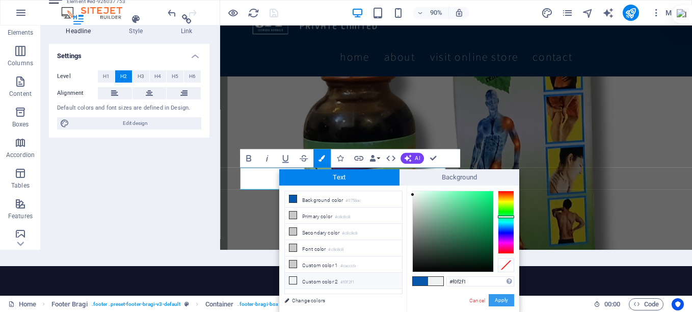
click at [500, 301] on button "Apply" at bounding box center [501, 300] width 25 height 12
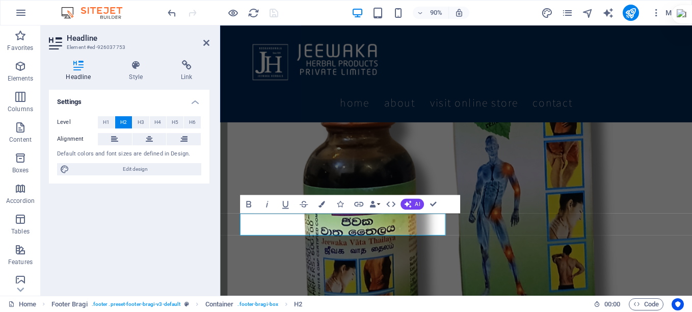
scroll to position [0, 0]
click at [182, 240] on div "Settings Level H1 H2 H3 H4 H5 H6 Alignment Default colors and font sizes are de…" at bounding box center [129, 189] width 160 height 198
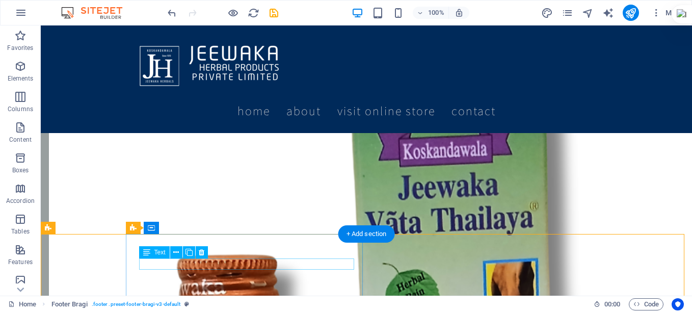
scroll to position [2292, 0]
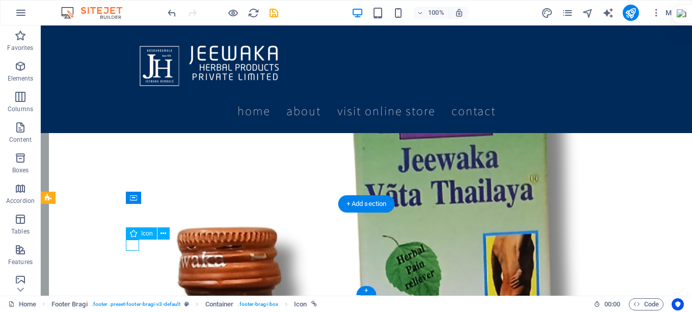
select select "xMidYMid"
select select "px"
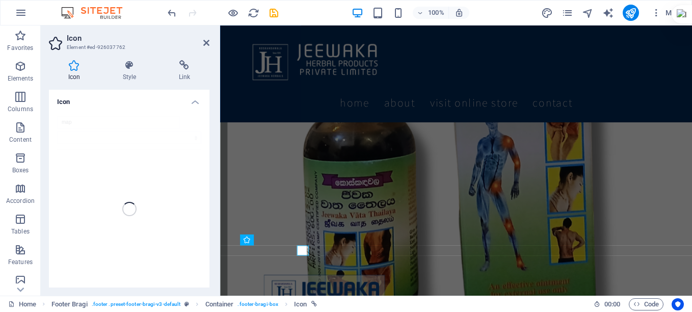
scroll to position [2262, 0]
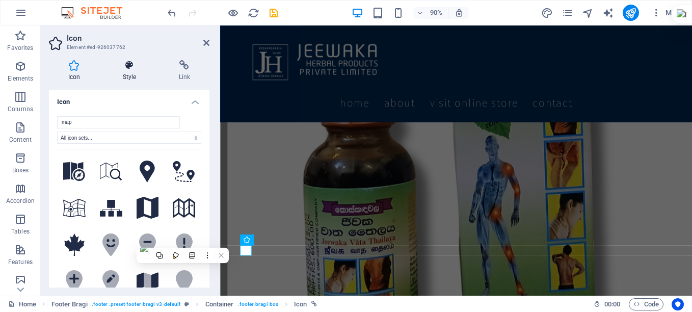
click at [130, 70] on icon at bounding box center [129, 65] width 52 height 10
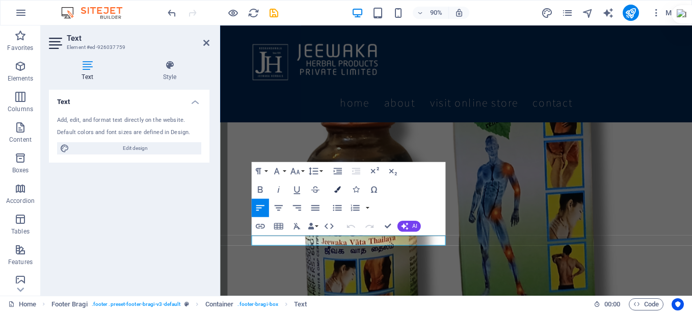
click at [338, 188] on icon "button" at bounding box center [337, 189] width 7 height 7
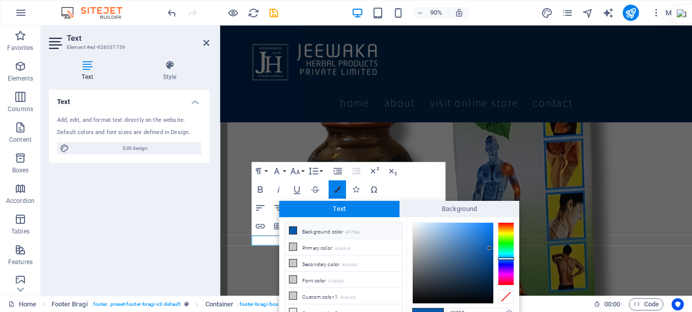
scroll to position [6, 0]
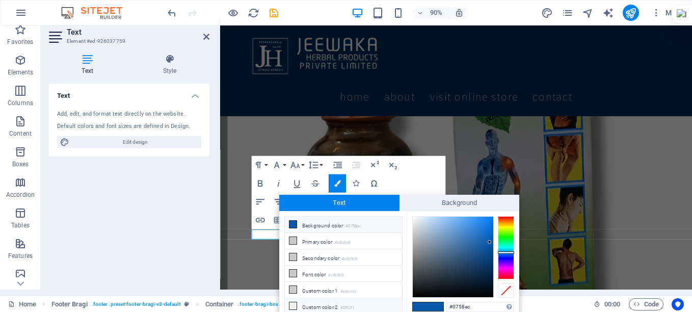
click at [292, 303] on icon at bounding box center [292, 305] width 7 height 7
type input "#f0f2f1"
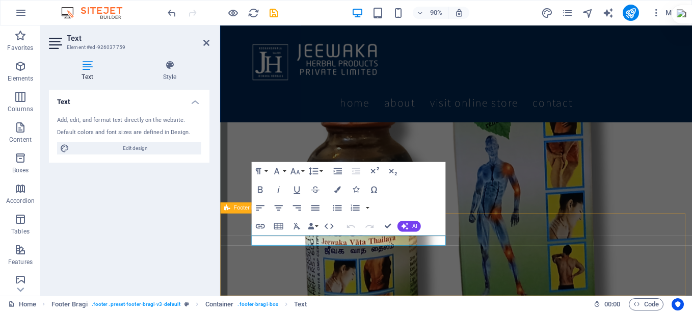
scroll to position [0, 0]
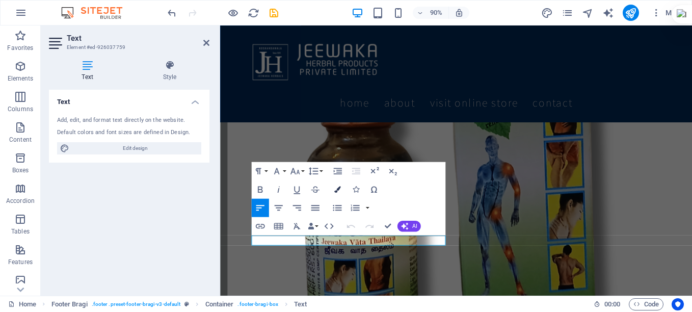
click at [341, 189] on button "Colors" at bounding box center [337, 189] width 17 height 18
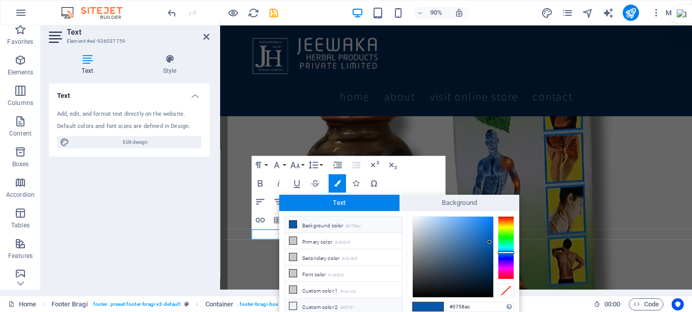
click at [291, 304] on icon at bounding box center [292, 305] width 7 height 7
type input "#f0f2f1"
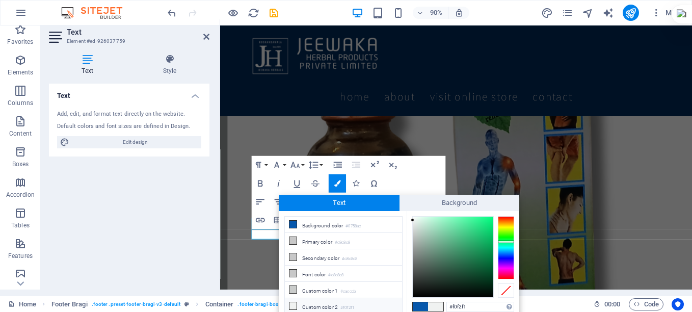
scroll to position [32, 0]
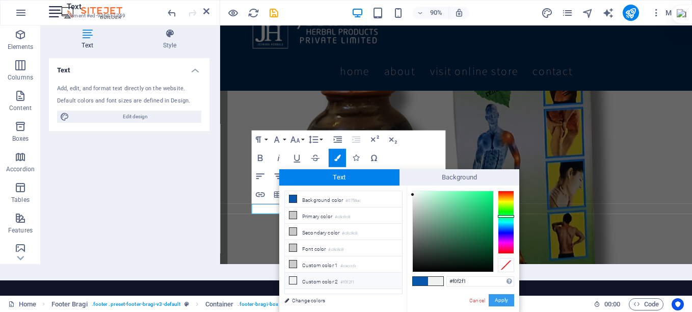
click at [499, 300] on button "Apply" at bounding box center [501, 300] width 25 height 12
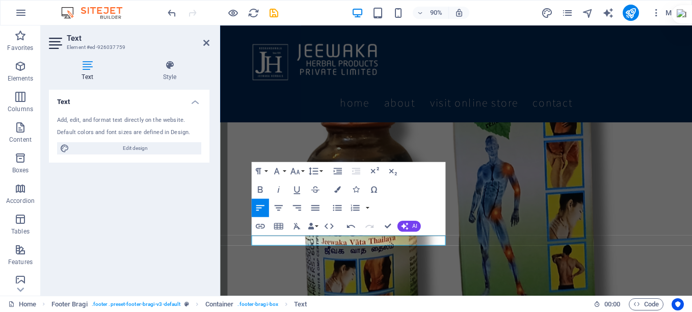
scroll to position [0, 0]
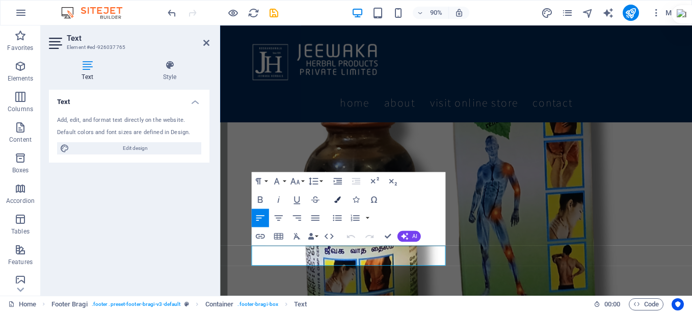
click at [340, 199] on icon "button" at bounding box center [337, 199] width 7 height 7
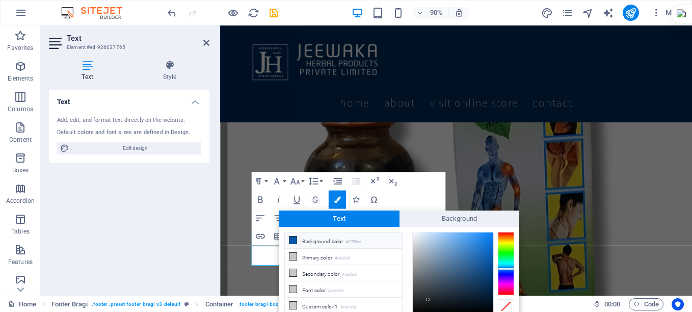
scroll to position [41, 0]
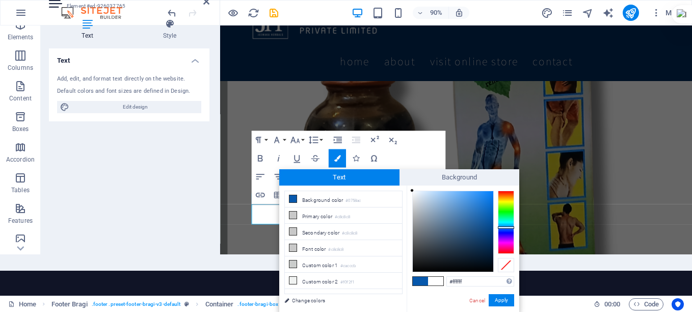
drag, startPoint x: 413, startPoint y: 204, endPoint x: 409, endPoint y: 187, distance: 17.4
type input "#f3f5f8"
click at [414, 193] on div at bounding box center [414, 193] width 4 height 4
click at [496, 299] on button "Apply" at bounding box center [501, 300] width 25 height 12
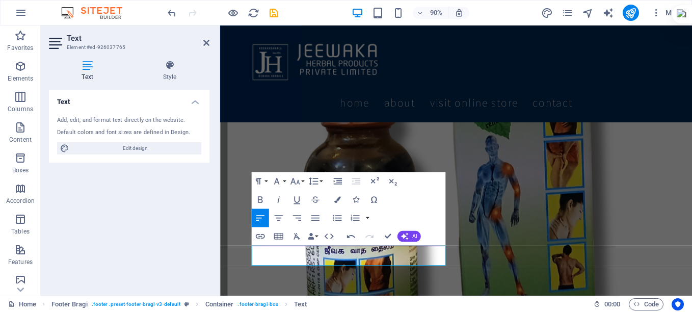
scroll to position [0, 0]
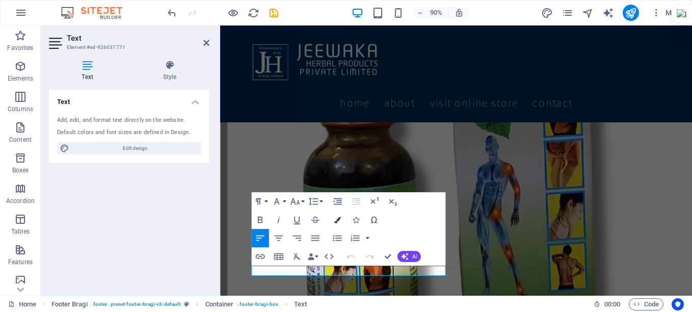
click at [336, 223] on button "Colors" at bounding box center [337, 219] width 17 height 18
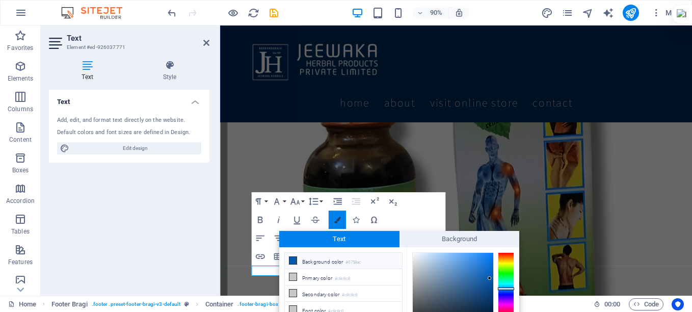
scroll to position [62, 0]
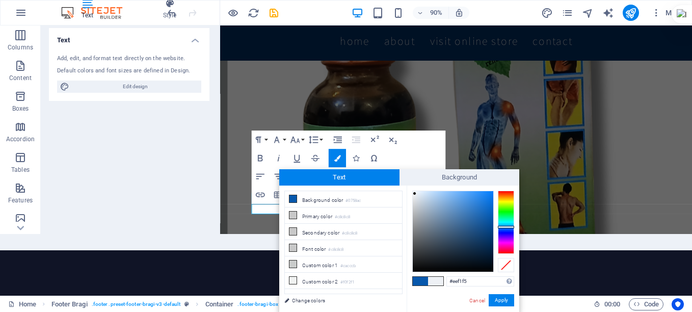
click at [415, 194] on div at bounding box center [453, 231] width 80 height 80
type input "#f7f9fa"
click at [413, 192] on div at bounding box center [413, 192] width 4 height 4
click at [496, 303] on button "Apply" at bounding box center [501, 300] width 25 height 12
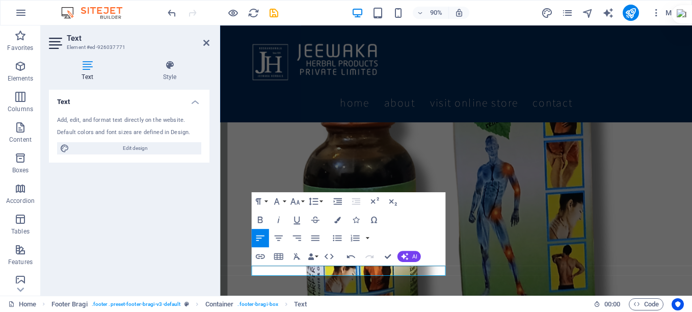
scroll to position [0, 0]
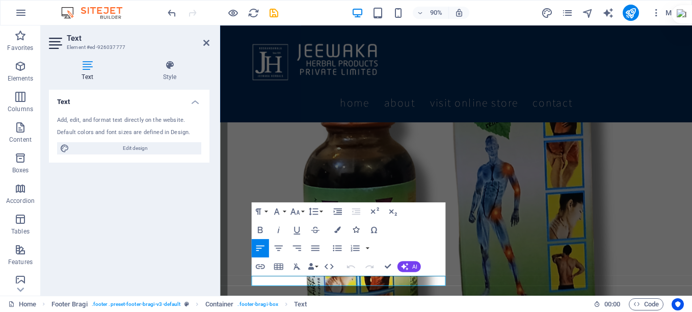
click at [347, 229] on button "Icons" at bounding box center [355, 230] width 17 height 18
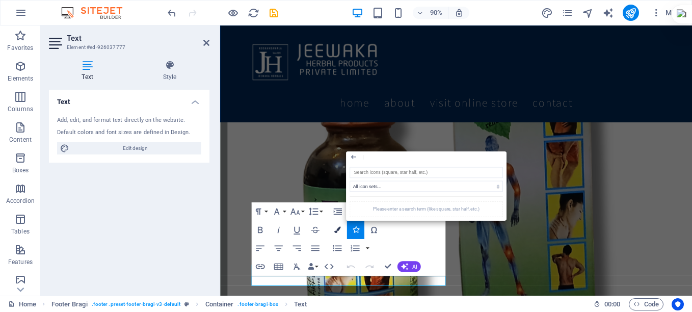
click at [335, 229] on icon "button" at bounding box center [337, 229] width 7 height 7
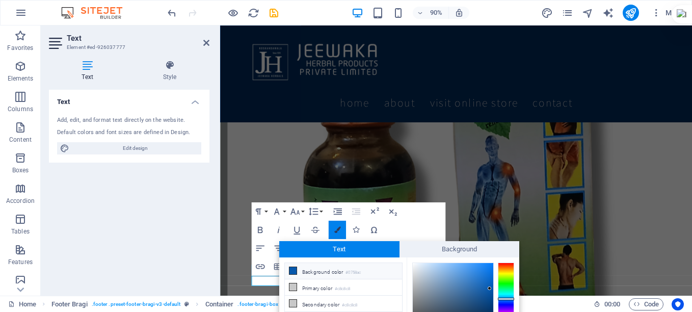
scroll to position [72, 0]
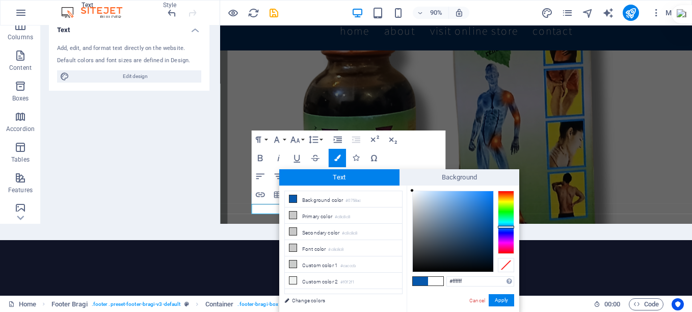
drag, startPoint x: 425, startPoint y: 220, endPoint x: 412, endPoint y: 190, distance: 32.8
click at [413, 191] on div at bounding box center [453, 231] width 80 height 80
click at [413, 191] on div at bounding box center [413, 191] width 4 height 4
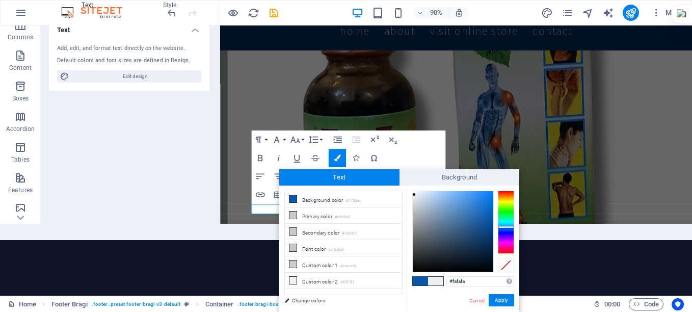
type input "#fbfbfb"
click at [411, 192] on div at bounding box center [412, 192] width 4 height 4
click at [502, 302] on button "Apply" at bounding box center [501, 300] width 25 height 12
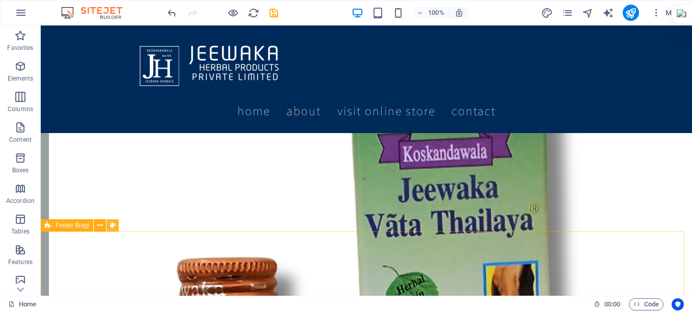
scroll to position [2292, 0]
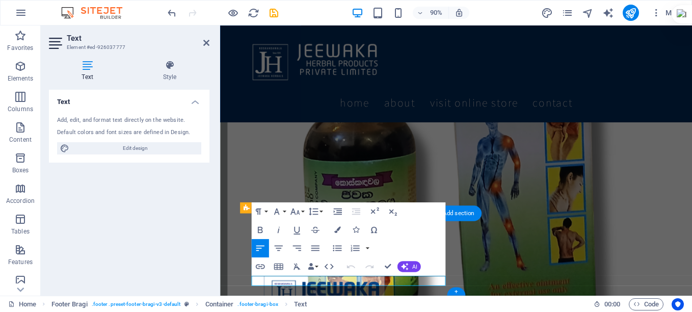
scroll to position [2262, 0]
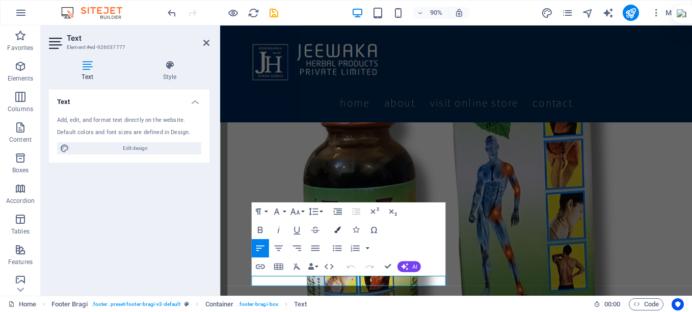
click at [336, 230] on icon "button" at bounding box center [337, 229] width 7 height 7
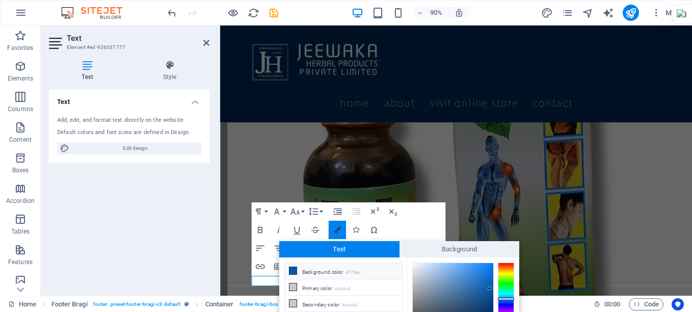
scroll to position [72, 0]
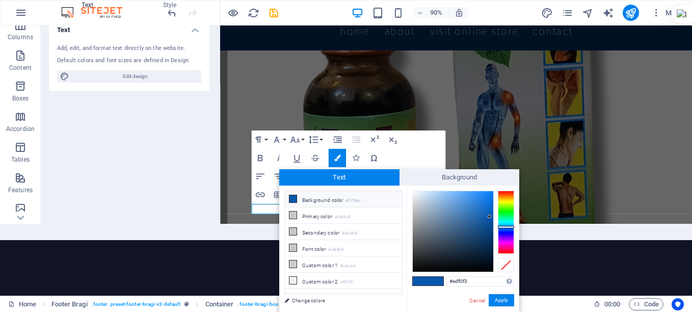
click at [414, 194] on div at bounding box center [453, 231] width 80 height 80
drag, startPoint x: 414, startPoint y: 194, endPoint x: 407, endPoint y: 185, distance: 11.2
click at [382, 184] on span "Text" at bounding box center [339, 177] width 120 height 16
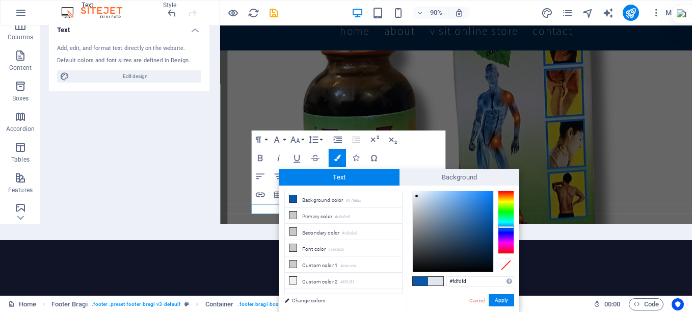
type input "#ffffff"
click at [411, 191] on div at bounding box center [412, 190] width 4 height 4
click at [497, 299] on button "Apply" at bounding box center [501, 300] width 25 height 12
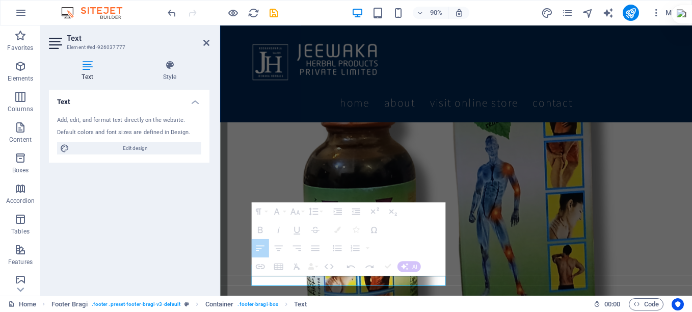
scroll to position [0, 0]
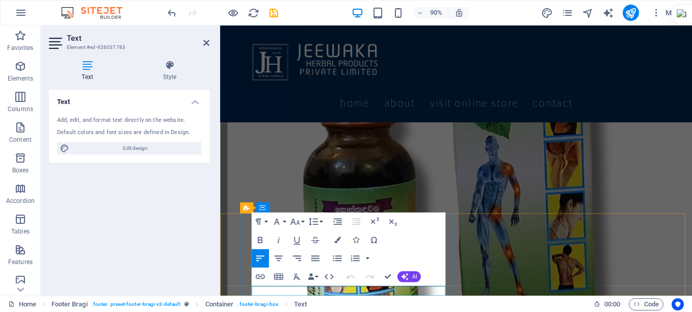
click at [336, 241] on icon "button" at bounding box center [337, 239] width 7 height 7
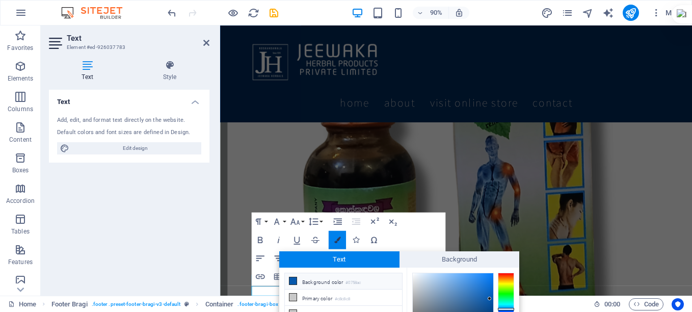
scroll to position [82, 0]
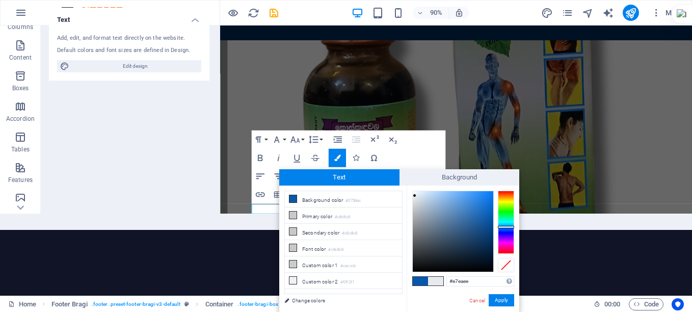
click at [415, 196] on div at bounding box center [453, 231] width 80 height 80
type input "#f9fcff"
drag, startPoint x: 415, startPoint y: 196, endPoint x: 414, endPoint y: 190, distance: 5.6
click at [414, 190] on div at bounding box center [414, 190] width 4 height 4
click at [494, 298] on button "Apply" at bounding box center [501, 300] width 25 height 12
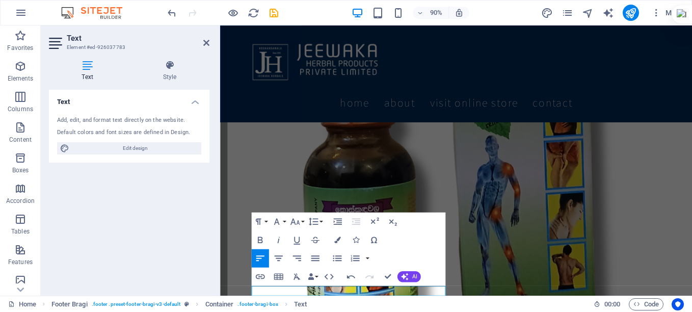
scroll to position [0, 0]
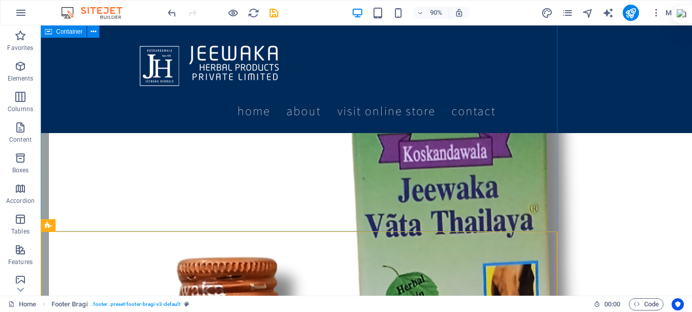
scroll to position [2292, 0]
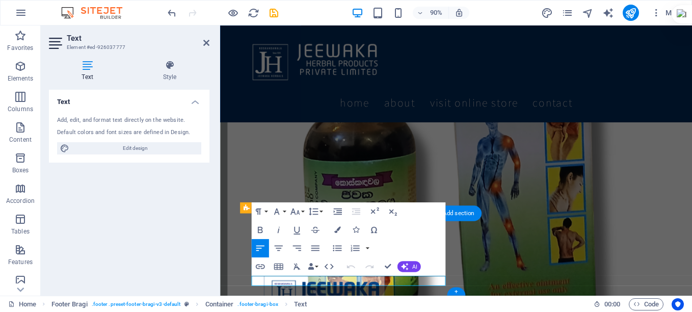
scroll to position [2262, 0]
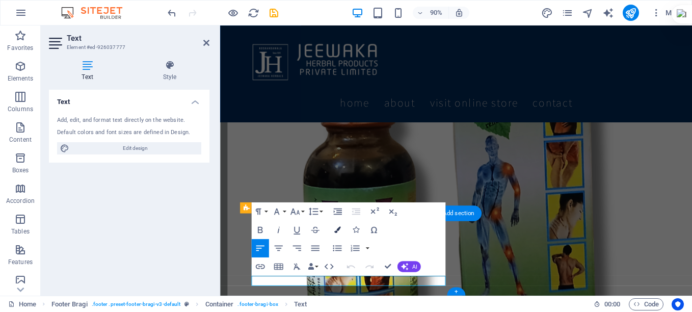
click at [338, 229] on icon "button" at bounding box center [337, 229] width 7 height 7
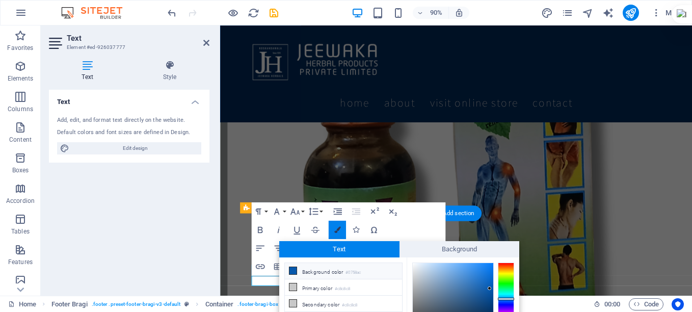
scroll to position [72, 0]
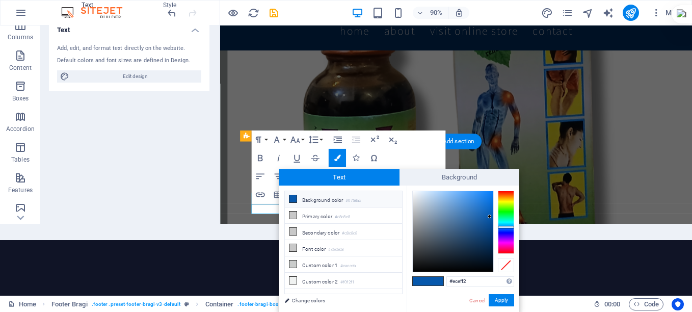
click at [414, 195] on div at bounding box center [453, 231] width 80 height 80
drag, startPoint x: 415, startPoint y: 193, endPoint x: 410, endPoint y: 185, distance: 8.9
type input "#fbfcfd"
click at [413, 191] on div at bounding box center [413, 191] width 4 height 4
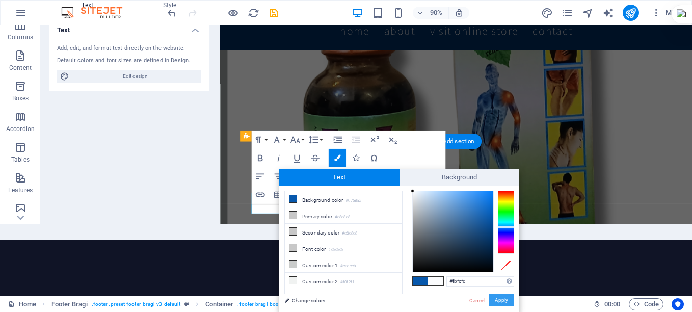
click at [501, 298] on button "Apply" at bounding box center [501, 300] width 25 height 12
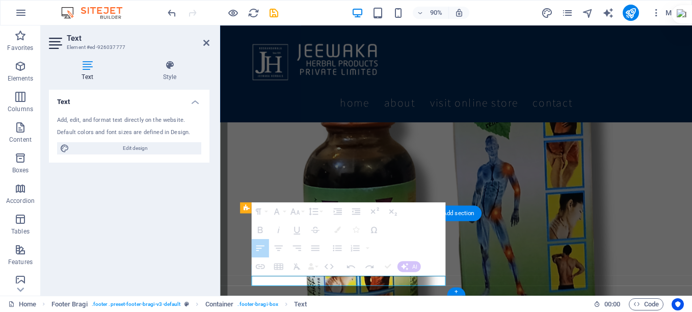
scroll to position [0, 0]
click at [278, 13] on icon "save" at bounding box center [274, 13] width 12 height 12
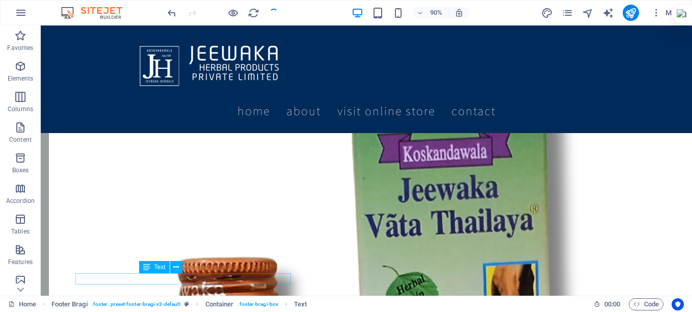
checkbox input "false"
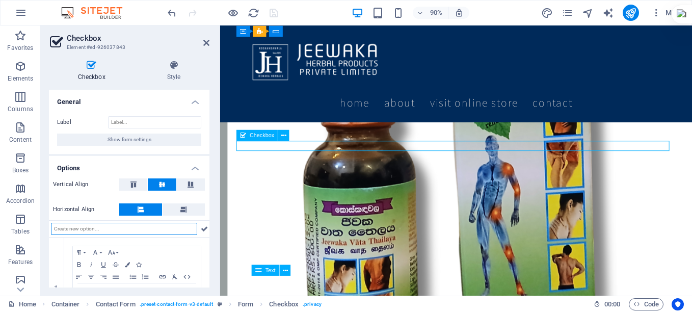
drag, startPoint x: 426, startPoint y: 156, endPoint x: 361, endPoint y: 160, distance: 65.3
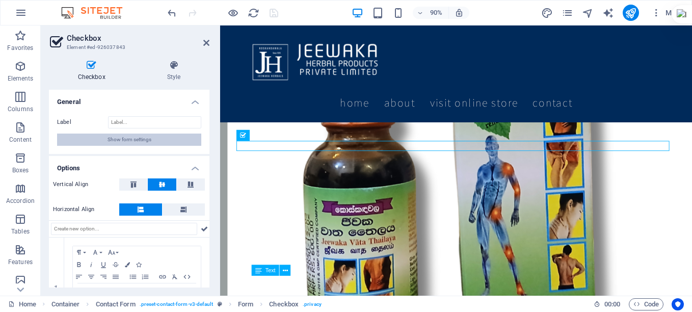
click at [121, 135] on span "Show form settings" at bounding box center [129, 139] width 44 height 12
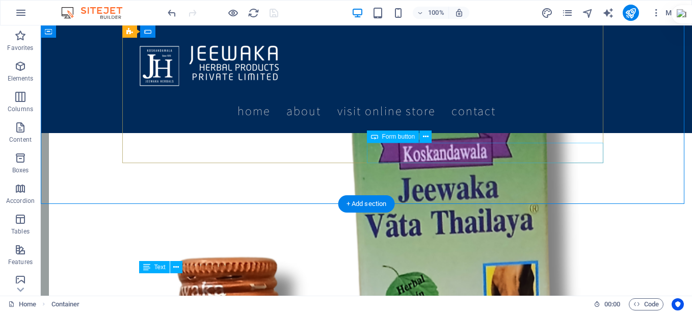
scroll to position [2292, 0]
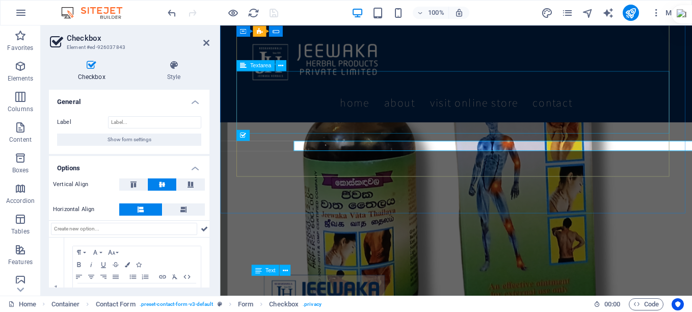
scroll to position [2262, 0]
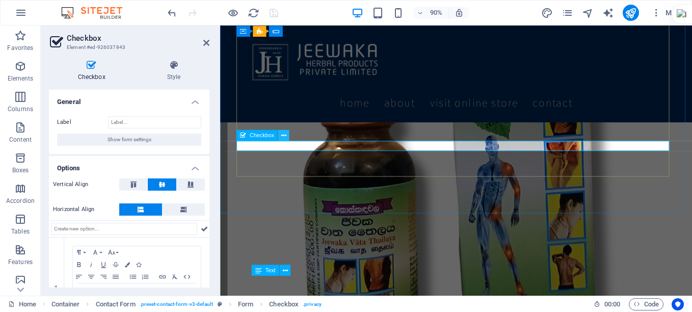
click at [282, 138] on icon at bounding box center [283, 135] width 5 height 10
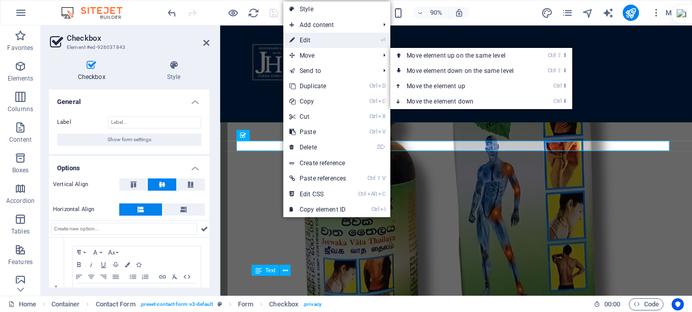
click at [314, 40] on link "⏎ Edit" at bounding box center [317, 40] width 69 height 15
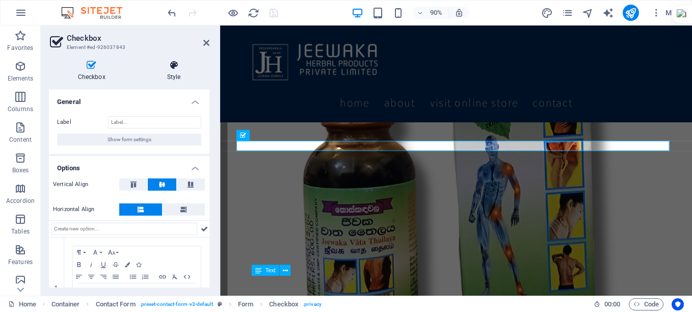
click at [180, 71] on h4 "Style" at bounding box center [173, 70] width 71 height 21
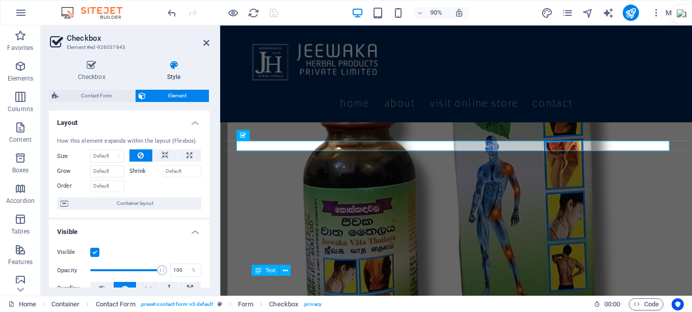
scroll to position [254, 0]
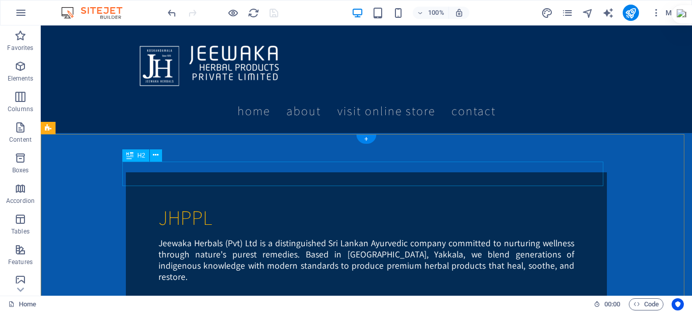
scroll to position [0, 0]
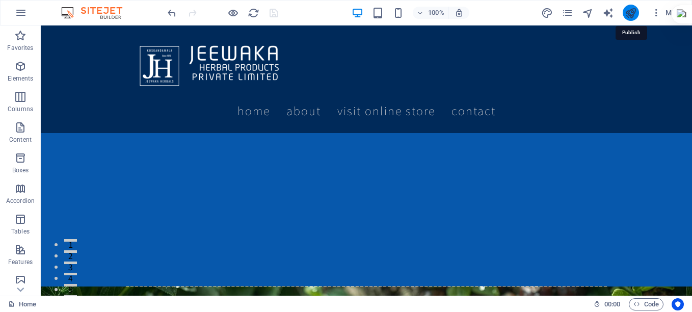
click at [627, 14] on icon "publish" at bounding box center [631, 13] width 12 height 12
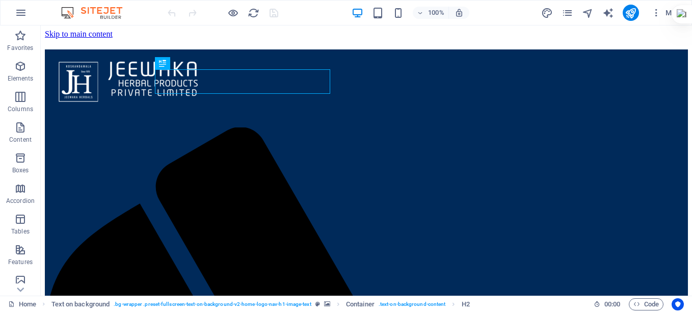
scroll to position [183, 0]
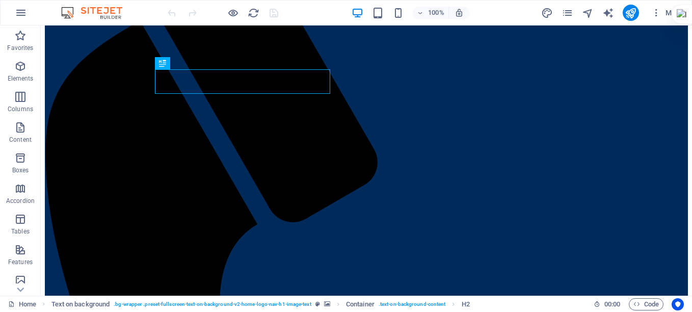
drag, startPoint x: 401, startPoint y: 151, endPoint x: 401, endPoint y: 164, distance: 12.2
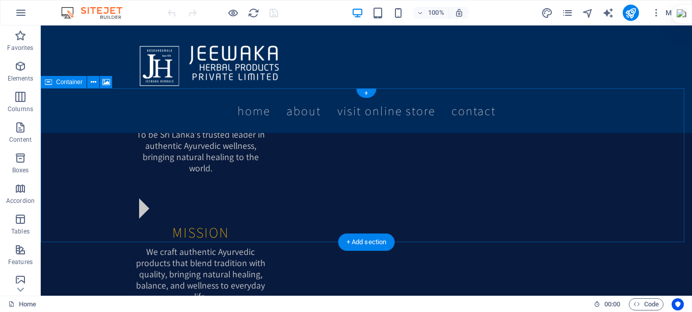
scroll to position [845, 0]
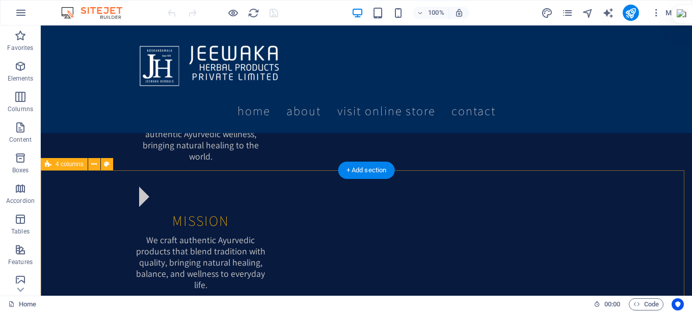
drag, startPoint x: 81, startPoint y: 205, endPoint x: 122, endPoint y: 231, distance: 48.5
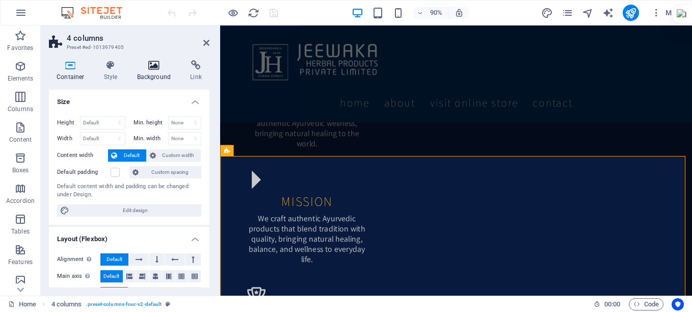
click at [144, 73] on h4 "Background" at bounding box center [155, 70] width 53 height 21
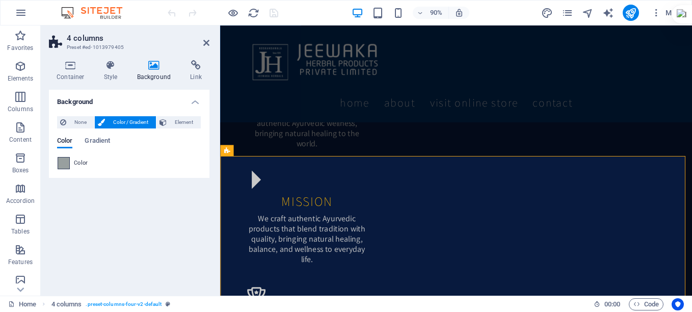
click at [65, 162] on span at bounding box center [63, 162] width 11 height 11
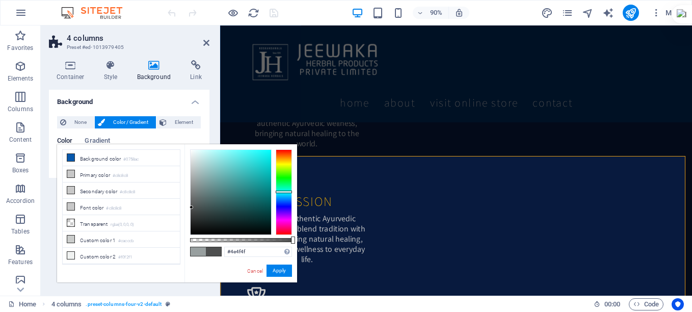
type input "#4c4e4e"
drag, startPoint x: 192, startPoint y: 180, endPoint x: 192, endPoint y: 208, distance: 27.5
click at [192, 208] on div at bounding box center [192, 208] width 4 height 4
click at [277, 270] on button "Apply" at bounding box center [278, 270] width 25 height 12
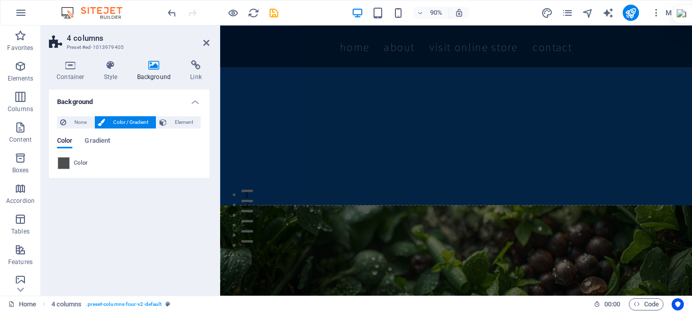
scroll to position [0, 0]
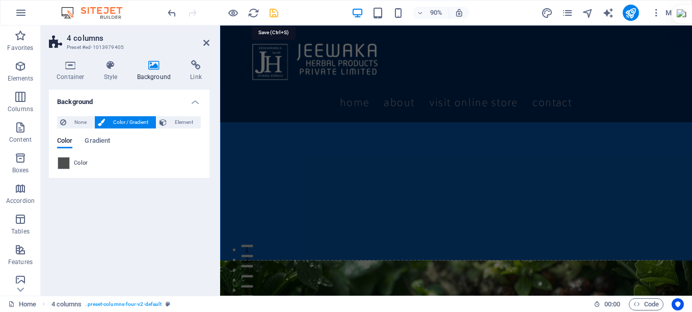
click at [272, 14] on icon "save" at bounding box center [274, 13] width 12 height 12
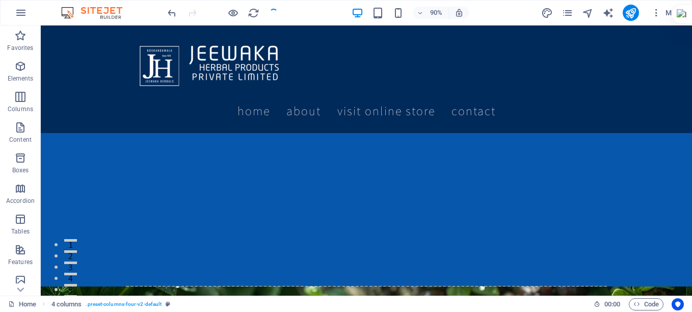
checkbox input "false"
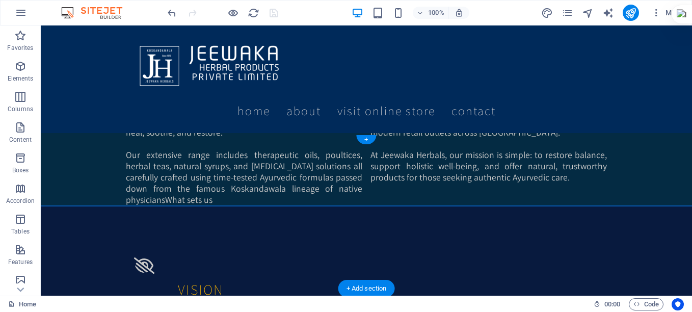
scroll to position [659, 0]
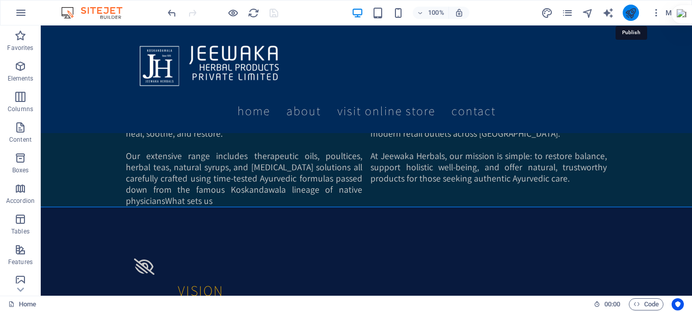
click at [627, 13] on icon "publish" at bounding box center [631, 13] width 12 height 12
